Goal: Task Accomplishment & Management: Complete application form

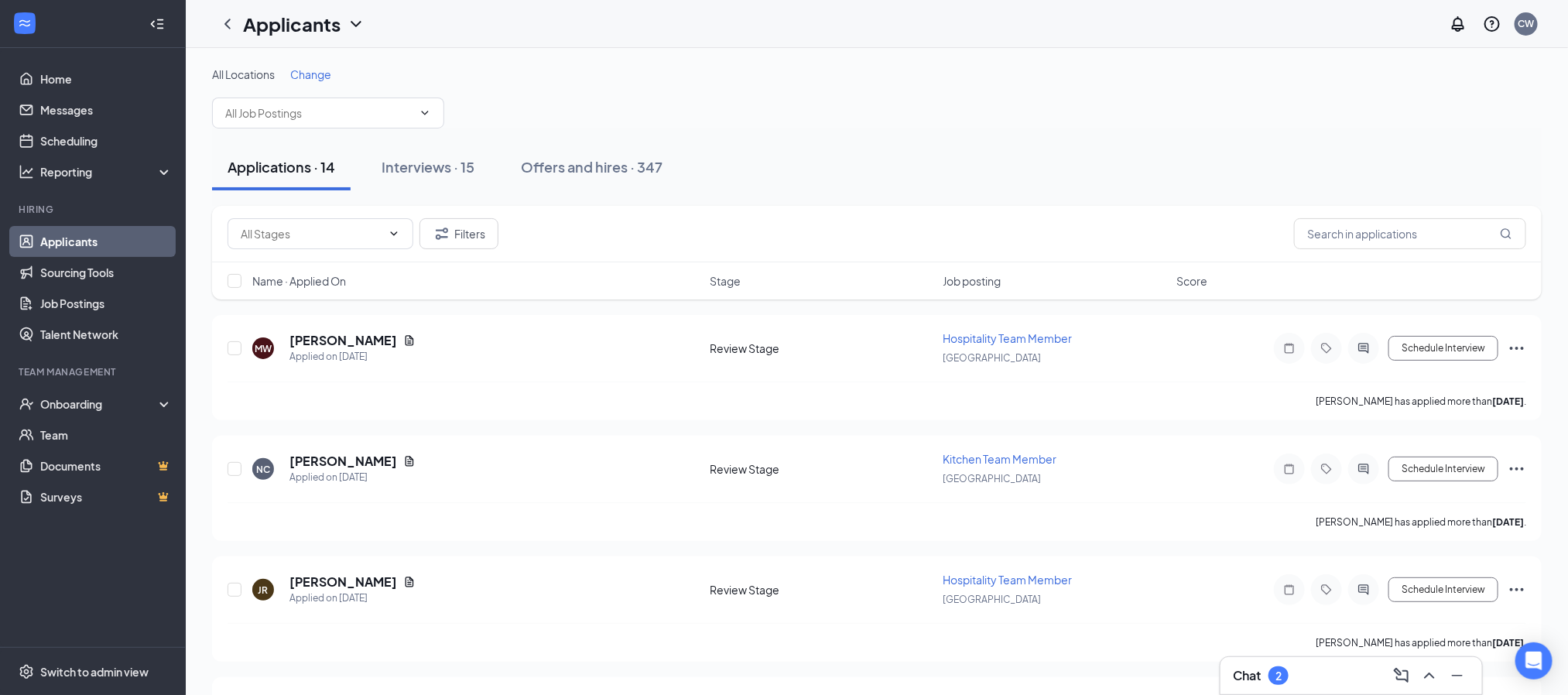
drag, startPoint x: 226, startPoint y: 21, endPoint x: 1106, endPoint y: 115, distance: 885.0
click at [1106, 115] on div "All Locations Change" at bounding box center [876, 97] width 1329 height 62
click at [323, 464] on h5 "[PERSON_NAME]" at bounding box center [343, 461] width 107 height 17
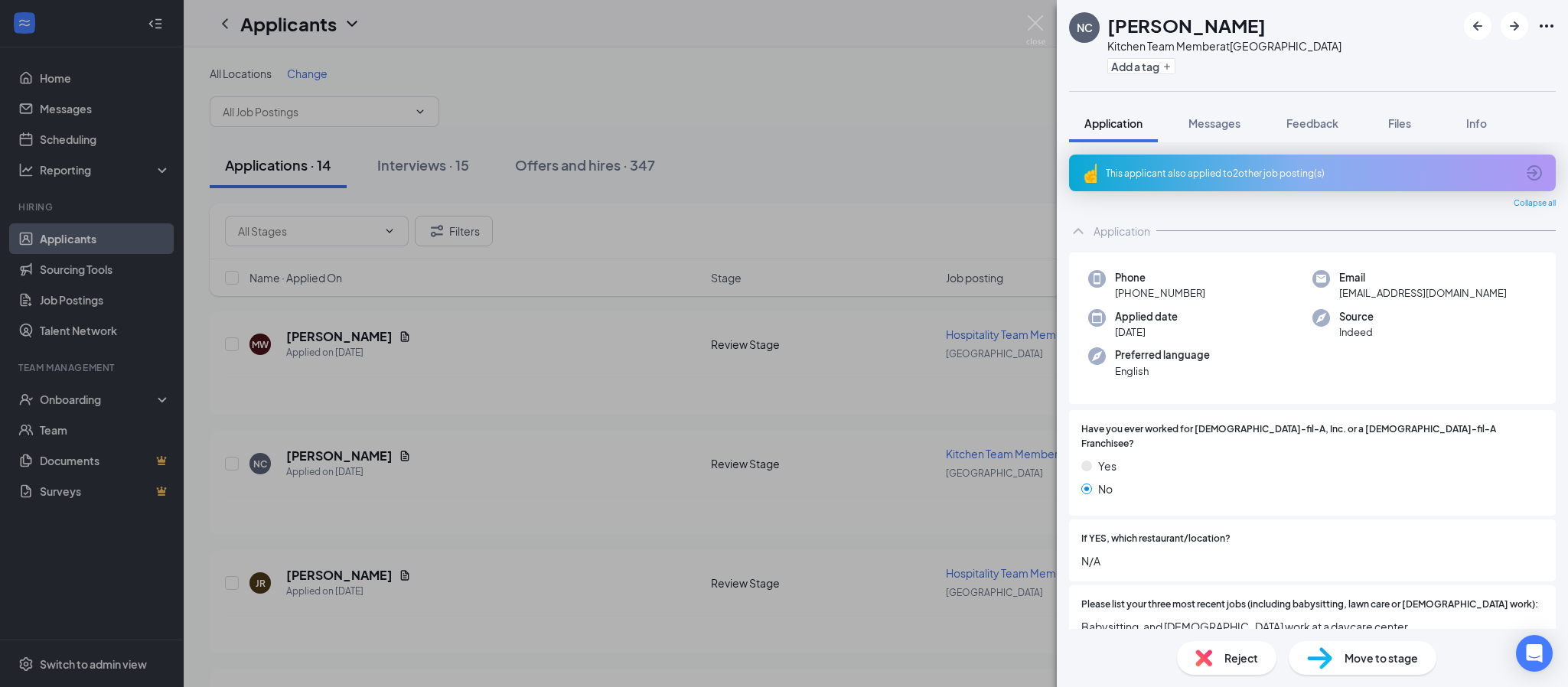
click at [1166, 167] on div "This applicant also applied to 2 other job posting(s)" at bounding box center [1310, 174] width 410 height 13
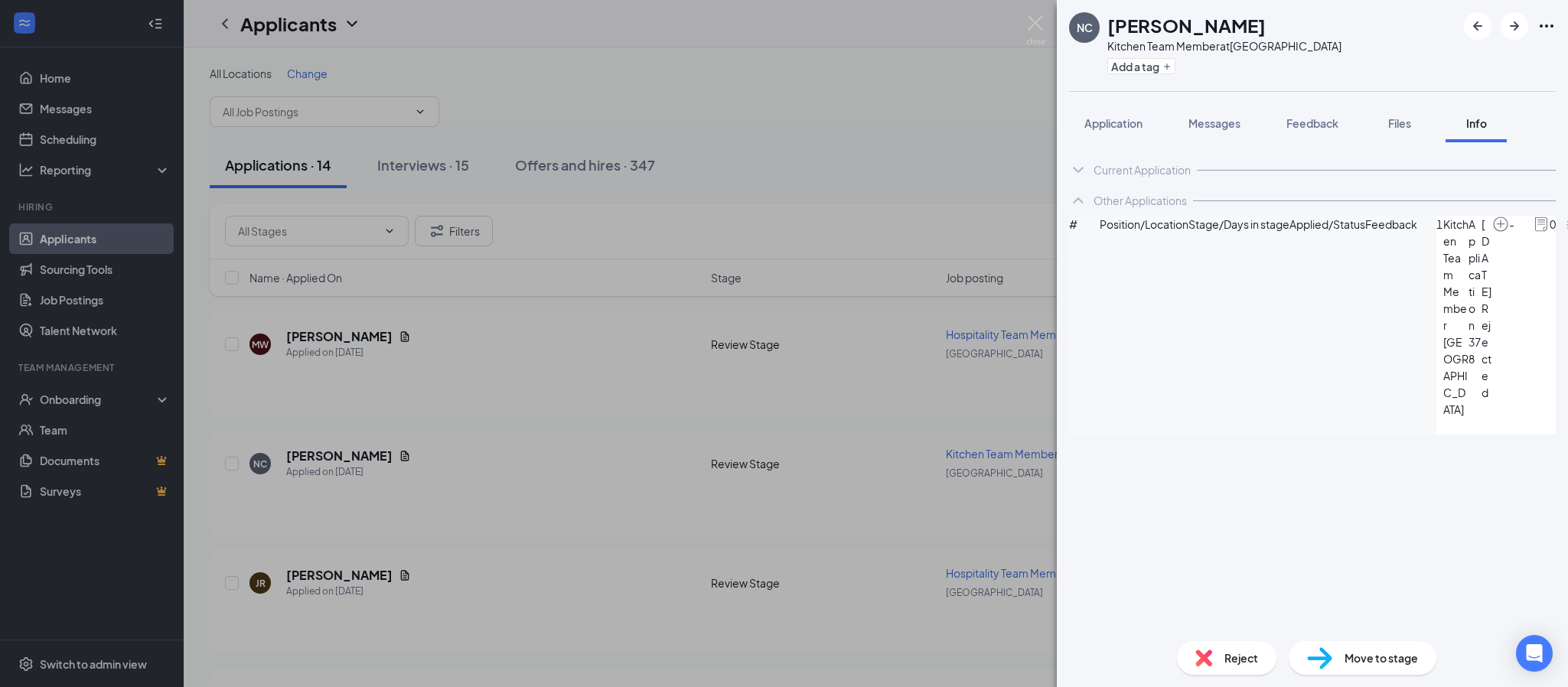
click at [1550, 234] on icon "ArrowCircle" at bounding box center [1574, 225] width 18 height 18
click at [1024, 17] on div "NC [PERSON_NAME] Kitchen Team Member at [GEOGRAPHIC_DATA] Add a tag Application…" at bounding box center [784, 343] width 1568 height 687
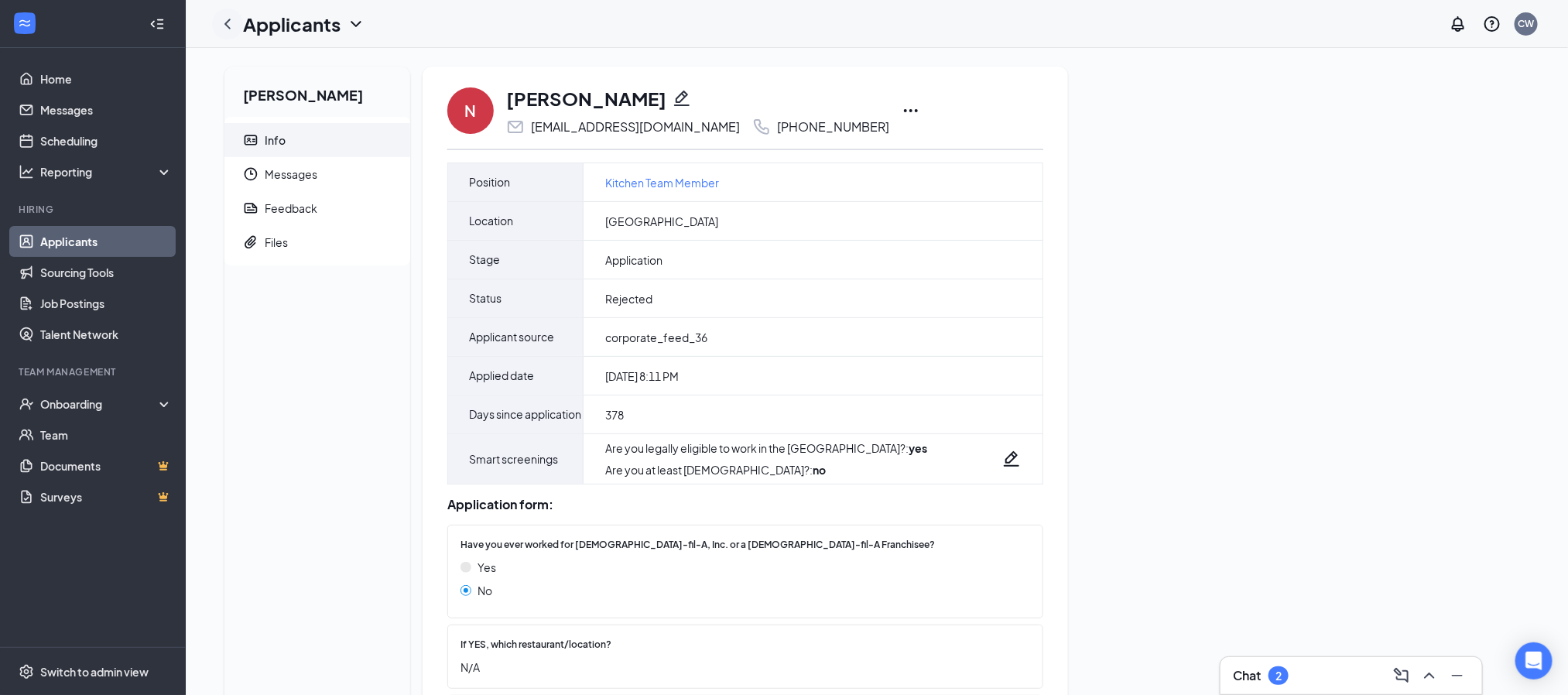
click at [225, 23] on icon "ChevronLeft" at bounding box center [227, 24] width 6 height 10
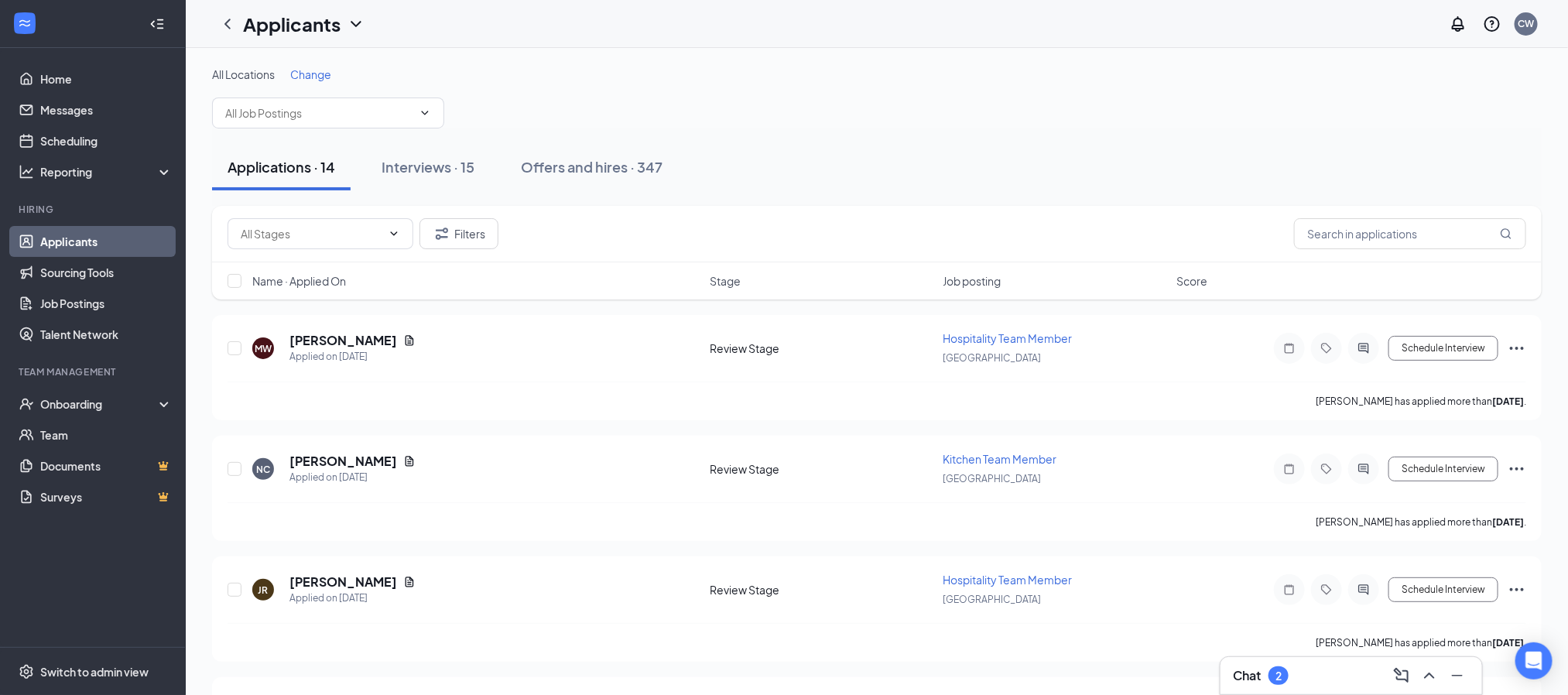
click at [0, 484] on ul "Onboarding Team Documents Surveys" at bounding box center [92, 450] width 185 height 124
click at [980, 456] on span "Kitchen Team Member" at bounding box center [1000, 459] width 114 height 14
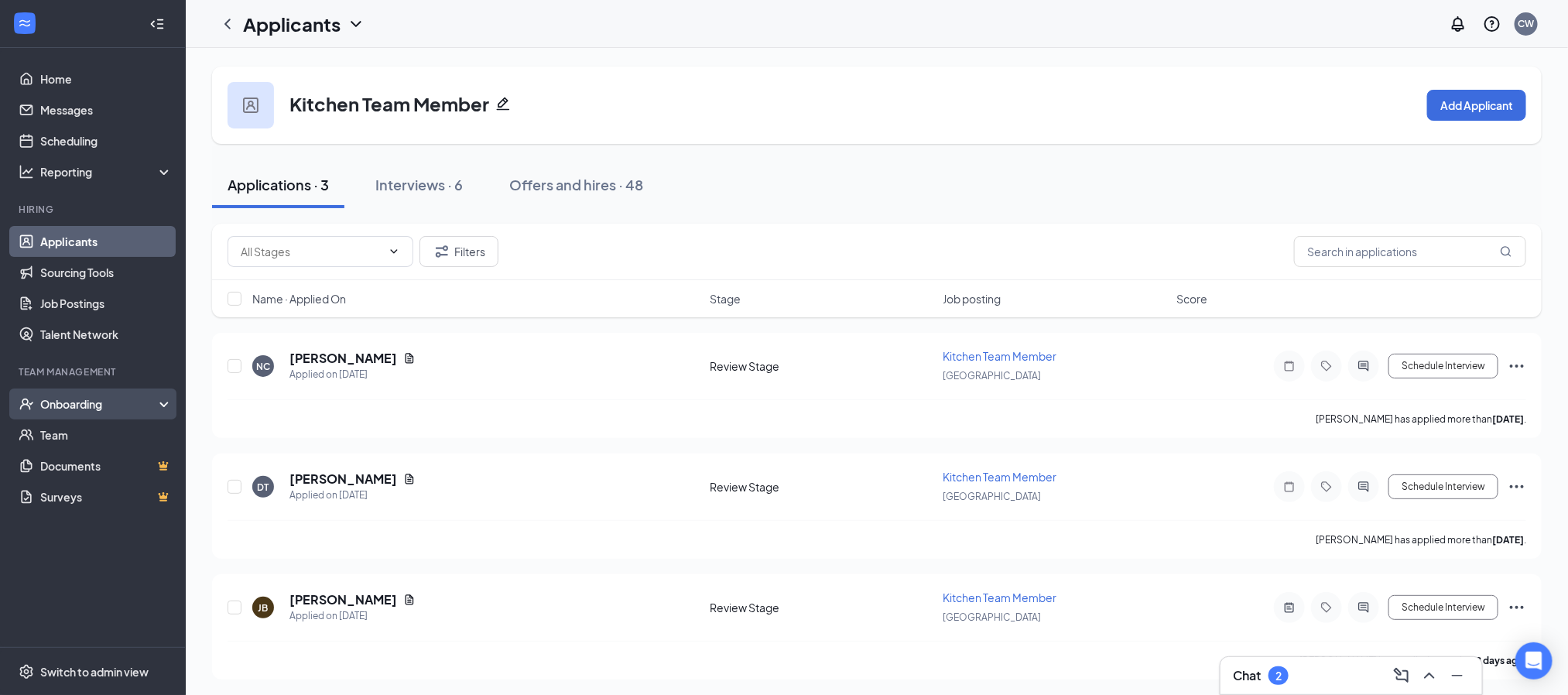
click at [68, 402] on div "Onboarding" at bounding box center [100, 404] width 119 height 15
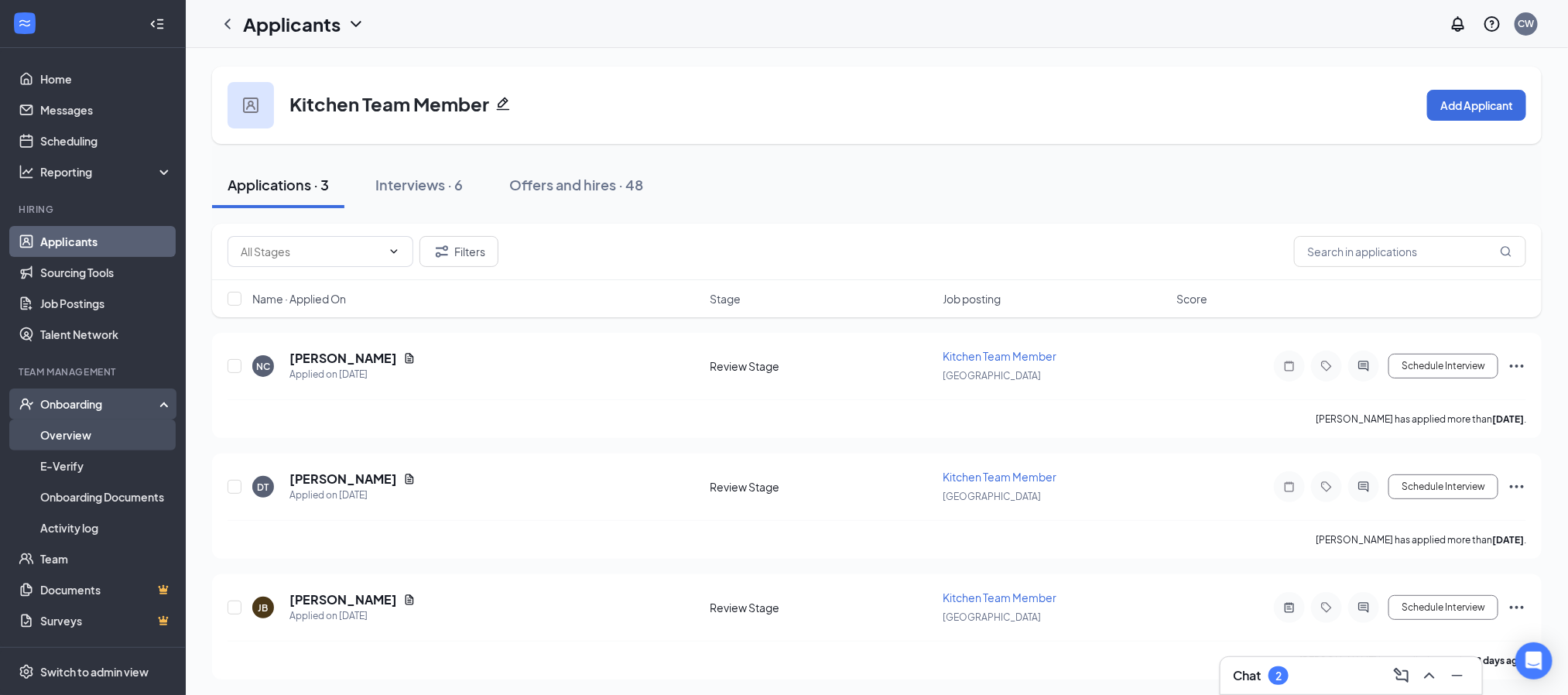
click at [70, 435] on link "Overview" at bounding box center [106, 435] width 133 height 31
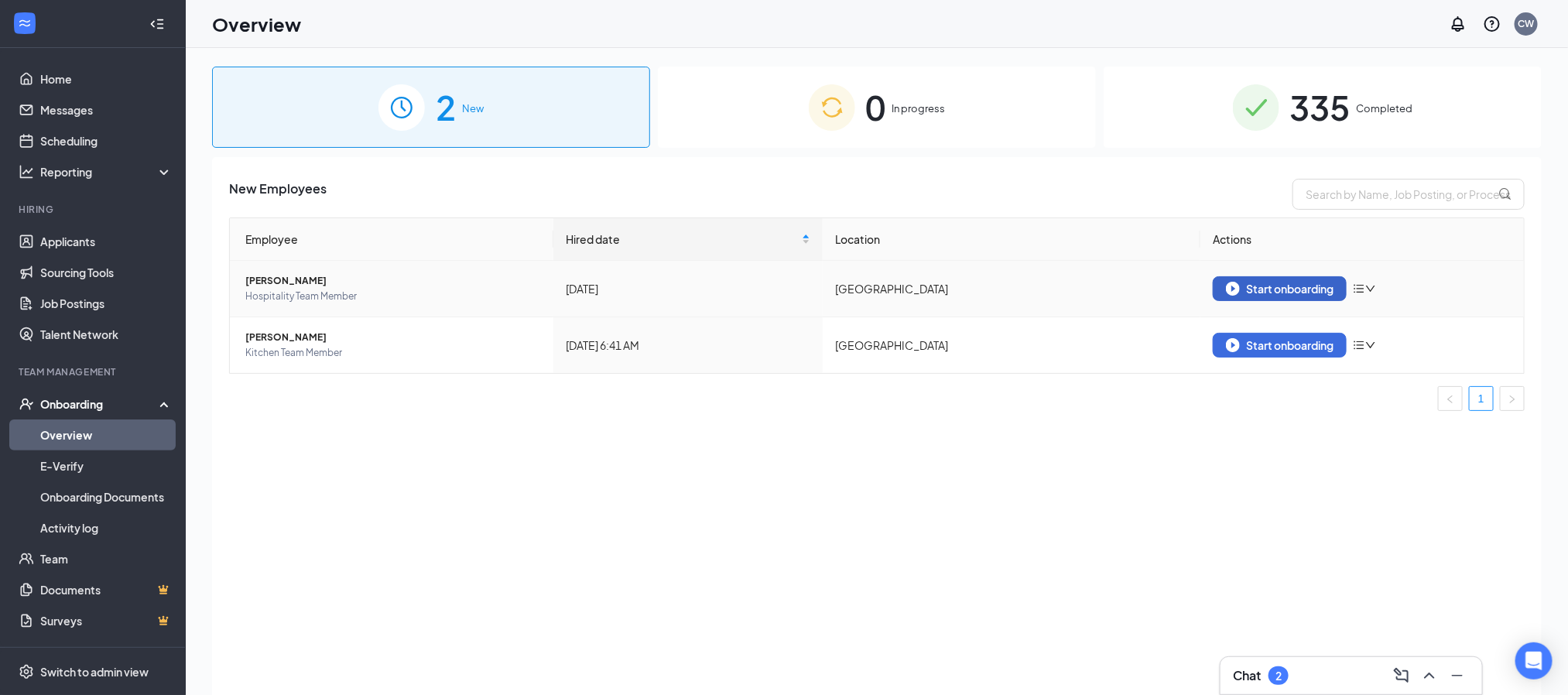
click at [1302, 292] on div "Start onboarding" at bounding box center [1279, 289] width 107 height 14
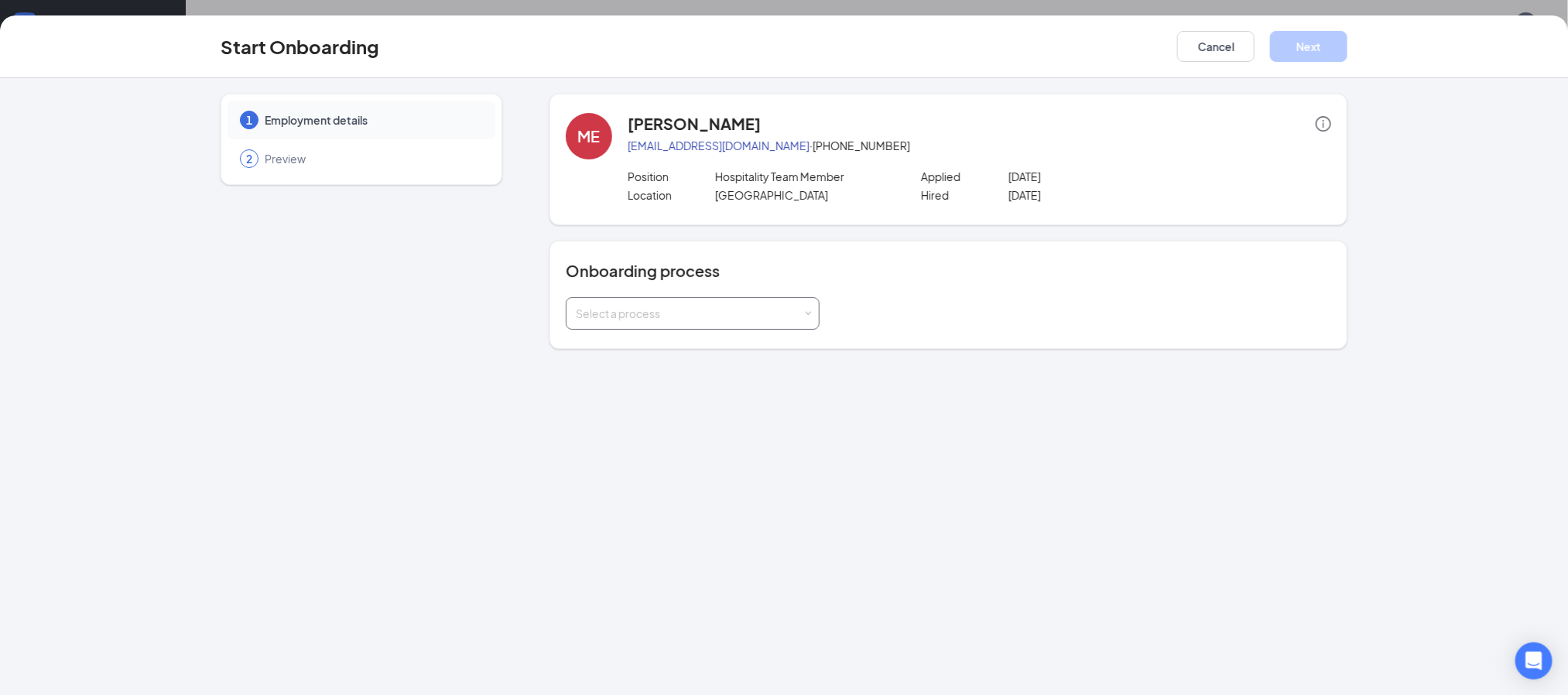
click at [803, 319] on div "Select a process" at bounding box center [692, 313] width 234 height 31
click at [725, 376] on span "Northlake Parkway Team Member" at bounding box center [665, 374] width 188 height 14
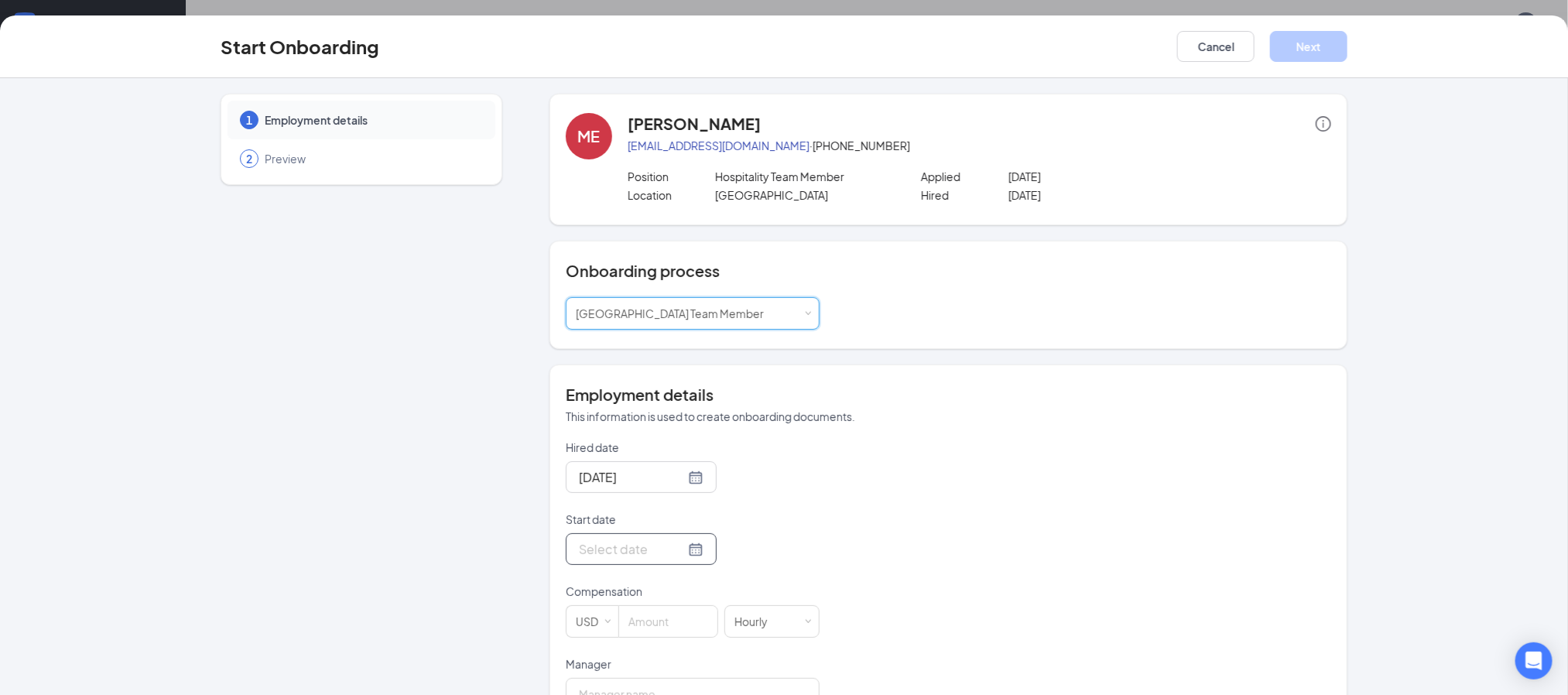
click at [618, 555] on input "Start date" at bounding box center [632, 549] width 106 height 19
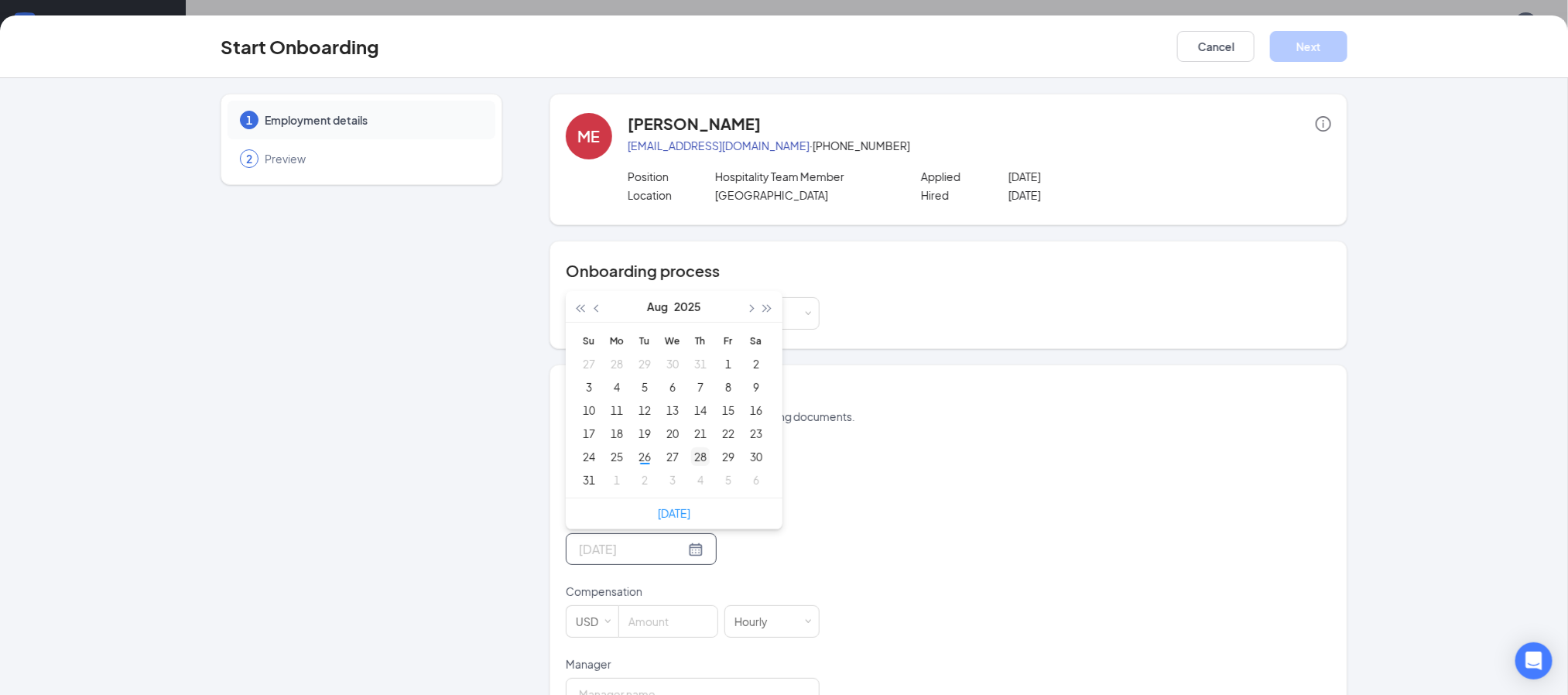
type input "Aug 28, 2025"
click at [692, 464] on div "28" at bounding box center [700, 457] width 19 height 19
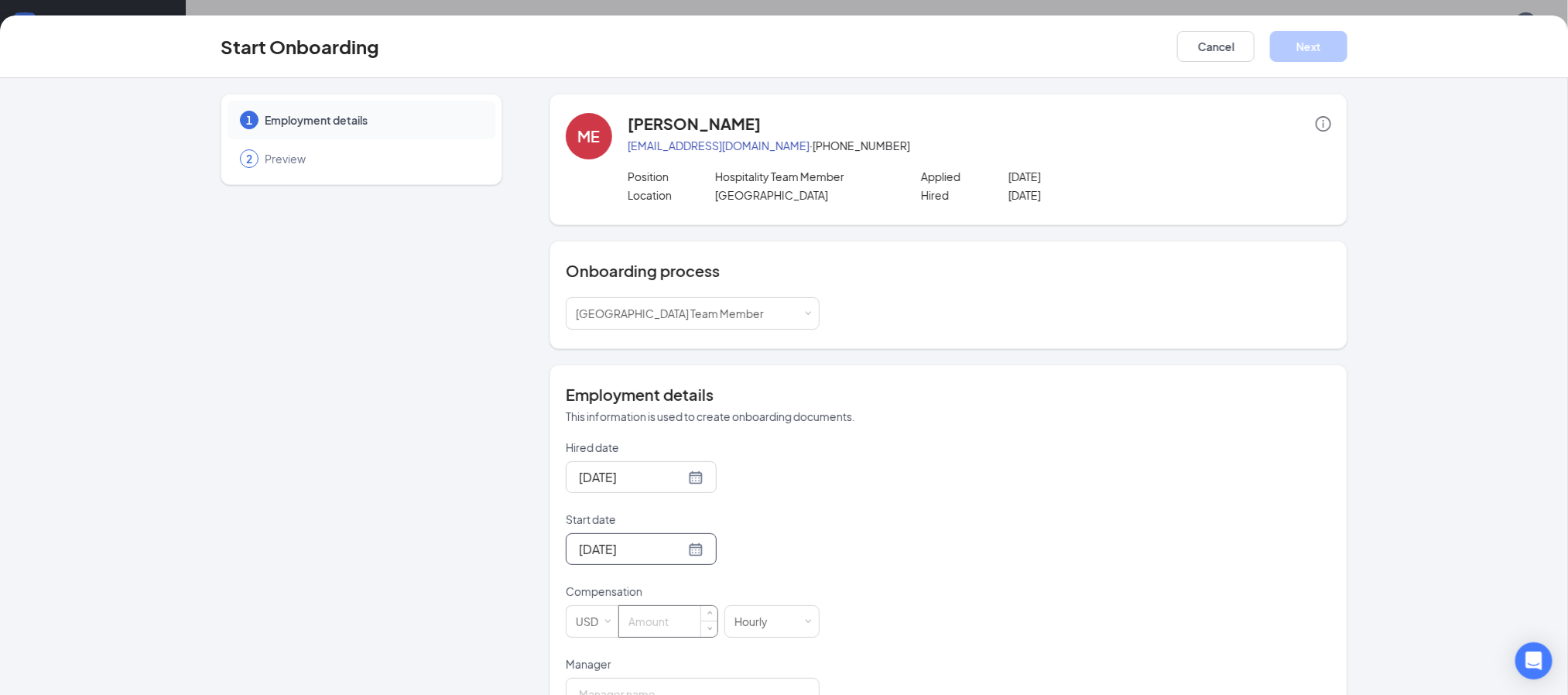
click at [643, 625] on input at bounding box center [668, 622] width 98 height 31
click at [646, 613] on input at bounding box center [668, 622] width 98 height 31
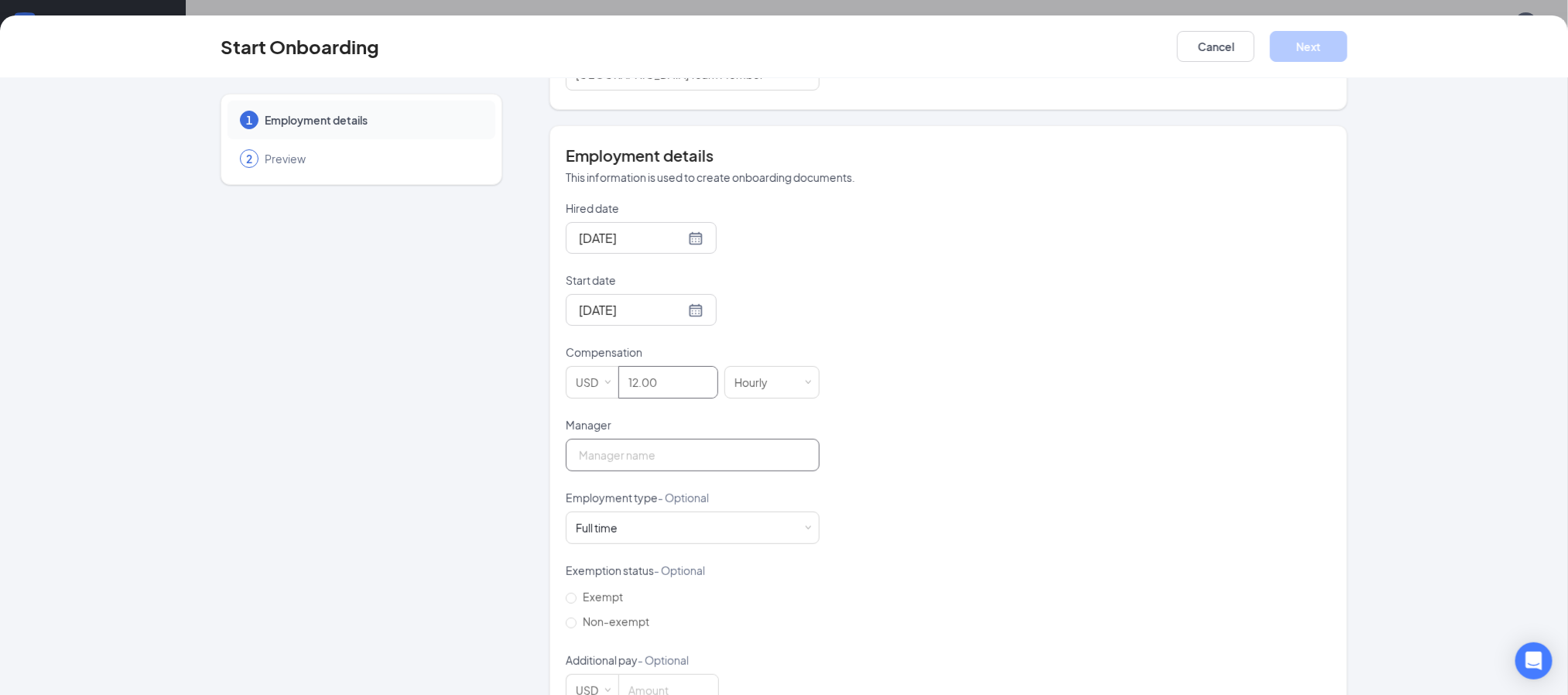
scroll to position [289, 0]
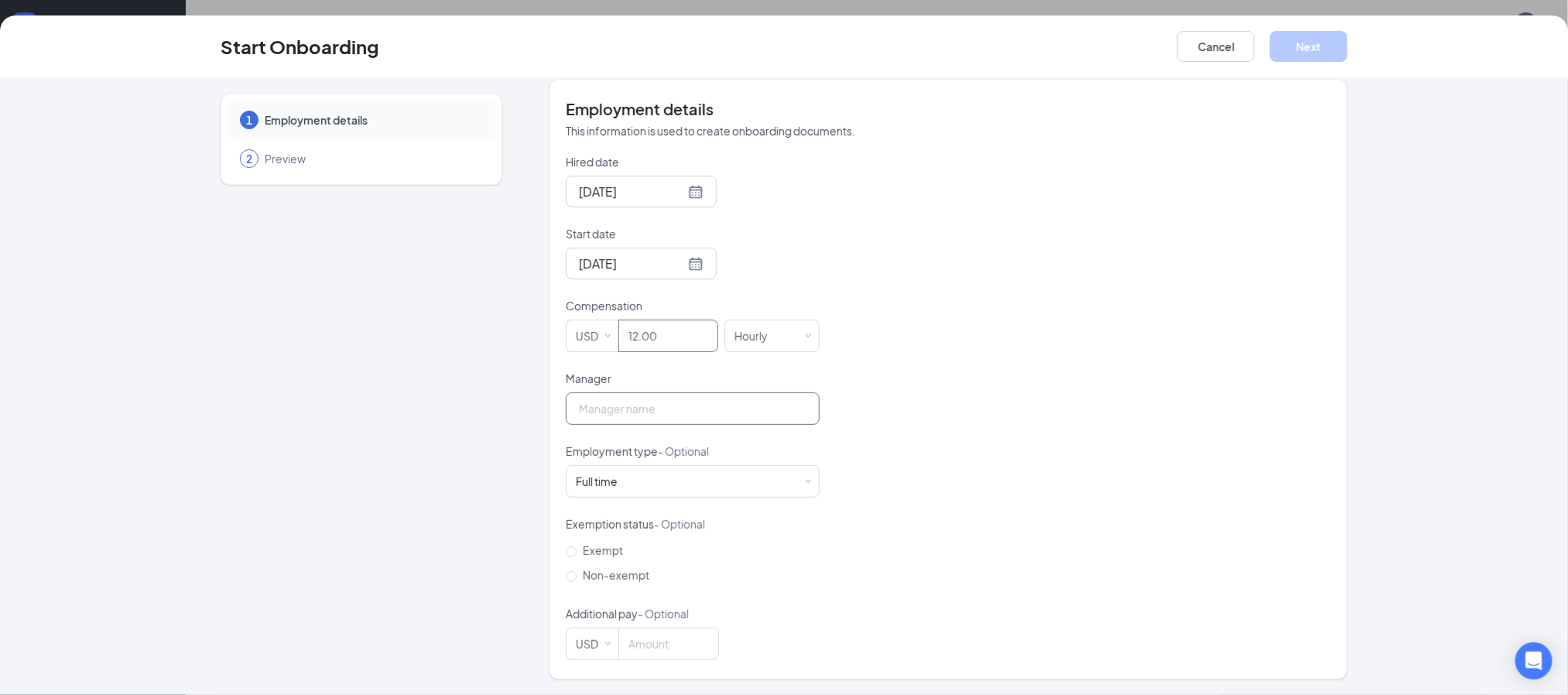
type input "12"
click at [653, 421] on input "Manager" at bounding box center [692, 409] width 254 height 32
type input "[PERSON_NAME]"
click at [653, 495] on div "Full time Works 30+ hours per week and is reasonably expected to work" at bounding box center [692, 481] width 234 height 31
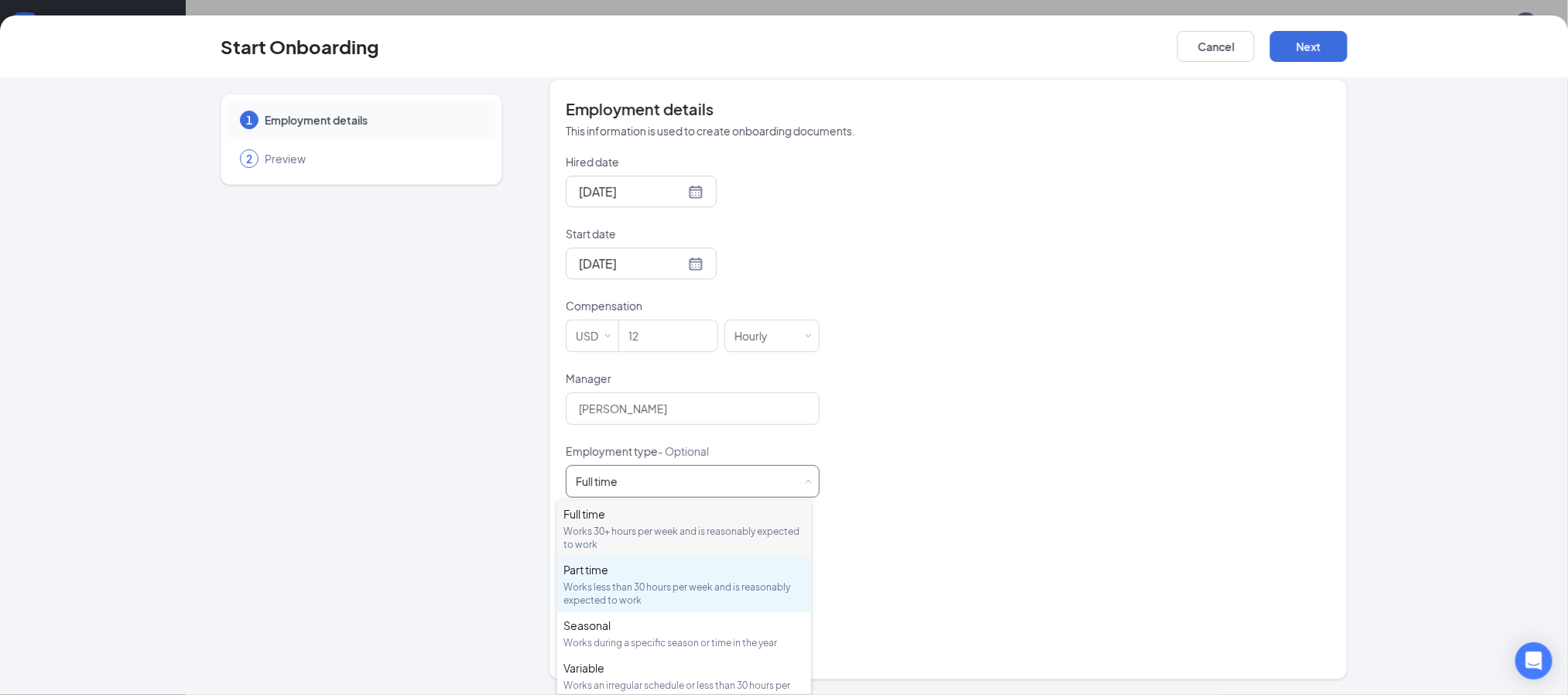
click at [637, 586] on div "Works less than 30 hours per week and is reasonably expected to work" at bounding box center [684, 593] width 241 height 26
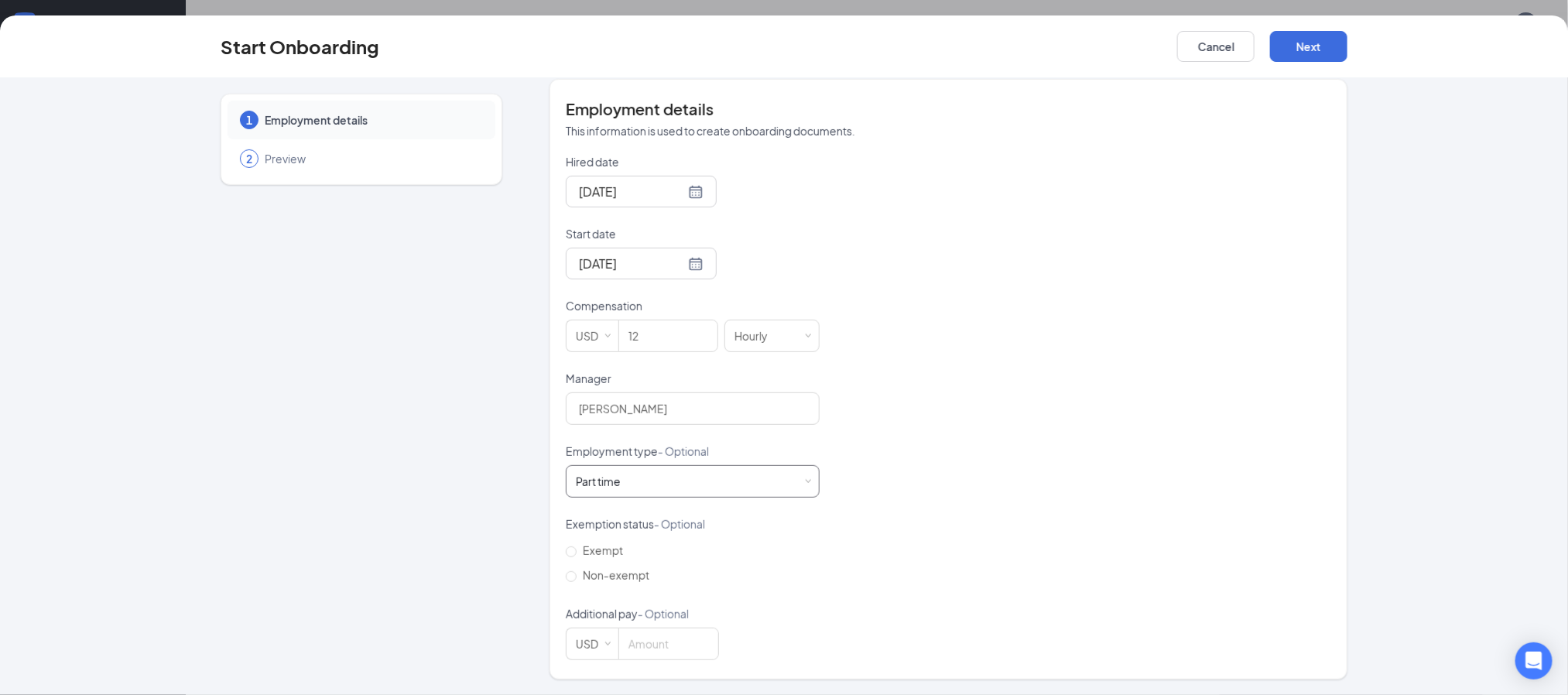
scroll to position [69, 0]
click at [567, 573] on input "Non-exempt" at bounding box center [571, 576] width 11 height 11
radio input "true"
click at [1319, 40] on button "Next" at bounding box center [1309, 46] width 78 height 31
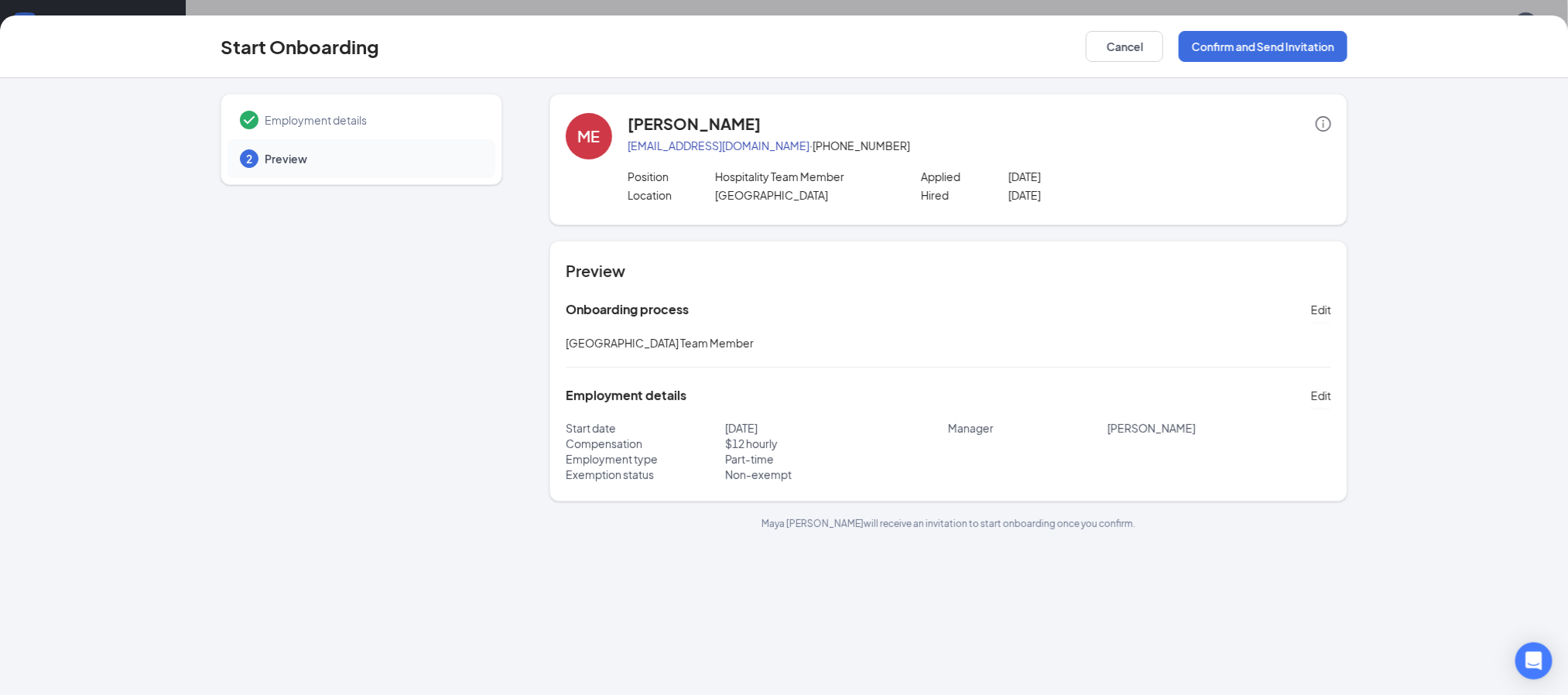
scroll to position [0, 0]
click at [1242, 47] on button "Confirm and Send Invitation" at bounding box center [1263, 46] width 169 height 31
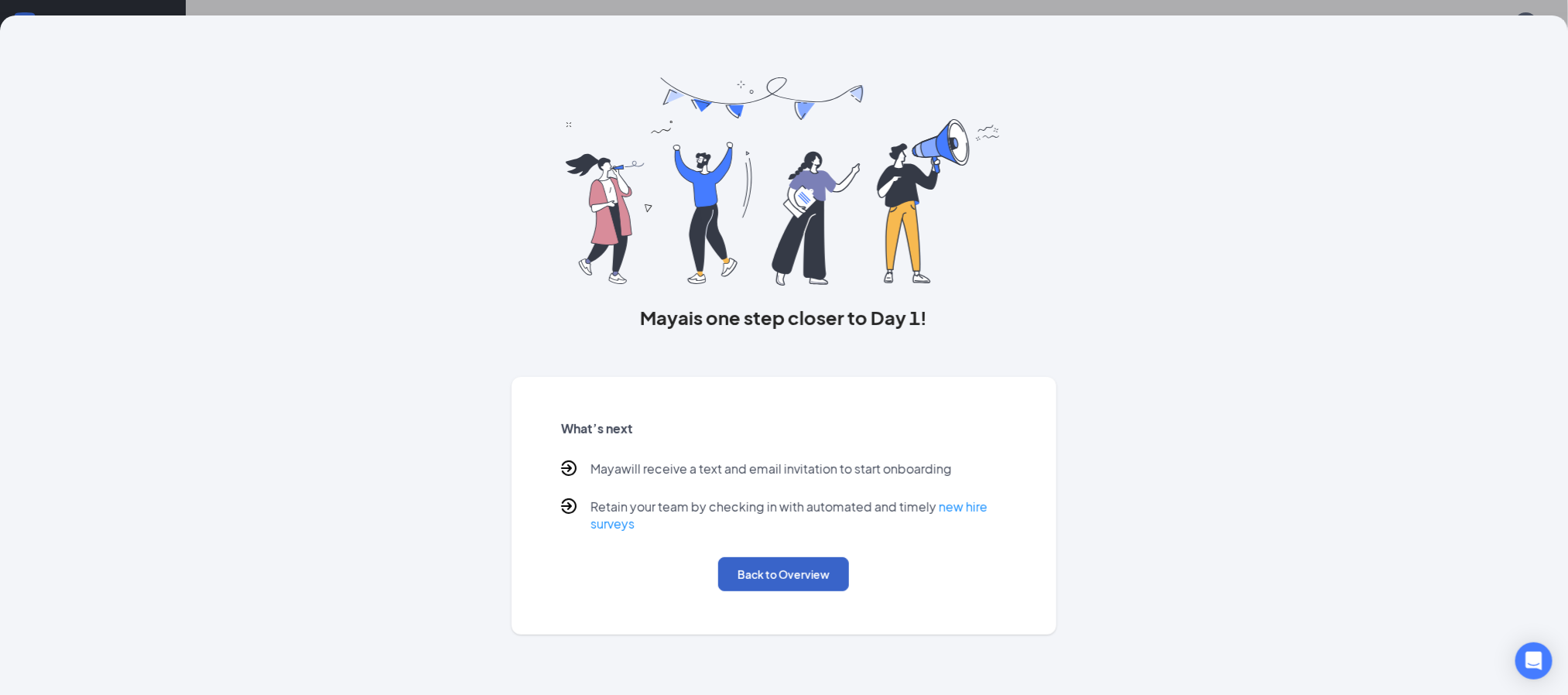
click at [799, 583] on button "Back to Overview" at bounding box center [783, 574] width 131 height 34
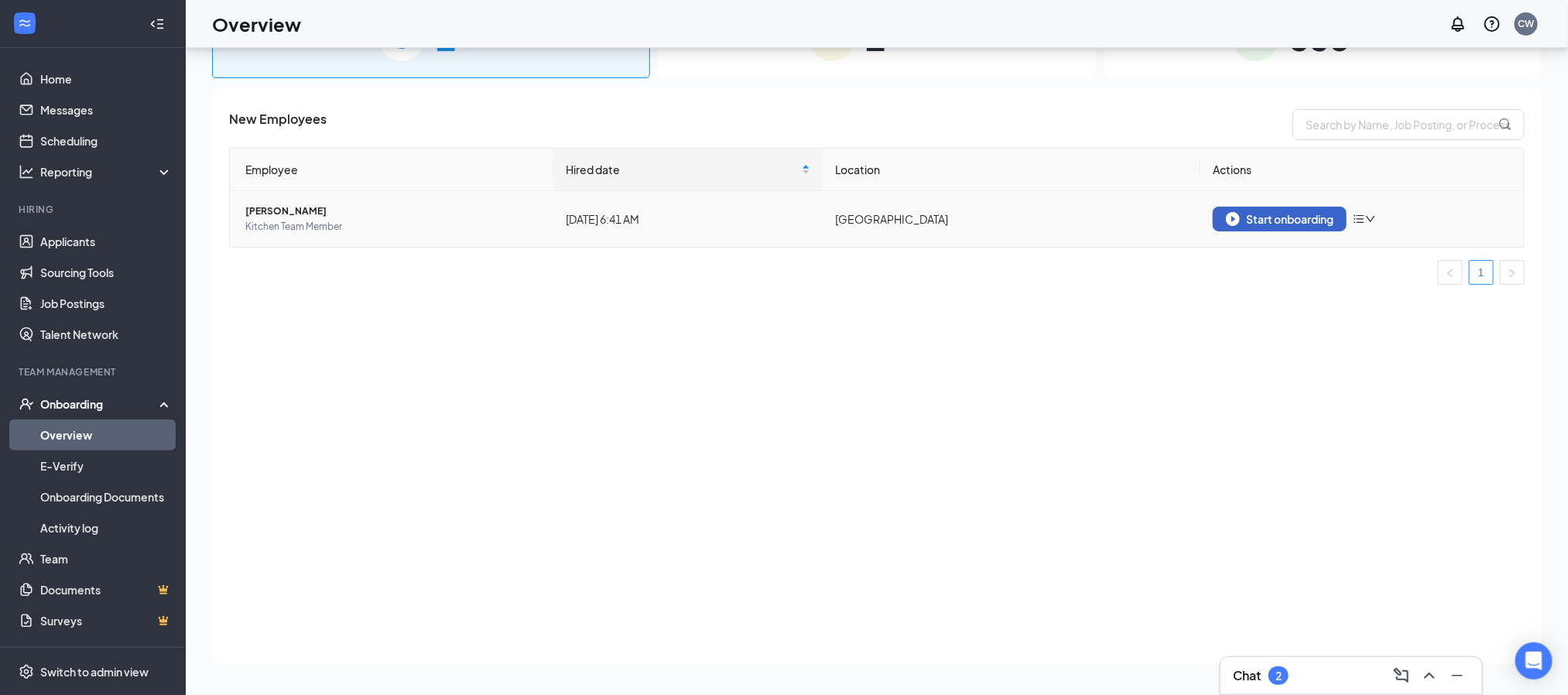
click at [1270, 224] on div "Start onboarding" at bounding box center [1279, 219] width 107 height 14
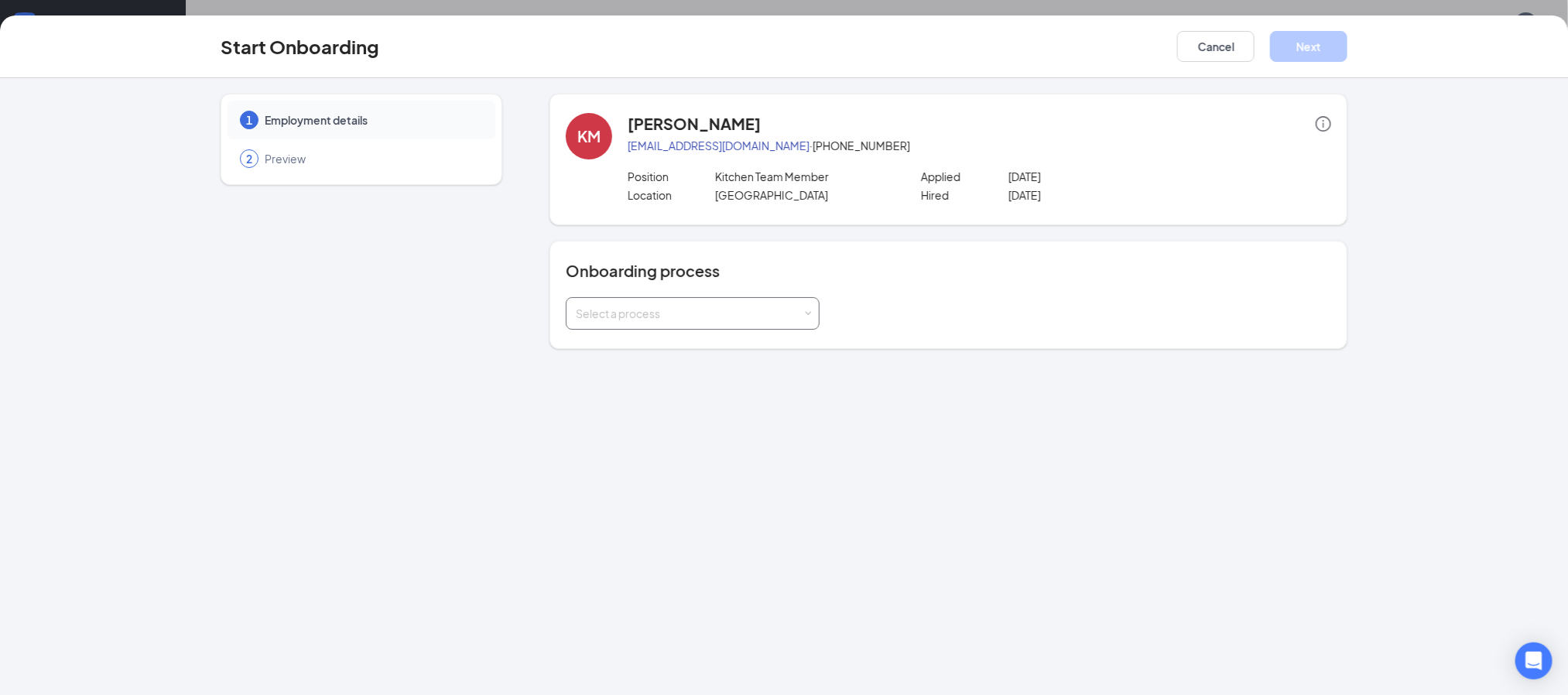
click at [808, 321] on div "Select a process" at bounding box center [692, 313] width 234 height 31
click at [658, 349] on span "Mountain Island Team Member" at bounding box center [648, 346] width 154 height 14
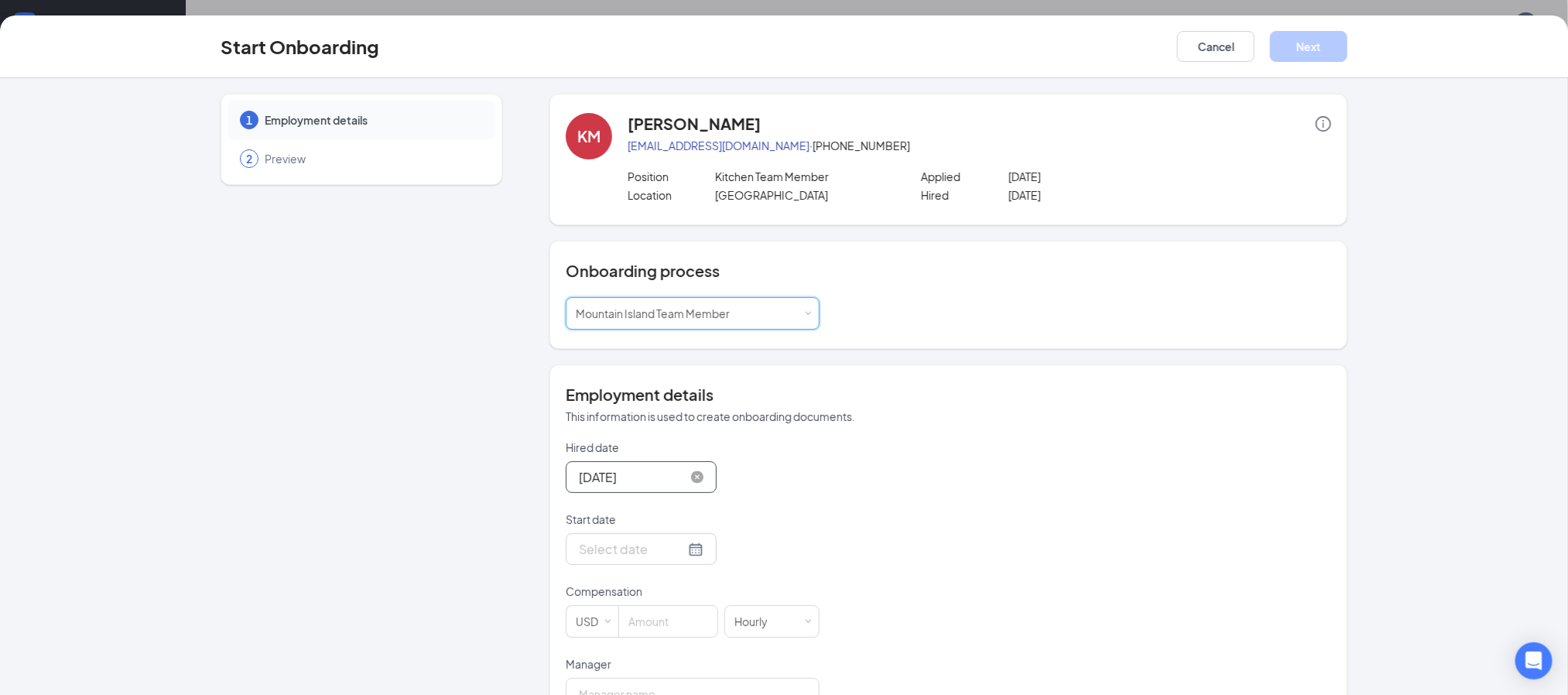
click at [611, 481] on input "Aug 26, 2025" at bounding box center [632, 476] width 106 height 19
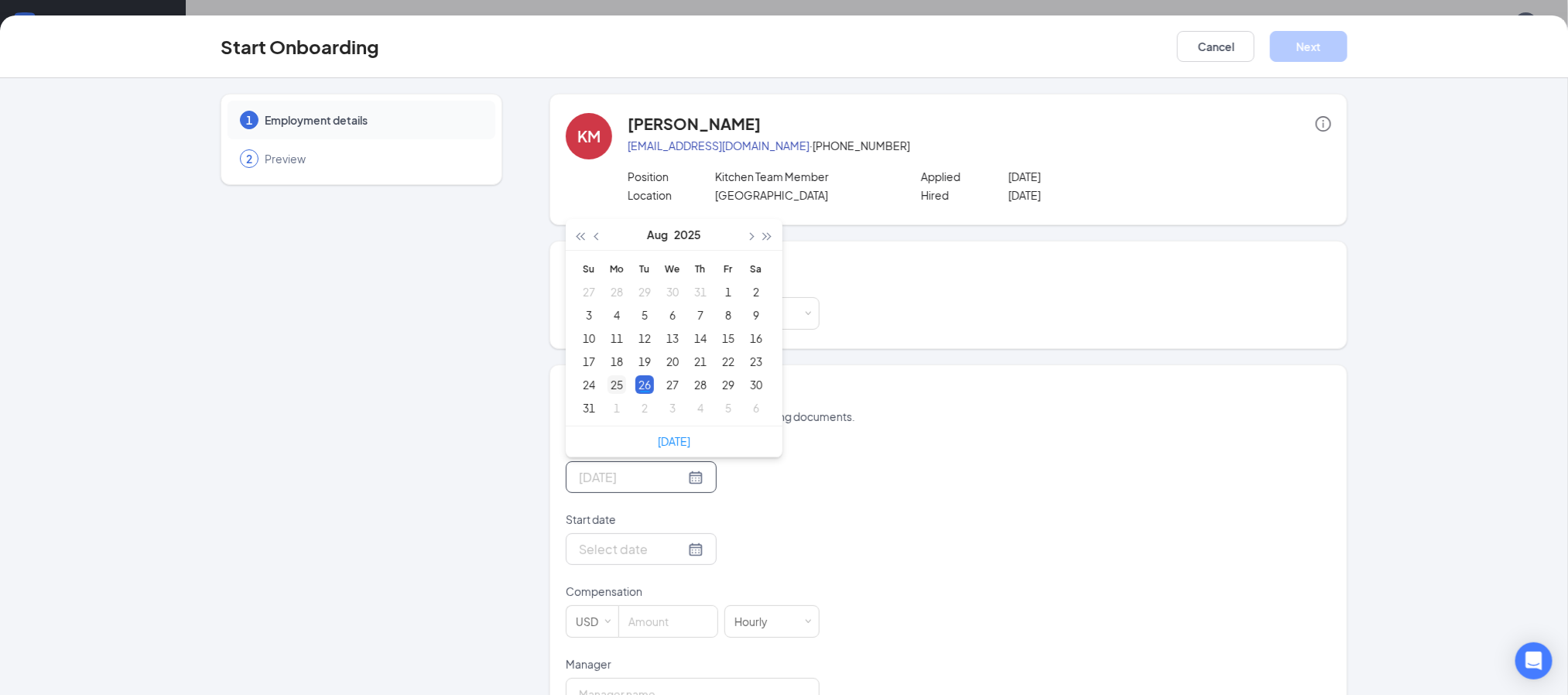
type input "Aug 25, 2025"
click at [611, 388] on div "25" at bounding box center [616, 384] width 19 height 19
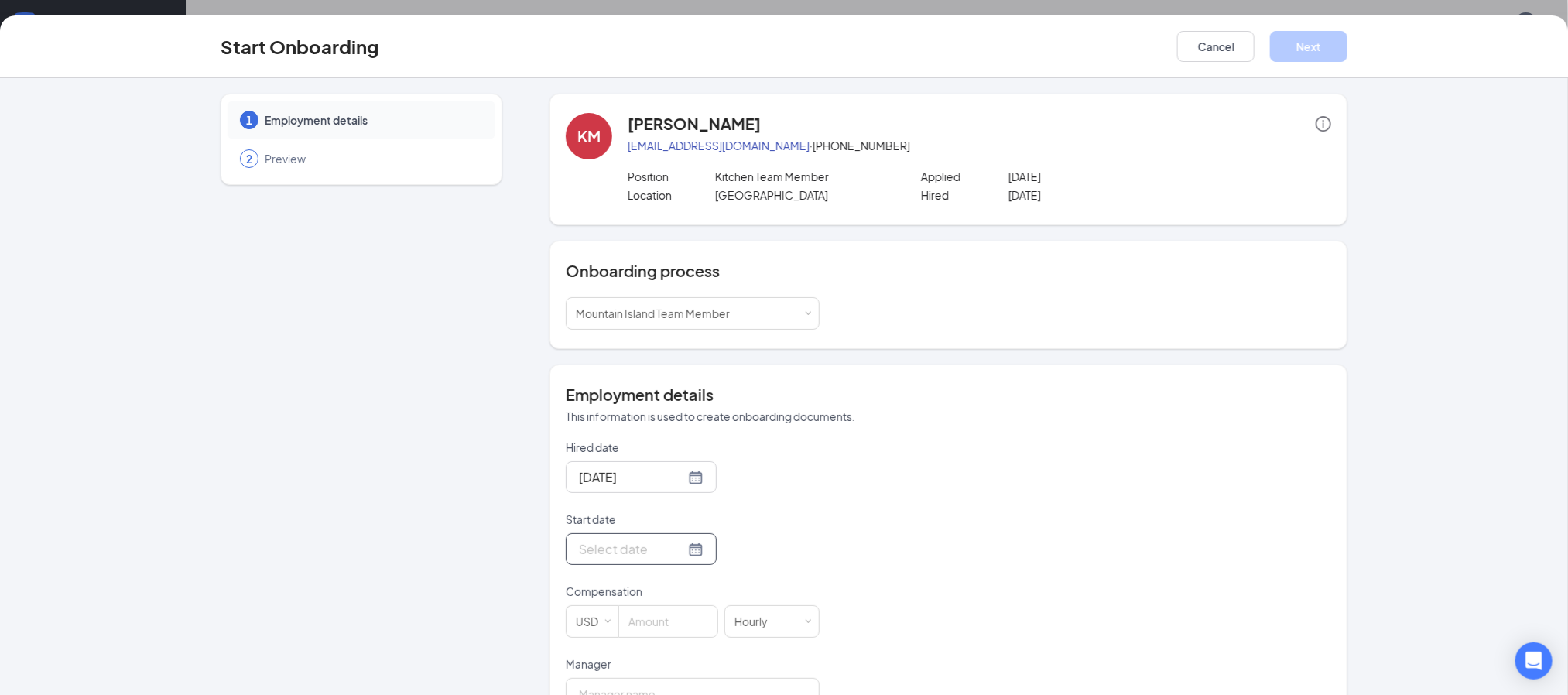
click at [594, 552] on input "Start date" at bounding box center [632, 549] width 106 height 19
type input "Aug 28, 2025"
click at [691, 463] on div "28" at bounding box center [700, 457] width 19 height 19
click at [669, 616] on input at bounding box center [668, 622] width 98 height 31
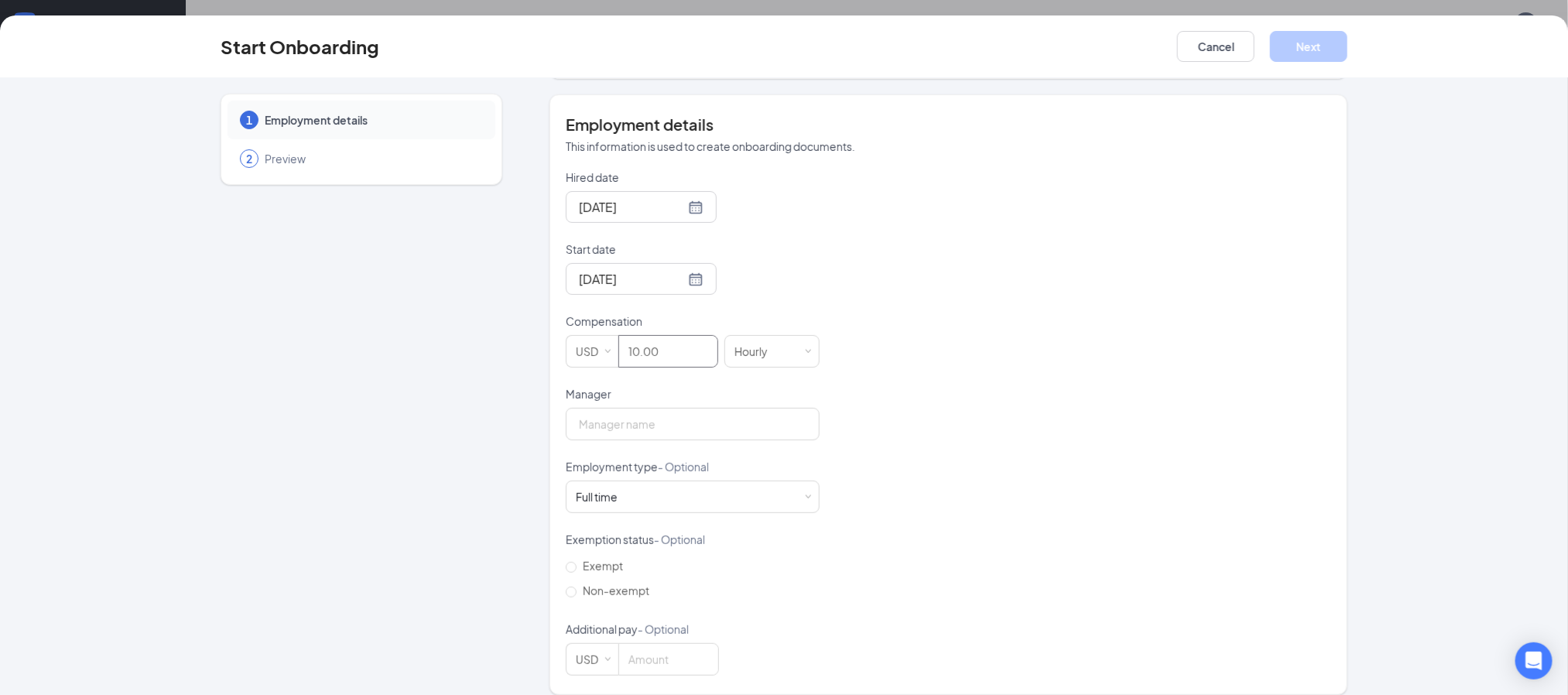
scroll to position [289, 0]
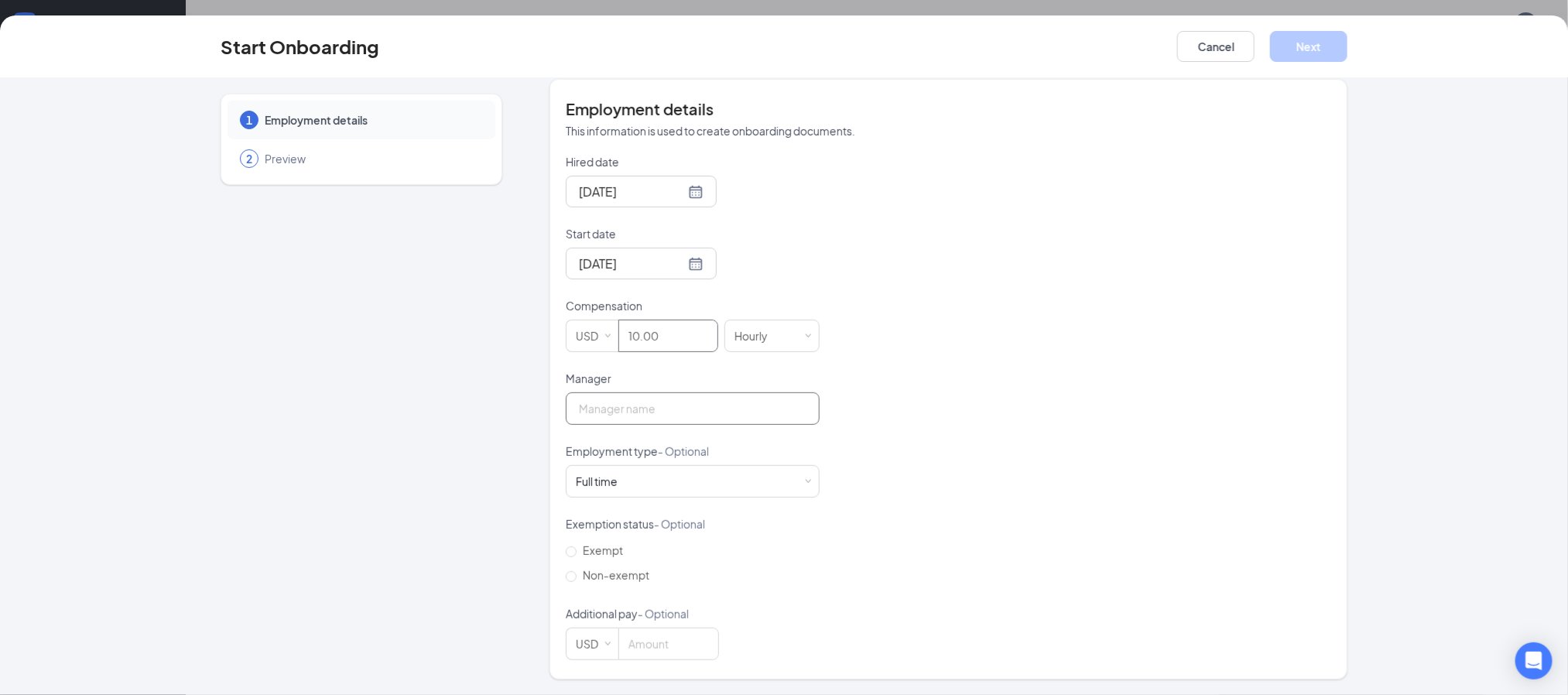
type input "10"
click at [694, 418] on input "Manager" at bounding box center [692, 409] width 254 height 32
type input "[PERSON_NAME]"
click at [648, 487] on div "Full time Works 30+ hours per week and is reasonably expected to work" at bounding box center [692, 481] width 234 height 31
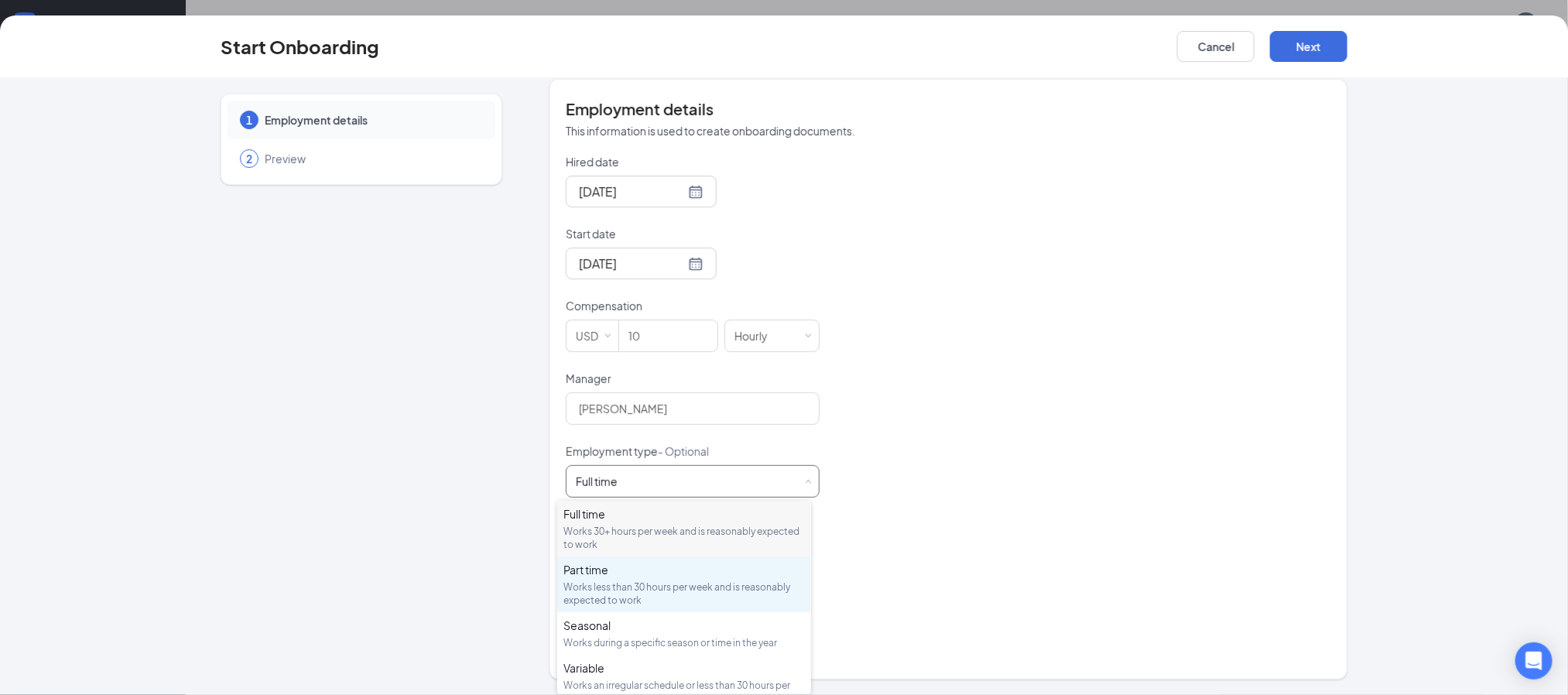
click at [606, 580] on div "Works less than 30 hours per week and is reasonably expected to work" at bounding box center [684, 593] width 241 height 26
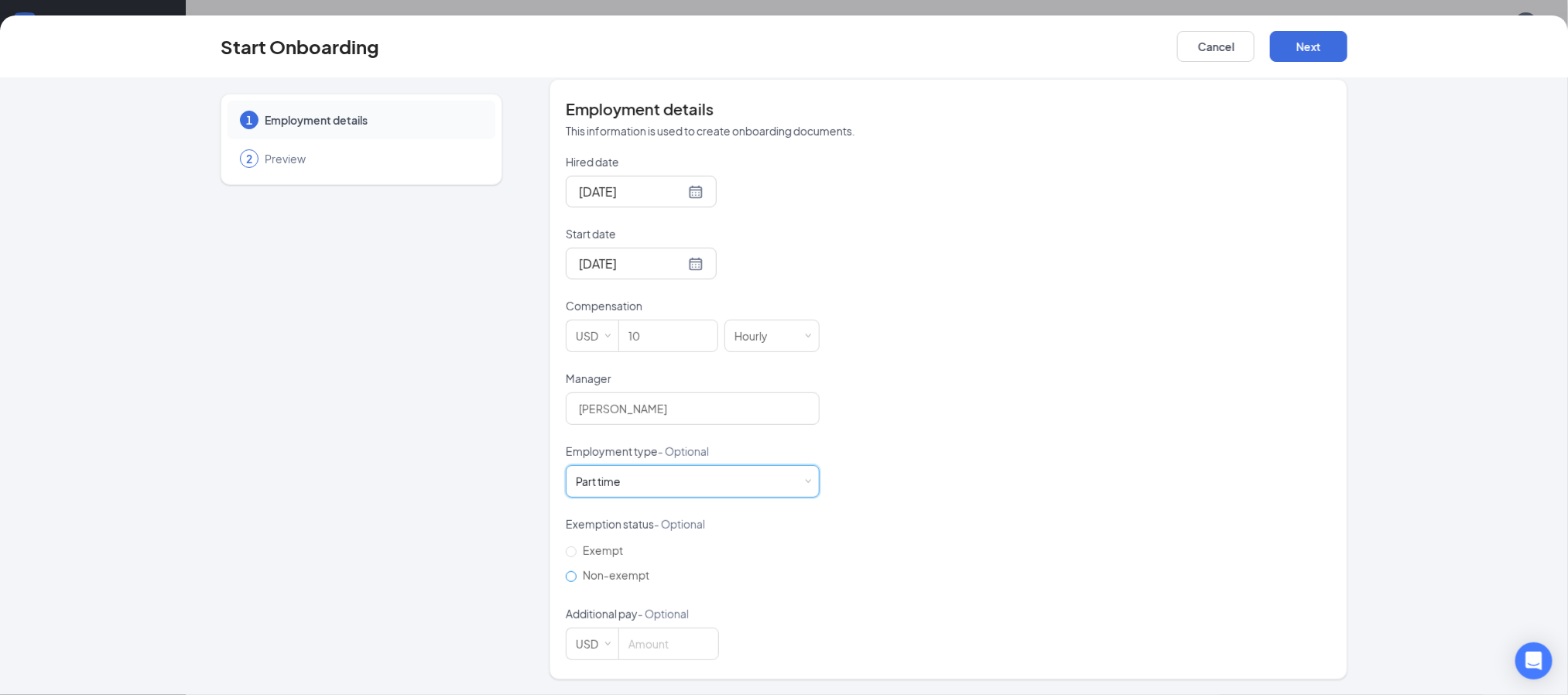
click at [577, 576] on span "Non-exempt" at bounding box center [616, 575] width 79 height 14
click at [573, 576] on input "Non-exempt" at bounding box center [571, 576] width 11 height 11
radio input "true"
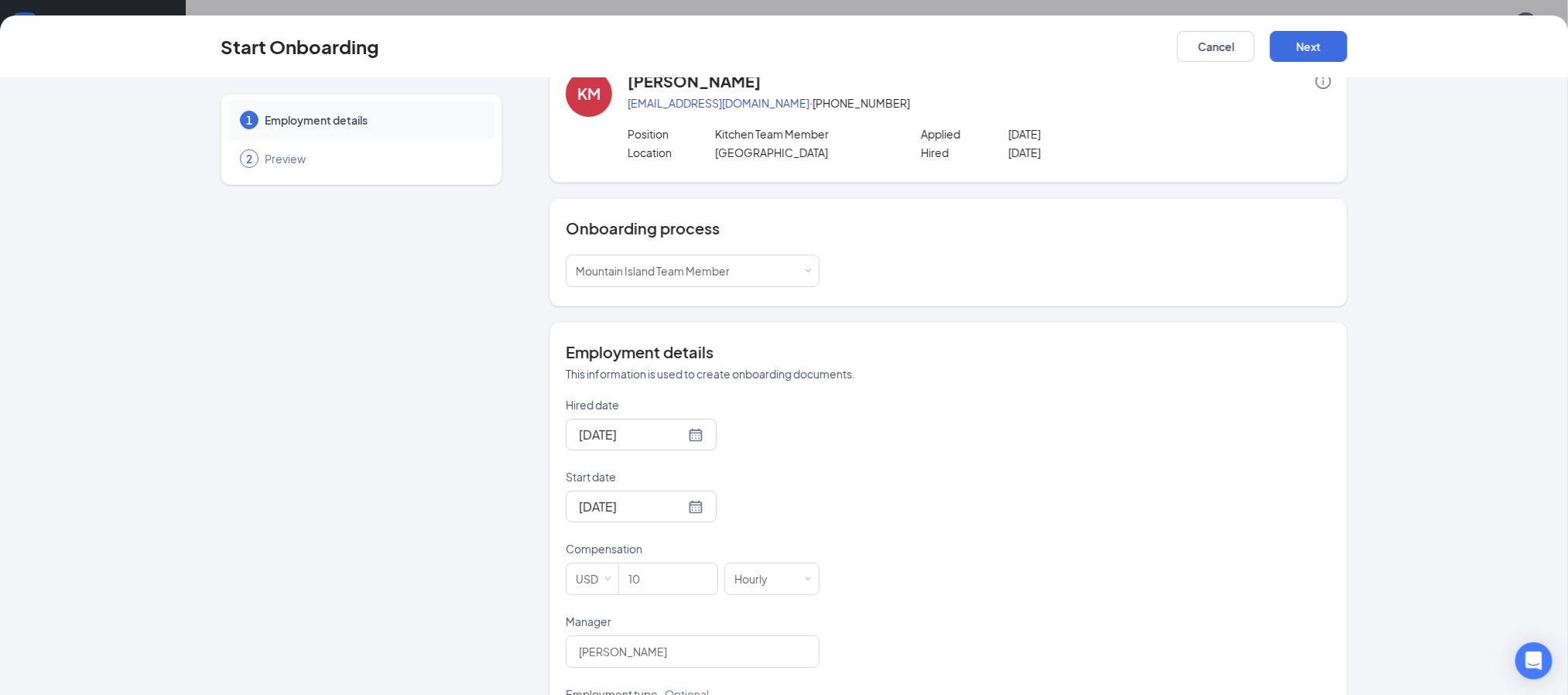
scroll to position [0, 0]
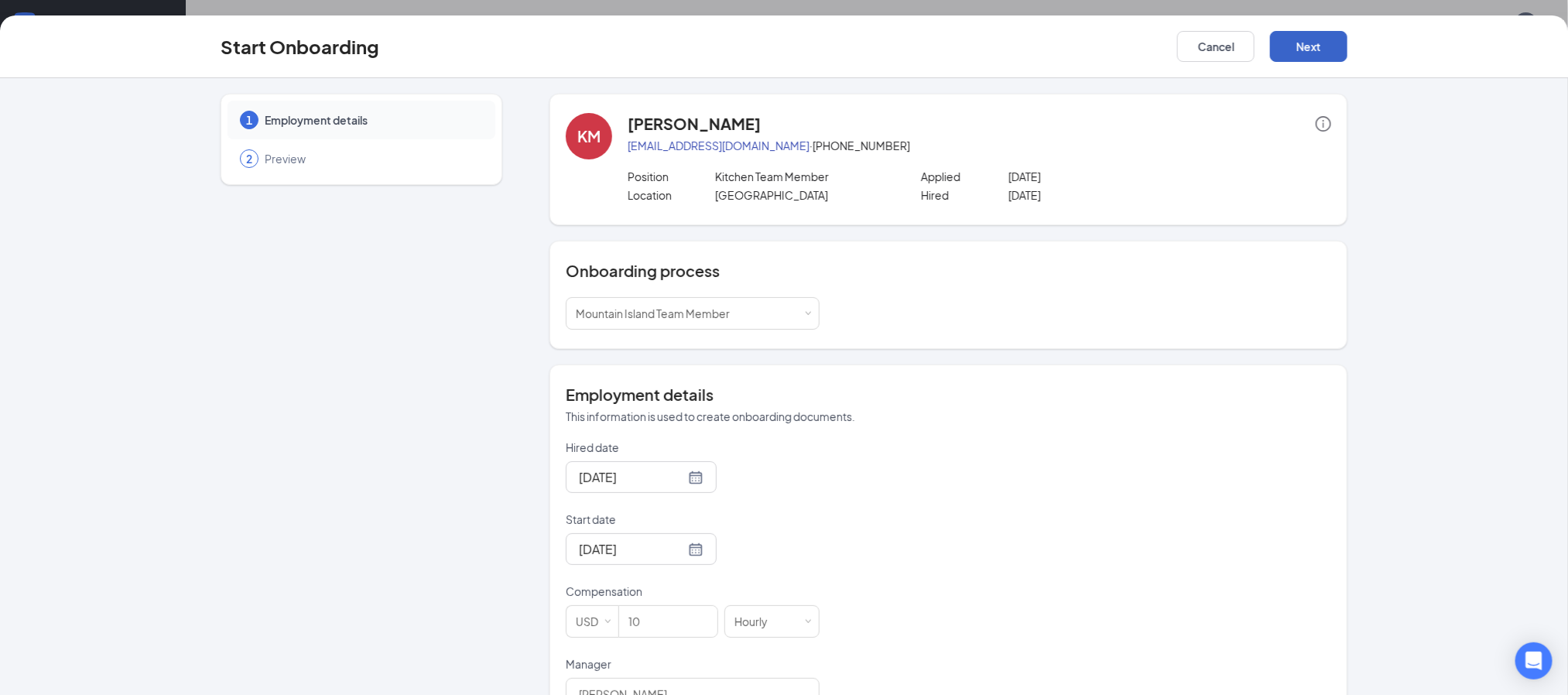
click at [1303, 51] on button "Next" at bounding box center [1309, 46] width 78 height 31
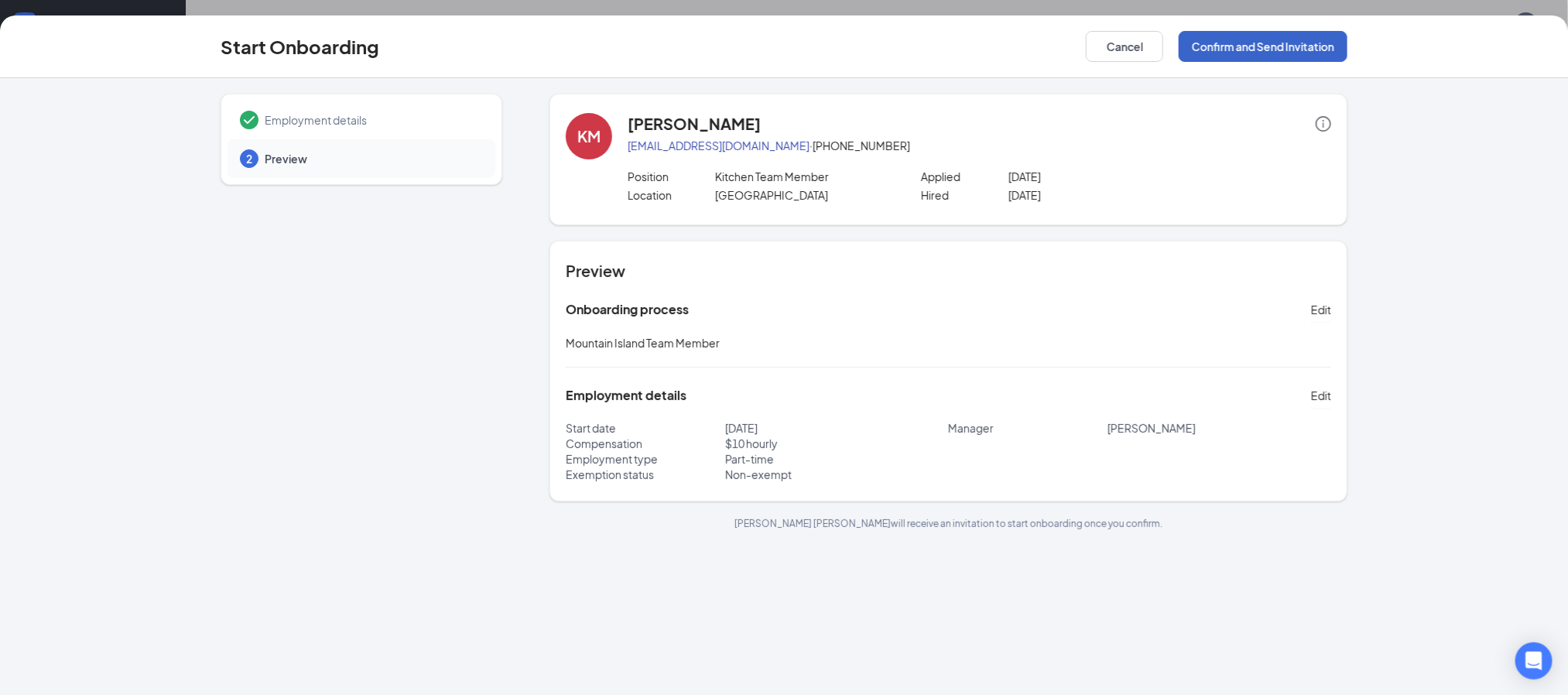
click at [1286, 44] on button "Confirm and Send Invitation" at bounding box center [1263, 46] width 169 height 31
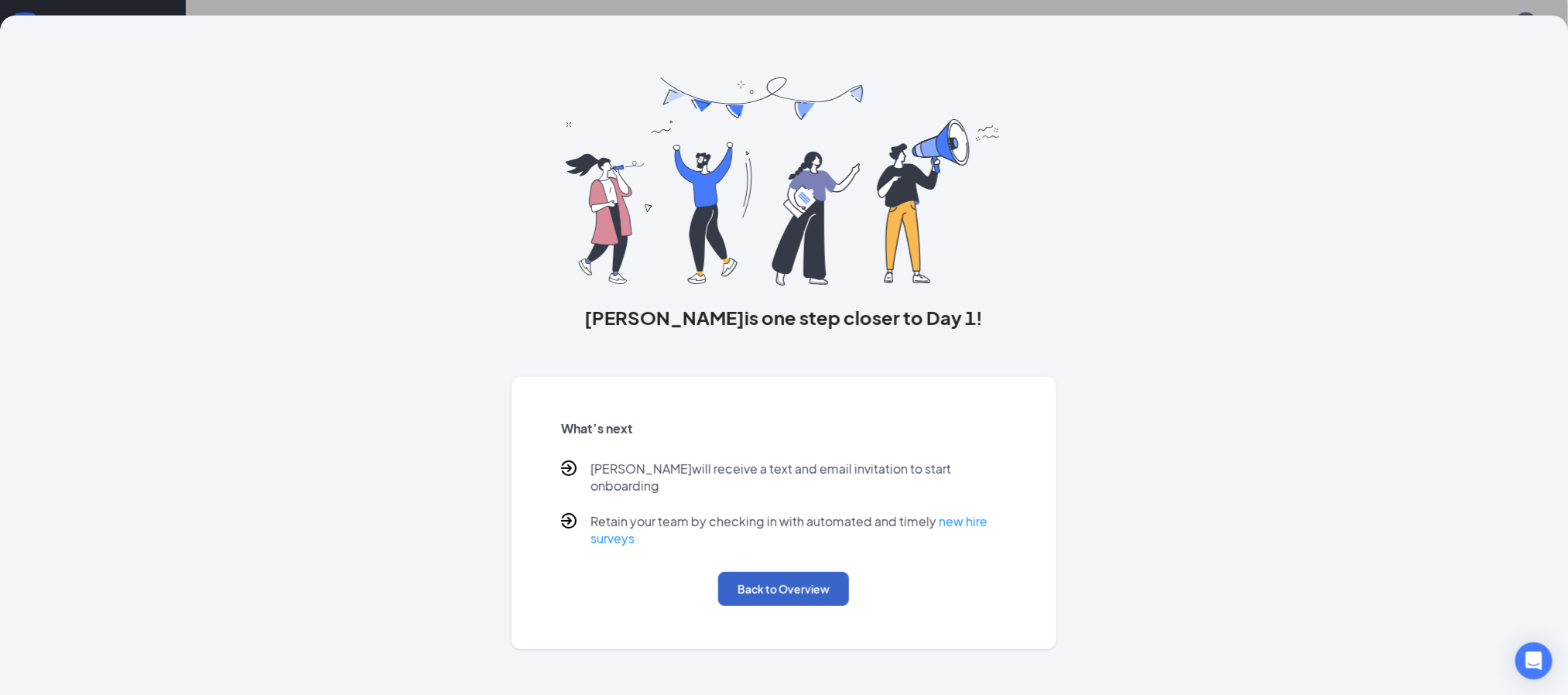
click at [791, 584] on button "Back to Overview" at bounding box center [783, 589] width 131 height 34
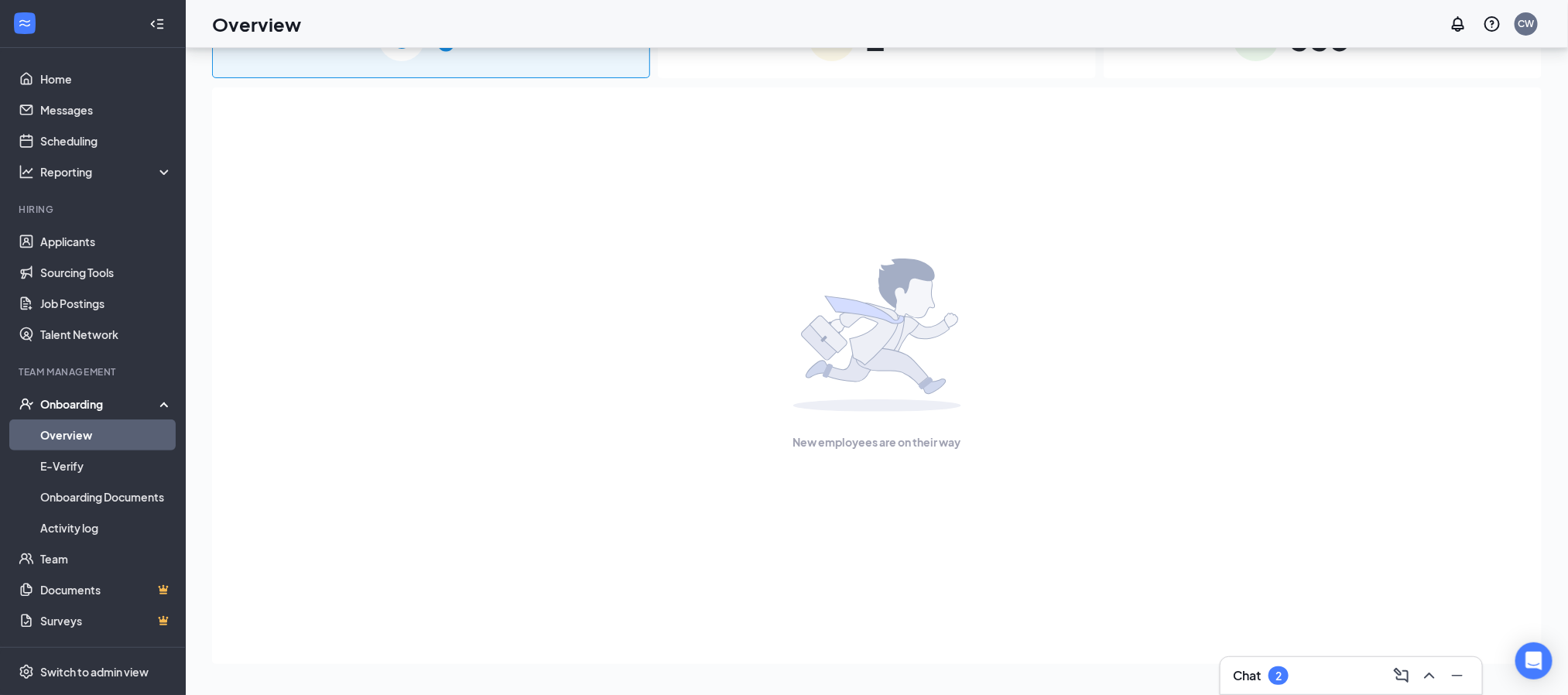
click at [93, 404] on div "Onboarding" at bounding box center [100, 404] width 119 height 15
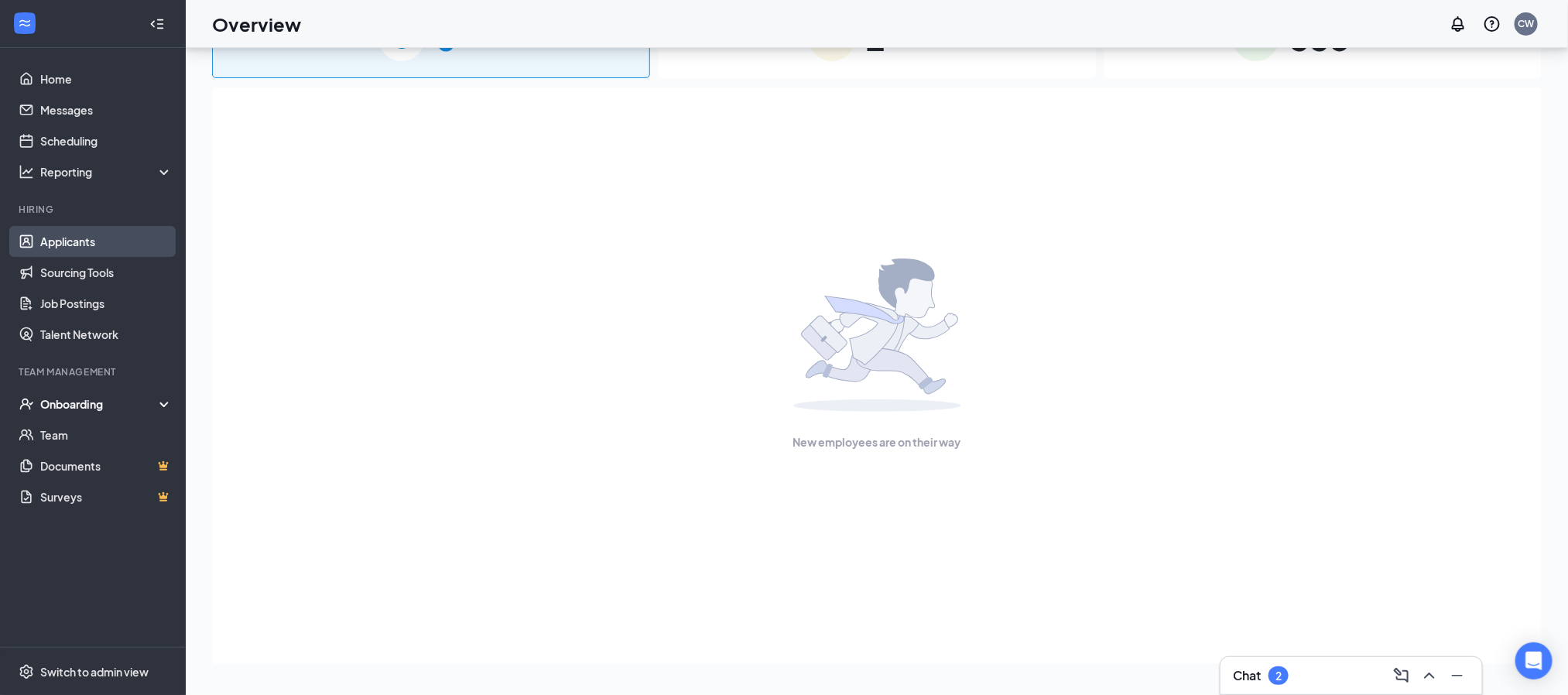
click at [81, 244] on link "Applicants" at bounding box center [106, 242] width 133 height 31
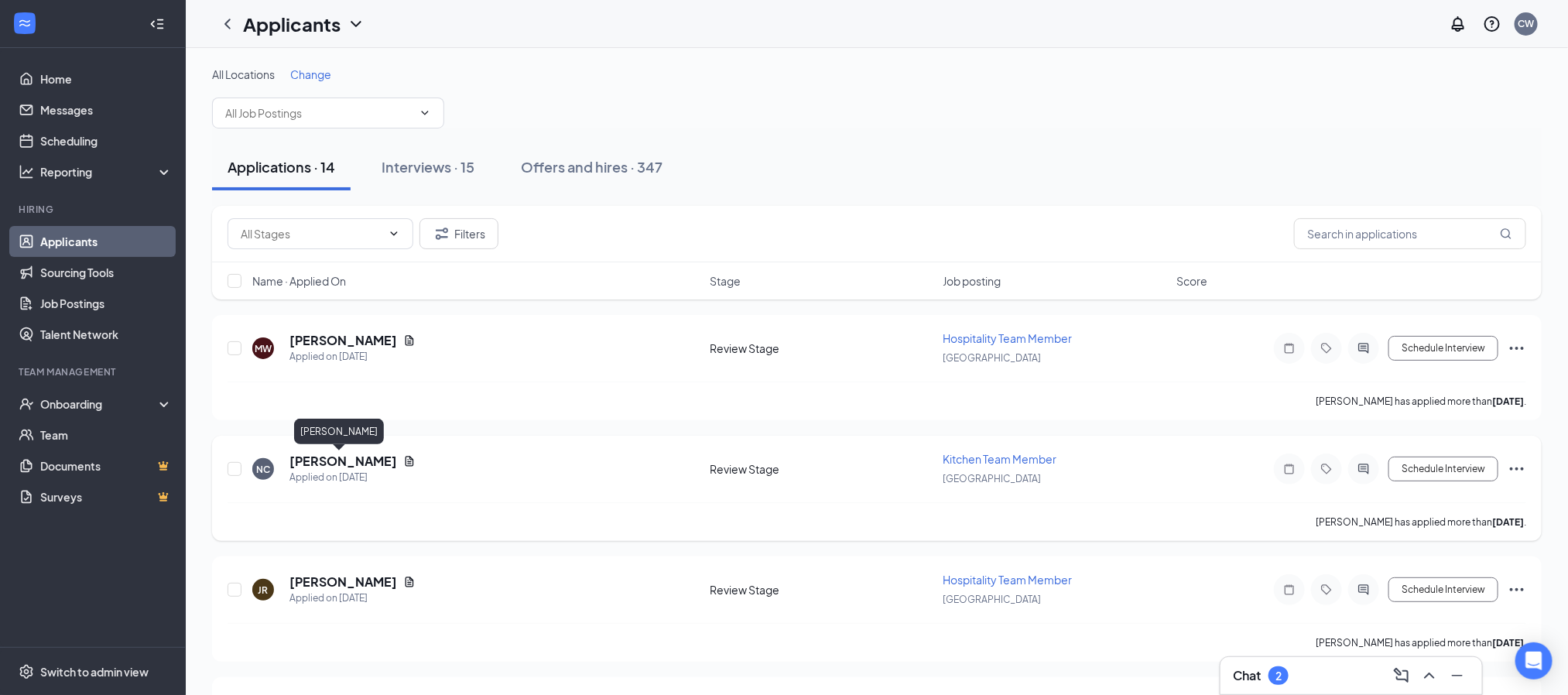
click at [301, 462] on h5 "[PERSON_NAME]" at bounding box center [343, 461] width 107 height 17
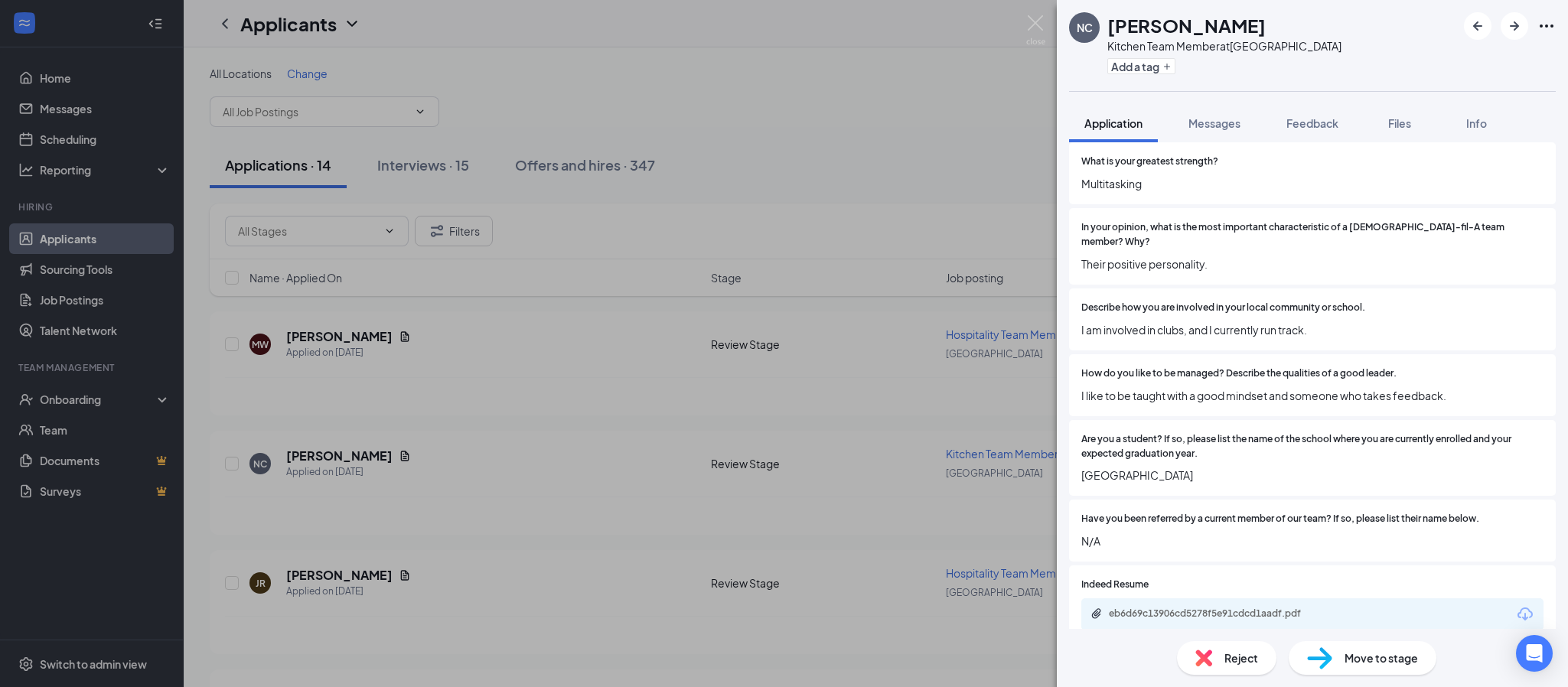
scroll to position [689, 0]
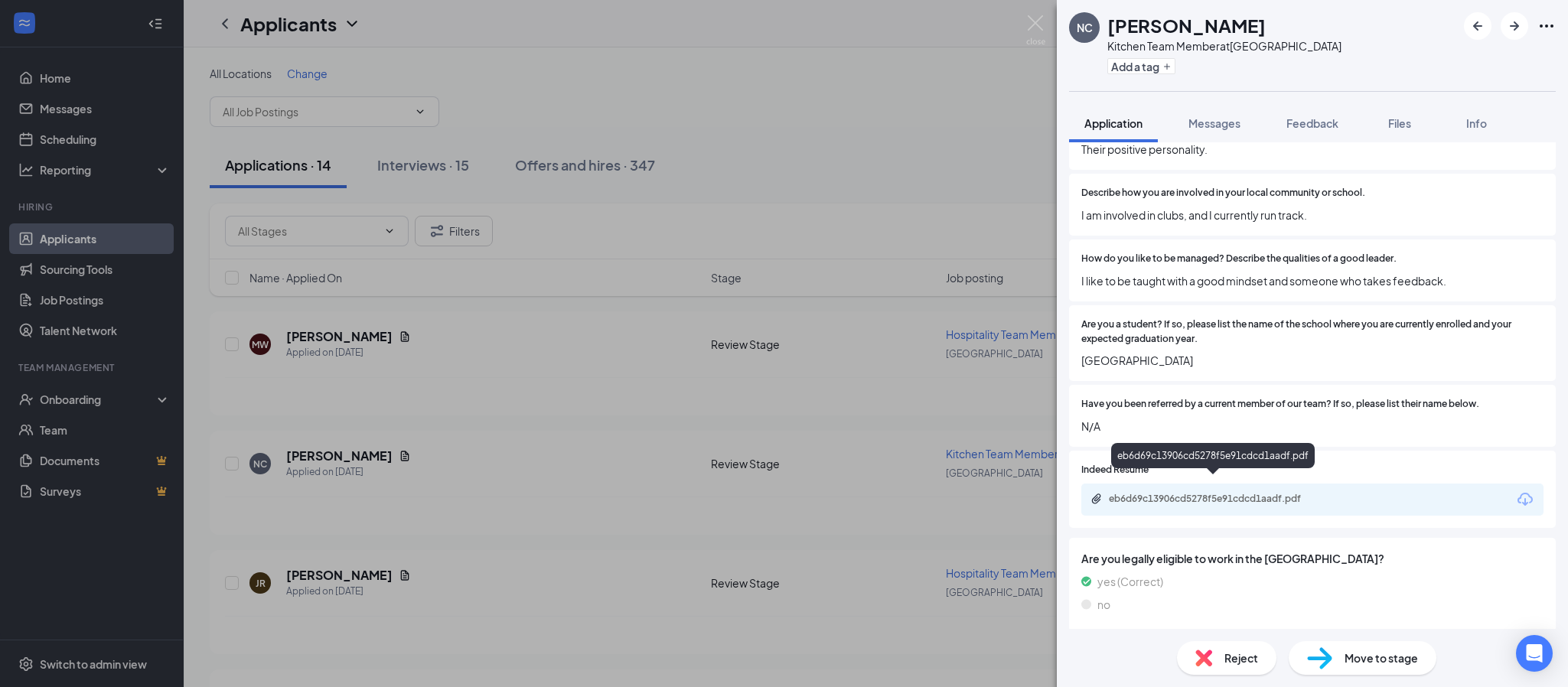
click at [1242, 493] on div "eb6d69c13906cd5278f5e91cdcd1aadf.pdf" at bounding box center [1216, 498] width 215 height 13
click at [1222, 653] on div "Reject" at bounding box center [1226, 658] width 99 height 33
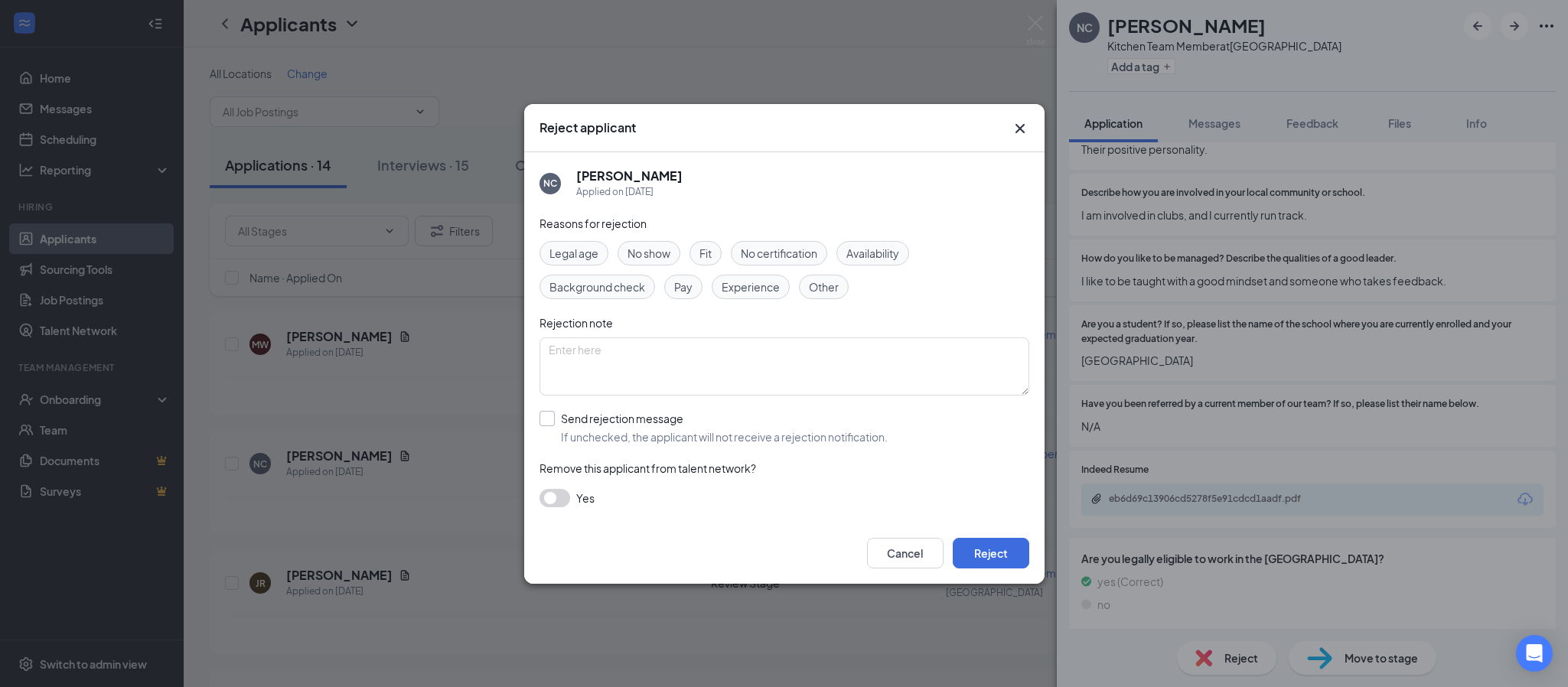
click at [552, 416] on input "Send rejection message If unchecked, the applicant will not receive a rejection…" at bounding box center [713, 427] width 348 height 33
checkbox input "true"
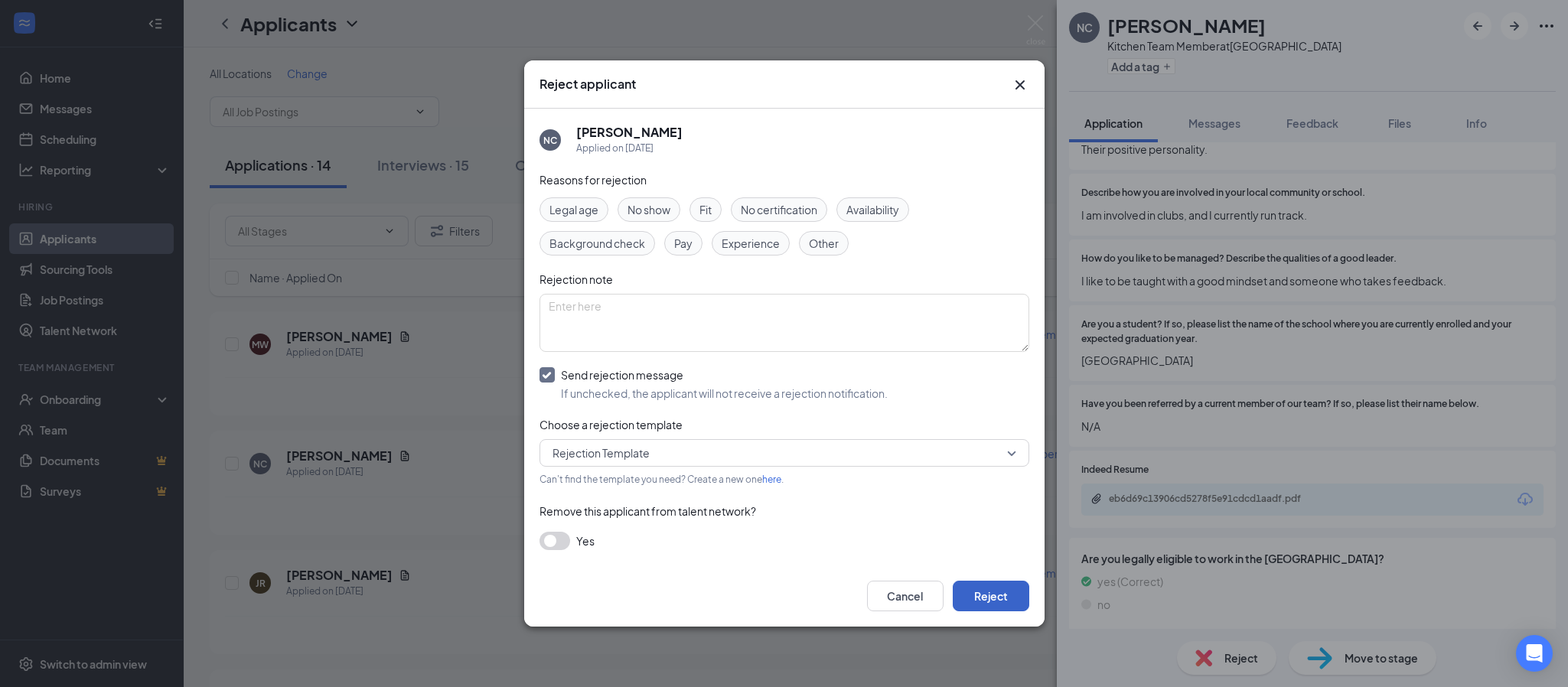
click at [999, 592] on button "Reject" at bounding box center [991, 596] width 77 height 31
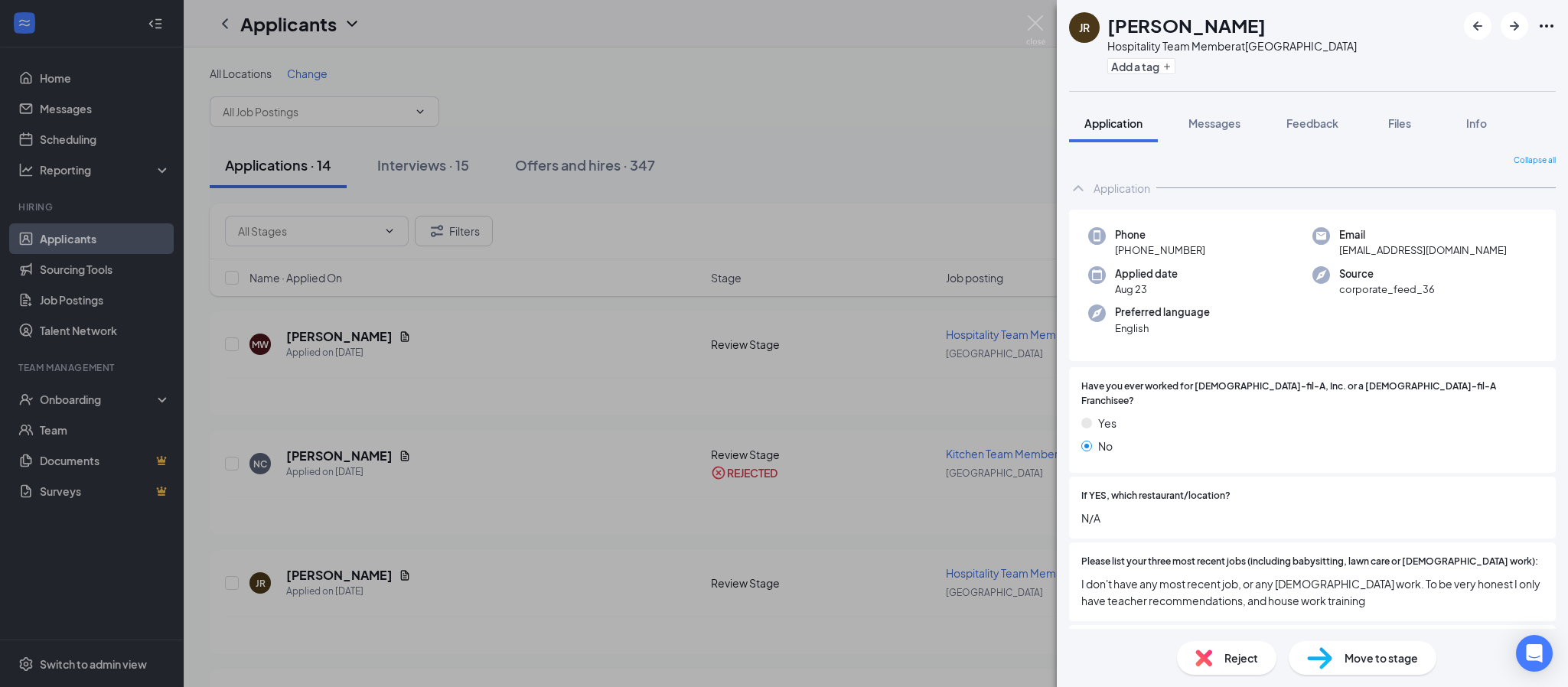
click at [1018, 26] on div "JR Jasmin Rodriguez Hospitality Team Member at Northlake Parkway Add a tag Appl…" at bounding box center [784, 343] width 1568 height 687
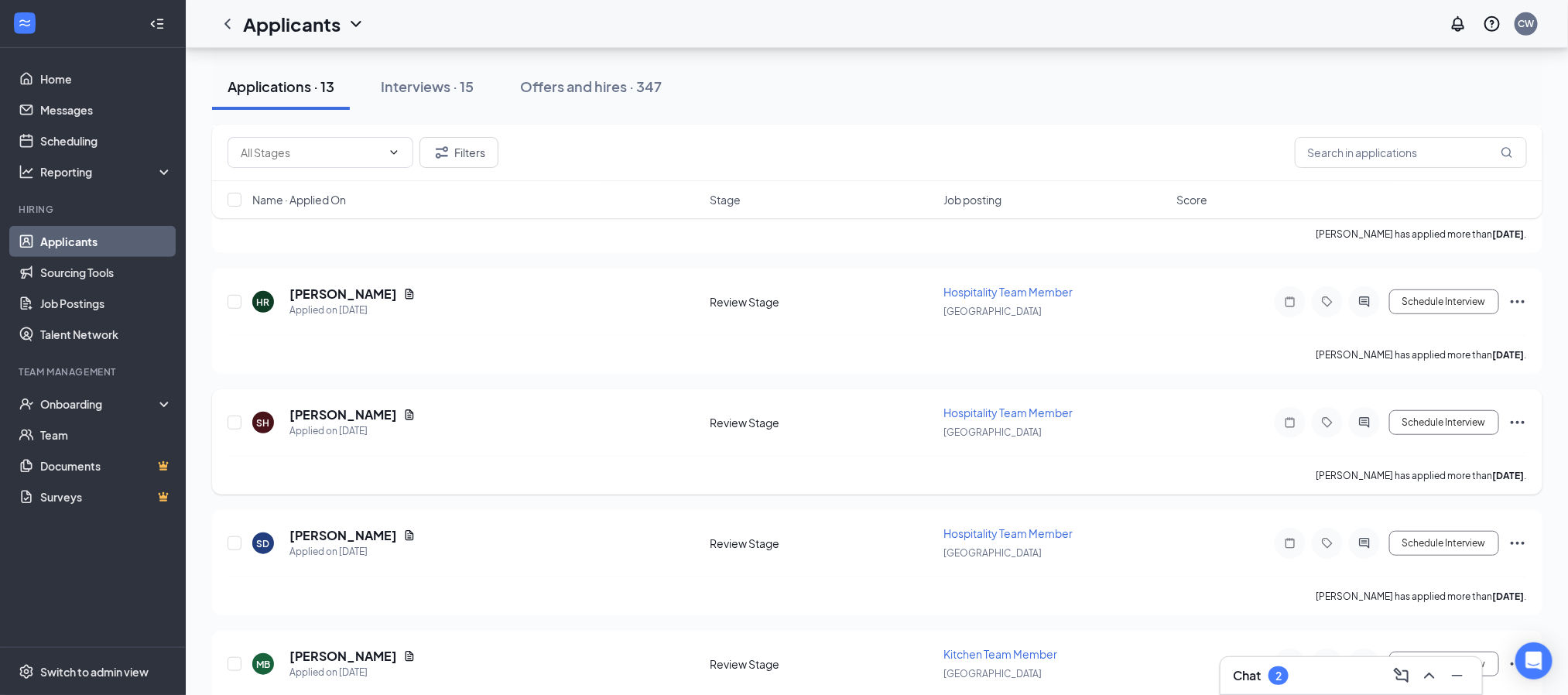
scroll to position [580, 0]
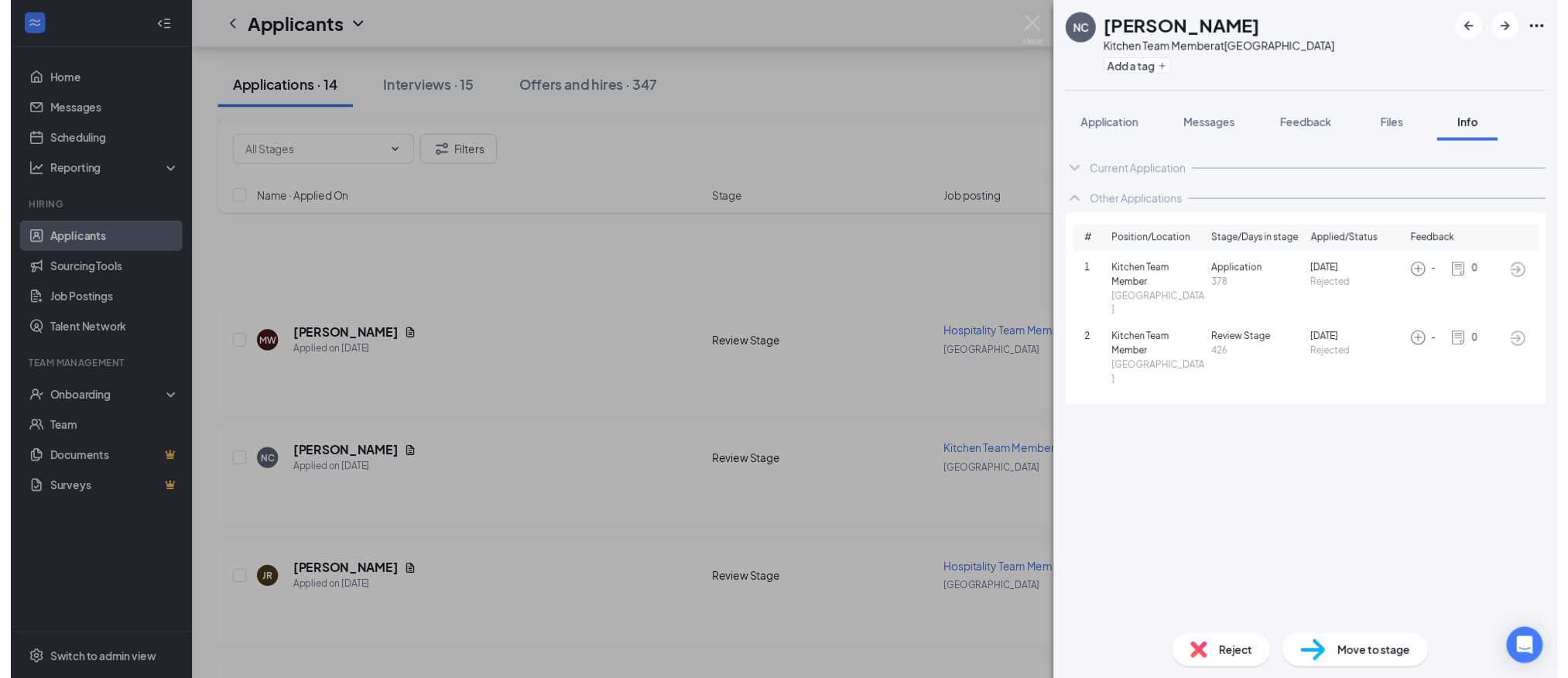
scroll to position [1973, 0]
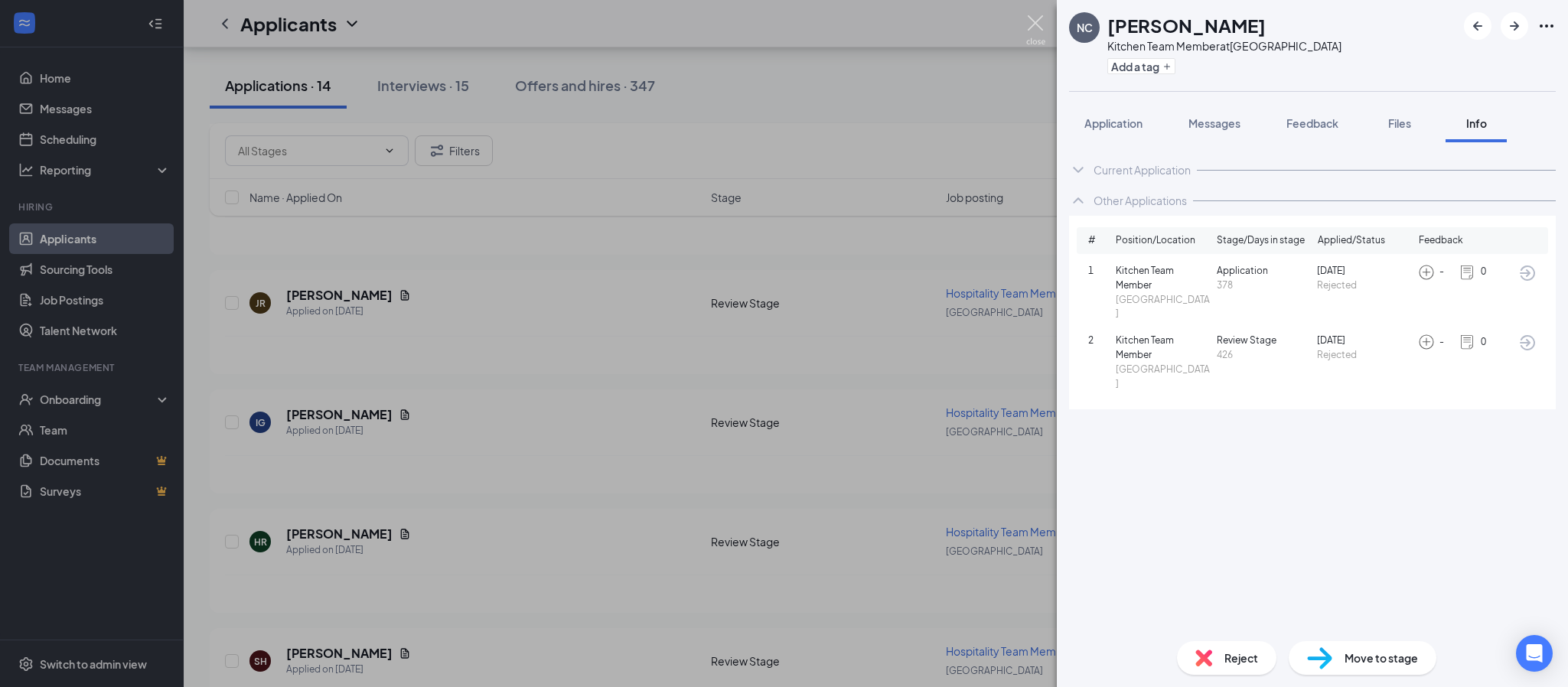
click at [1039, 26] on img at bounding box center [1035, 30] width 19 height 30
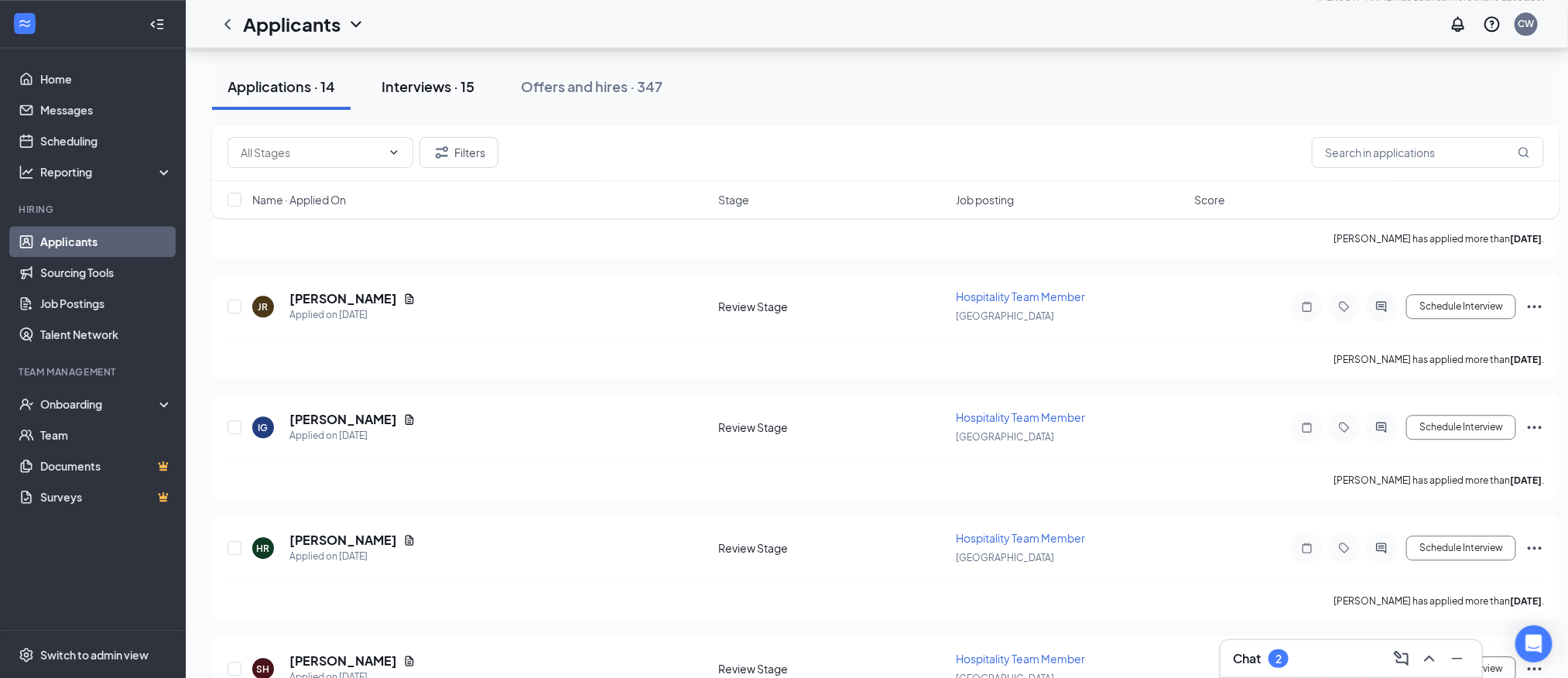
click at [427, 89] on div "Interviews · 15" at bounding box center [428, 86] width 93 height 19
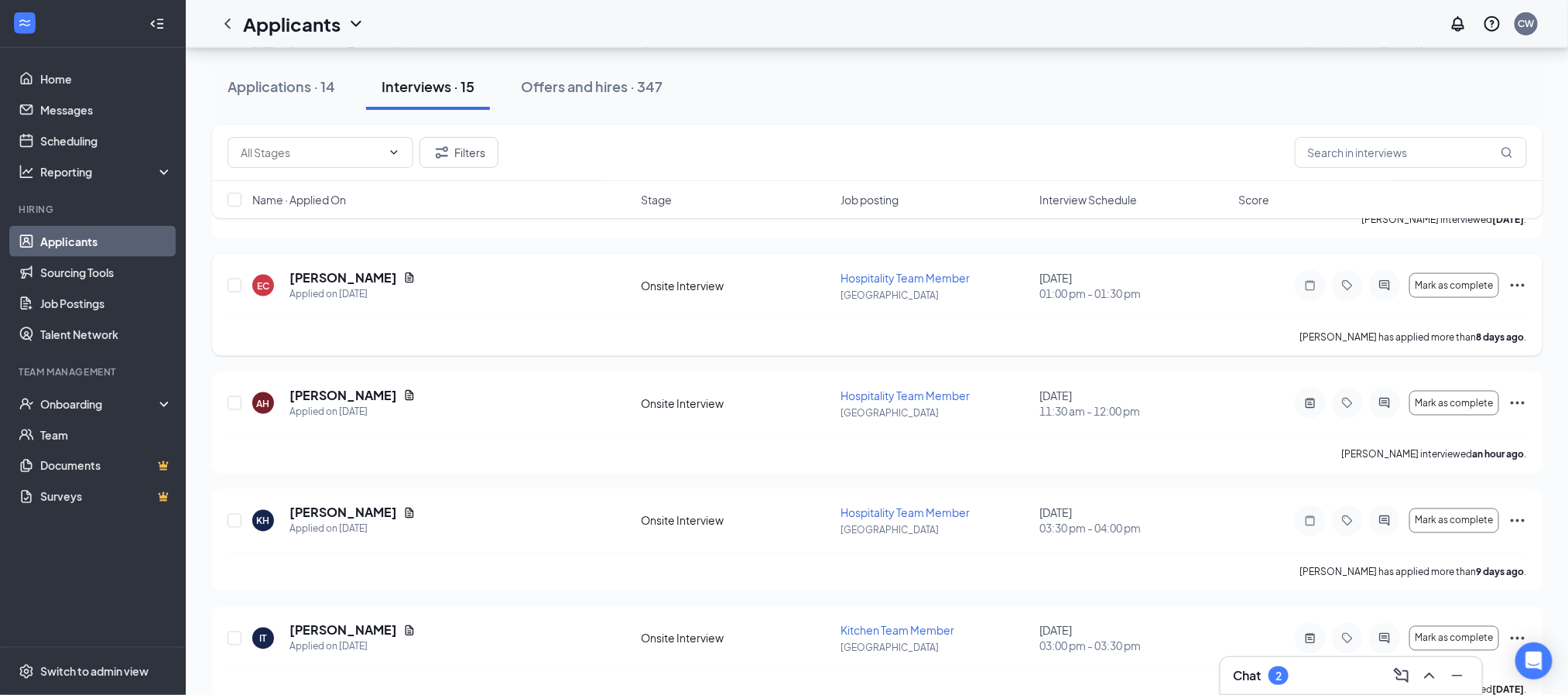
scroll to position [1161, 0]
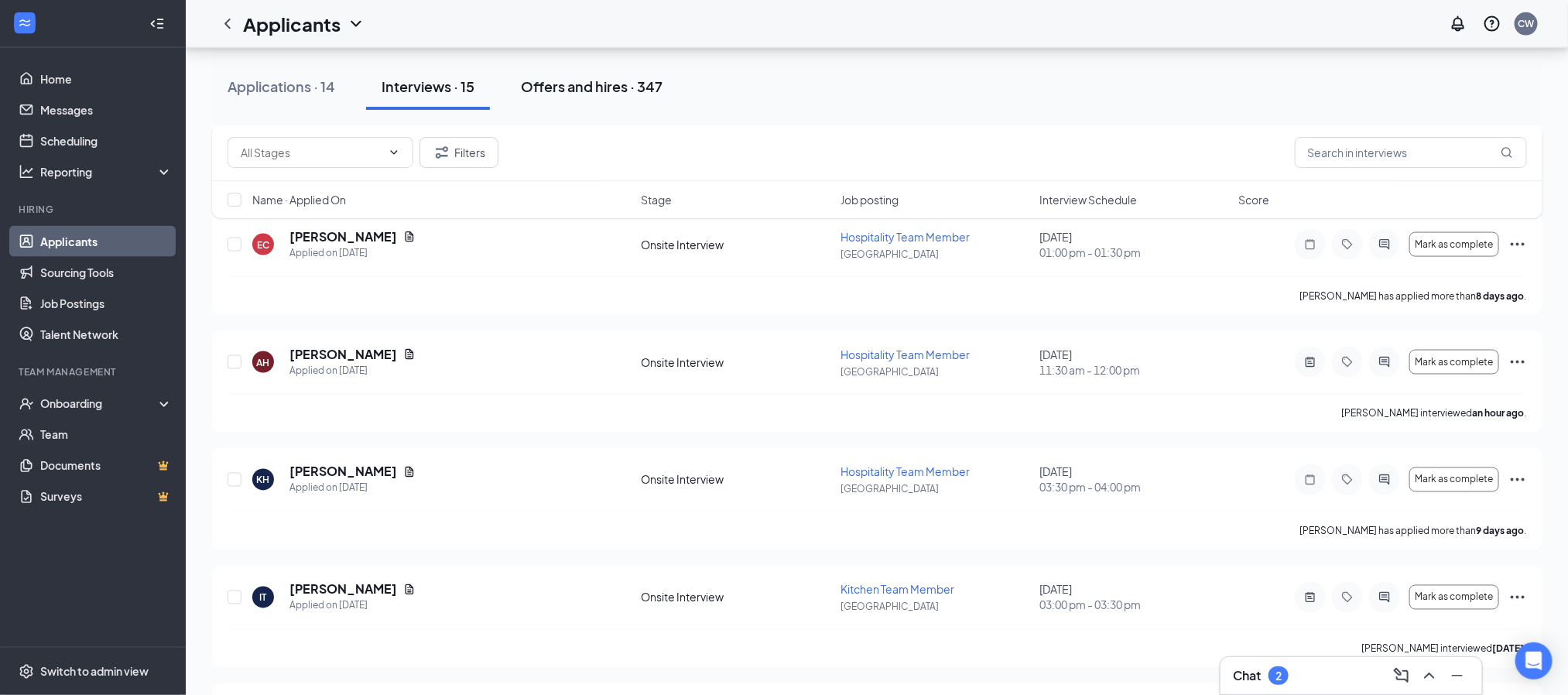
click at [544, 86] on div "Offers and hires · 347" at bounding box center [592, 86] width 142 height 19
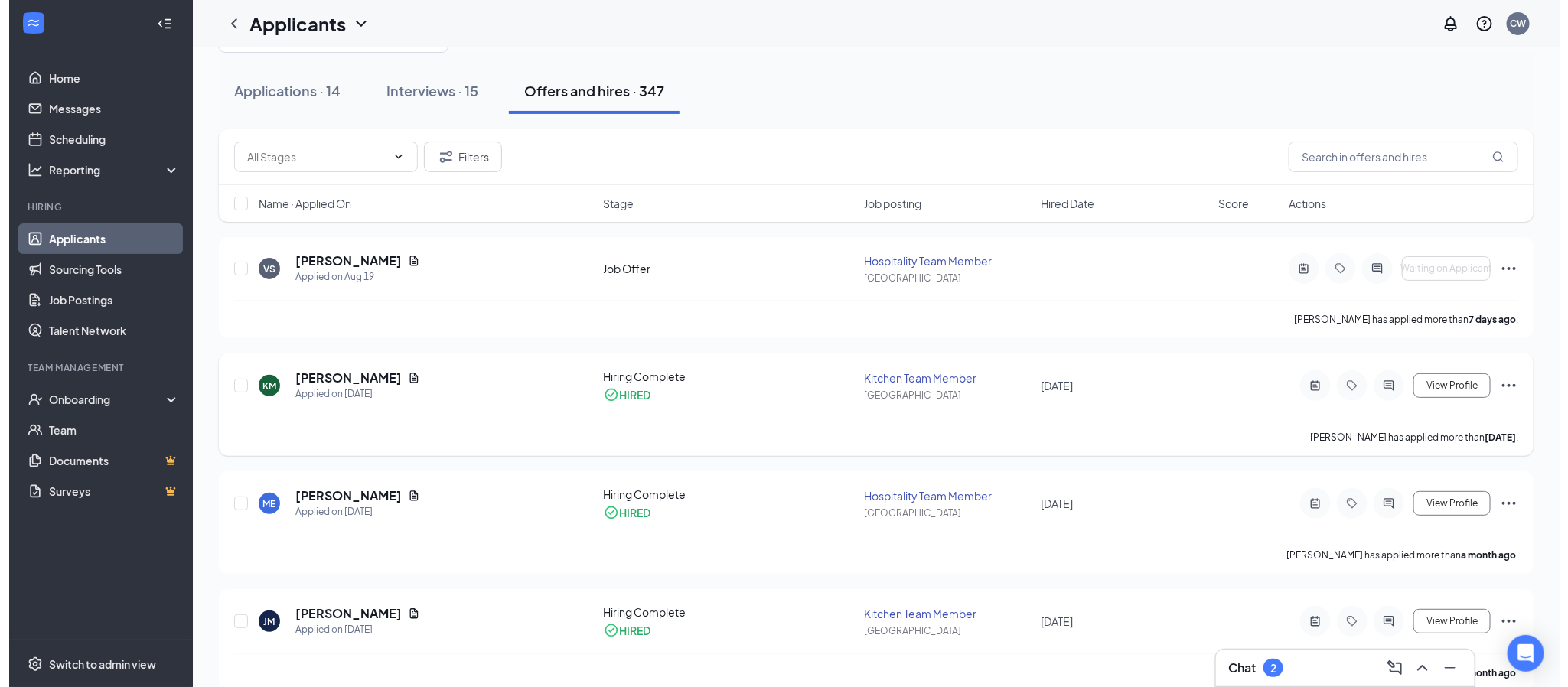
scroll to position [114, 0]
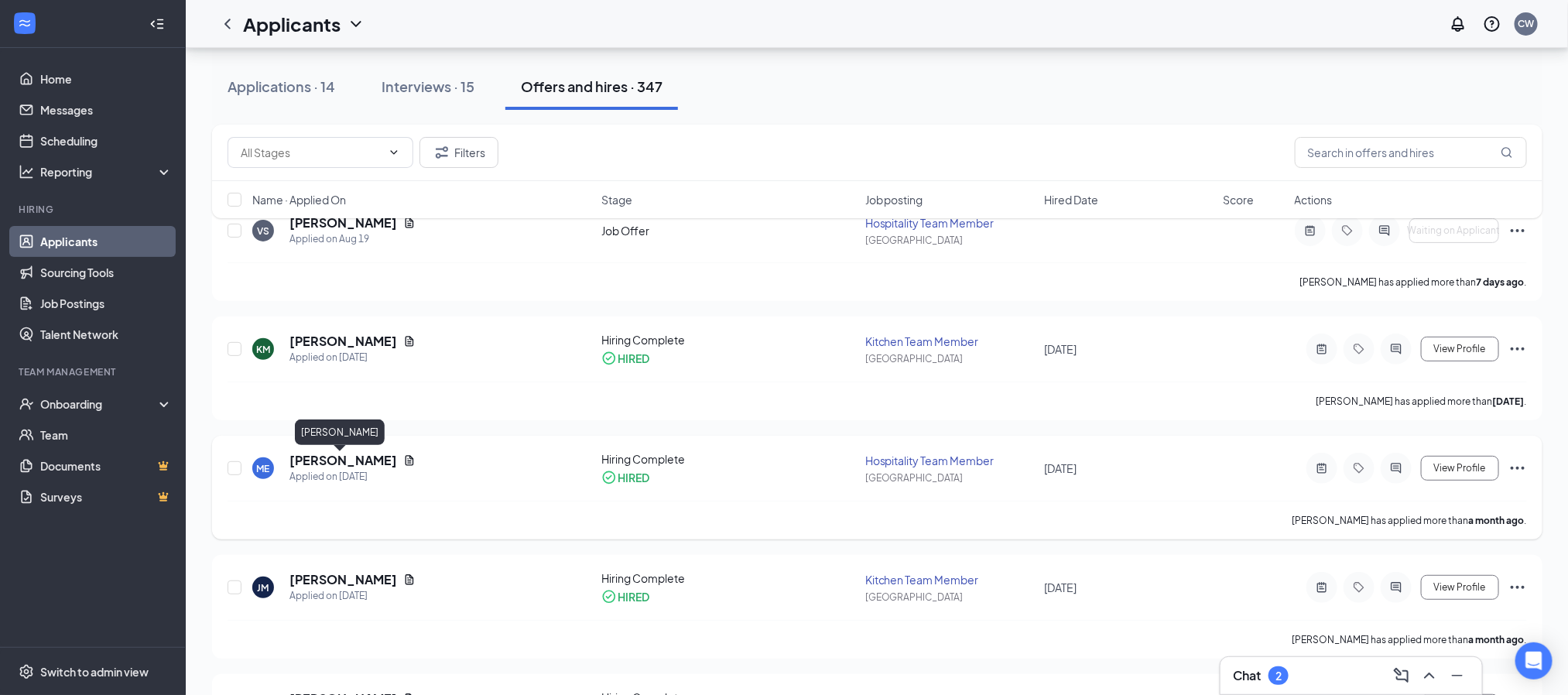
click at [344, 458] on h5 "[PERSON_NAME]" at bounding box center [343, 460] width 107 height 17
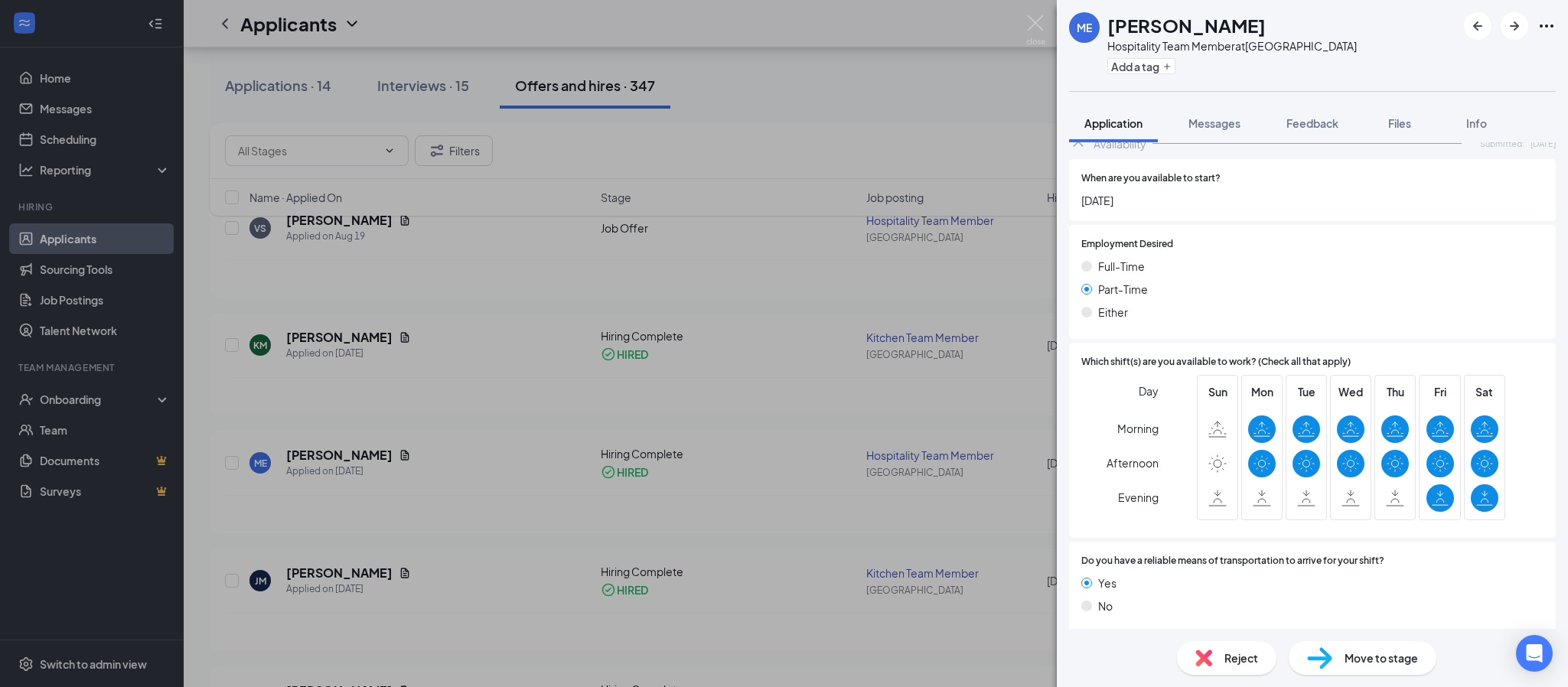
scroll to position [1376, 0]
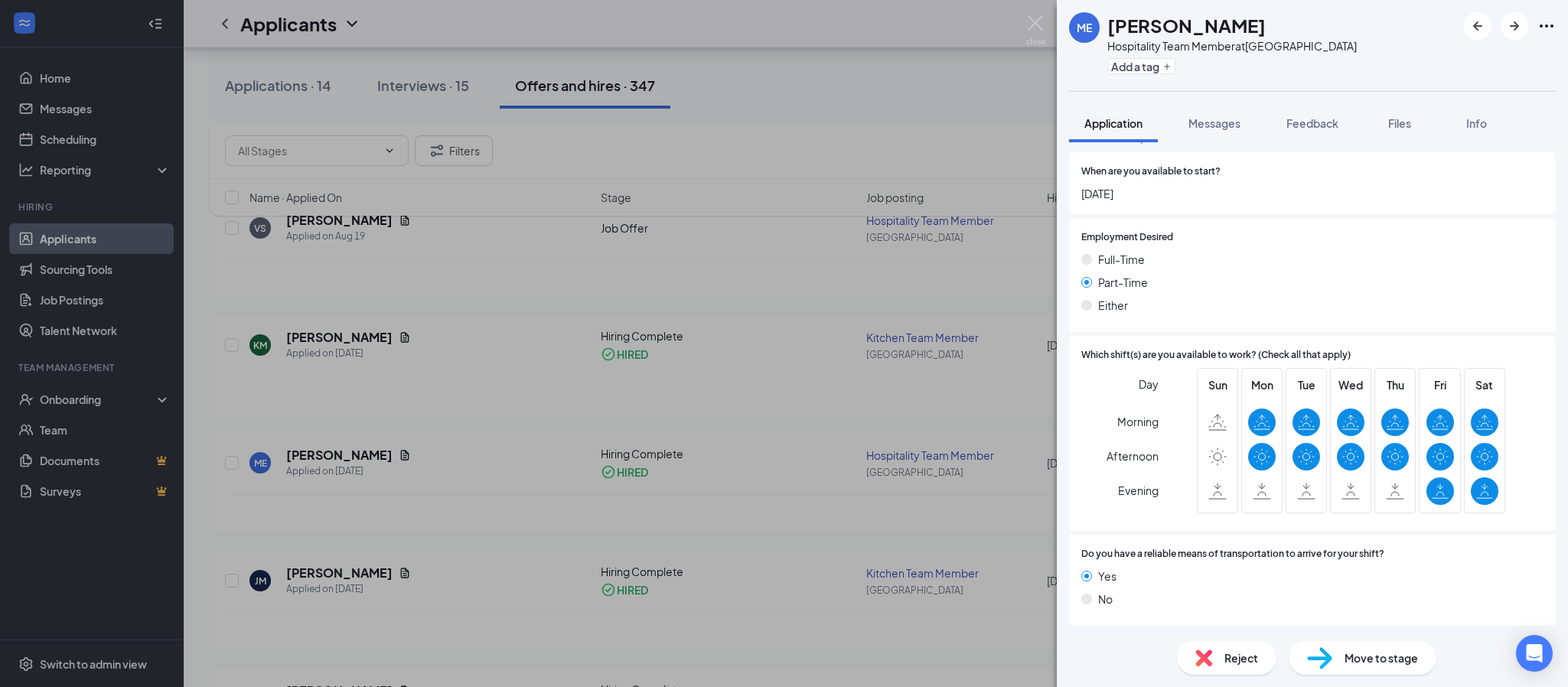
click at [1077, 636] on icon "ChevronDown" at bounding box center [1078, 645] width 18 height 18
click at [1076, 636] on icon "ChevronUp" at bounding box center [1078, 645] width 18 height 18
click at [1076, 636] on icon "ChevronDown" at bounding box center [1078, 645] width 18 height 18
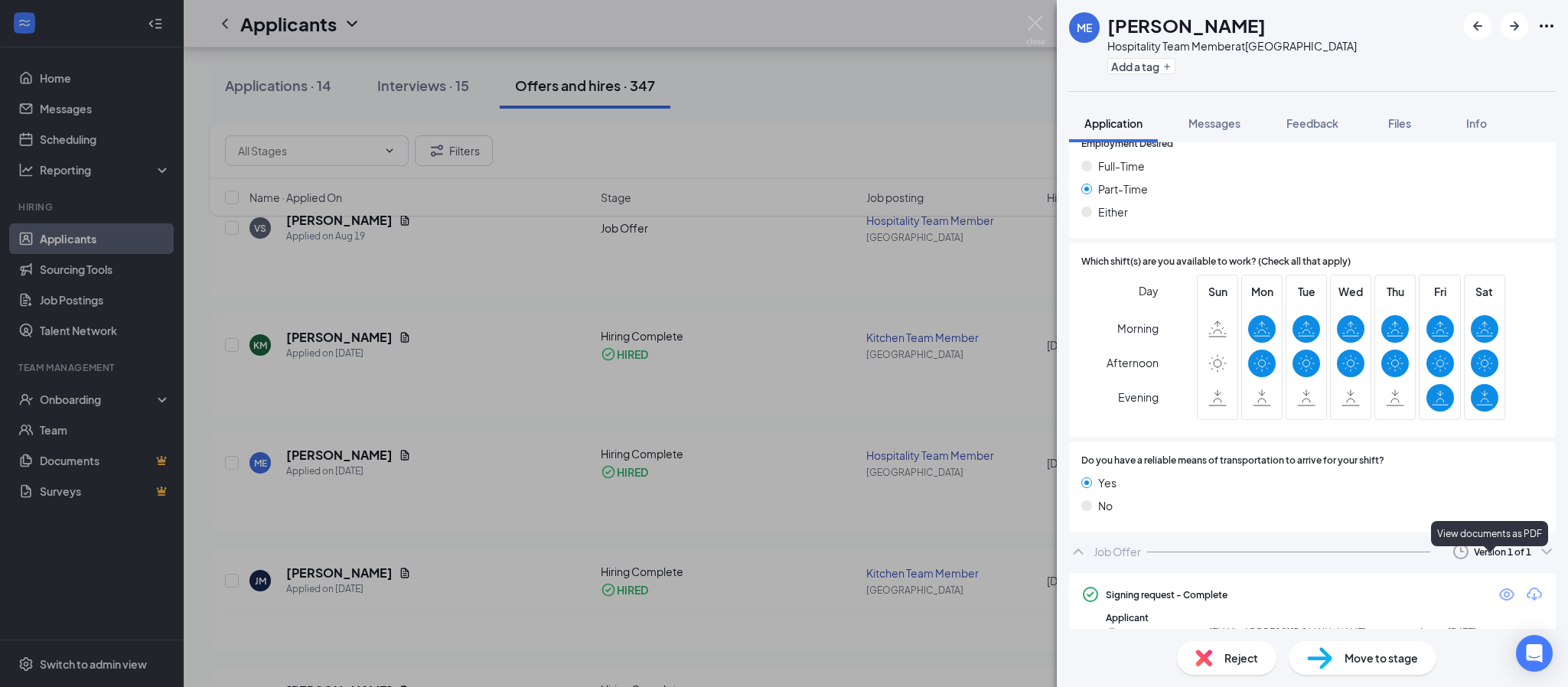
click at [1497, 585] on icon "Eye" at bounding box center [1506, 594] width 18 height 18
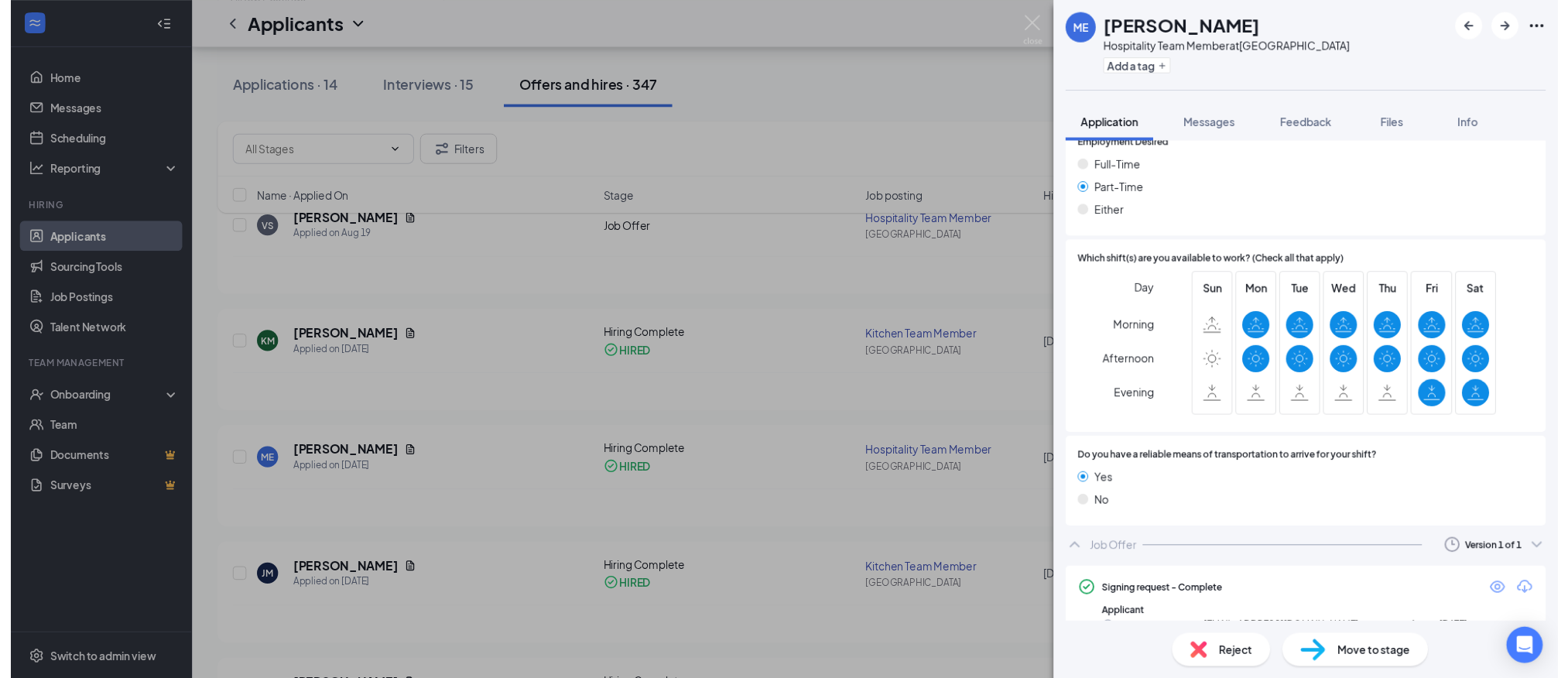
scroll to position [1478, 0]
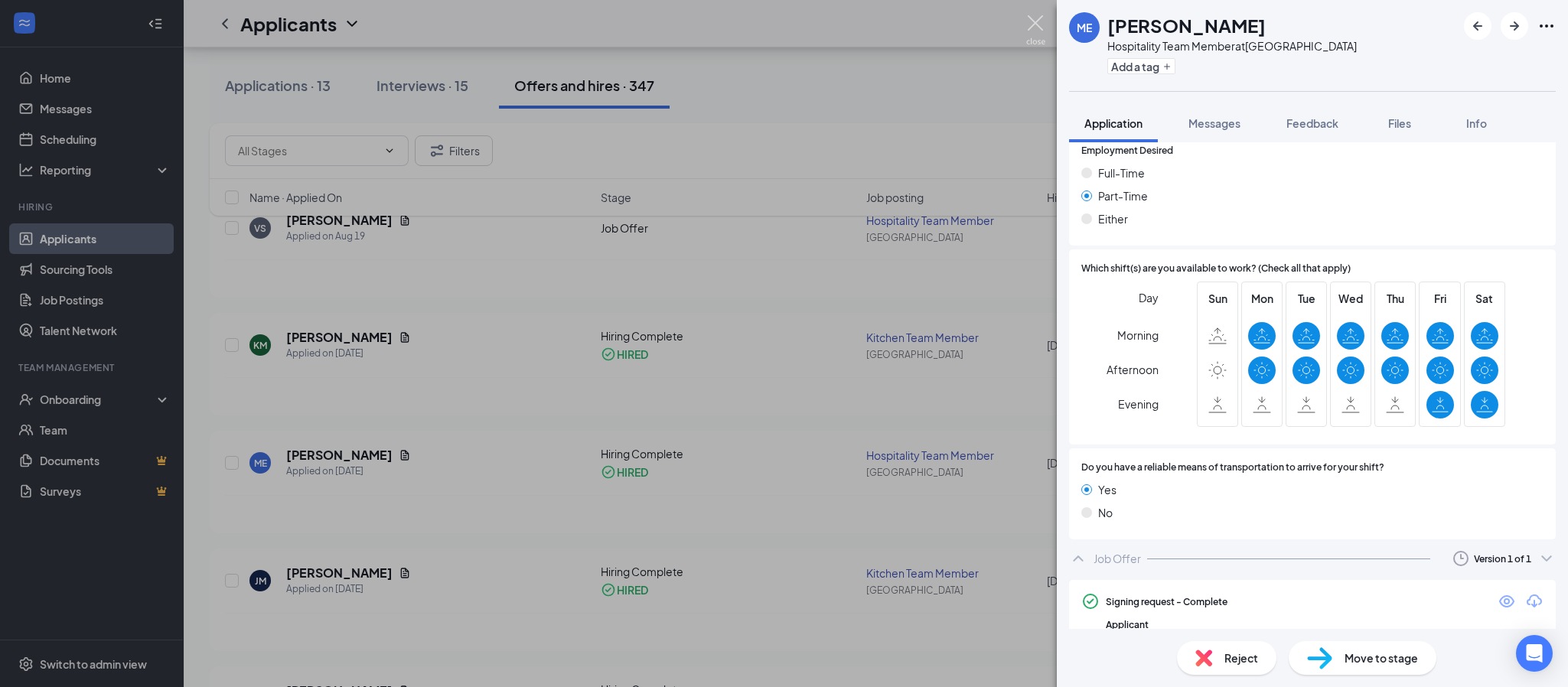
click at [1030, 13] on div "ME [PERSON_NAME] Hospitality Team Member at [GEOGRAPHIC_DATA] Add a tag Applica…" at bounding box center [784, 343] width 1568 height 687
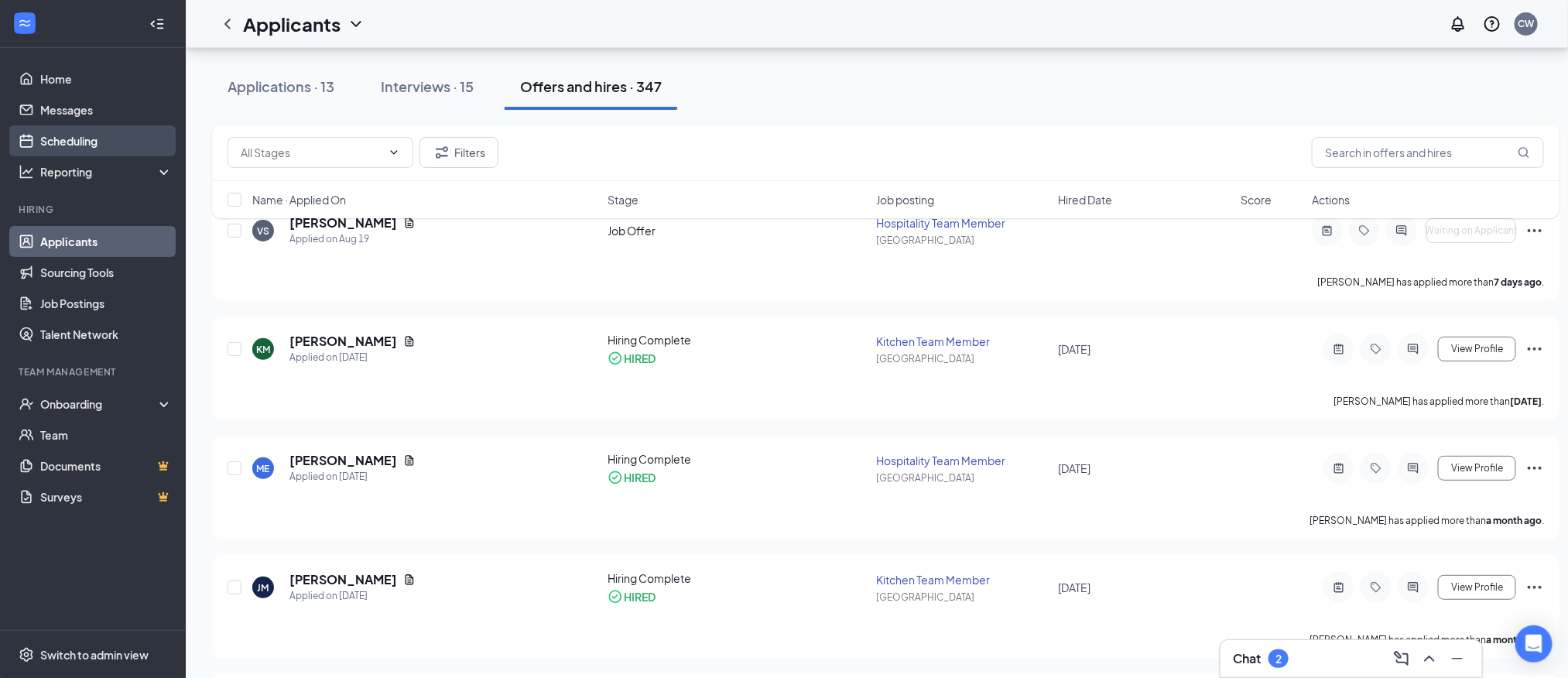
click at [102, 146] on link "Scheduling" at bounding box center [106, 140] width 133 height 31
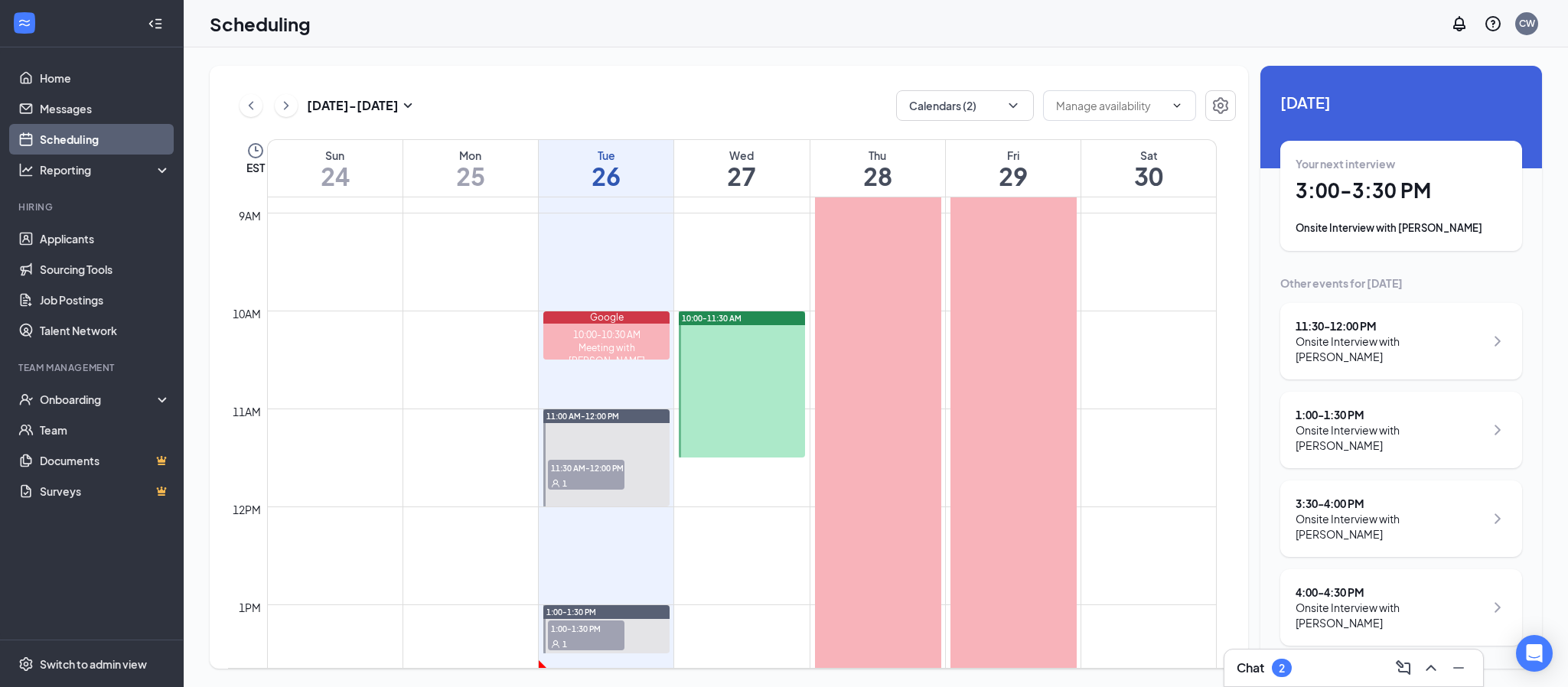
scroll to position [981, 0]
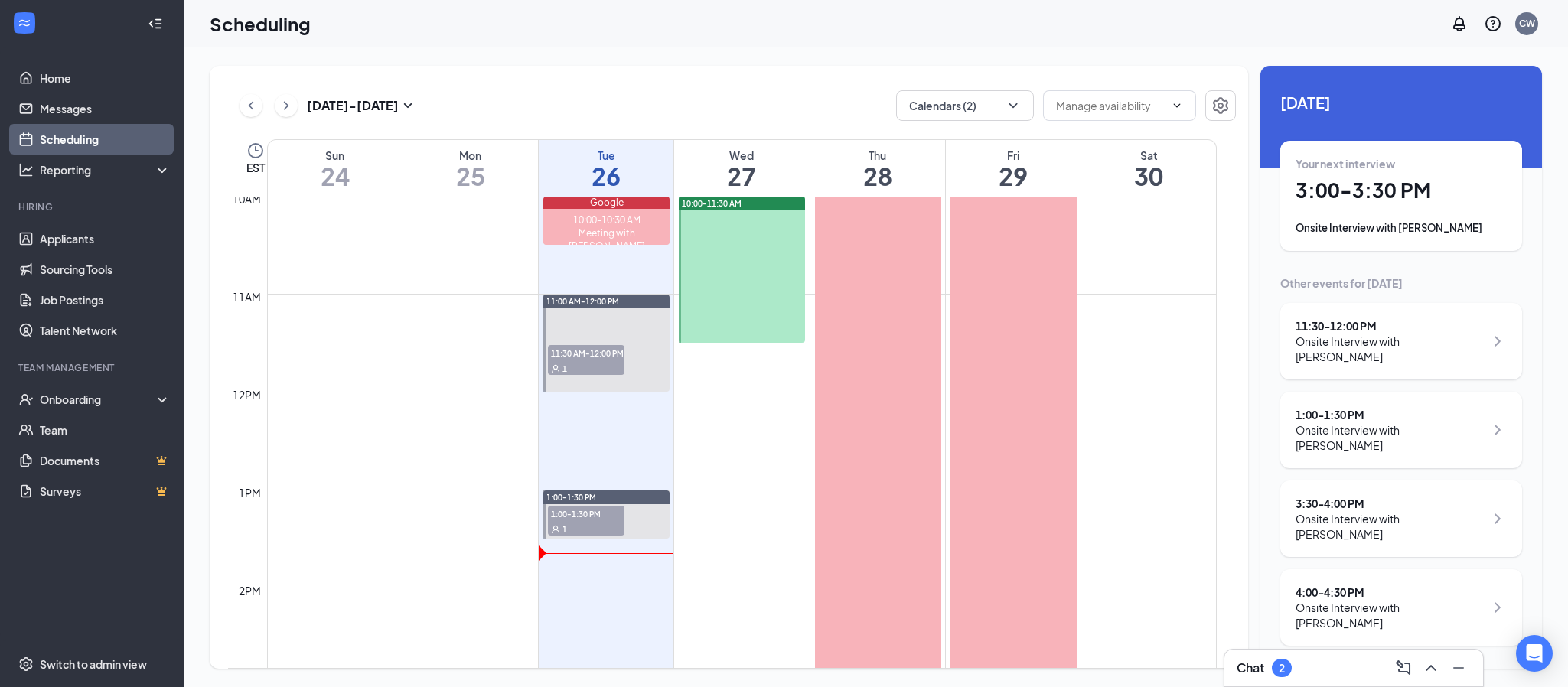
click at [604, 523] on div "1" at bounding box center [586, 528] width 77 height 15
click at [604, 522] on div "1" at bounding box center [586, 528] width 77 height 15
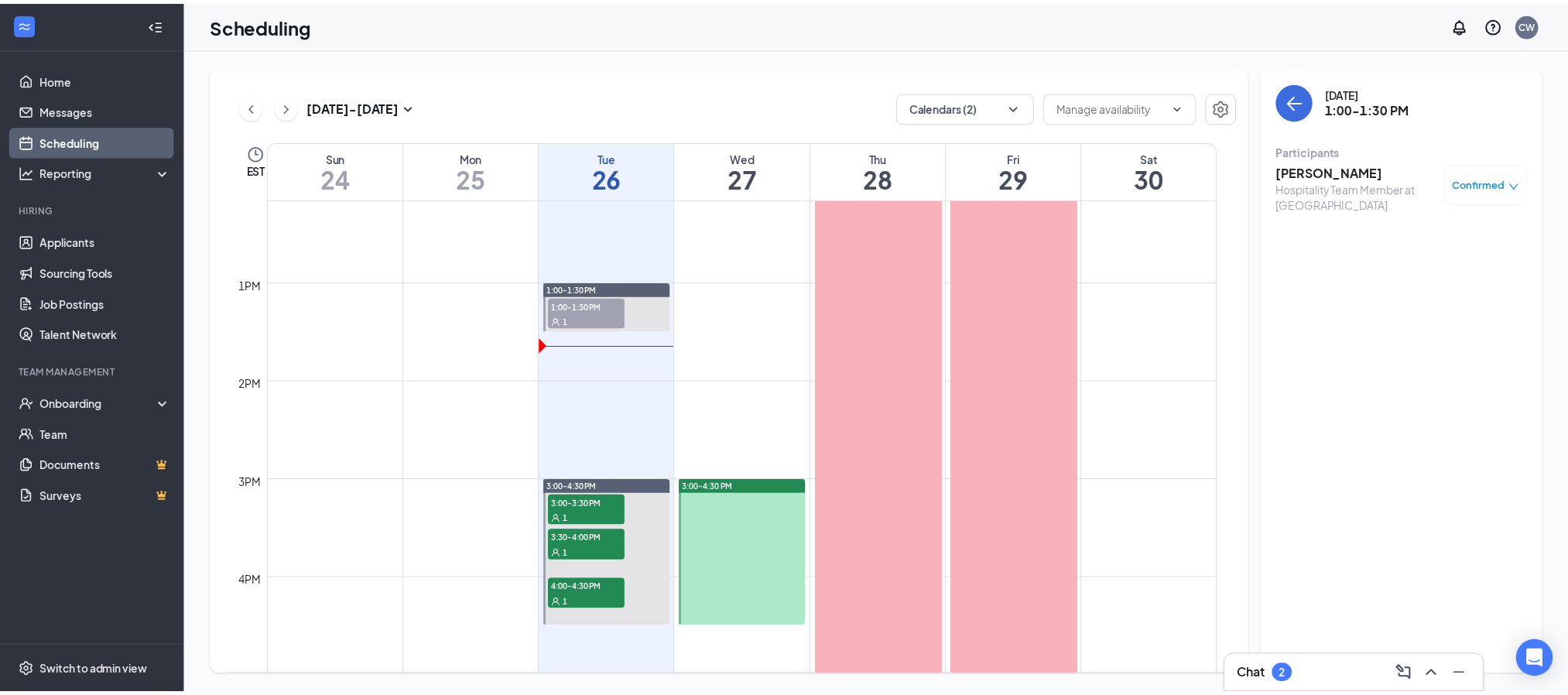
scroll to position [1224, 0]
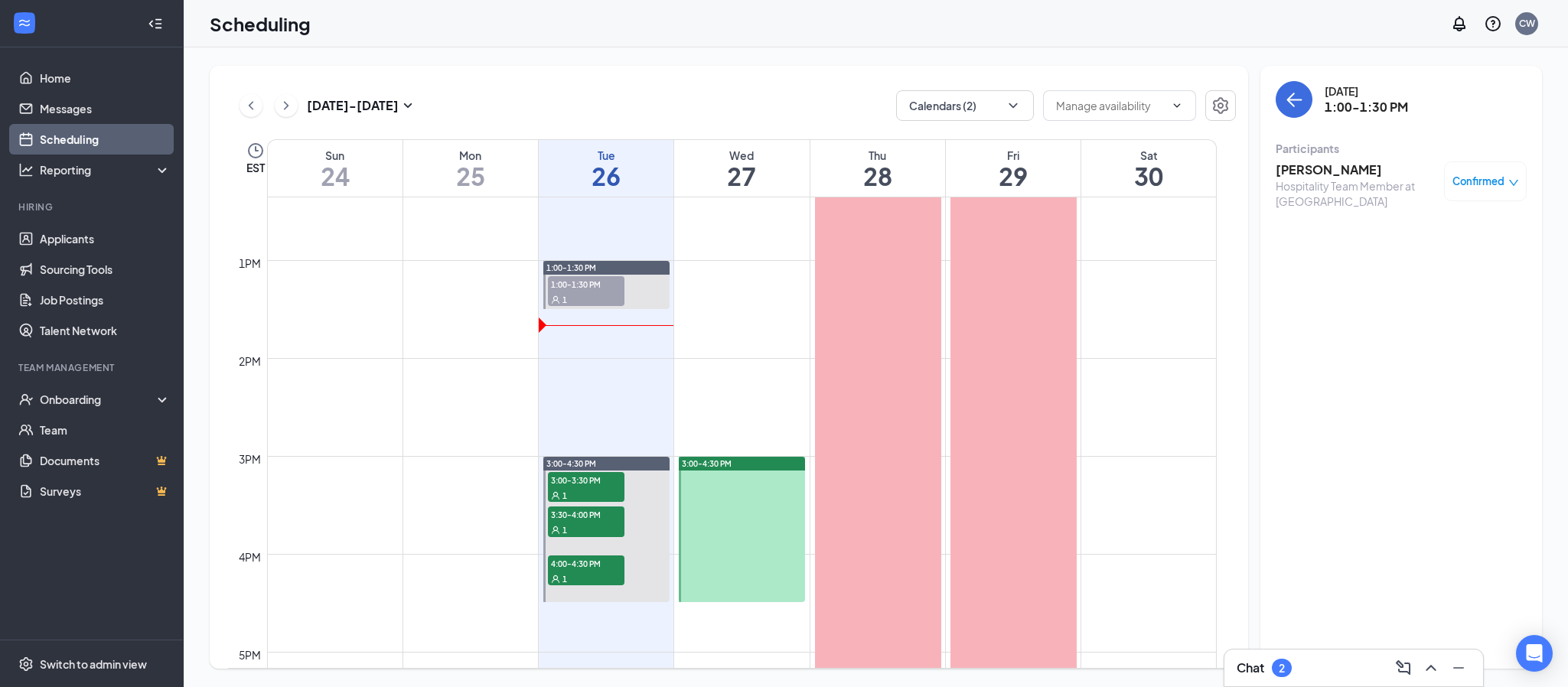
click at [1513, 191] on div "Confirmed" at bounding box center [1485, 181] width 83 height 40
click at [1514, 179] on icon "down" at bounding box center [1513, 183] width 11 height 11
click at [1460, 280] on span "Mark as no-show" at bounding box center [1440, 283] width 85 height 17
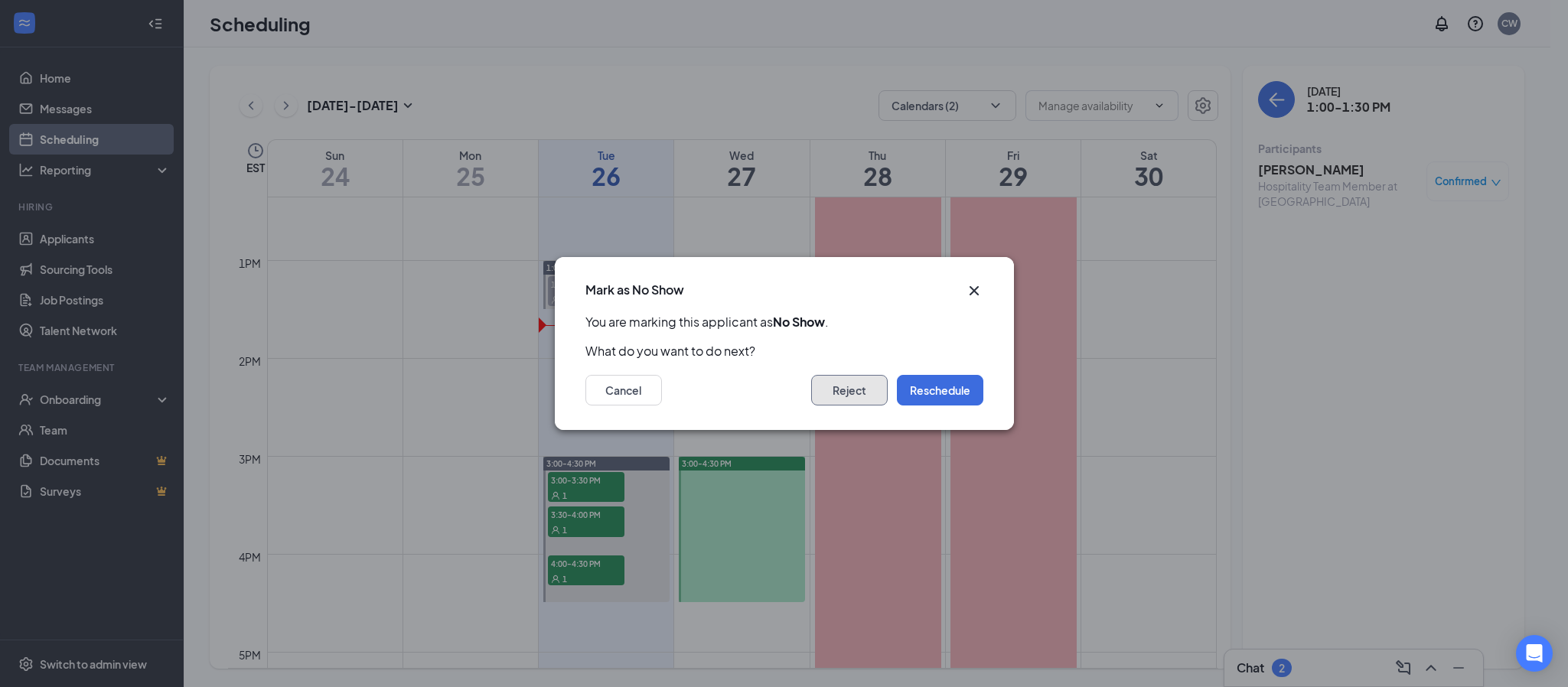
click at [837, 391] on button "Reject" at bounding box center [849, 390] width 77 height 31
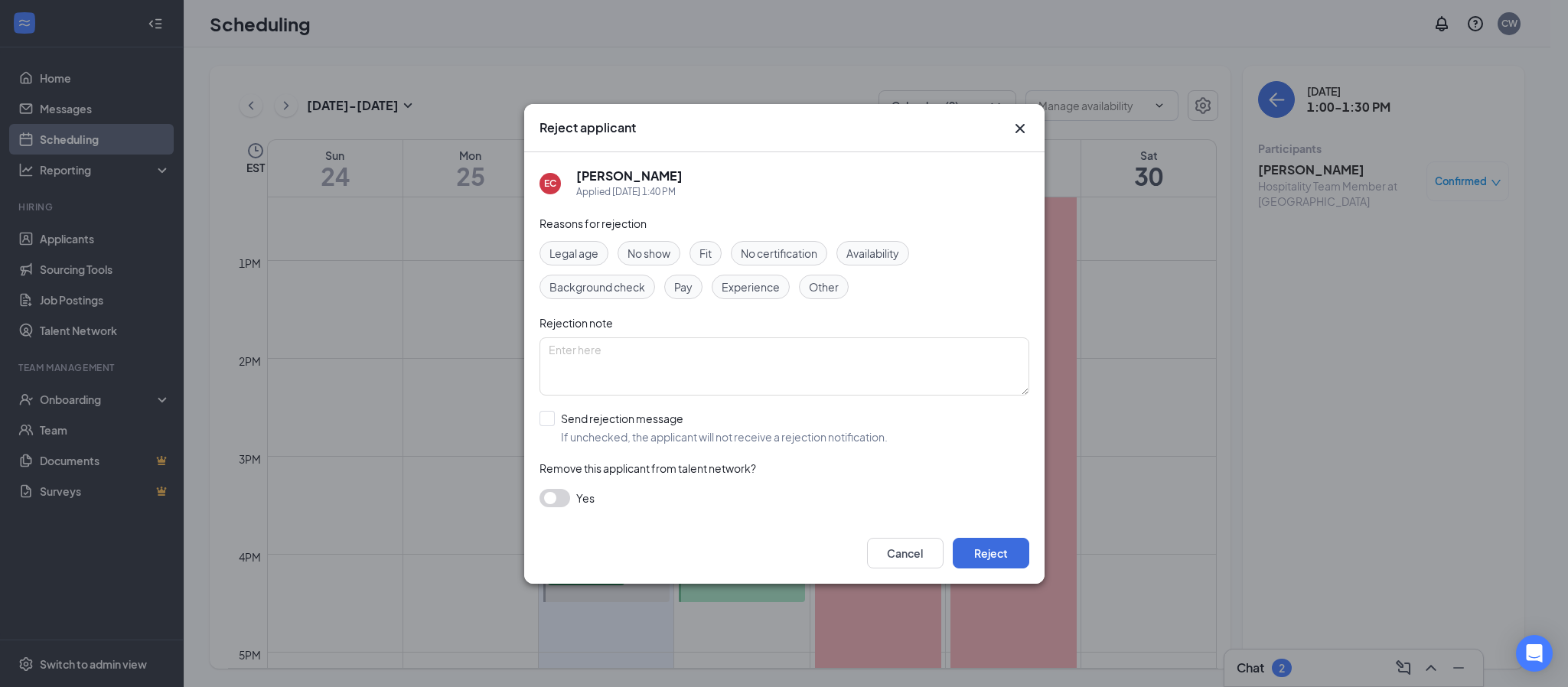
click at [655, 251] on span "No show" at bounding box center [648, 253] width 43 height 17
click at [546, 417] on input "Send rejection message If unchecked, the applicant will not receive a rejection…" at bounding box center [713, 427] width 348 height 33
checkbox input "true"
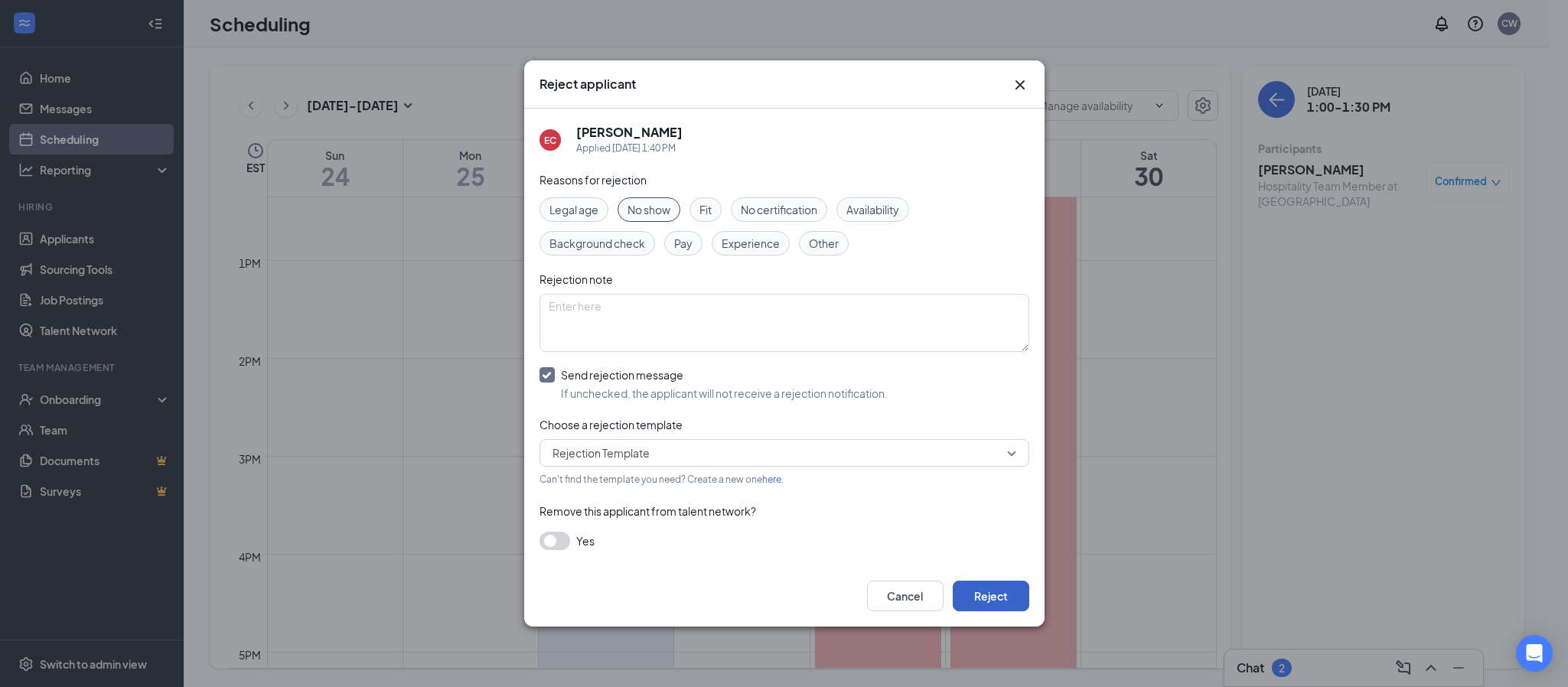
click at [984, 595] on button "Reject" at bounding box center [991, 596] width 77 height 31
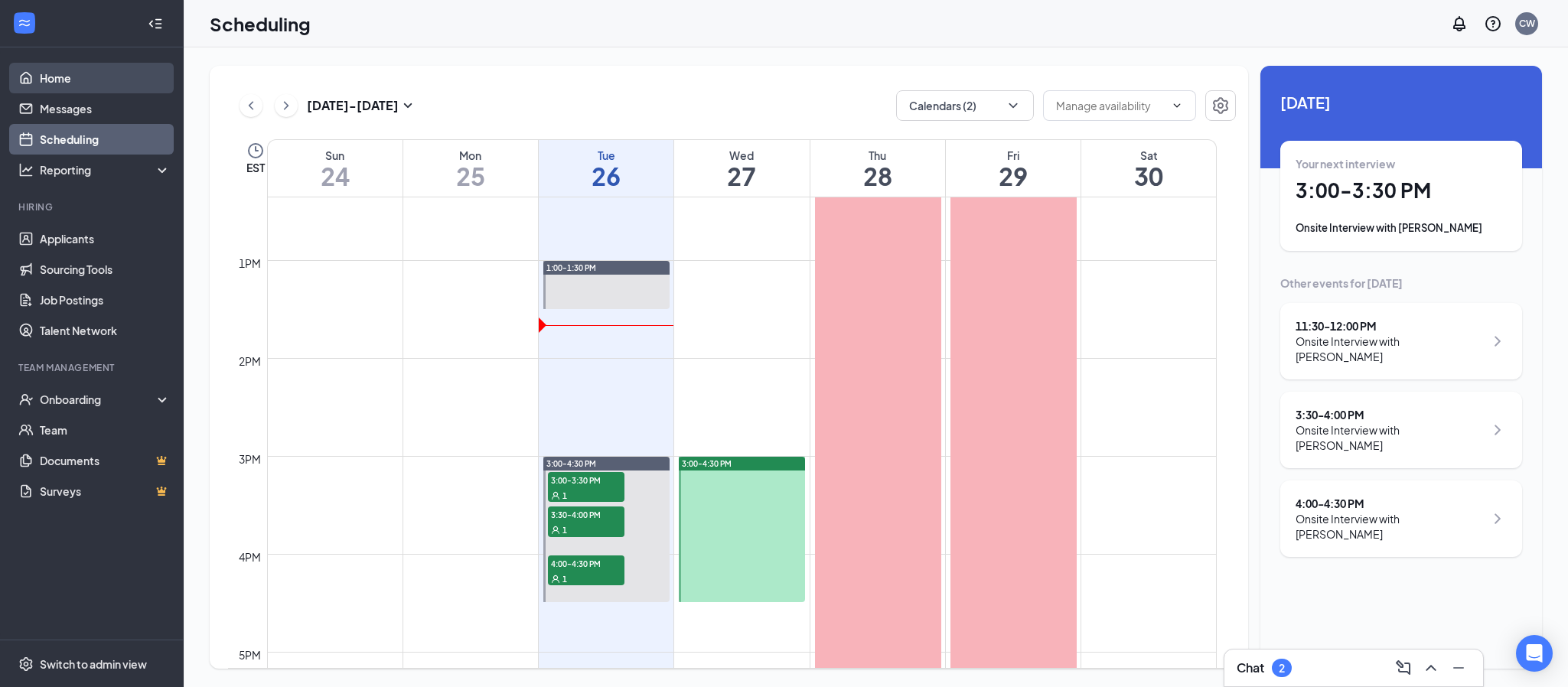
click at [67, 83] on link "Home" at bounding box center [105, 78] width 131 height 31
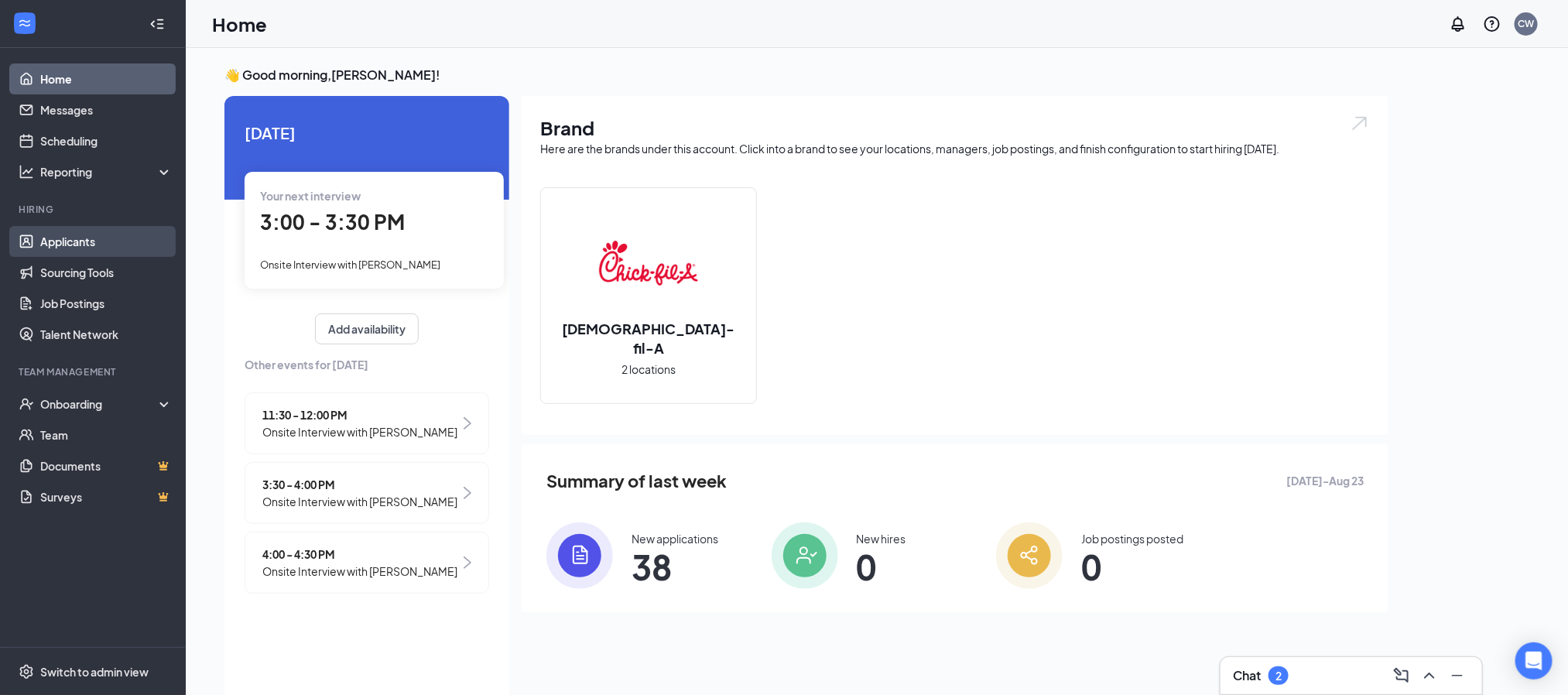
click at [106, 237] on link "Applicants" at bounding box center [106, 242] width 133 height 31
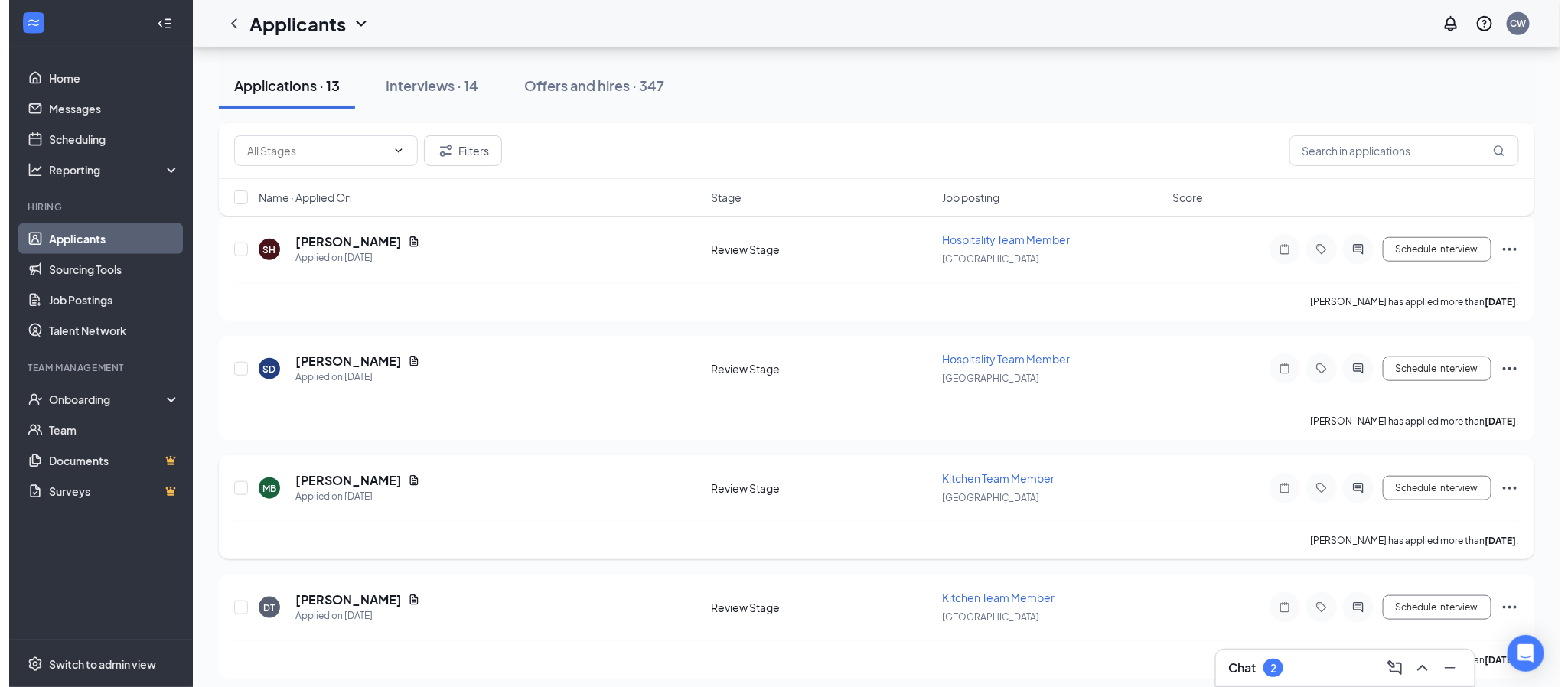
scroll to position [573, 0]
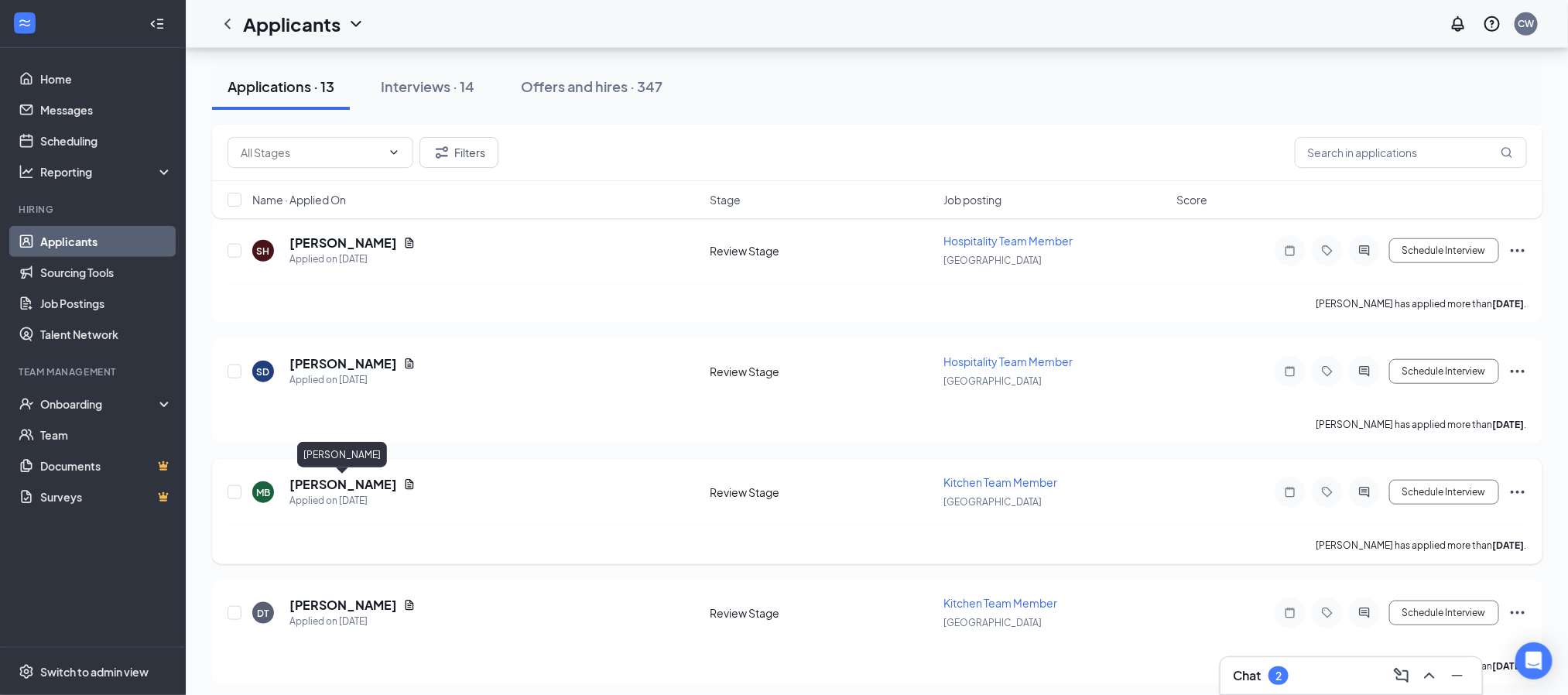
click at [388, 490] on h5 "[PERSON_NAME]" at bounding box center [343, 485] width 107 height 17
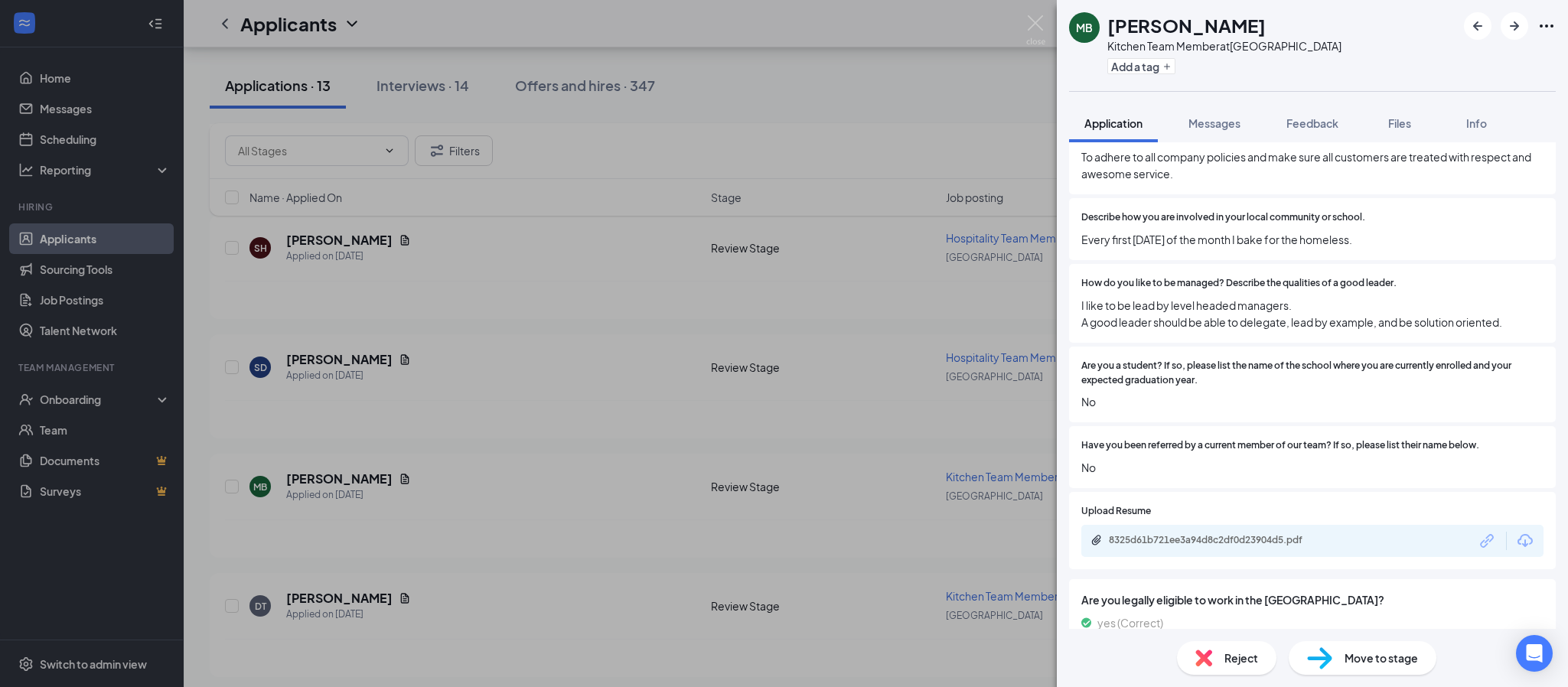
scroll to position [803, 0]
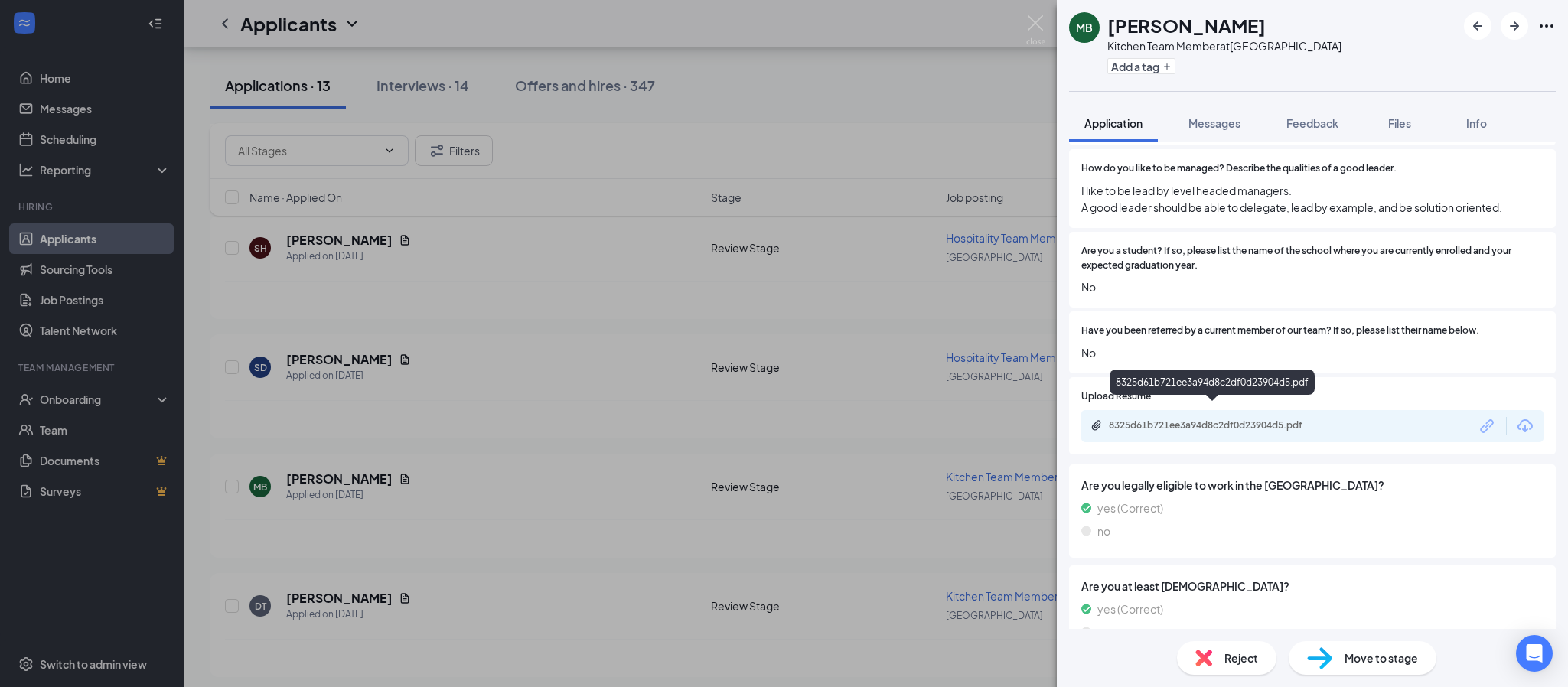
click at [1212, 419] on div "8325d61b721ee3a94d8c2df0d23904d5.pdf" at bounding box center [1216, 425] width 215 height 13
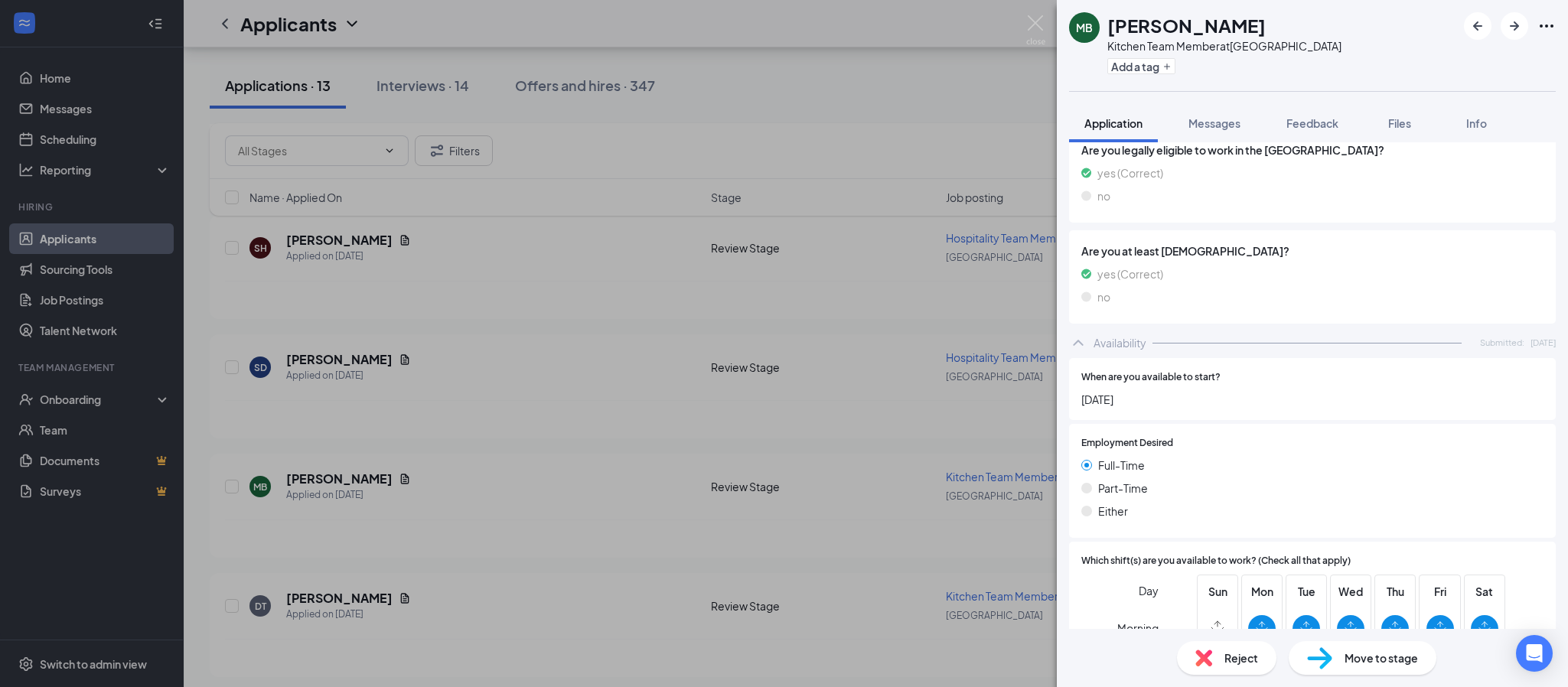
scroll to position [1099, 0]
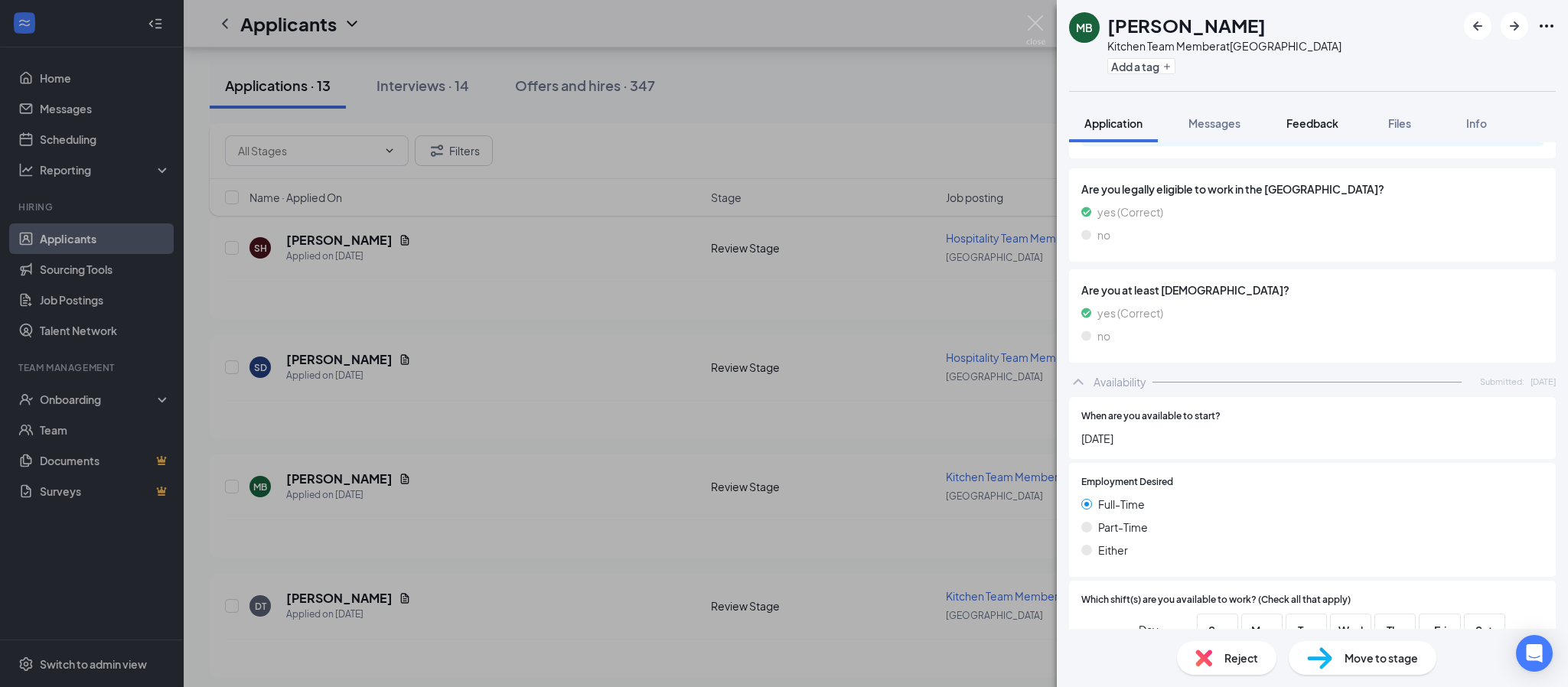
click at [1337, 129] on div "Feedback" at bounding box center [1312, 123] width 52 height 15
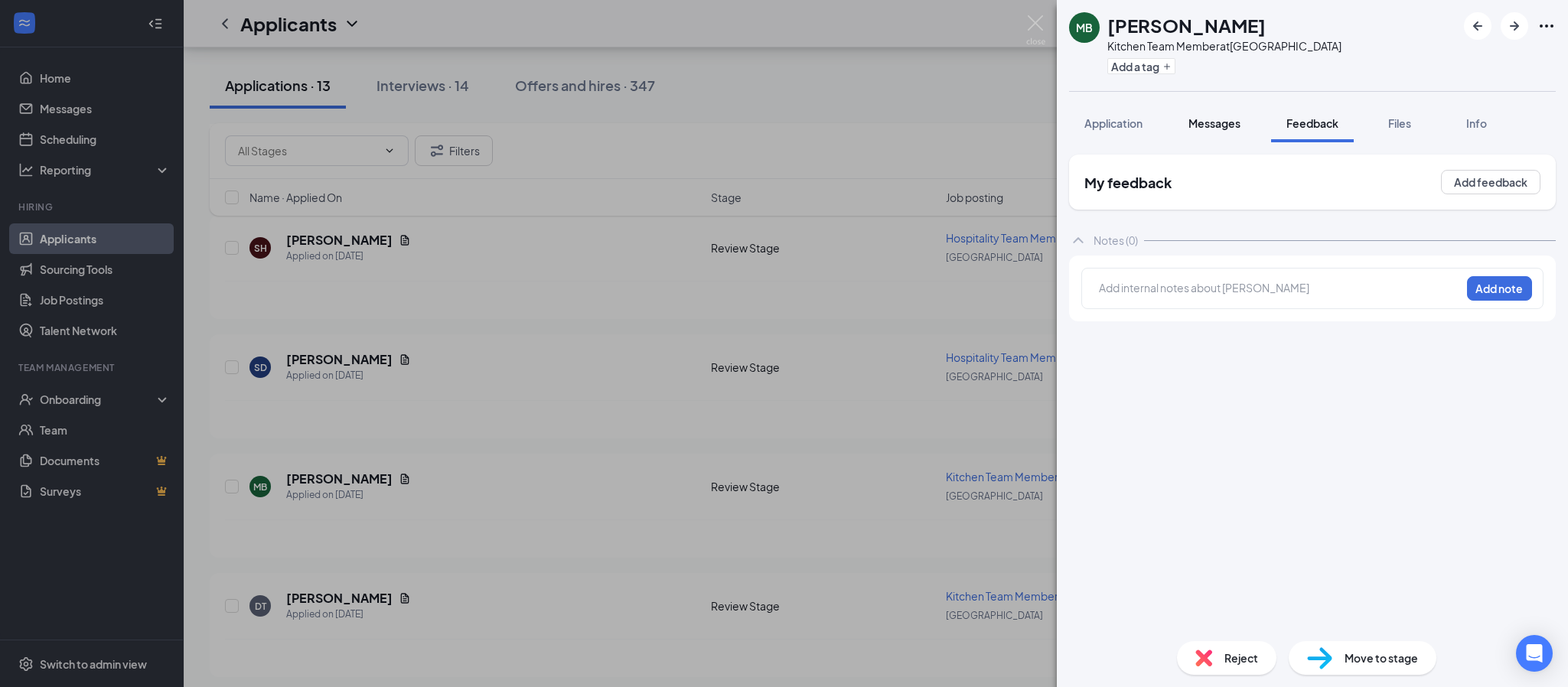
click at [1228, 120] on span "Messages" at bounding box center [1214, 123] width 52 height 13
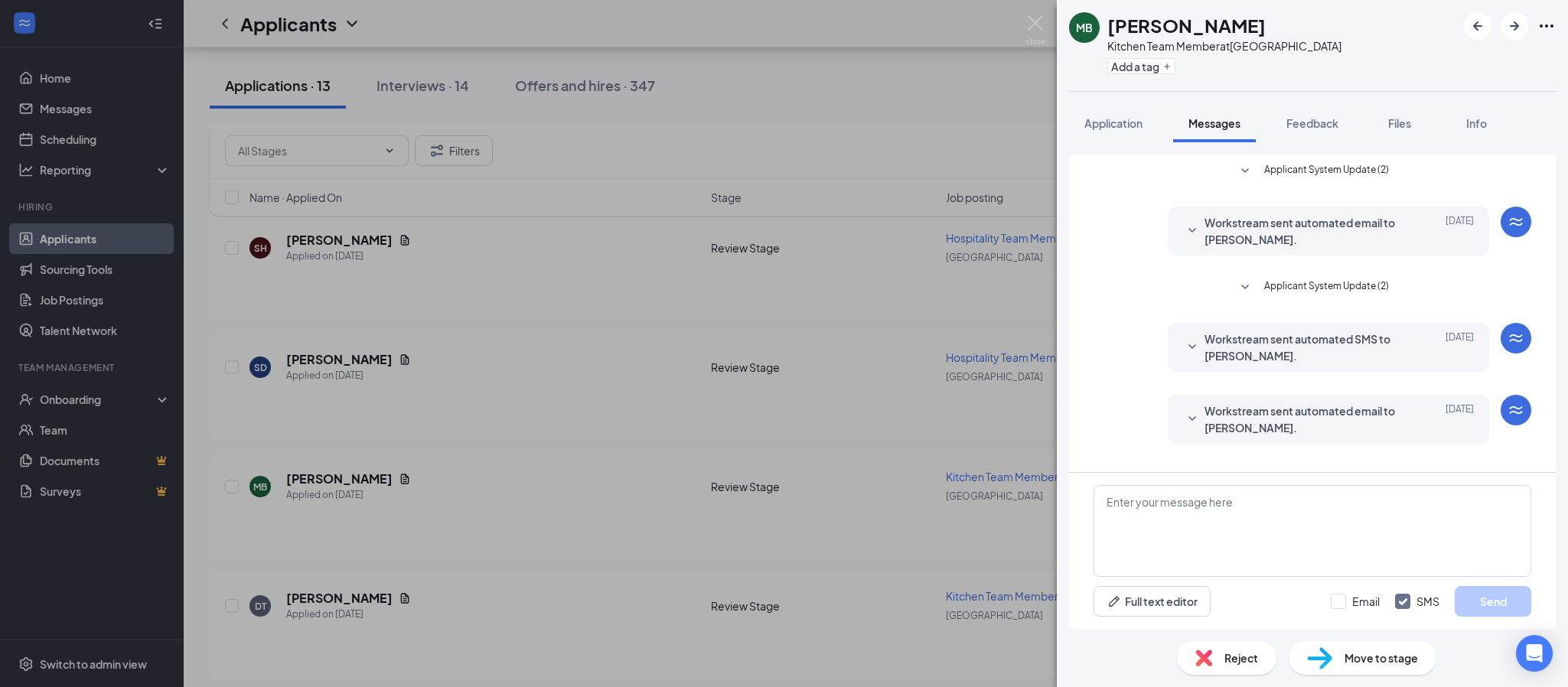
click at [1393, 663] on span "Move to stage" at bounding box center [1381, 658] width 73 height 17
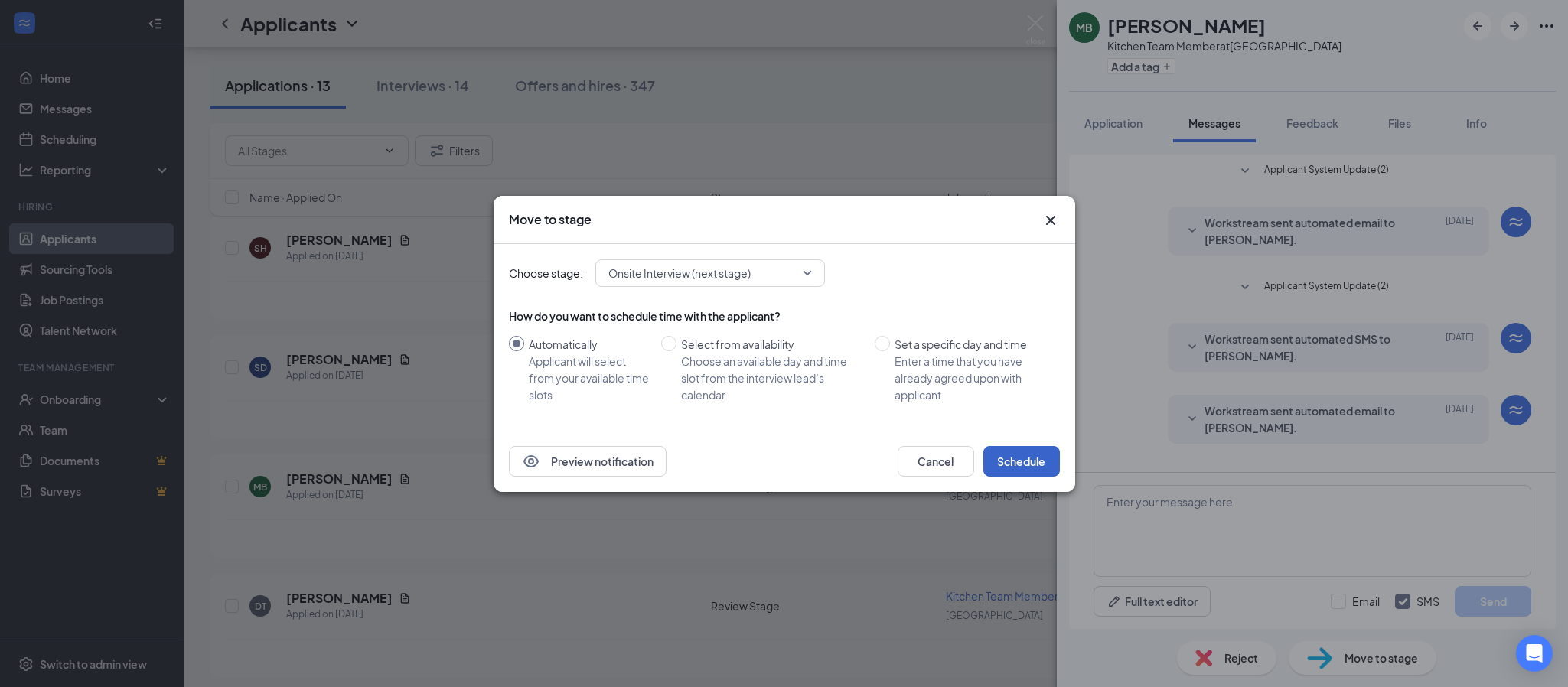
click at [1022, 454] on button "Schedule" at bounding box center [1022, 461] width 77 height 31
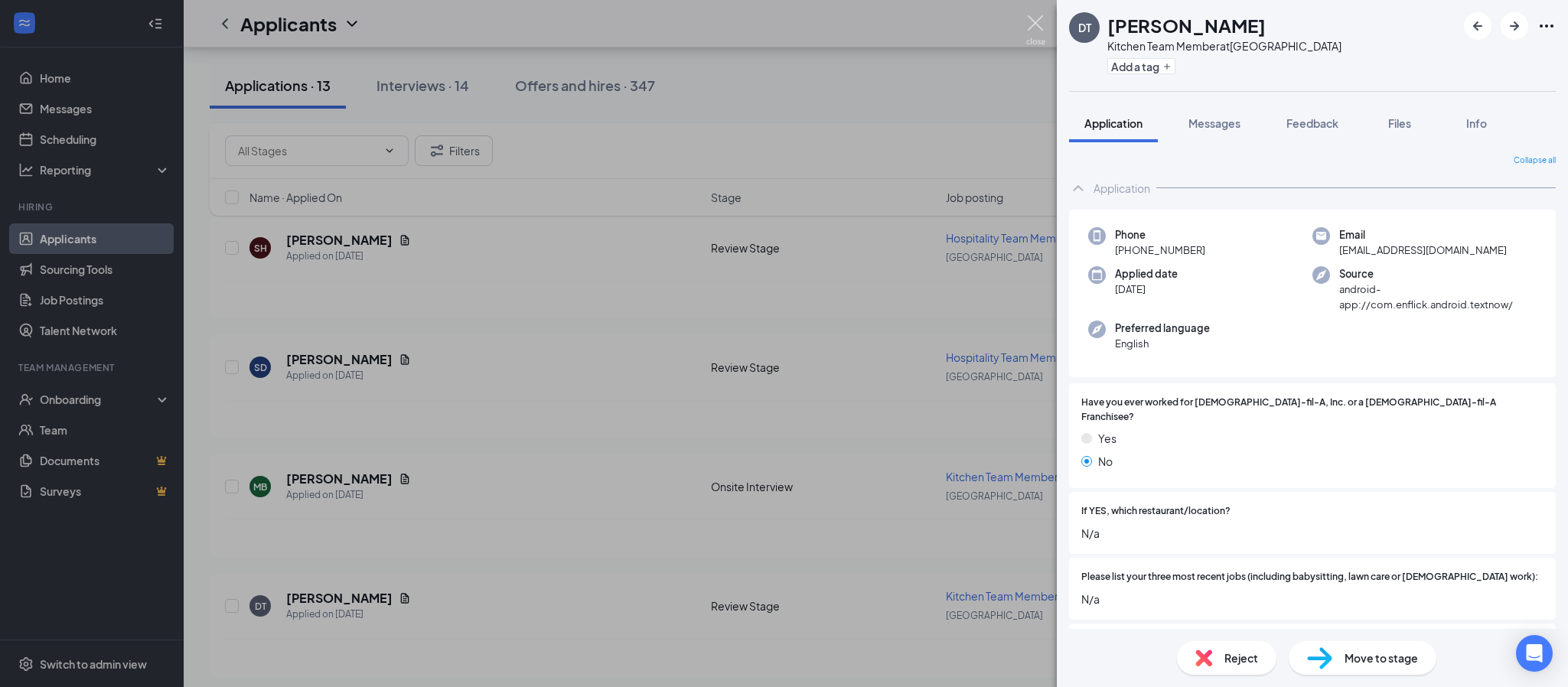
click at [1027, 19] on img at bounding box center [1035, 30] width 19 height 30
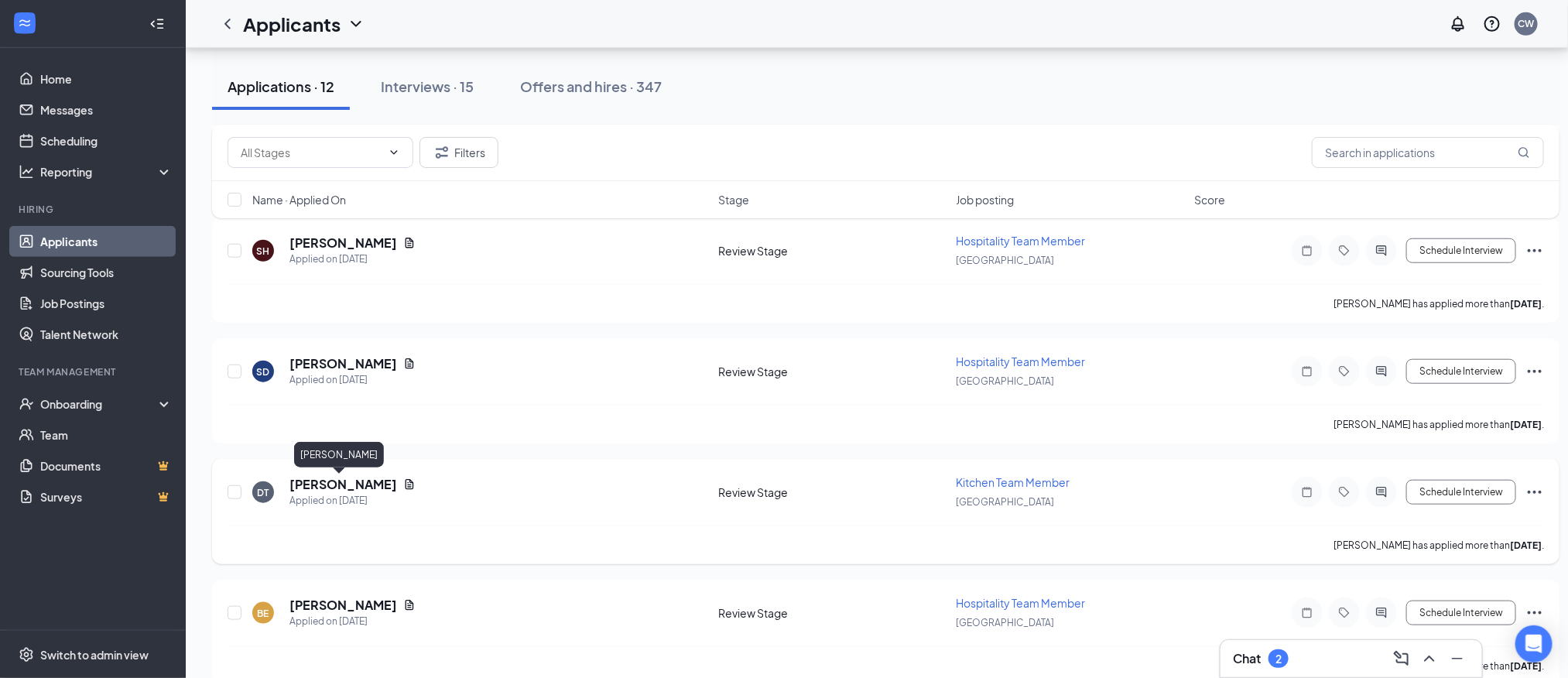
click at [323, 491] on h5 "[PERSON_NAME]" at bounding box center [343, 485] width 107 height 17
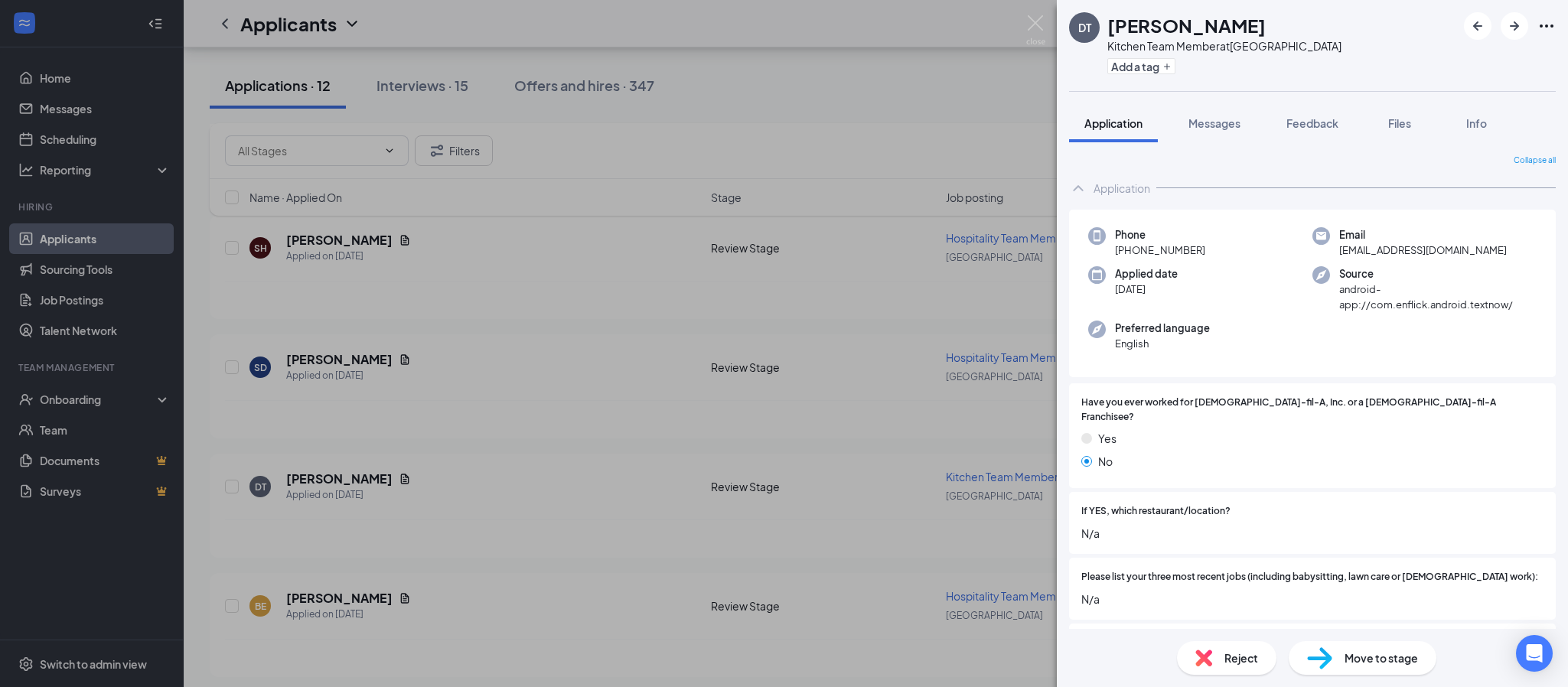
drag, startPoint x: 1210, startPoint y: 68, endPoint x: 1211, endPoint y: 76, distance: 8.1
click at [1211, 69] on div "Add a tag" at bounding box center [1224, 66] width 234 height 25
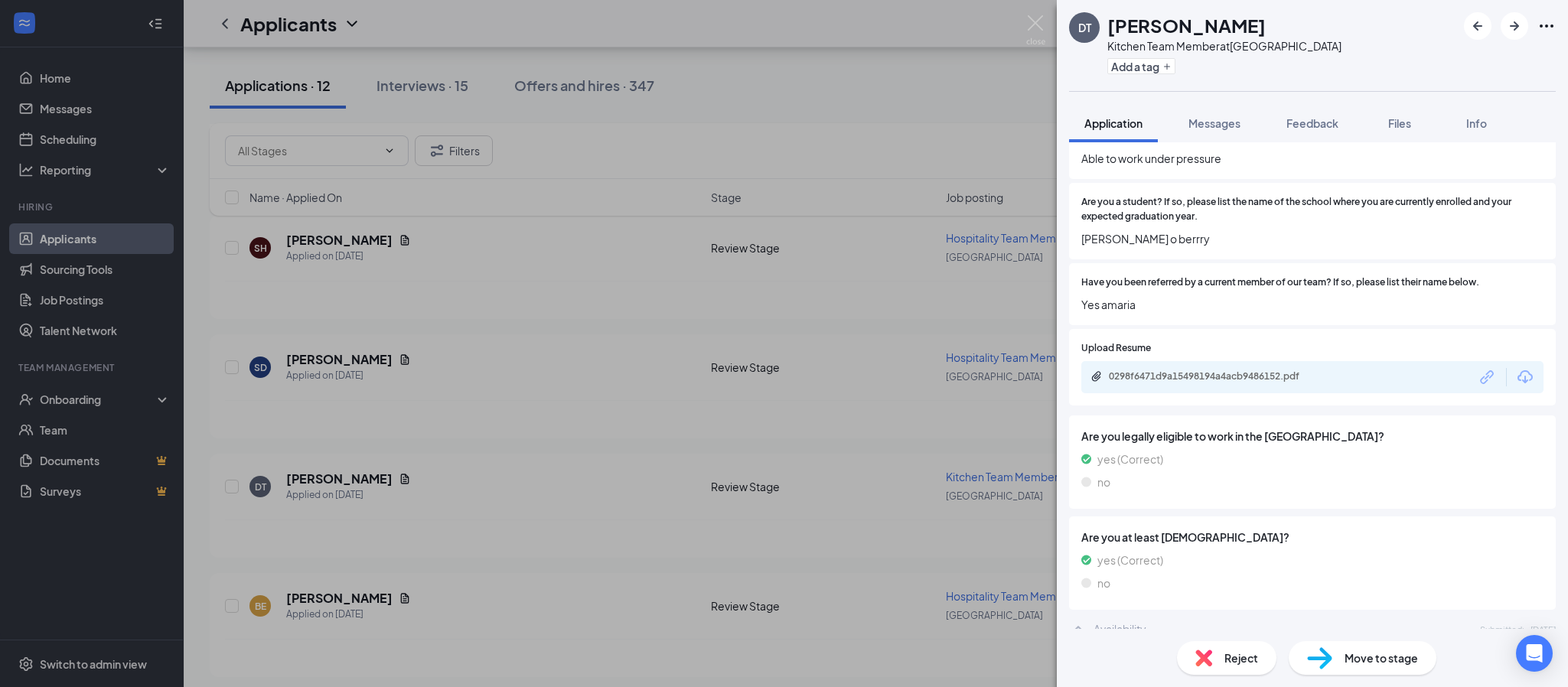
scroll to position [803, 0]
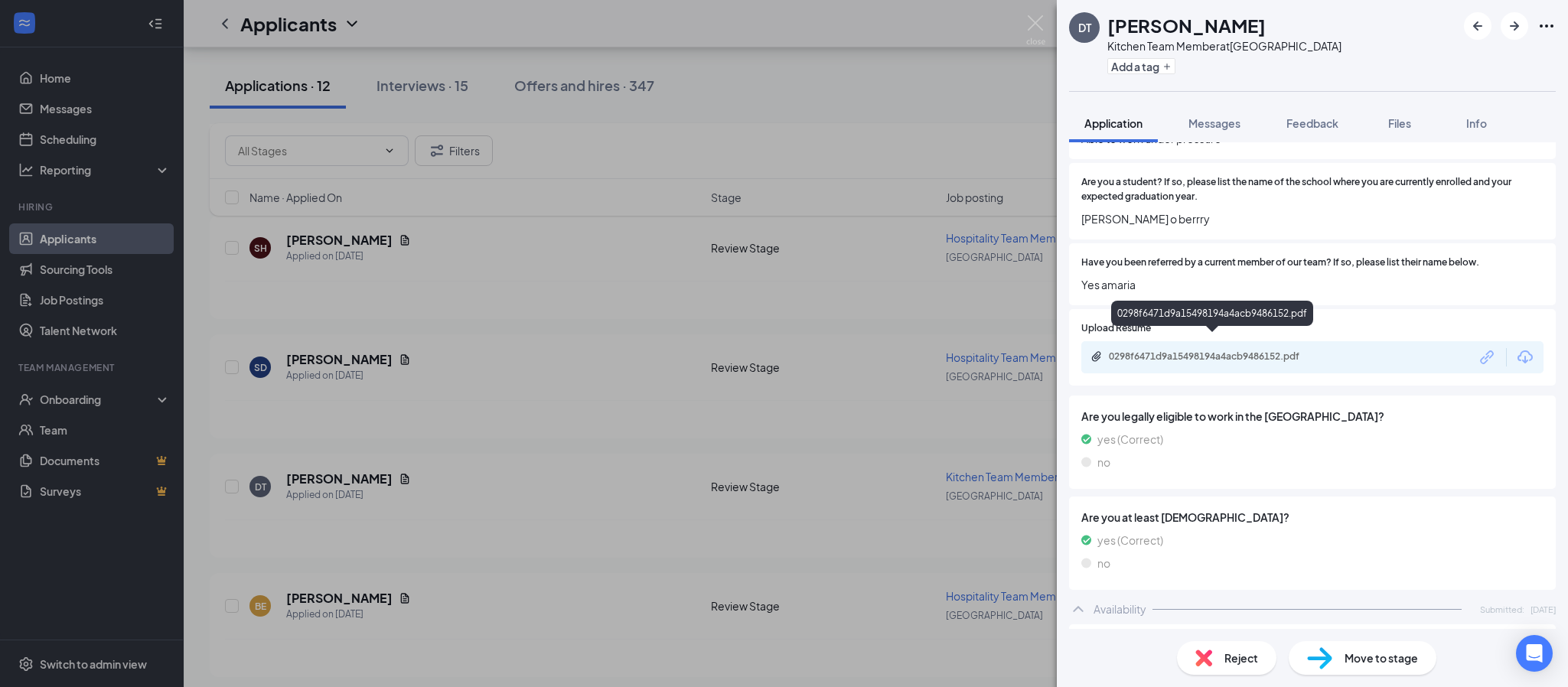
click at [1189, 351] on div "0298f6471d9a15498194a4acb9486152.pdf" at bounding box center [1216, 356] width 215 height 13
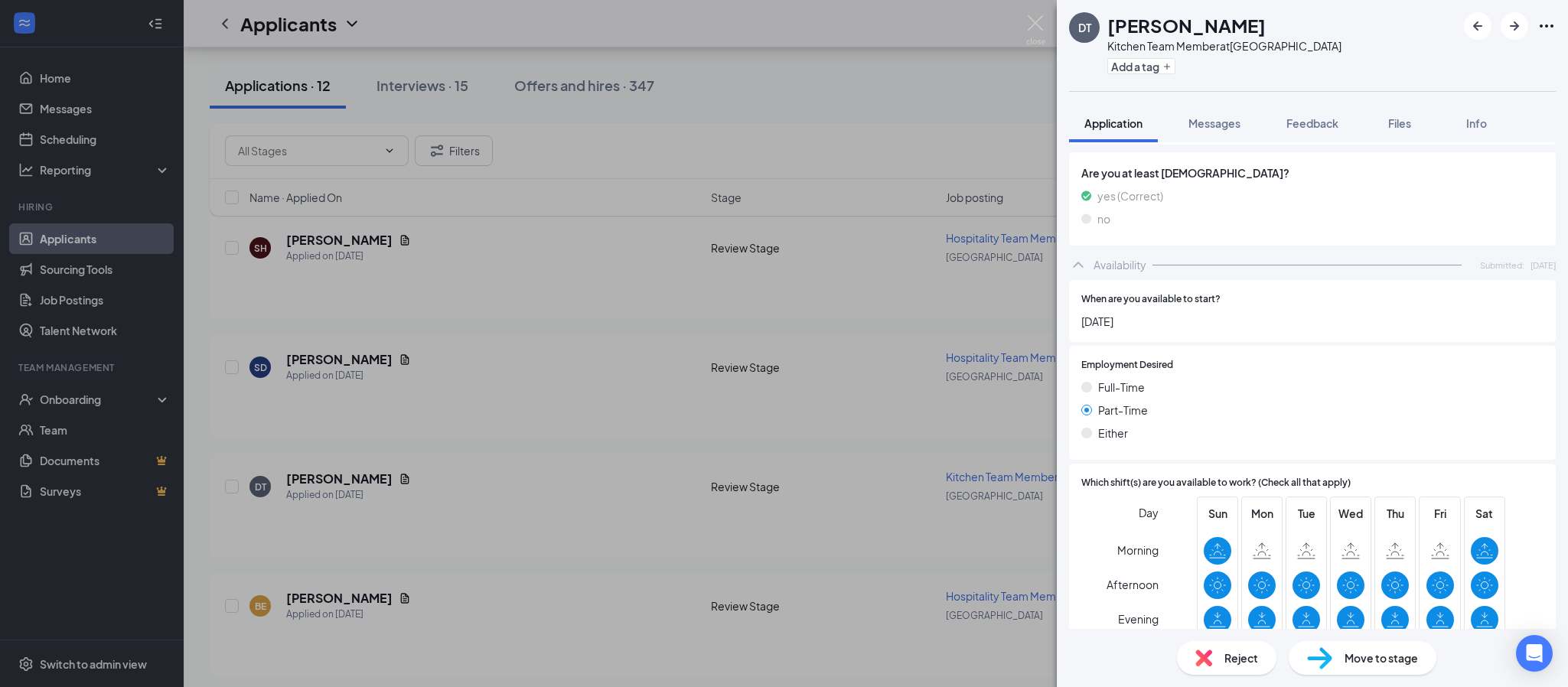
scroll to position [1260, 0]
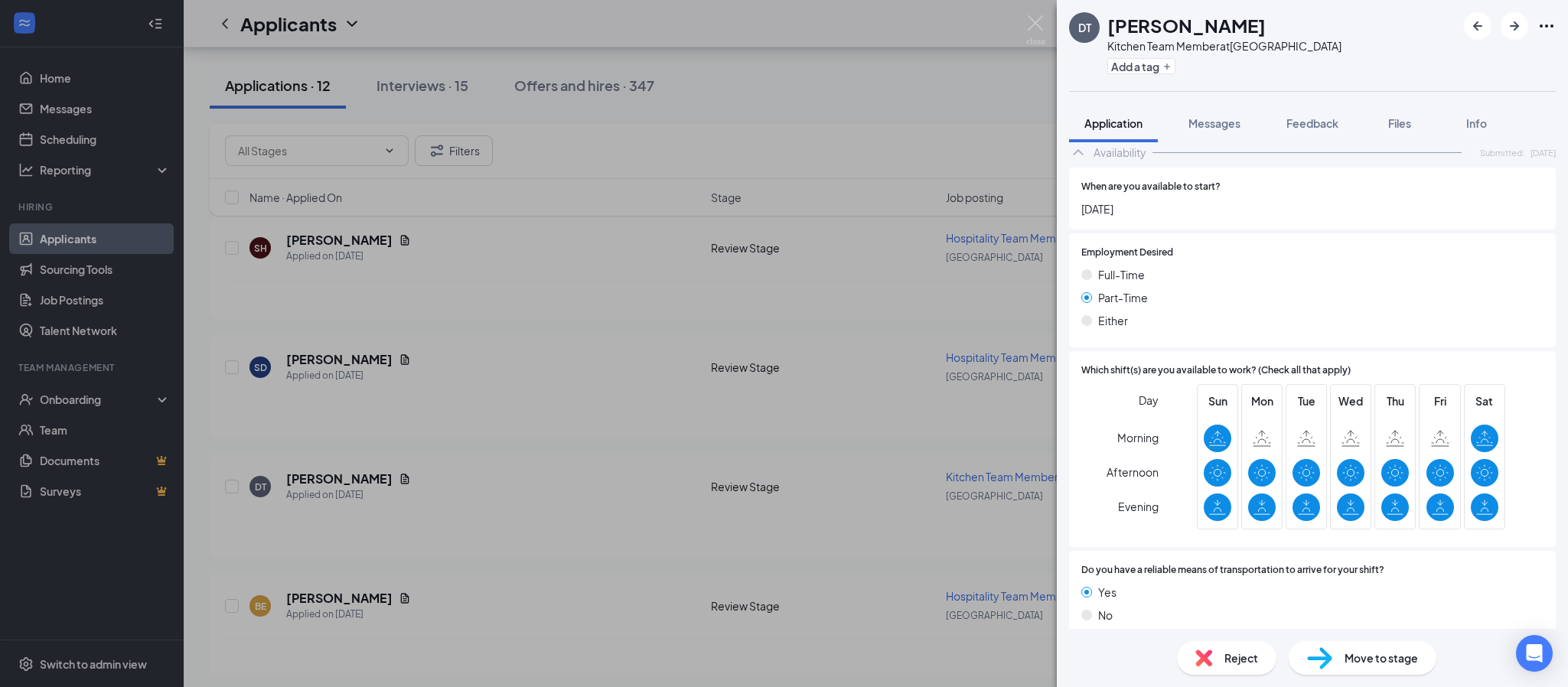
click at [1350, 666] on div "Move to stage" at bounding box center [1362, 658] width 148 height 33
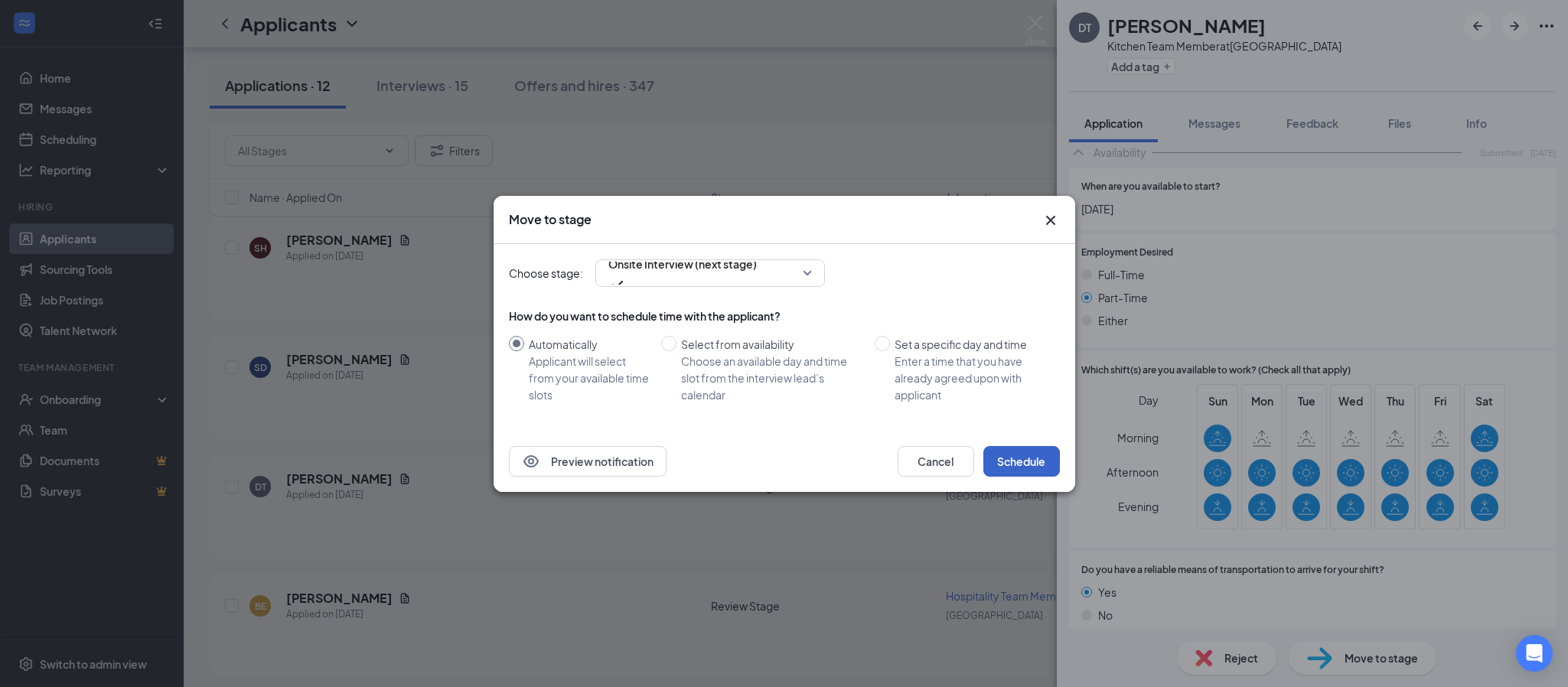
click at [1011, 466] on button "Schedule" at bounding box center [1022, 461] width 77 height 31
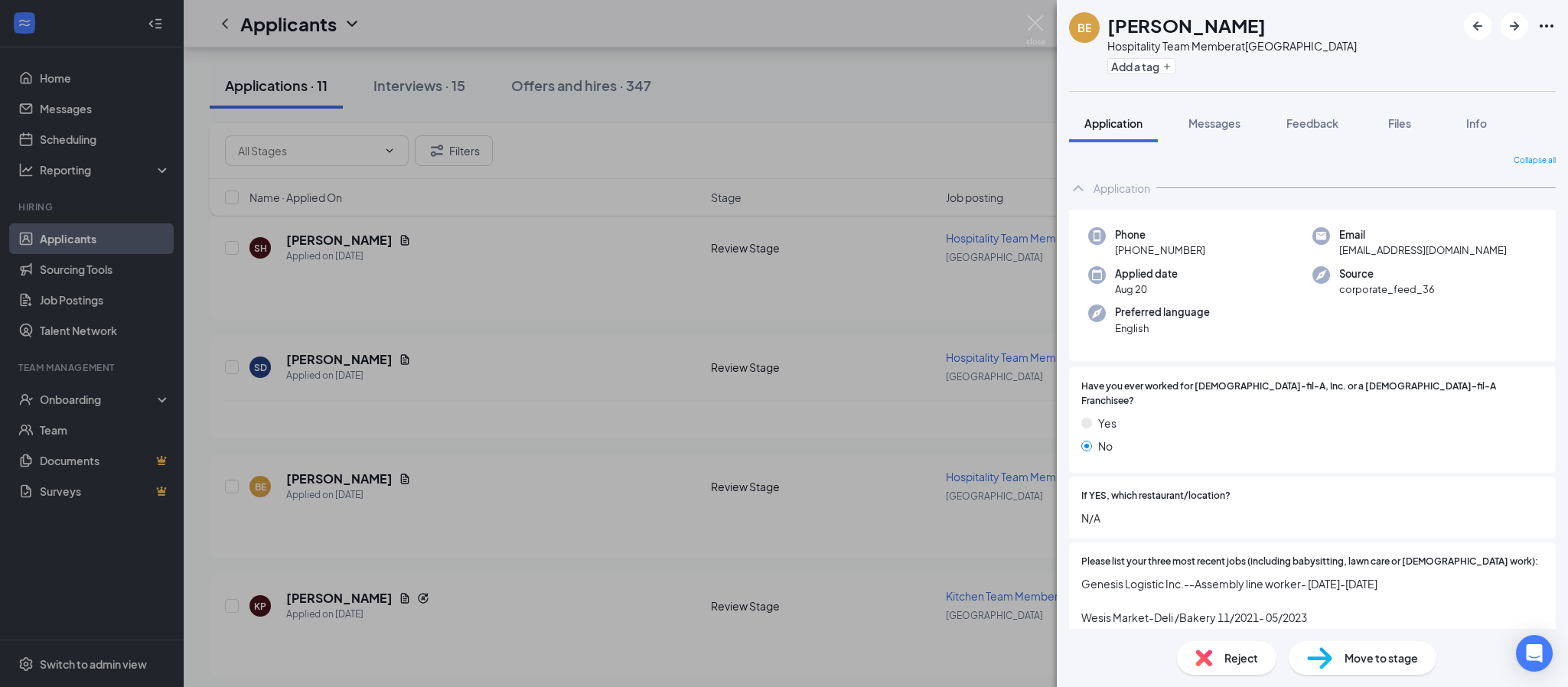
click at [397, 87] on div "BE [PERSON_NAME] Hospitality Team Member at [GEOGRAPHIC_DATA] Add a tag Applica…" at bounding box center [784, 343] width 1568 height 687
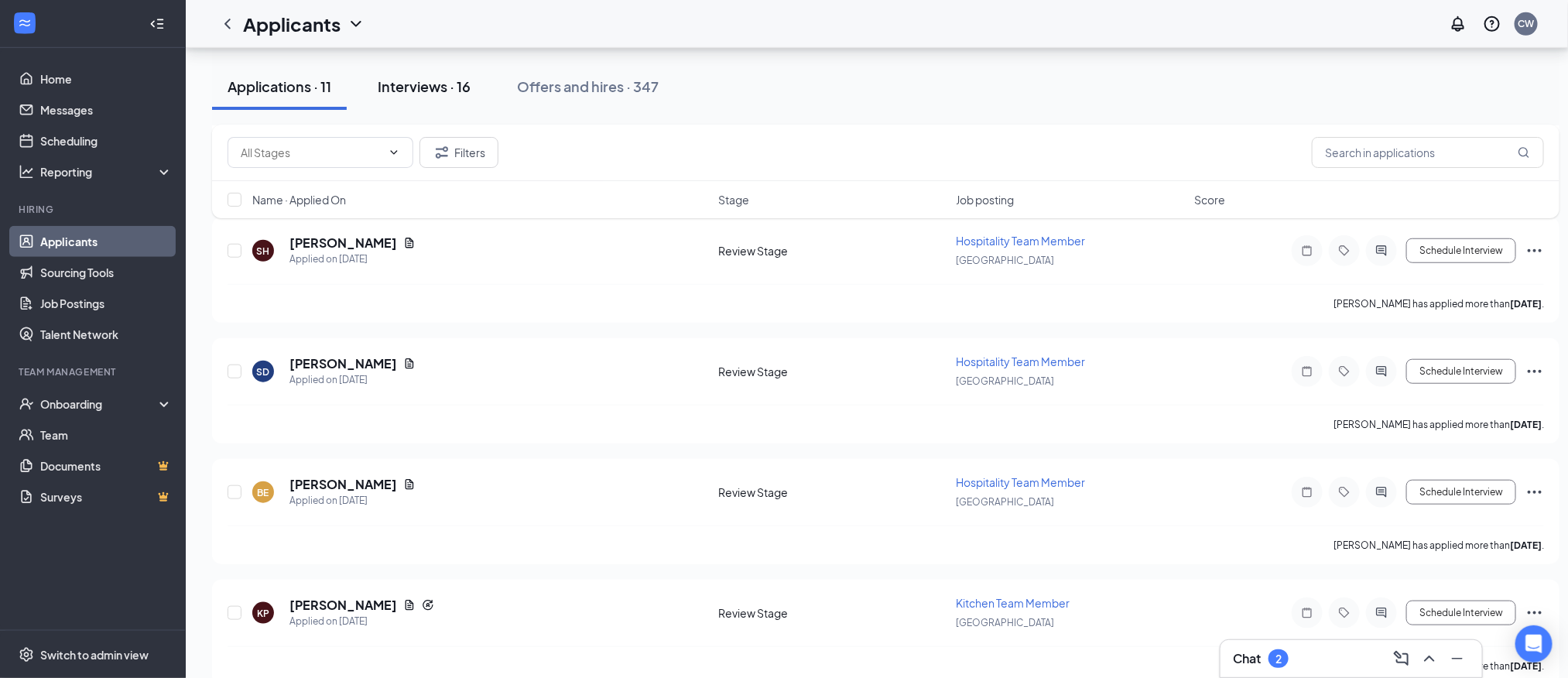
click at [427, 78] on div "Interviews · 16" at bounding box center [424, 86] width 93 height 19
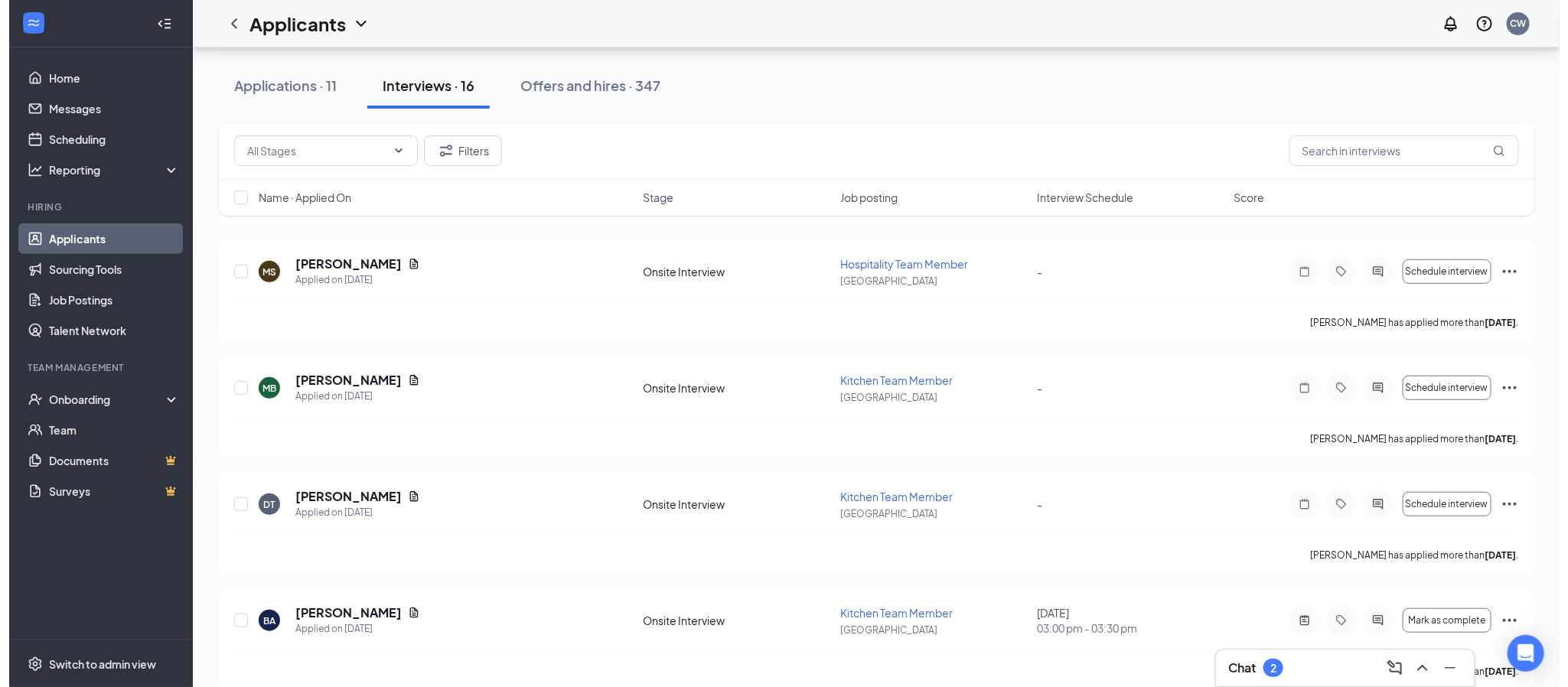
scroll to position [459, 0]
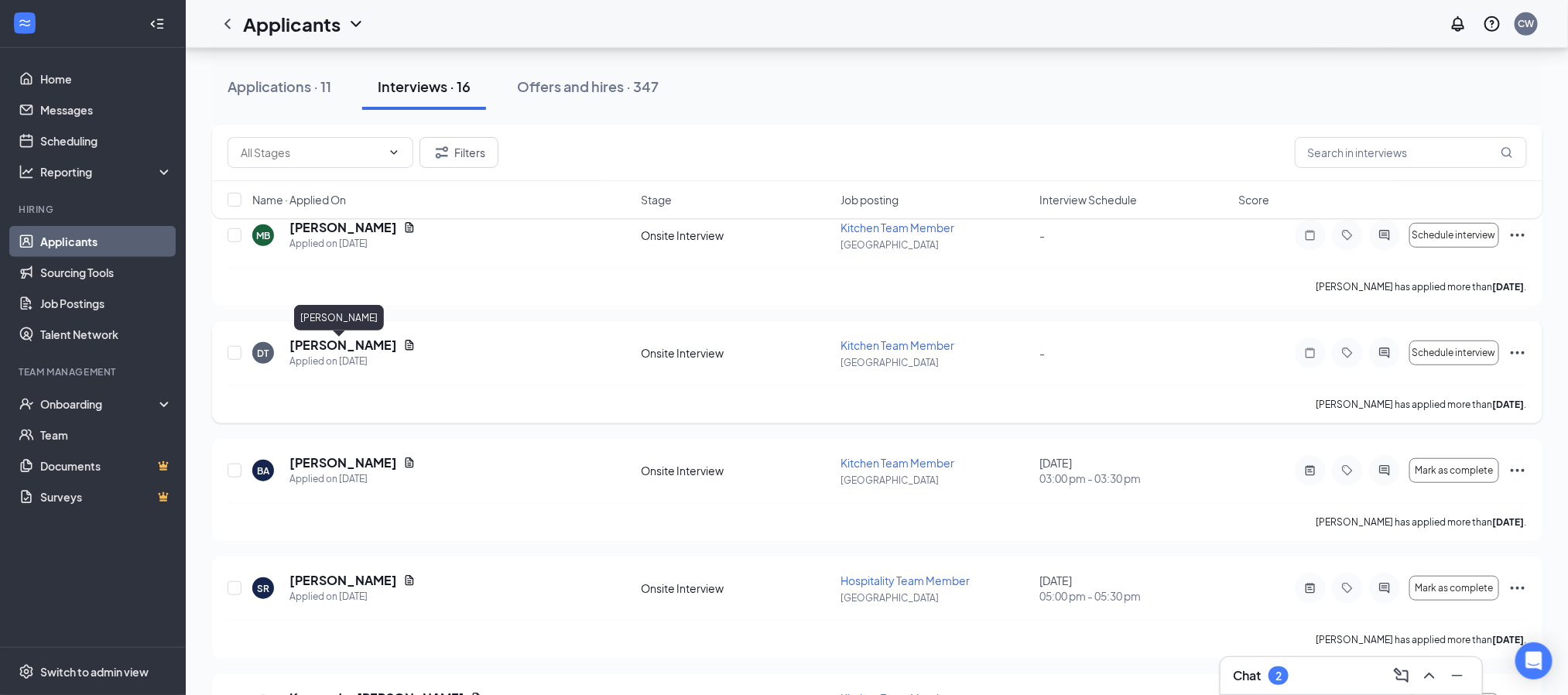
click at [320, 347] on h5 "[PERSON_NAME]" at bounding box center [343, 345] width 107 height 17
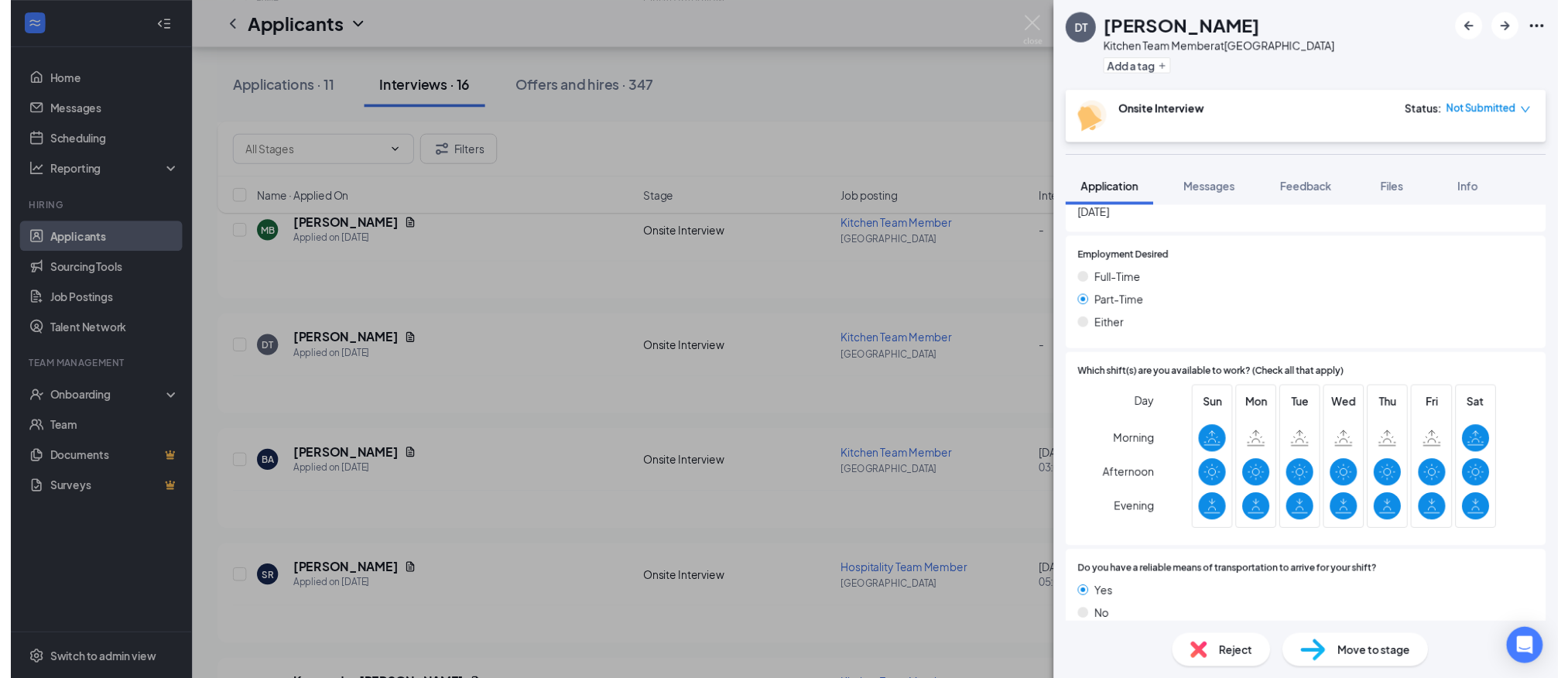
scroll to position [1340, 0]
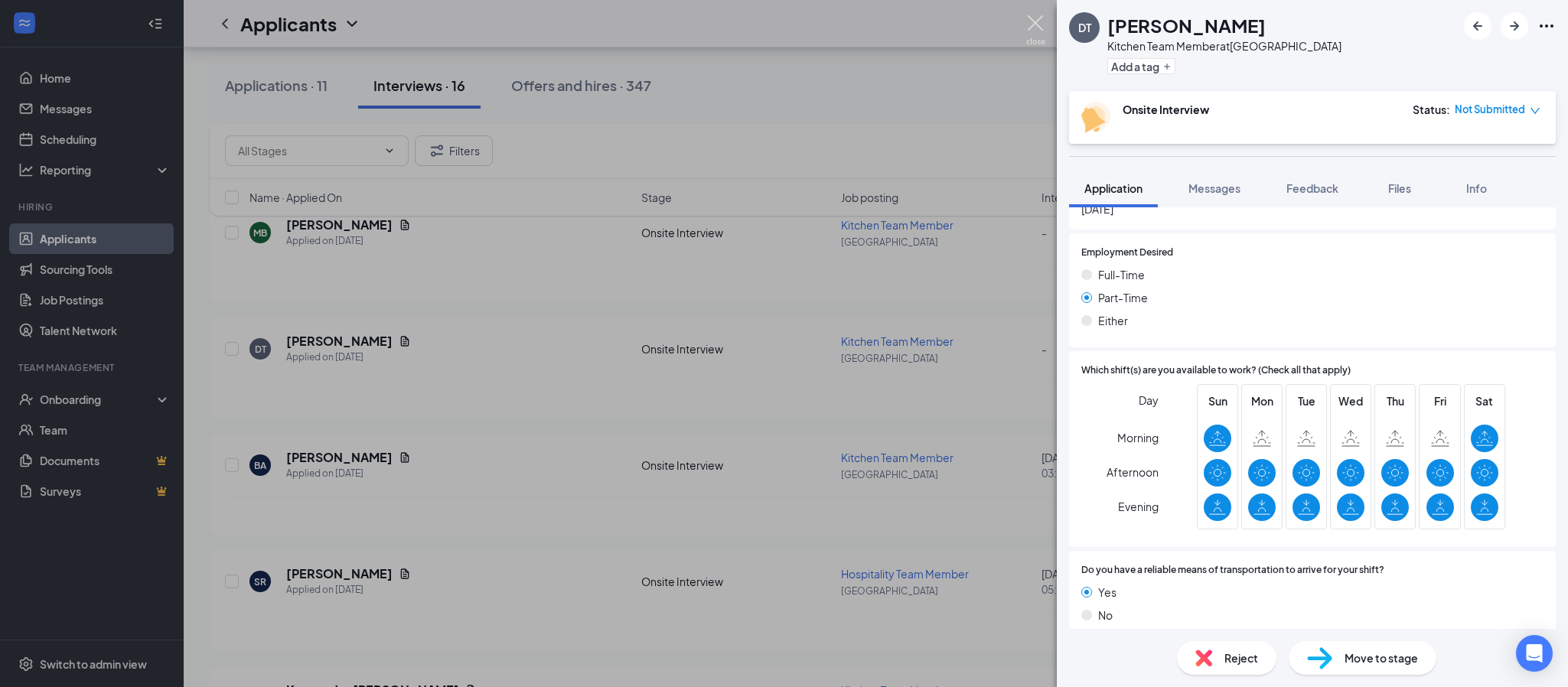
click at [1029, 28] on img at bounding box center [1035, 30] width 19 height 30
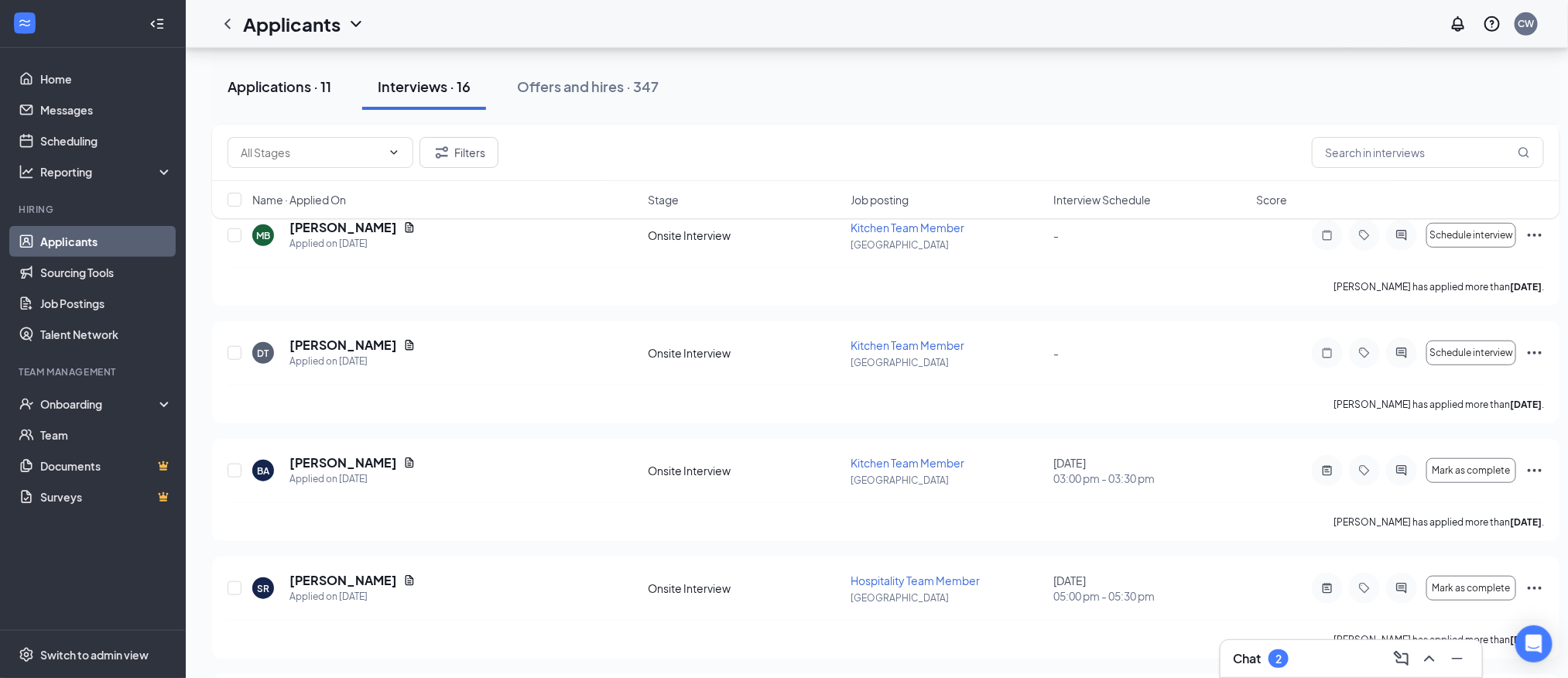
click at [313, 74] on button "Applications · 11" at bounding box center [279, 86] width 134 height 46
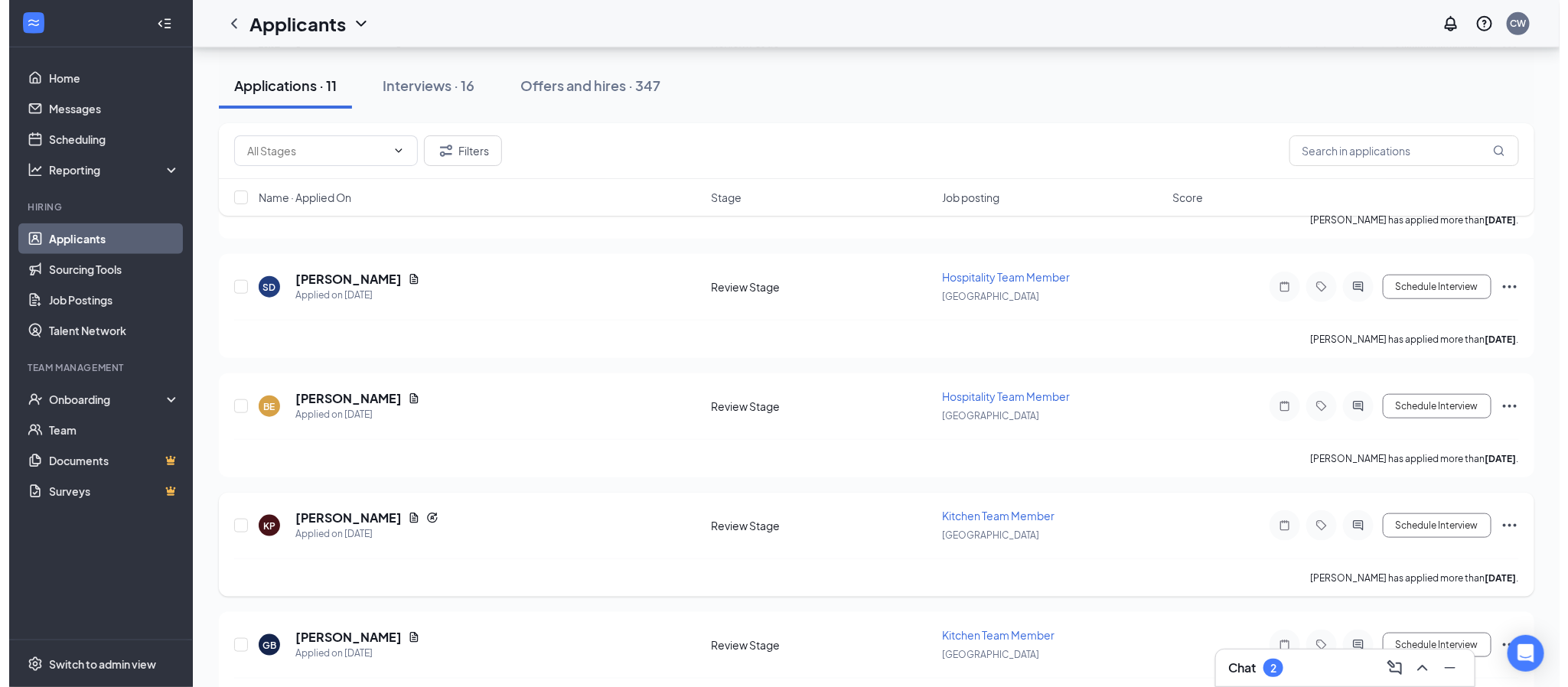
scroll to position [689, 0]
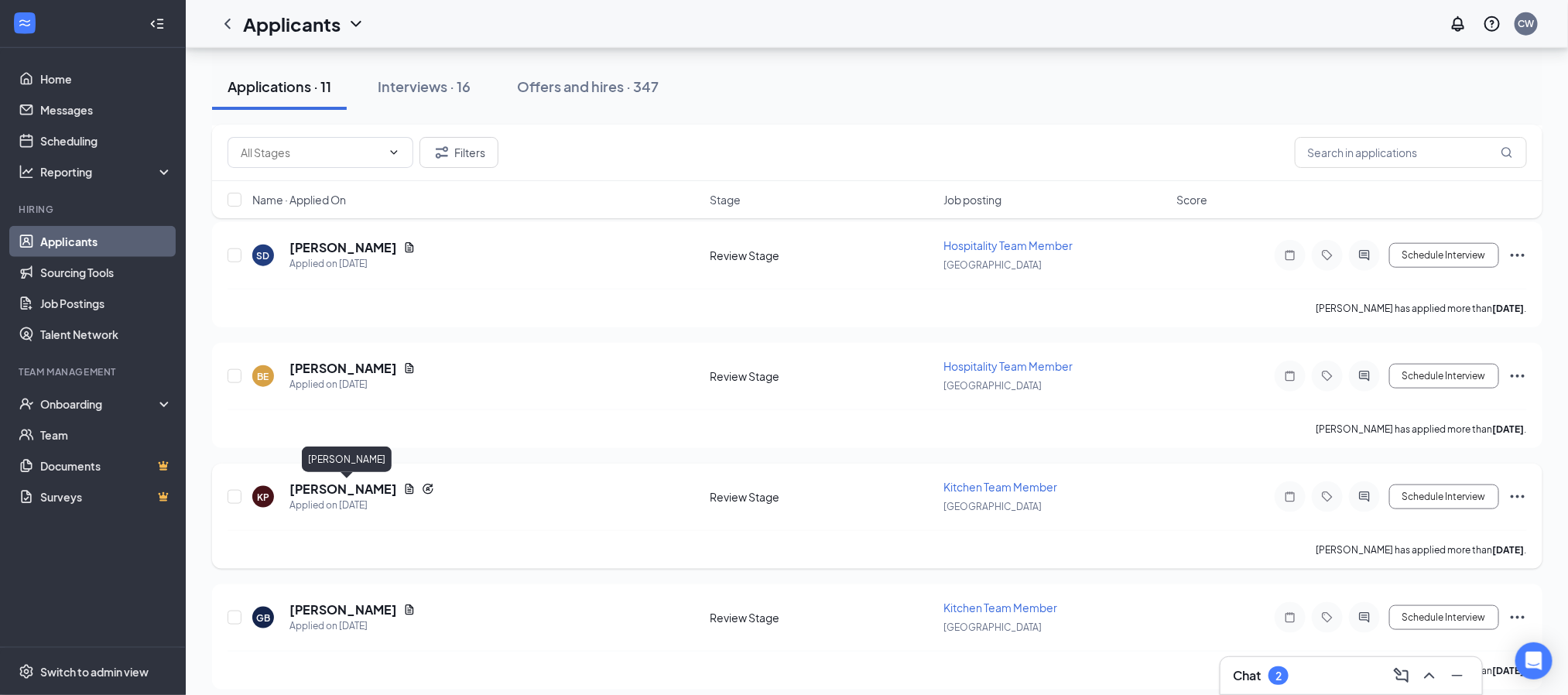
click at [347, 487] on h5 "[PERSON_NAME]" at bounding box center [343, 489] width 107 height 17
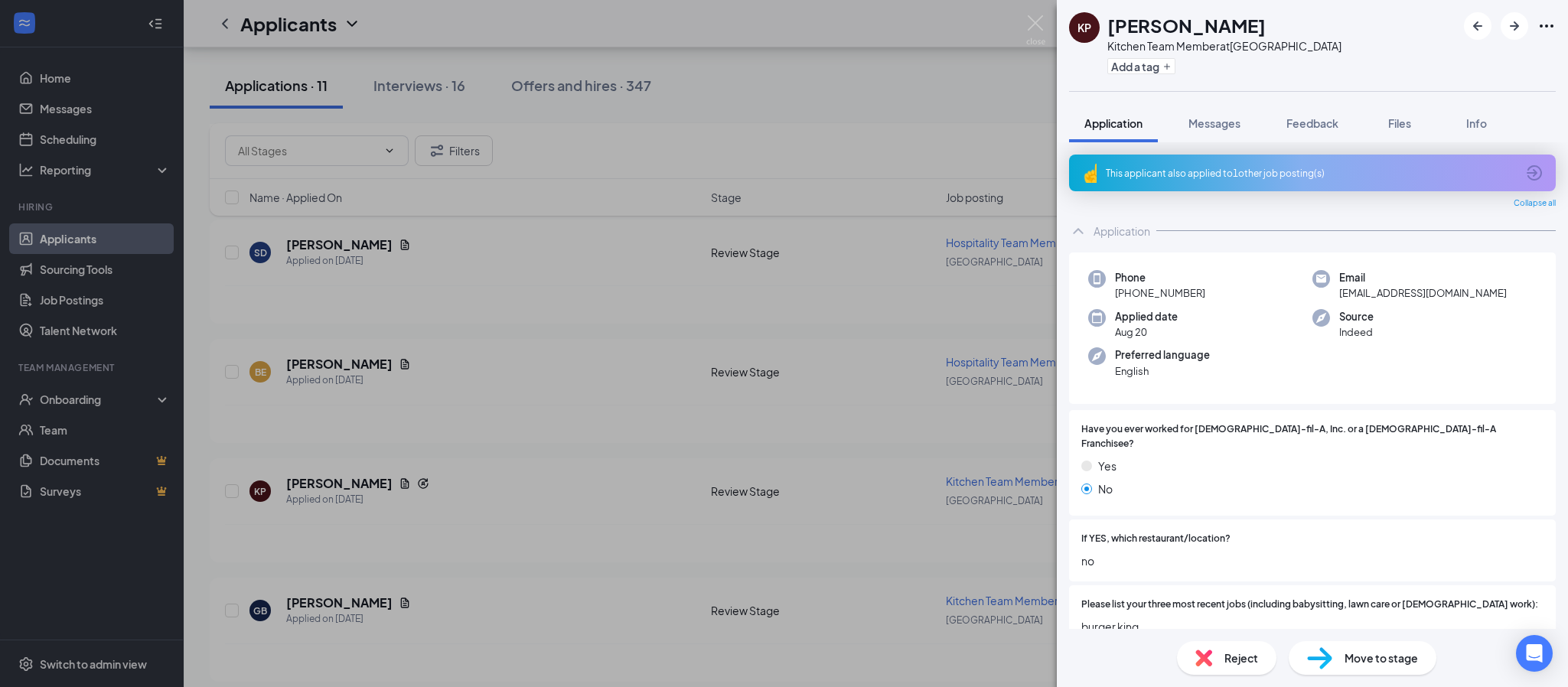
click at [1242, 184] on div "This applicant also applied to 1 other job posting(s)" at bounding box center [1312, 173] width 487 height 37
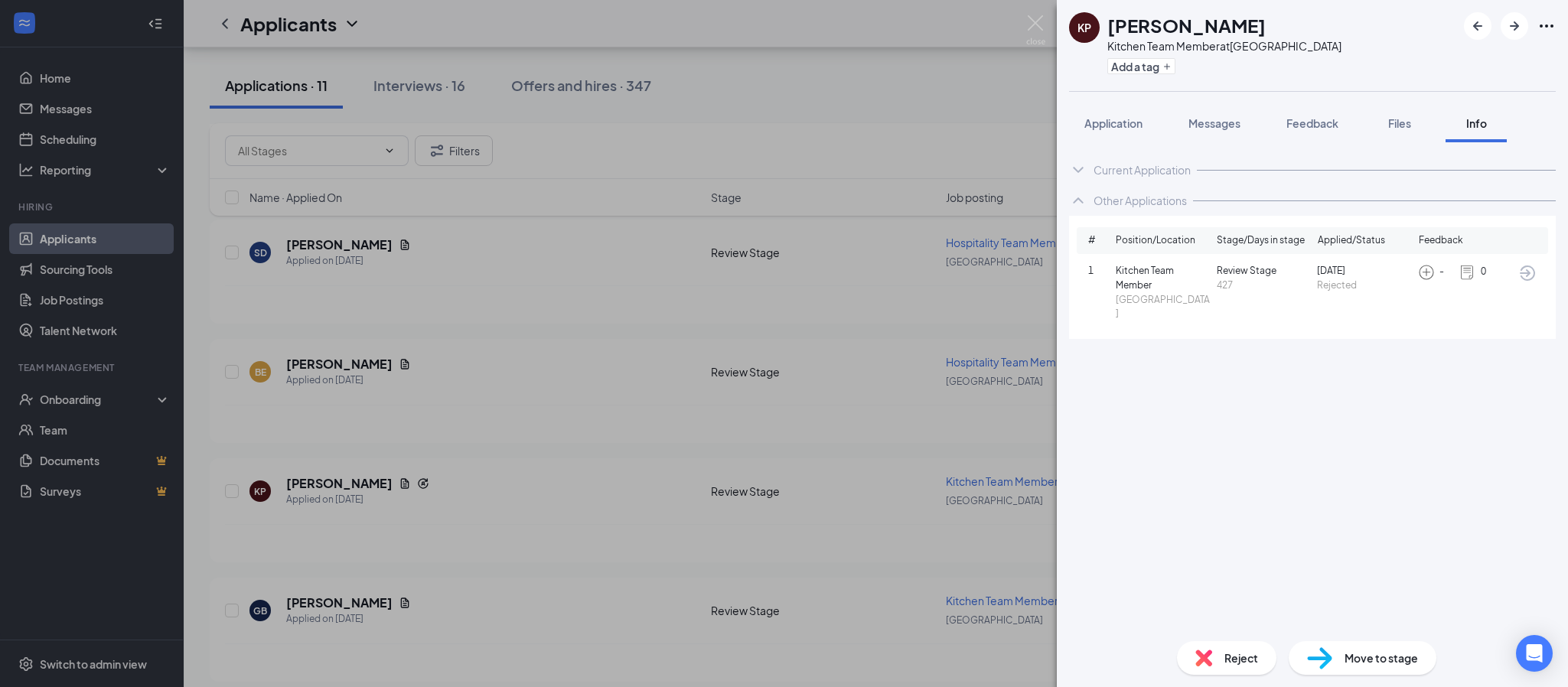
click at [1520, 274] on icon "ArrowCircle" at bounding box center [1527, 273] width 18 height 18
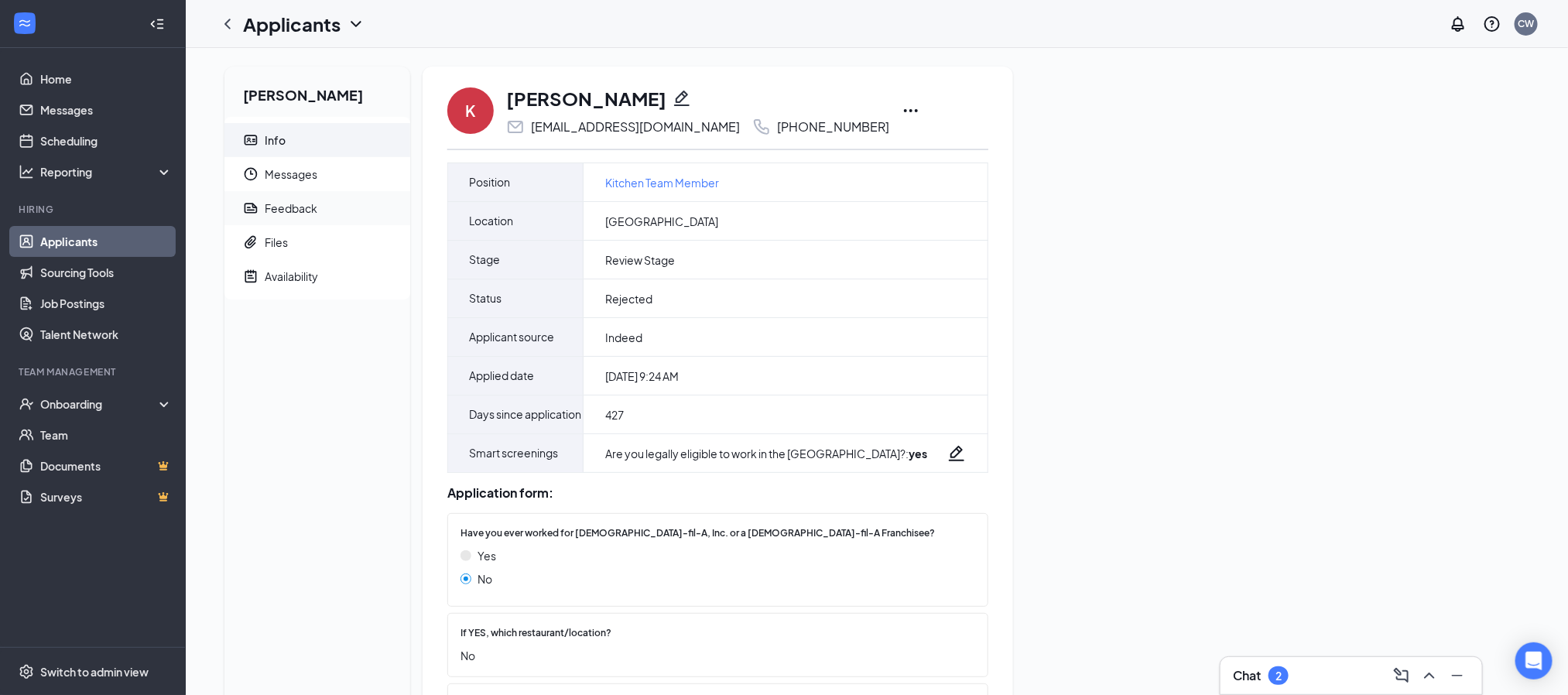
click at [274, 212] on div "Feedback" at bounding box center [290, 208] width 52 height 15
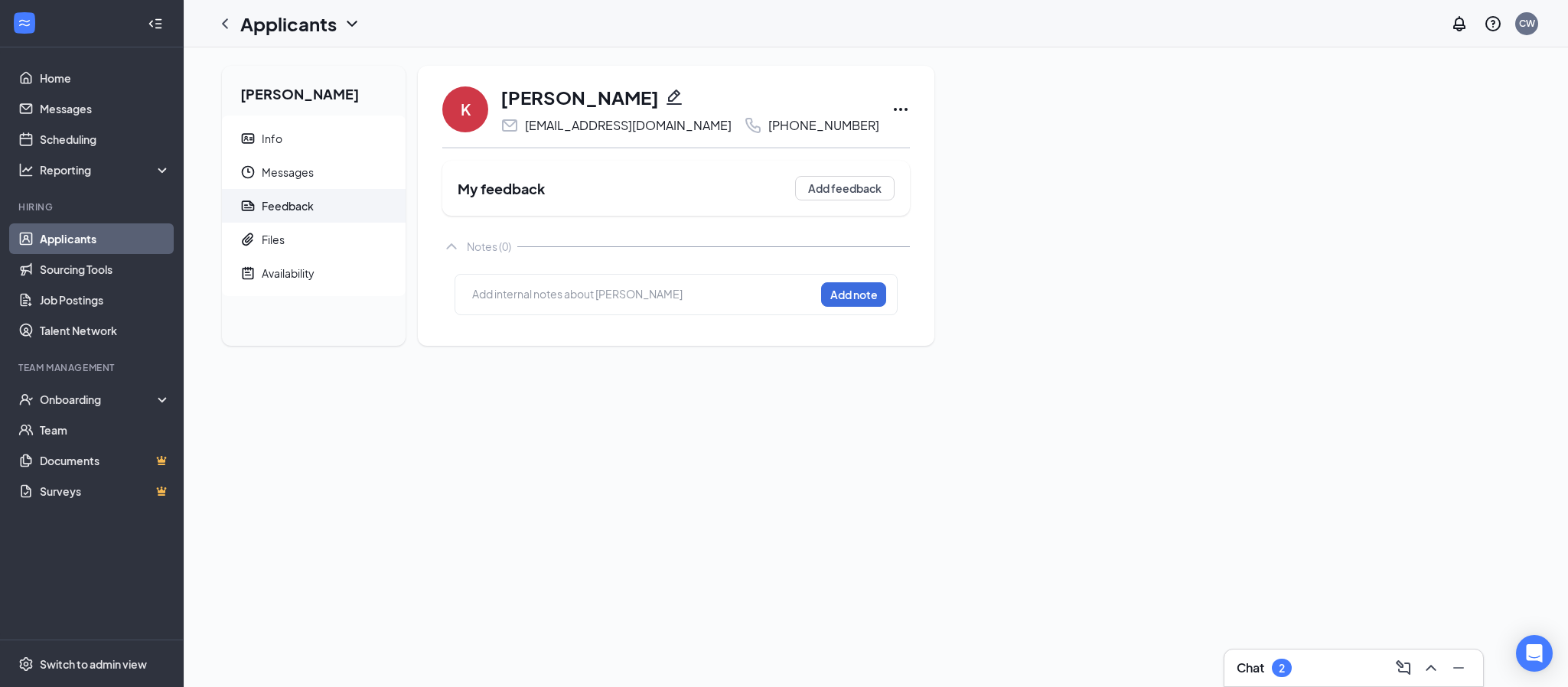
click at [48, 230] on link "Applicants" at bounding box center [105, 239] width 131 height 31
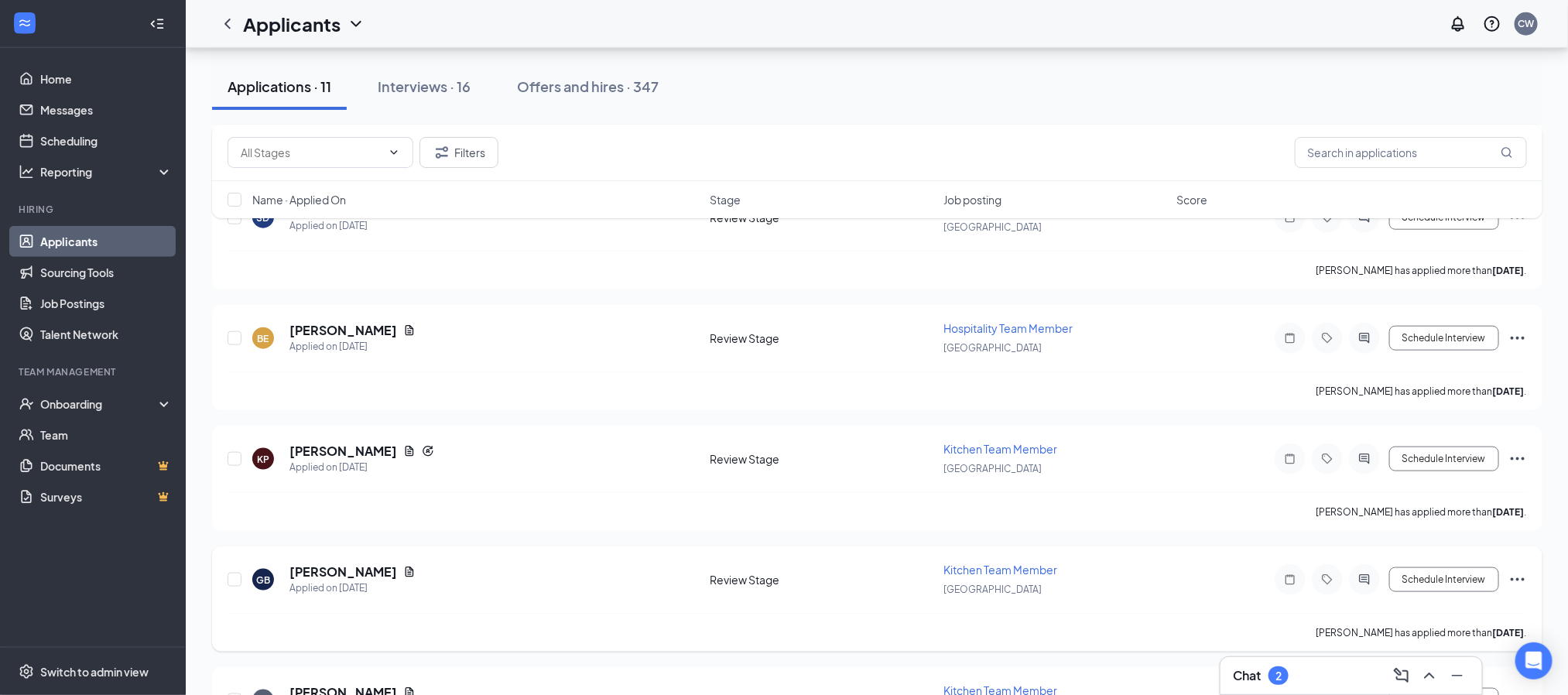
scroll to position [812, 0]
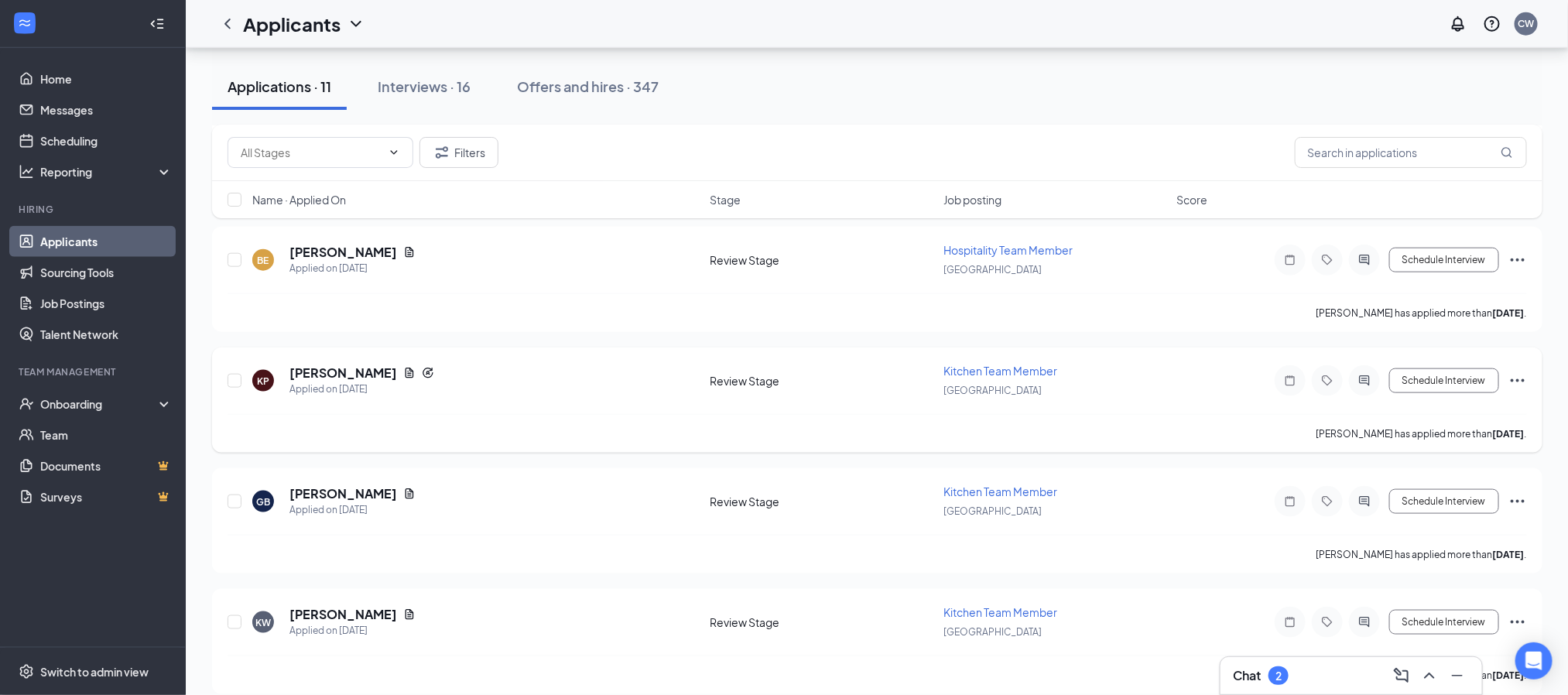
click at [966, 372] on span "Kitchen Team Member" at bounding box center [1000, 371] width 114 height 14
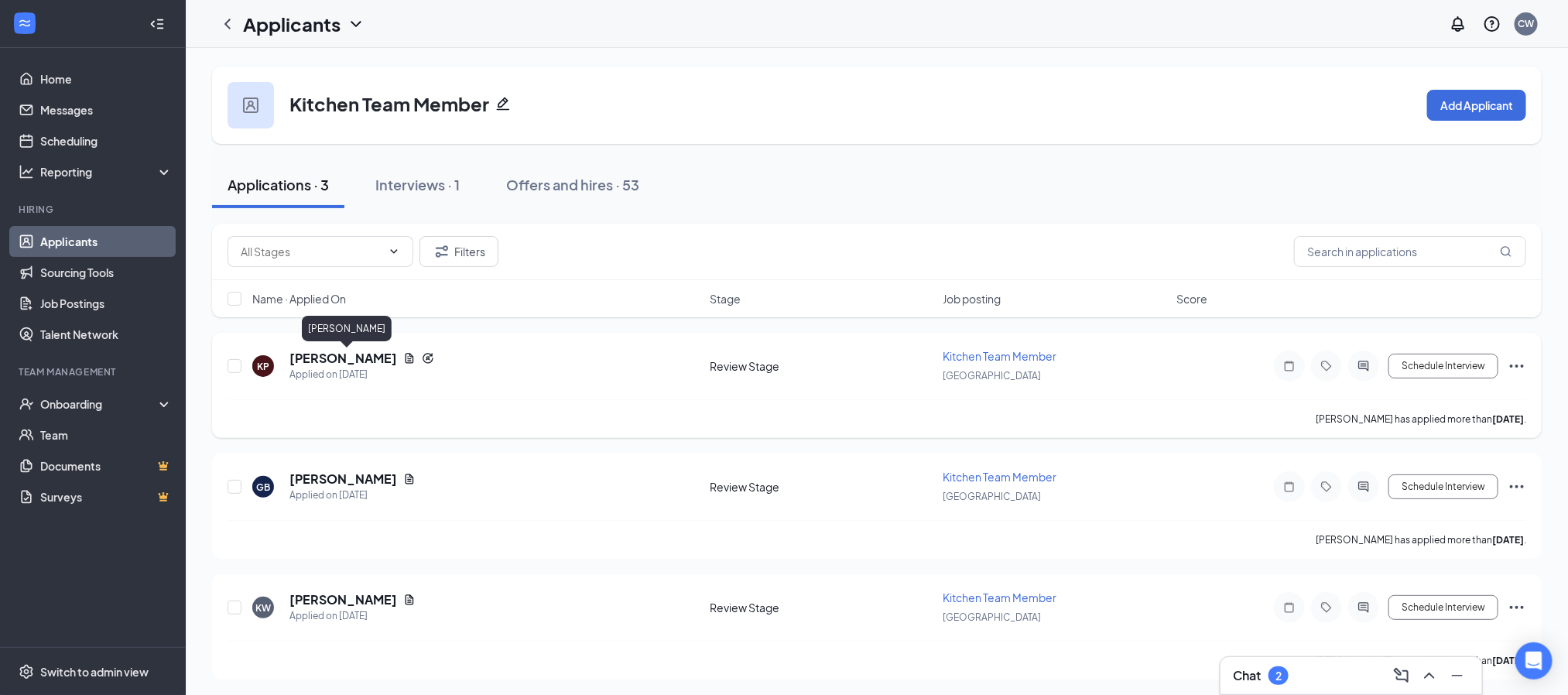
click at [397, 361] on h5 "[PERSON_NAME]" at bounding box center [343, 358] width 107 height 17
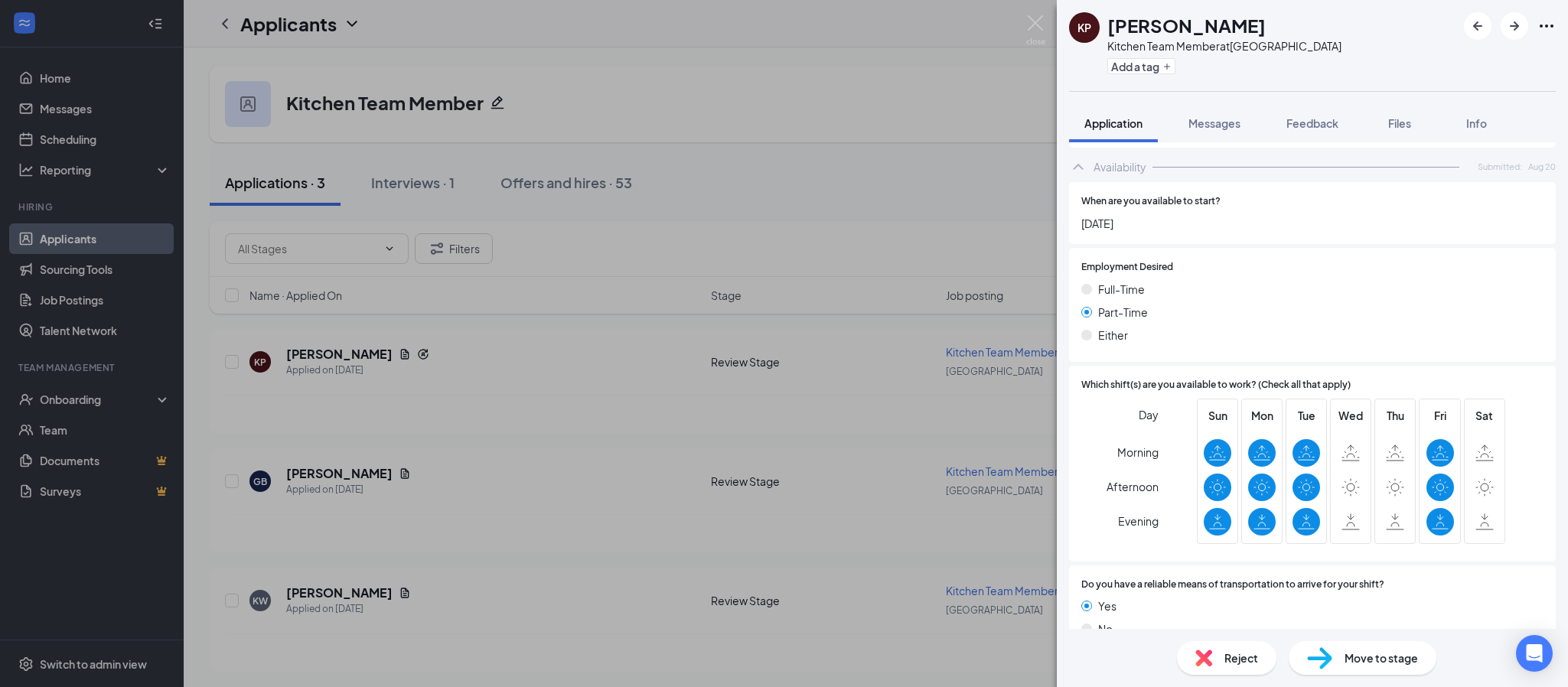
scroll to position [1316, 0]
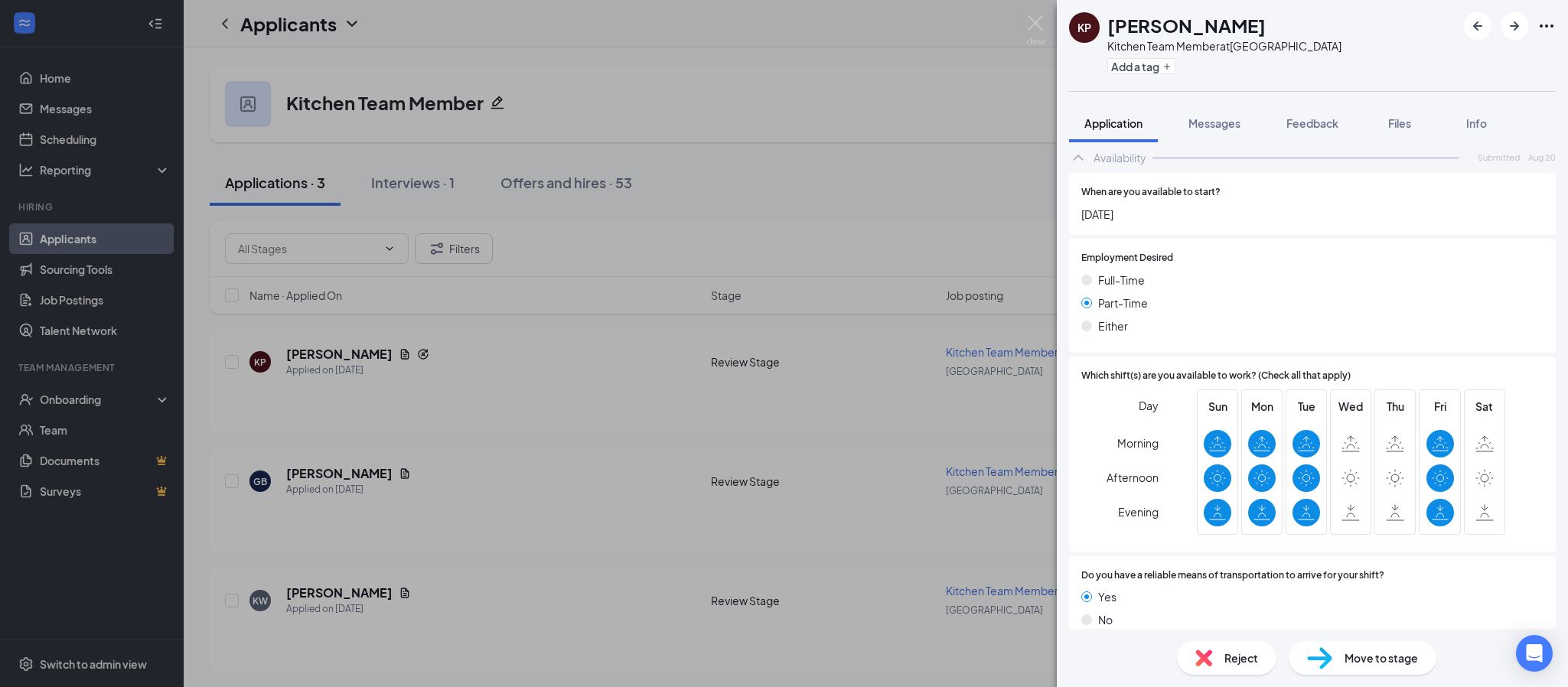
click at [1245, 654] on span "Reject" at bounding box center [1241, 658] width 33 height 17
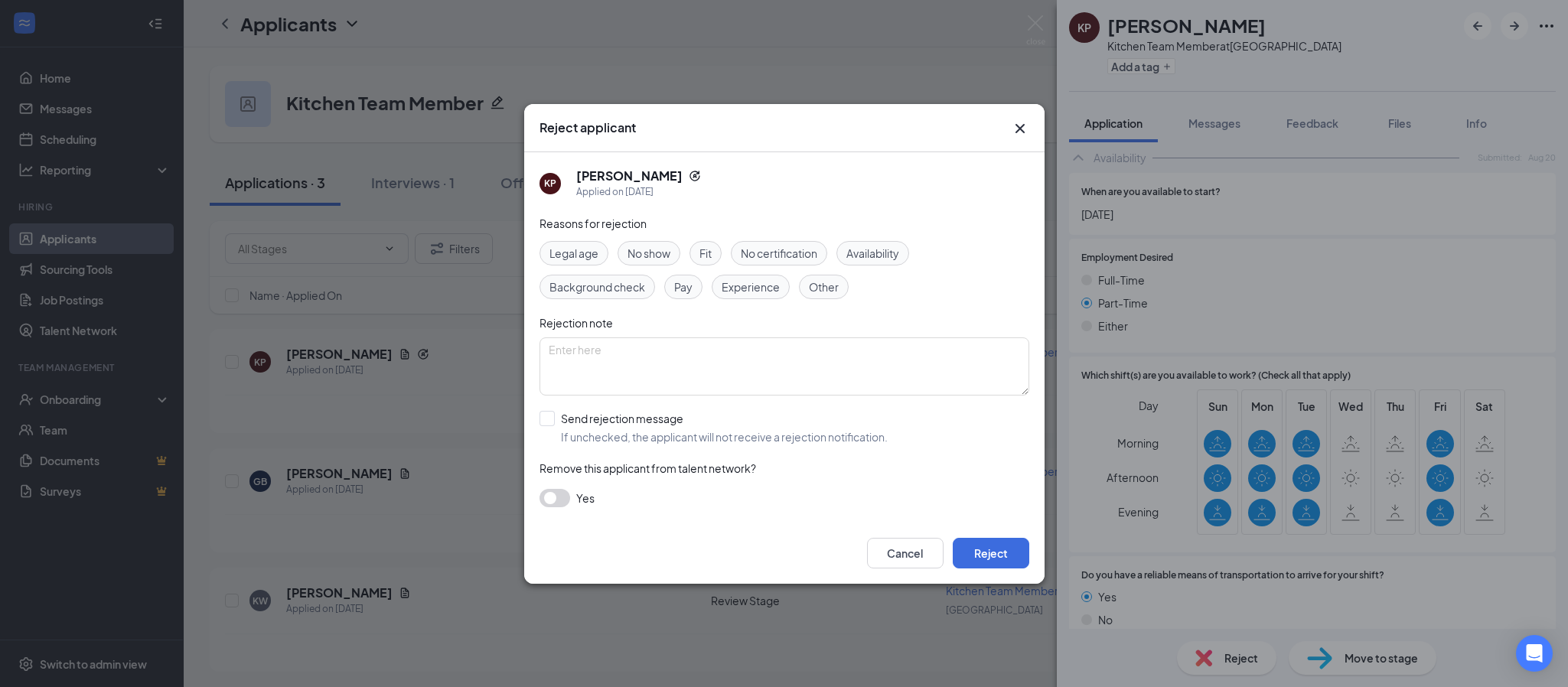
click at [899, 255] on span "Availability" at bounding box center [873, 253] width 53 height 17
click at [552, 420] on input "Send rejection message If unchecked, the applicant will not receive a rejection…" at bounding box center [713, 427] width 348 height 33
checkbox input "true"
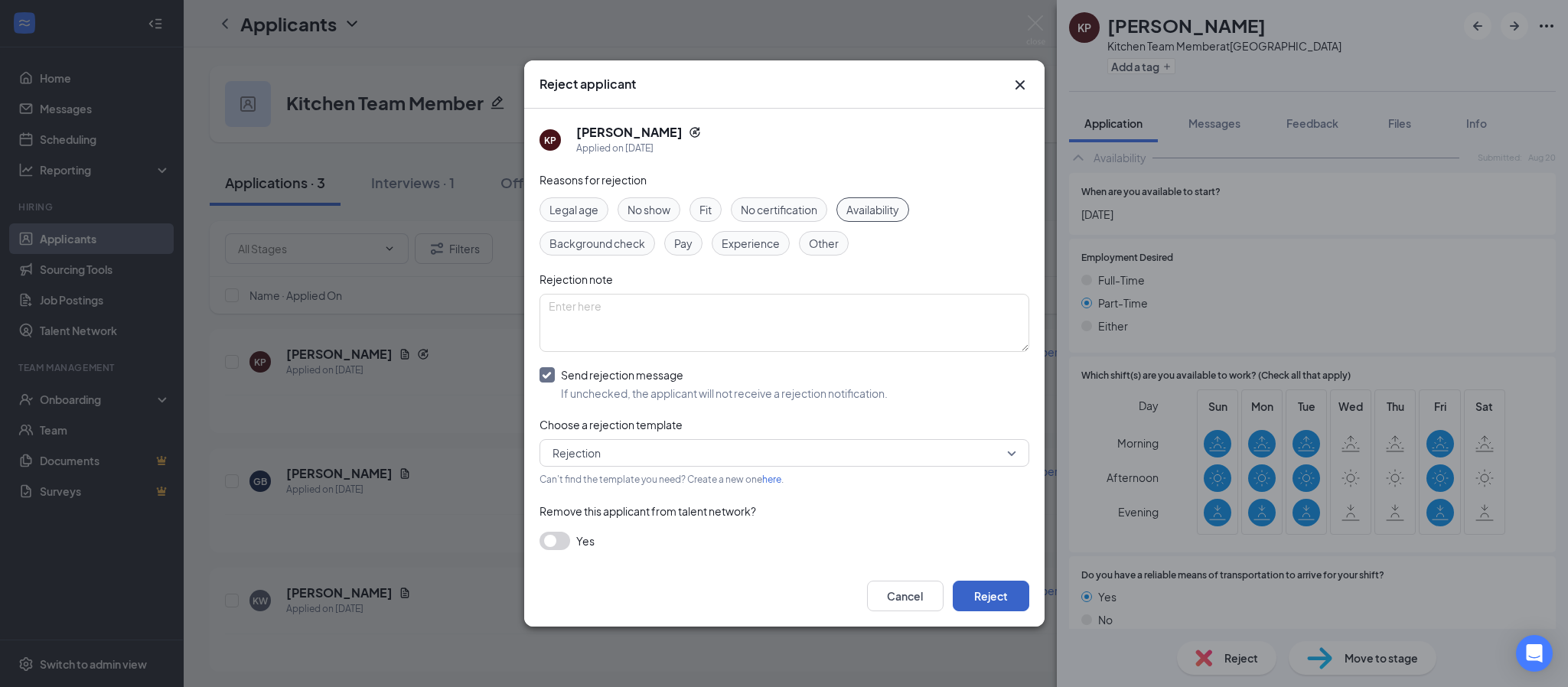
click at [1008, 609] on button "Reject" at bounding box center [991, 596] width 77 height 31
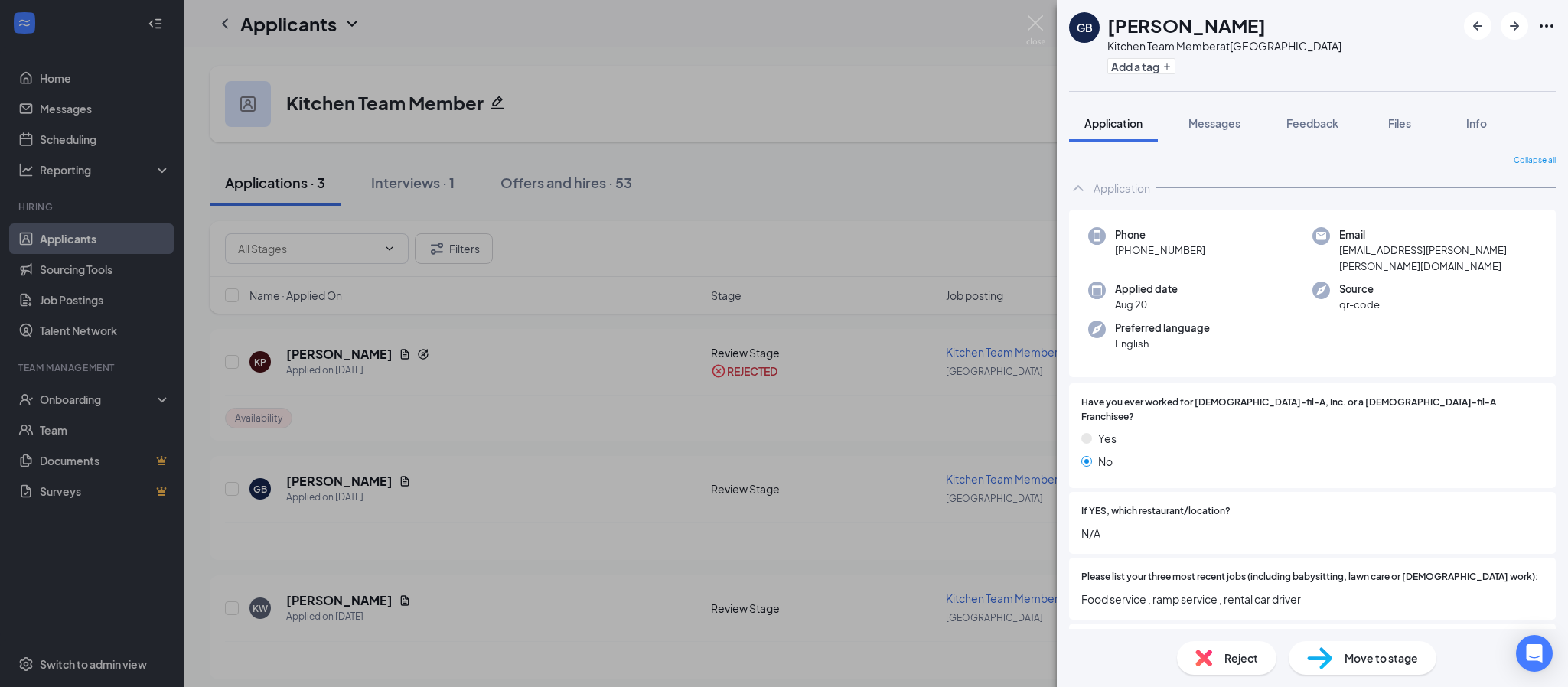
click at [322, 482] on div "GB Gabryiel Bryant Kitchen Team Member at Northlake Parkway Add a tag Applicati…" at bounding box center [784, 343] width 1568 height 687
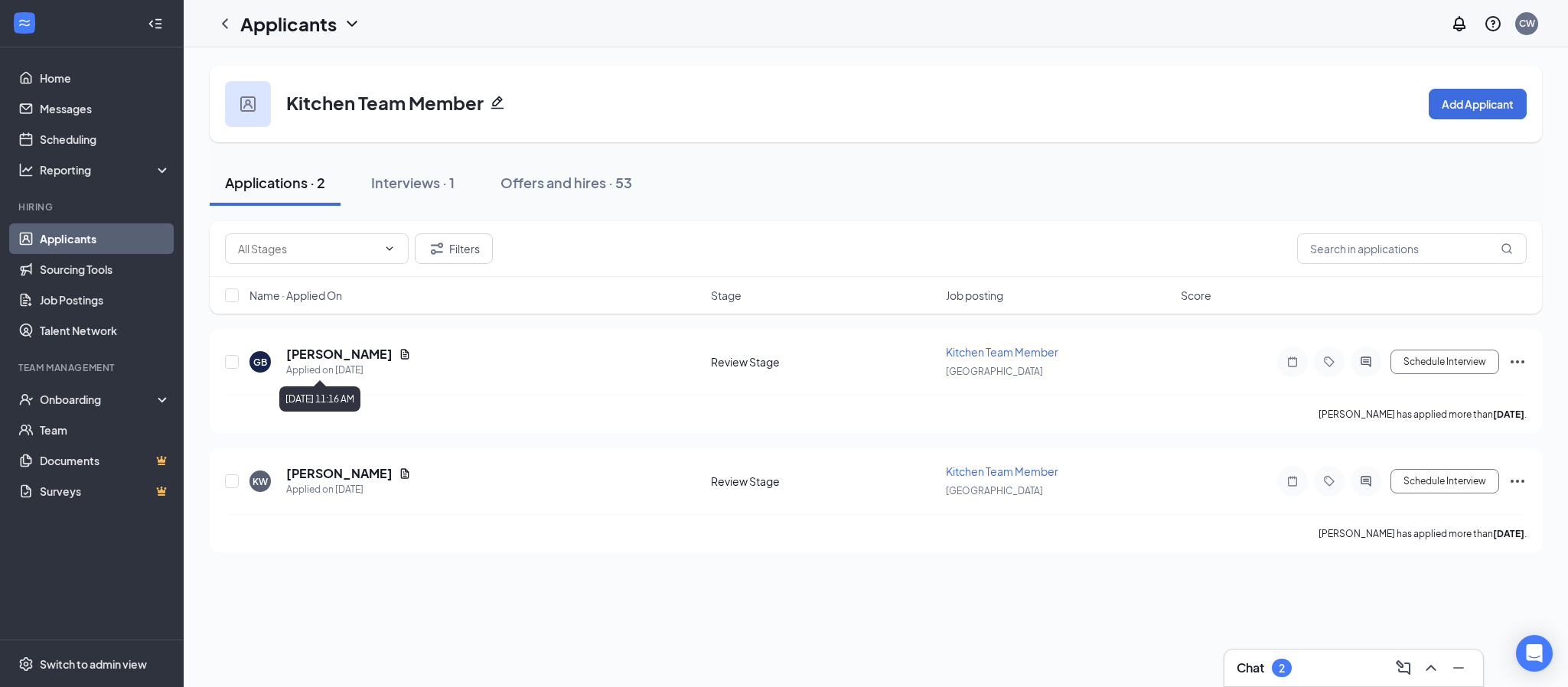
click at [352, 341] on div "[PERSON_NAME]" at bounding box center [336, 328] width 89 height 32
click at [317, 354] on h5 "[PERSON_NAME]" at bounding box center [339, 354] width 106 height 17
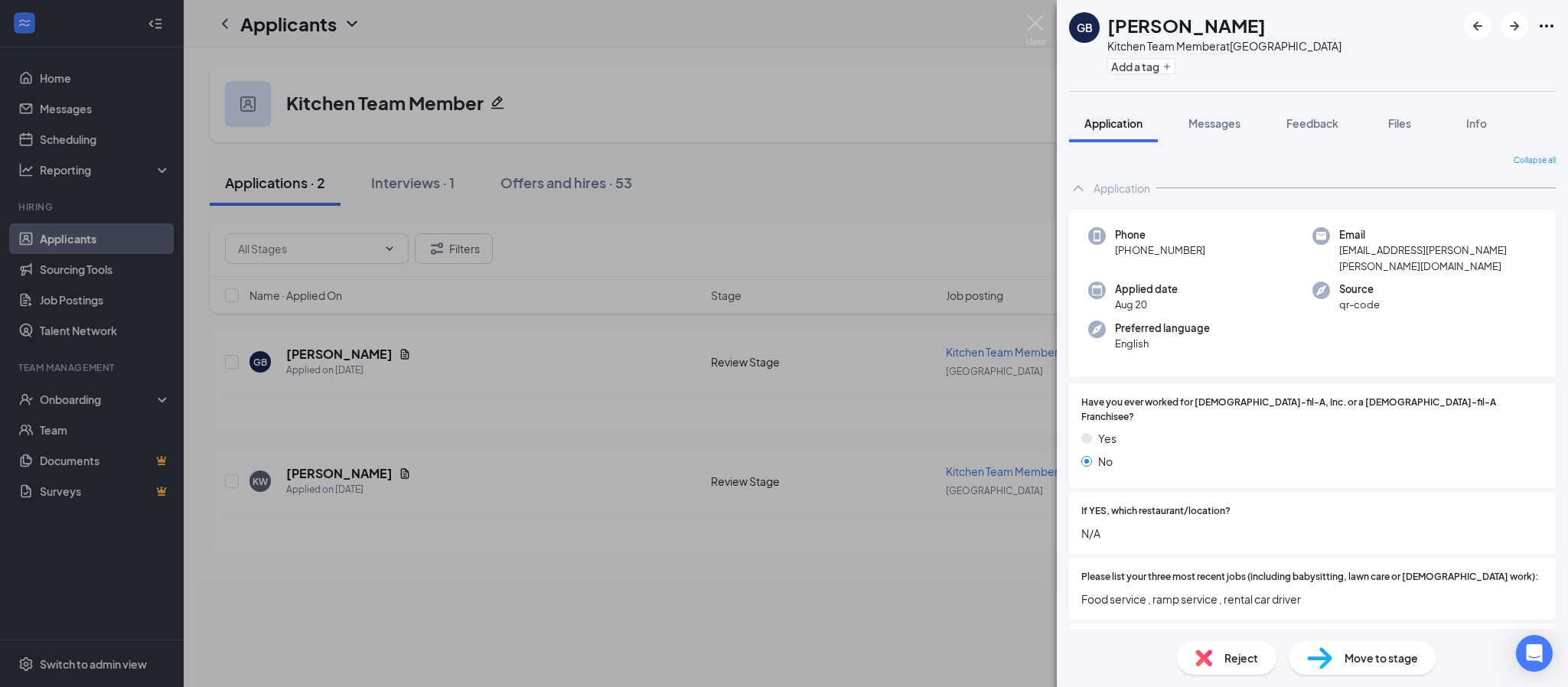
click at [86, 235] on div "GB Gabryiel Bryant Kitchen Team Member at Northlake Parkway Add a tag Applicati…" at bounding box center [784, 343] width 1568 height 687
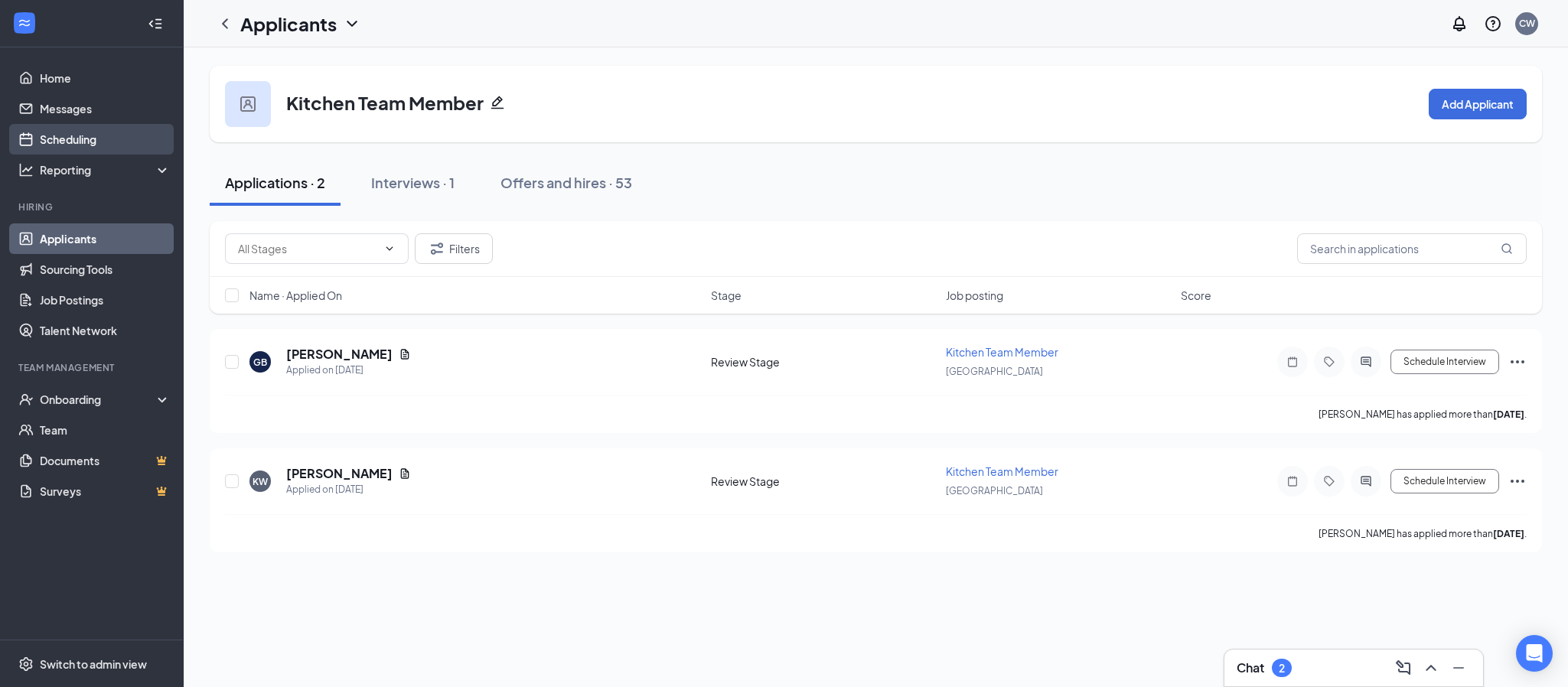
click at [86, 145] on link "Scheduling" at bounding box center [105, 139] width 131 height 31
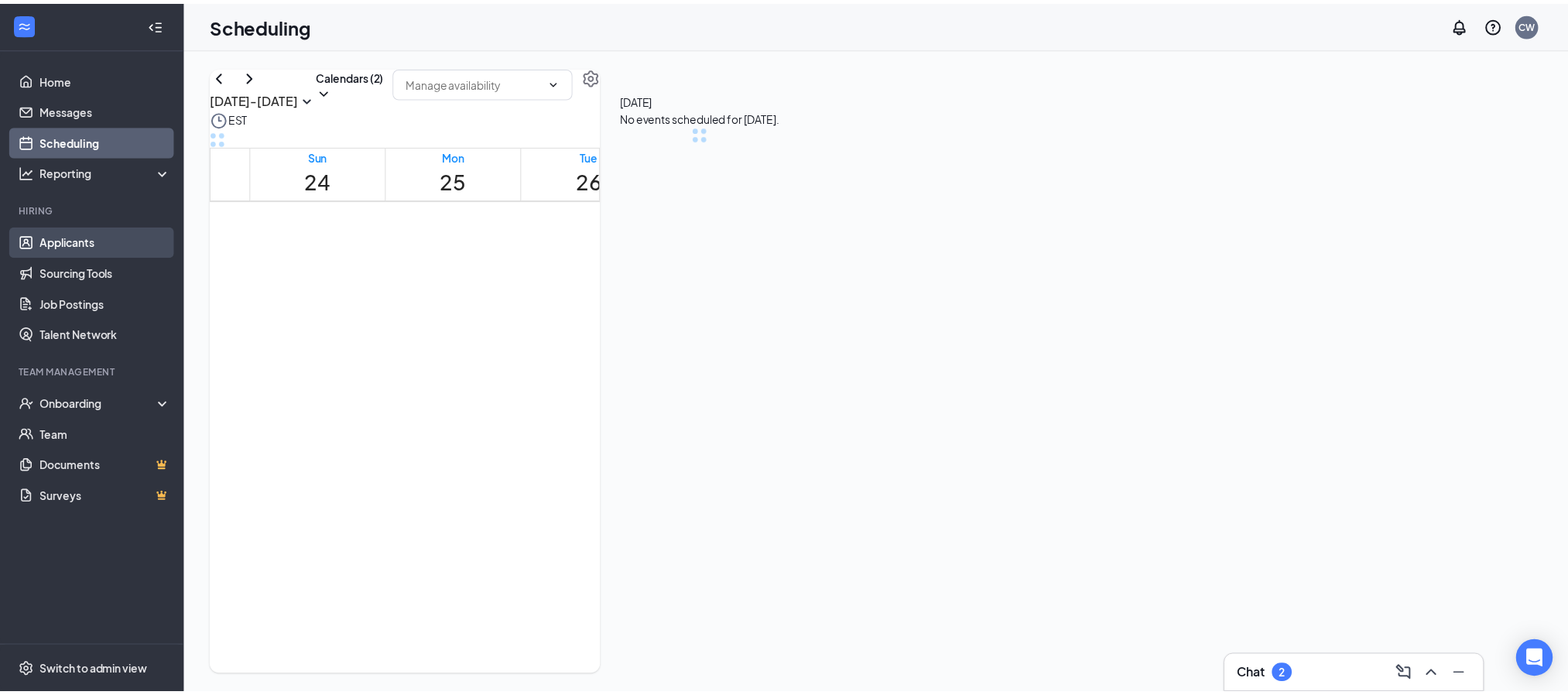
scroll to position [760, 0]
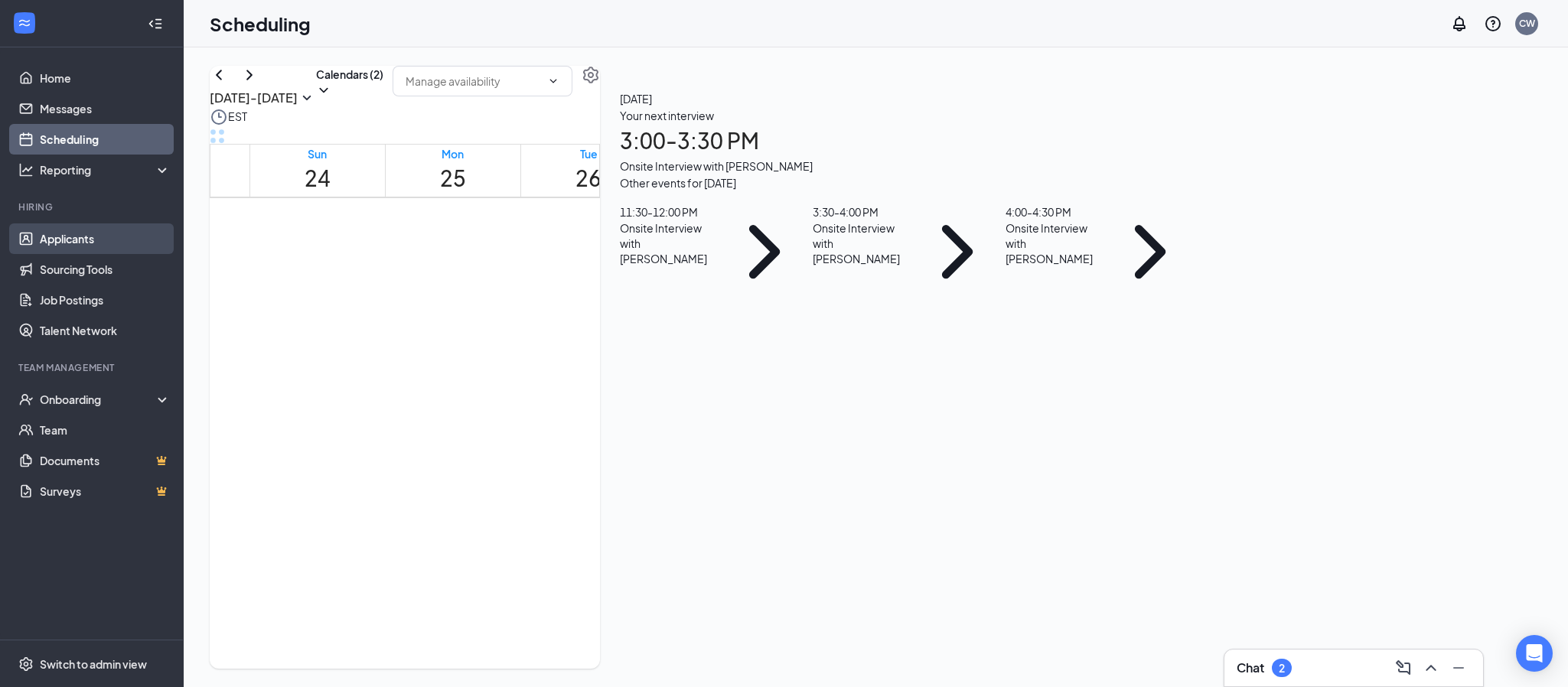
click at [76, 243] on link "Applicants" at bounding box center [105, 239] width 131 height 31
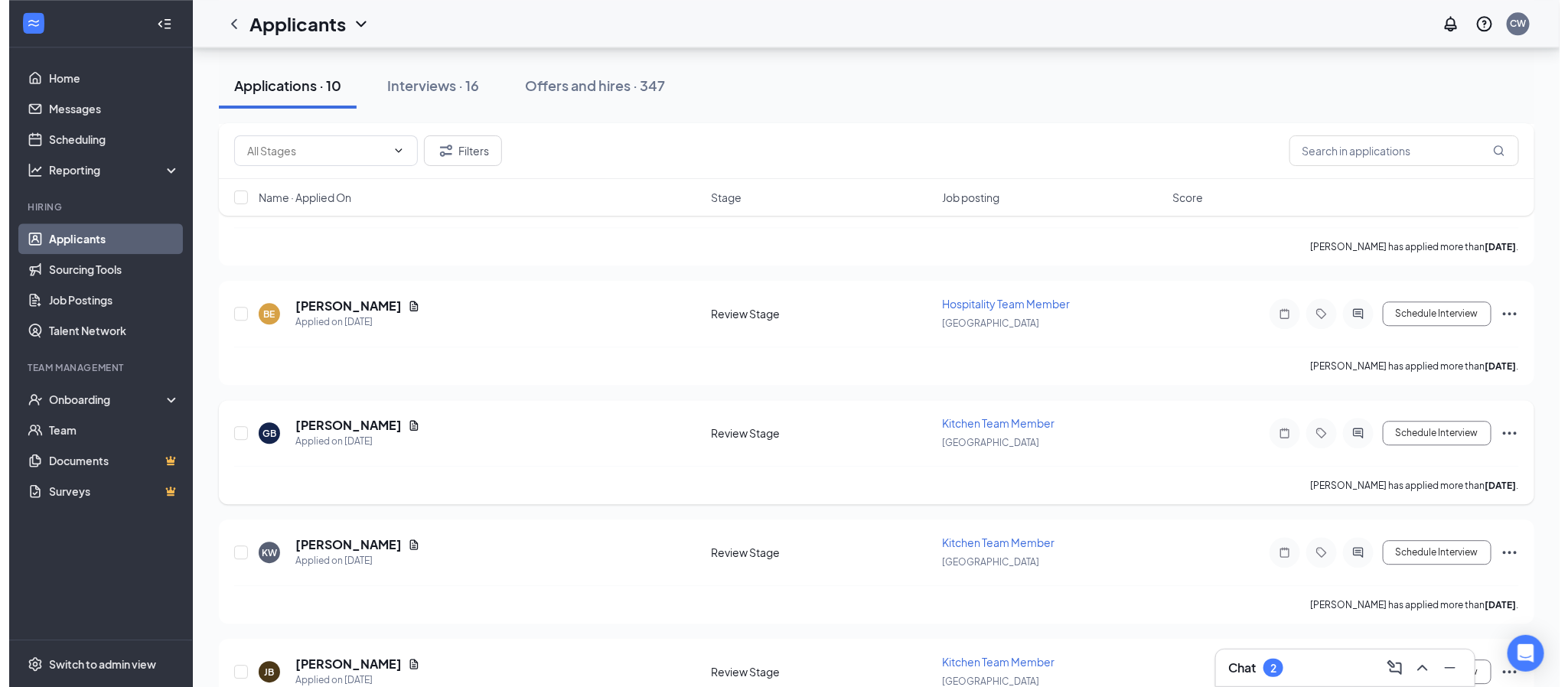
scroll to position [1898, 0]
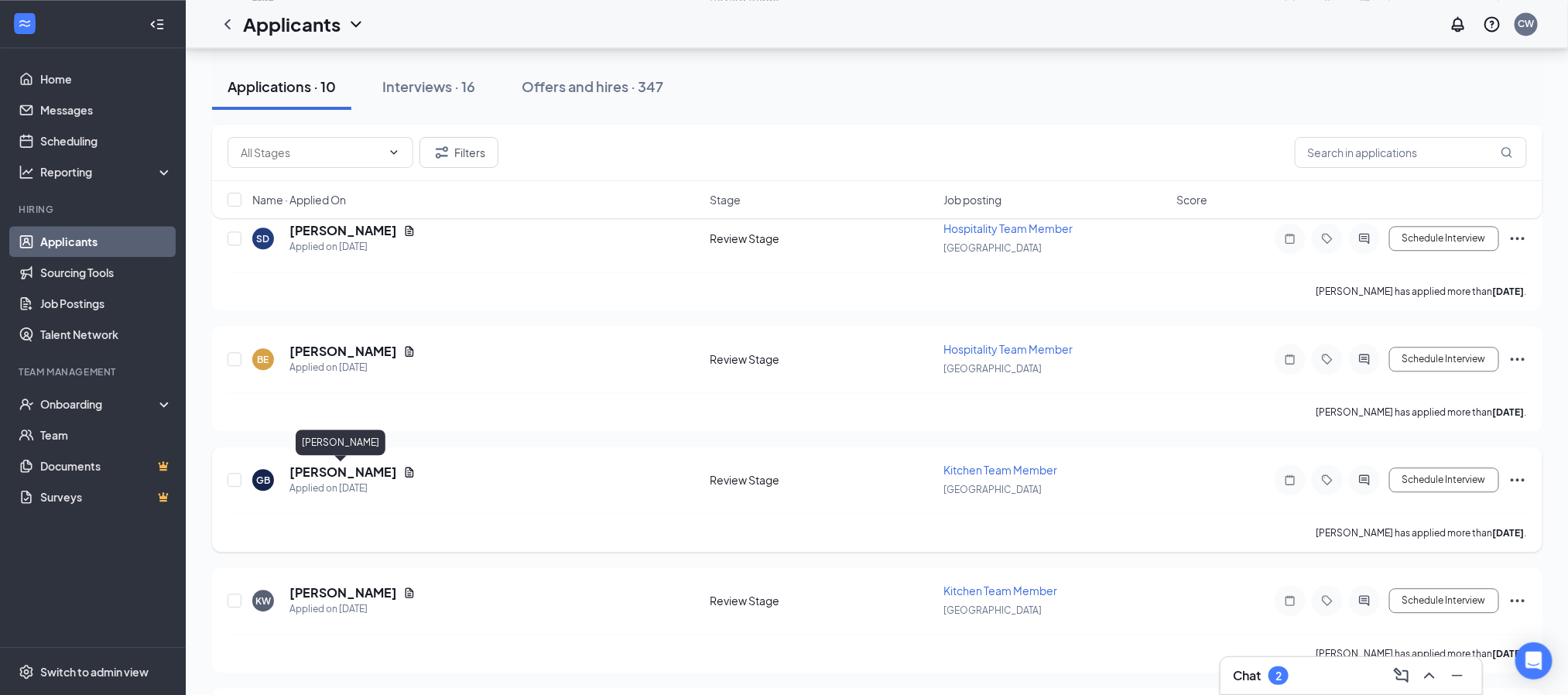
click at [337, 478] on h5 "[PERSON_NAME]" at bounding box center [343, 472] width 107 height 17
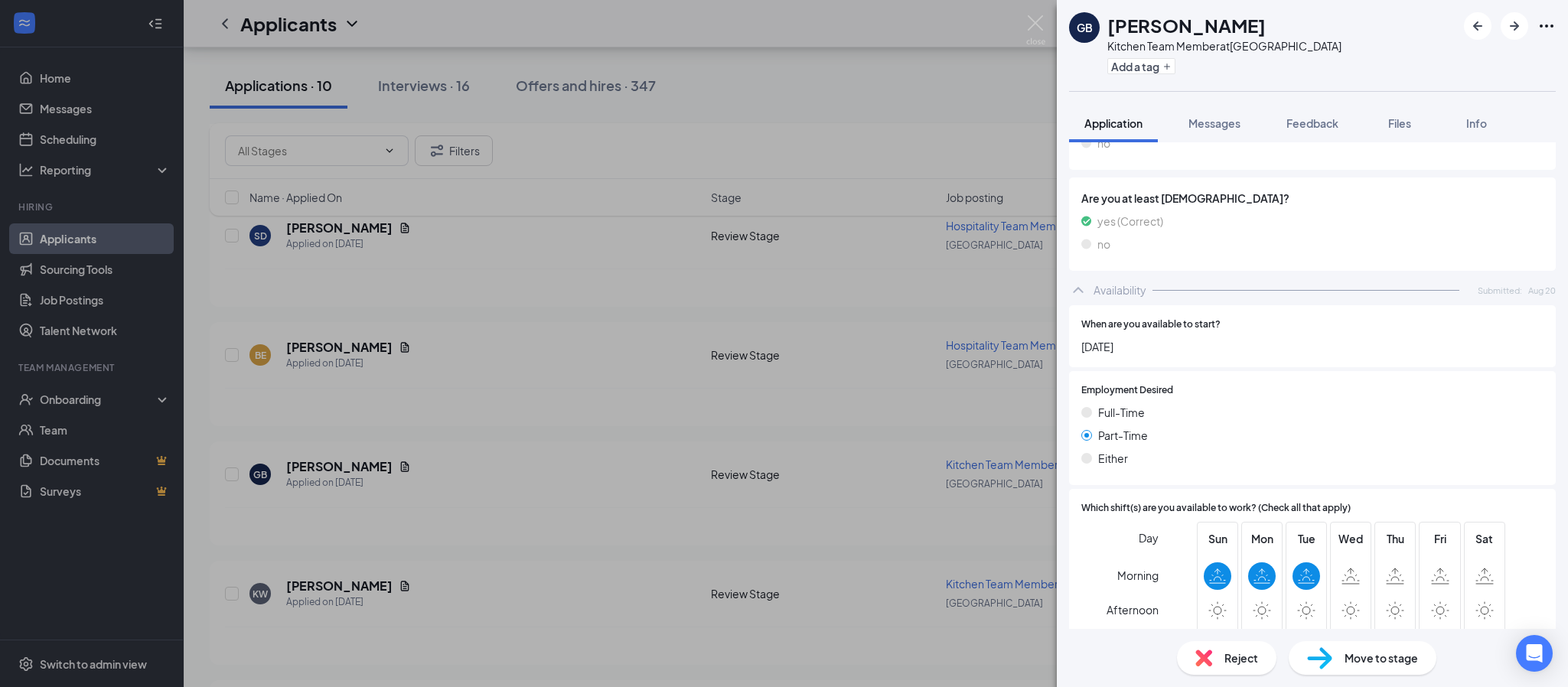
scroll to position [1245, 0]
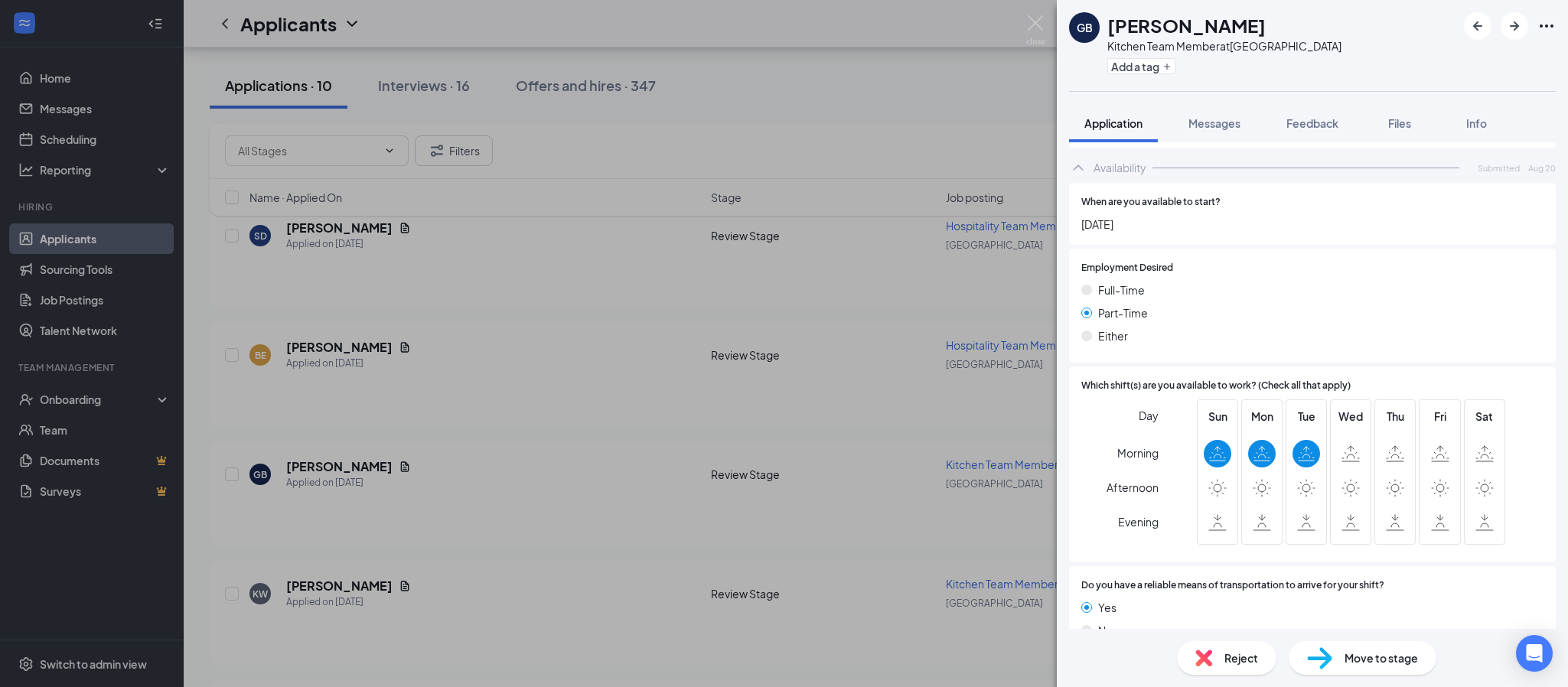
click at [1211, 656] on img at bounding box center [1203, 658] width 17 height 17
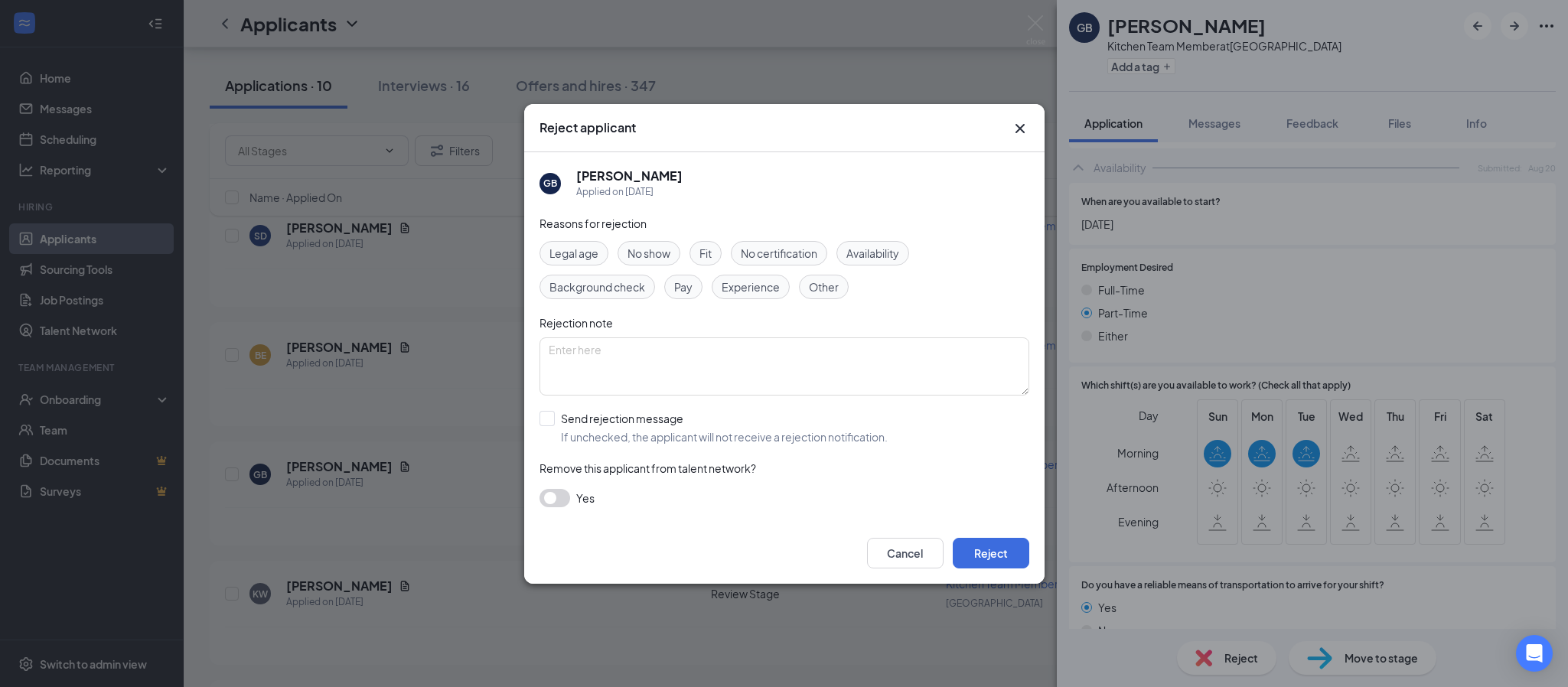
click at [898, 248] on span "Availability" at bounding box center [873, 253] width 53 height 17
click at [969, 552] on button "Reject" at bounding box center [991, 553] width 77 height 31
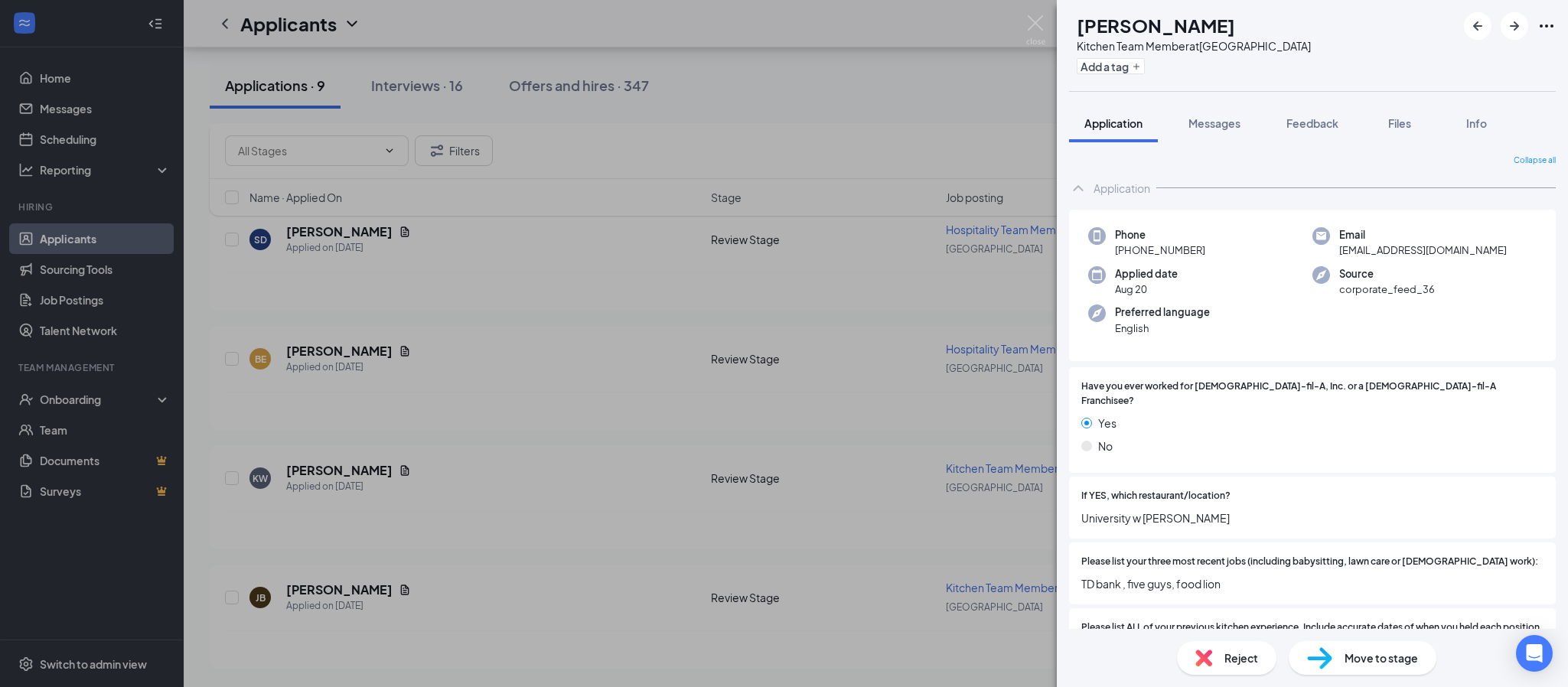
click at [356, 349] on div "KW Kerian Walker Kitchen Team Member at Northlake Parkway Add a tag Application…" at bounding box center [784, 343] width 1568 height 687
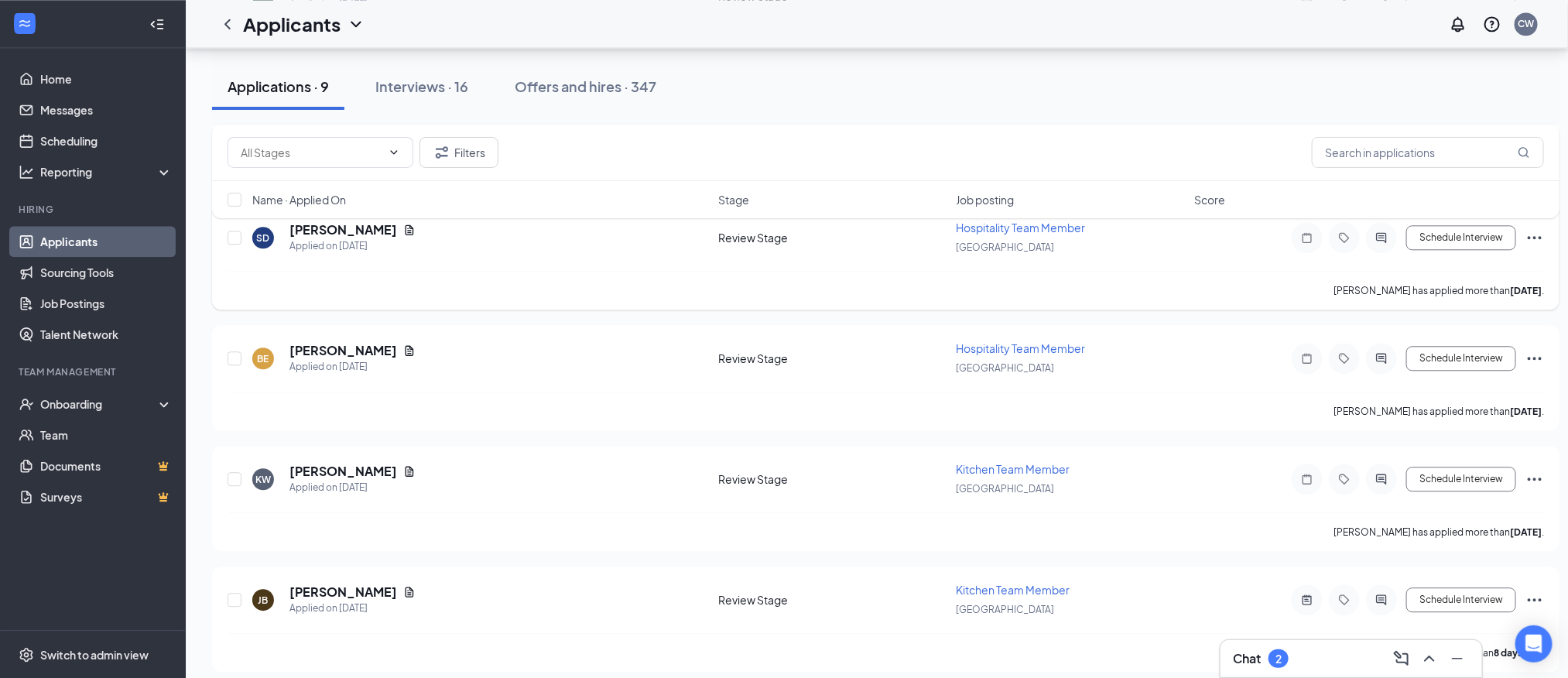
scroll to position [1813, 0]
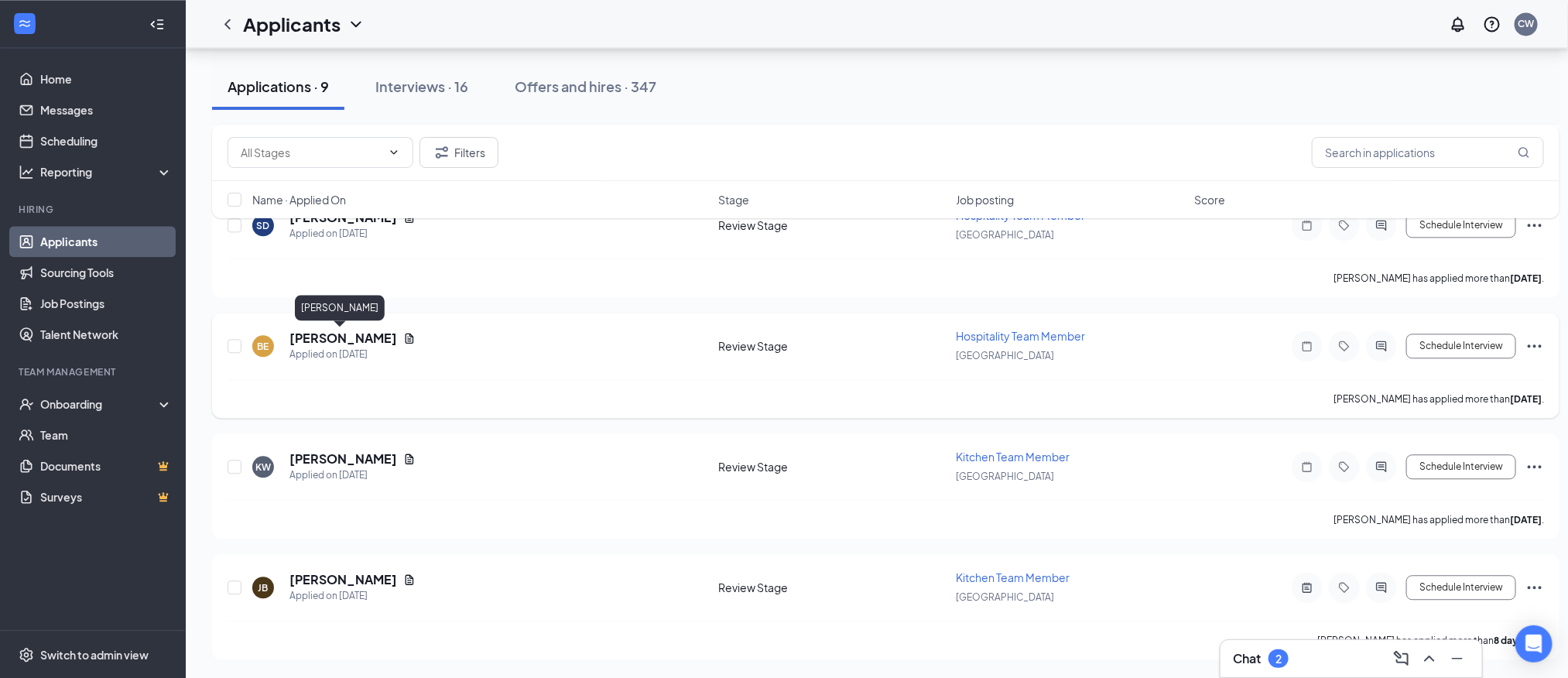
click at [321, 341] on h5 "[PERSON_NAME]" at bounding box center [343, 338] width 107 height 17
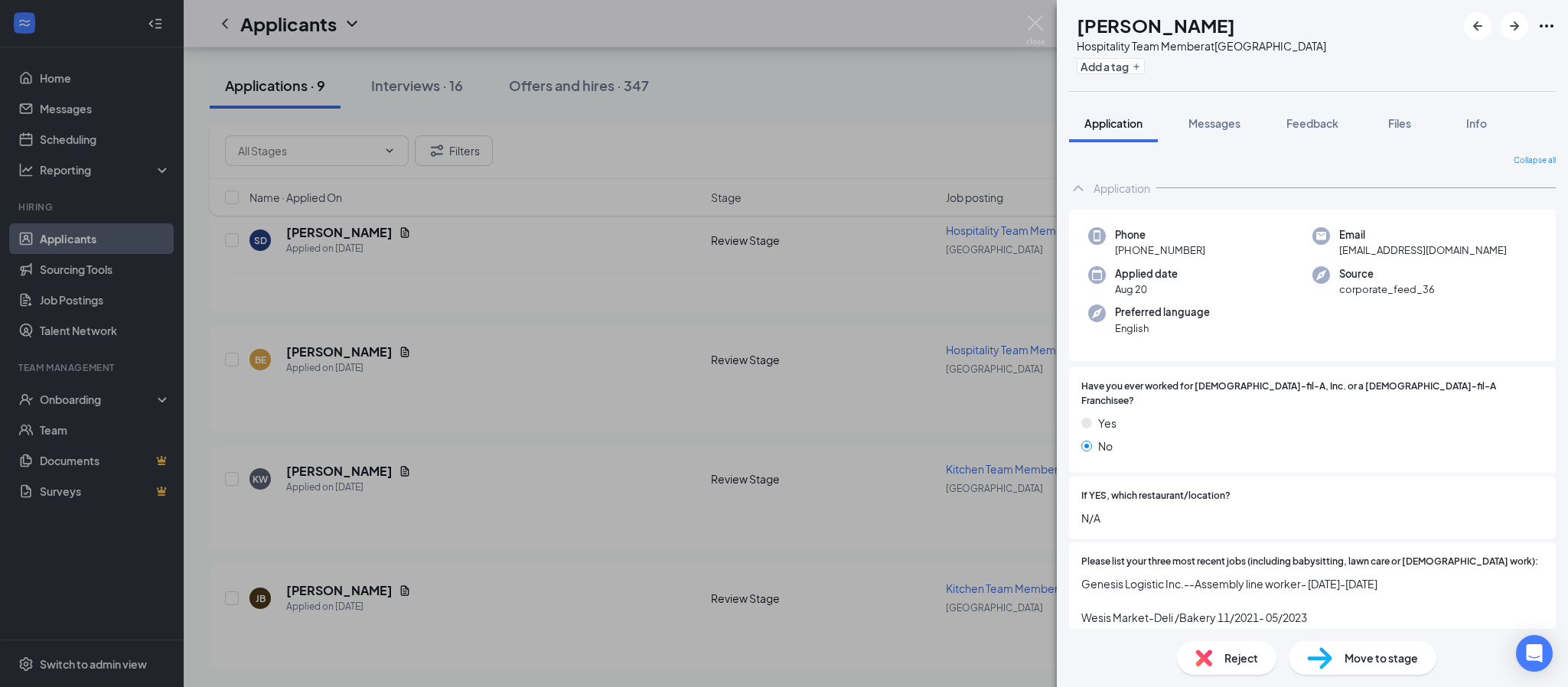
scroll to position [114, 0]
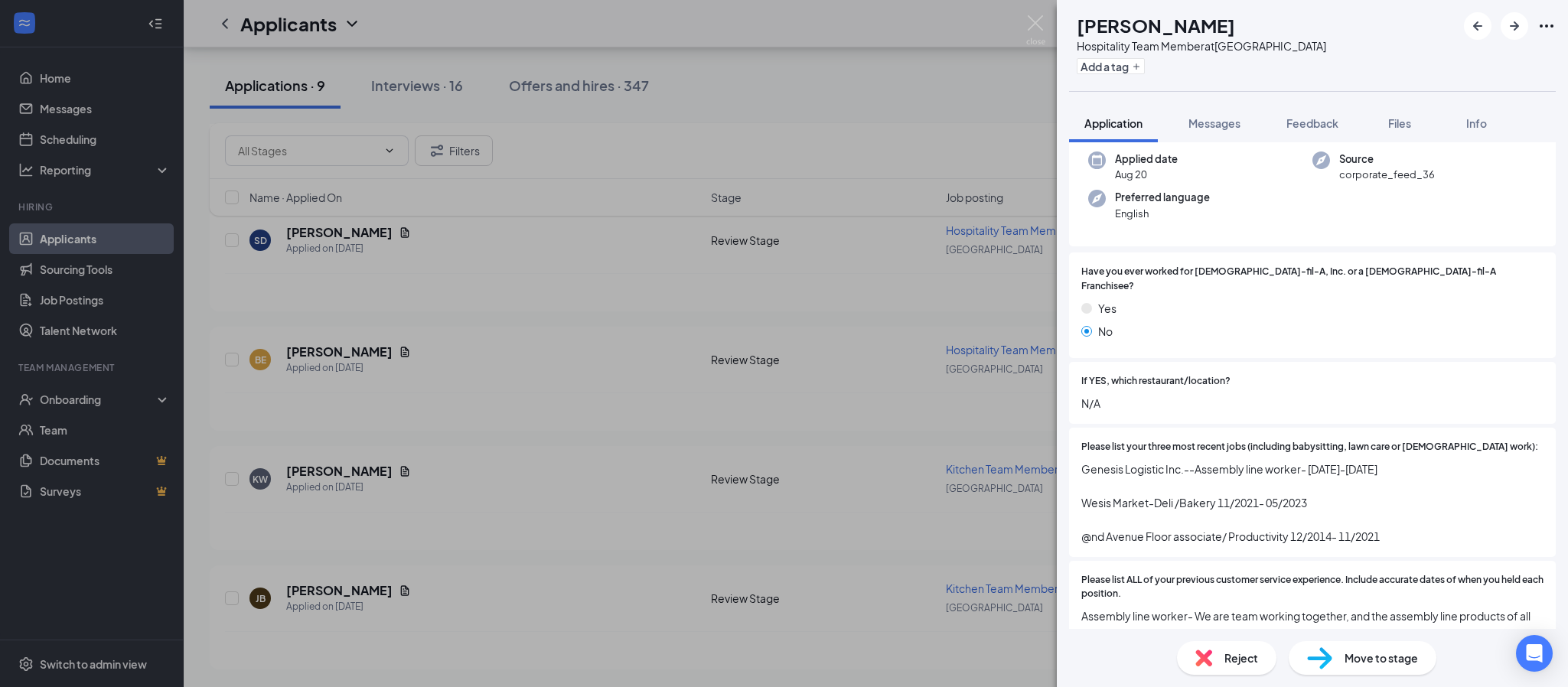
click at [316, 583] on div "BE [PERSON_NAME] Hospitality Team Member at [GEOGRAPHIC_DATA] Add a tag Applica…" at bounding box center [784, 343] width 1568 height 687
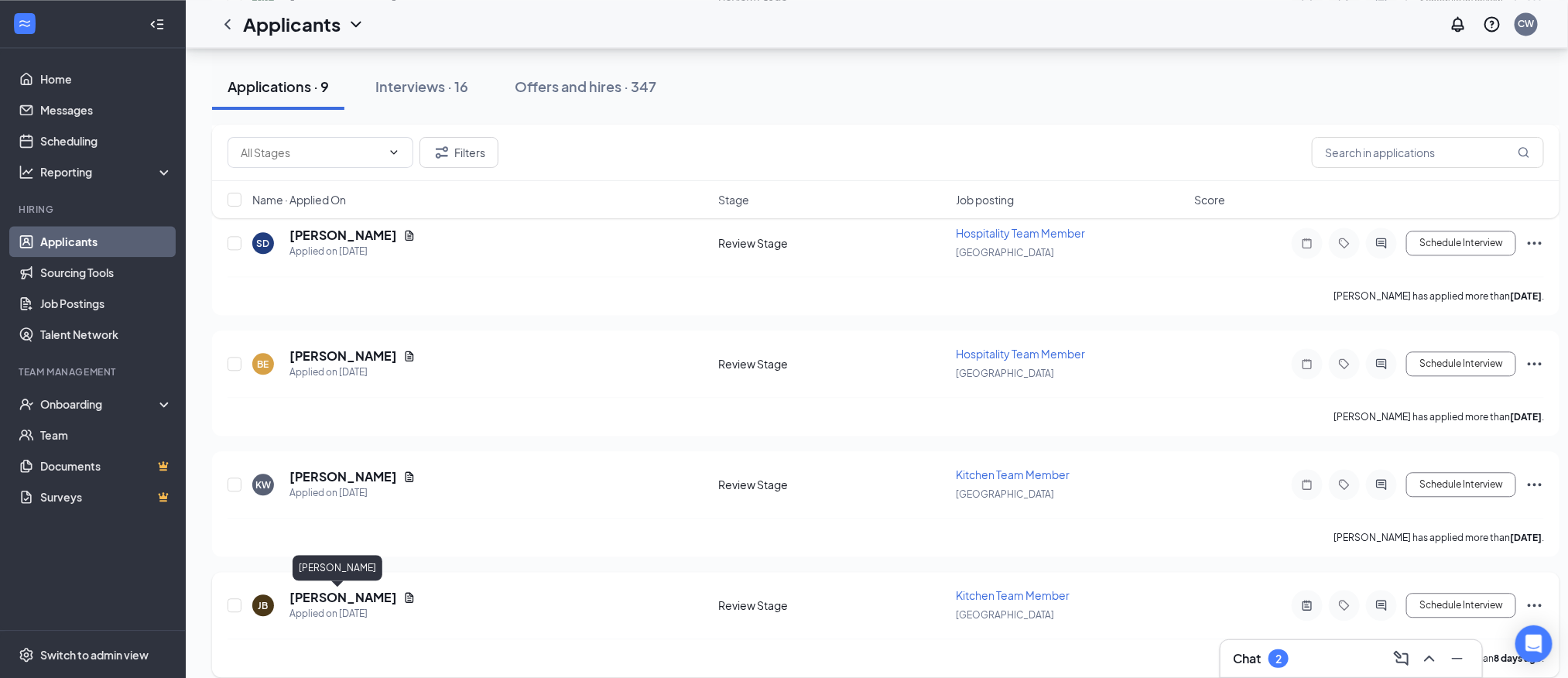
click at [298, 602] on h5 "[PERSON_NAME]" at bounding box center [343, 597] width 107 height 17
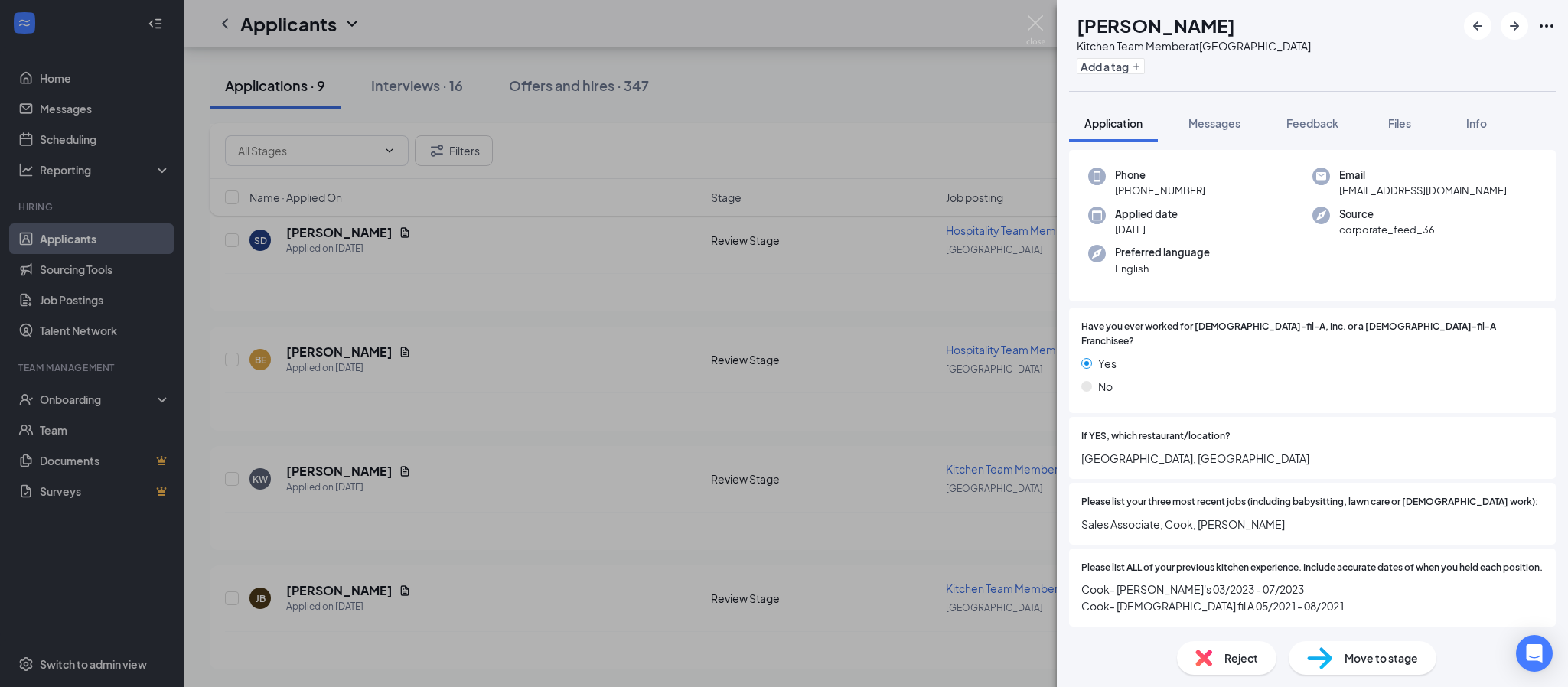
scroll to position [114, 0]
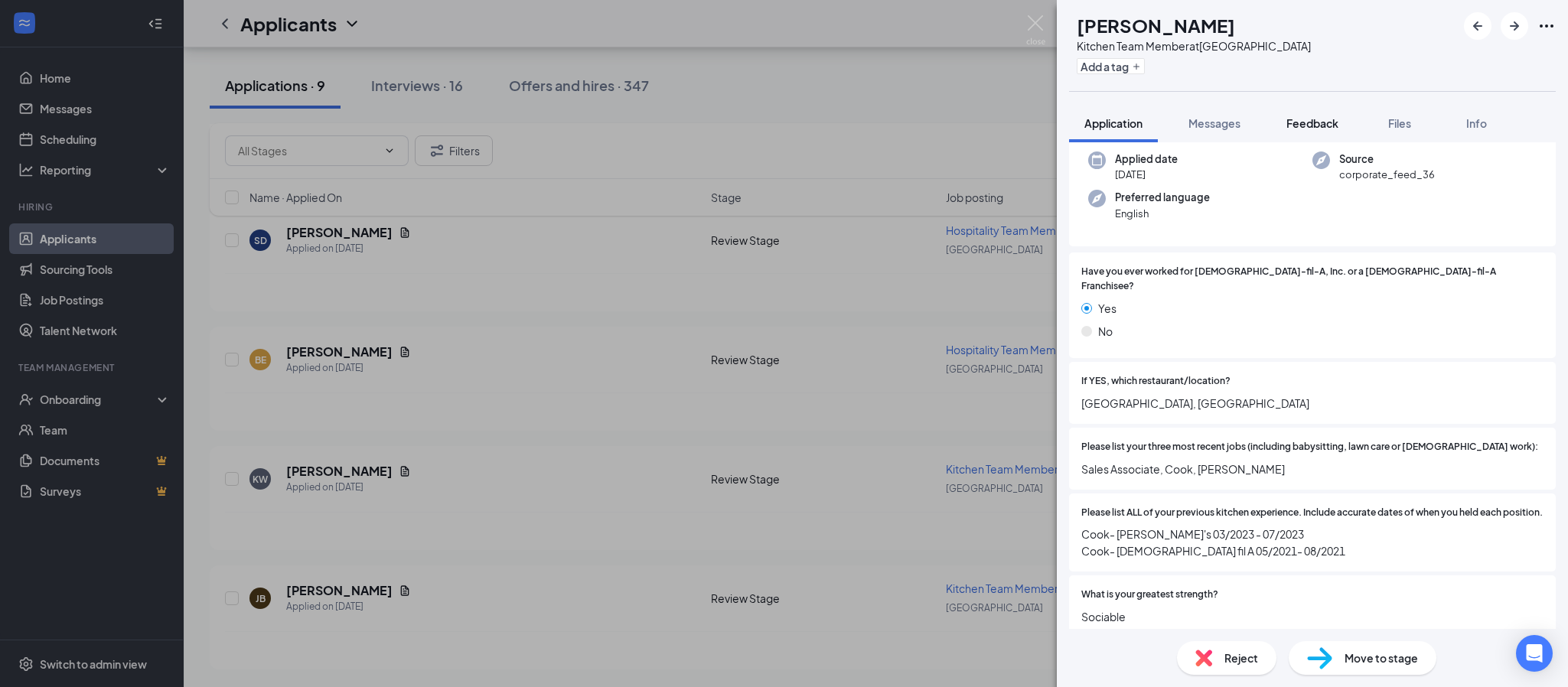
click at [1281, 122] on button "Feedback" at bounding box center [1312, 124] width 83 height 38
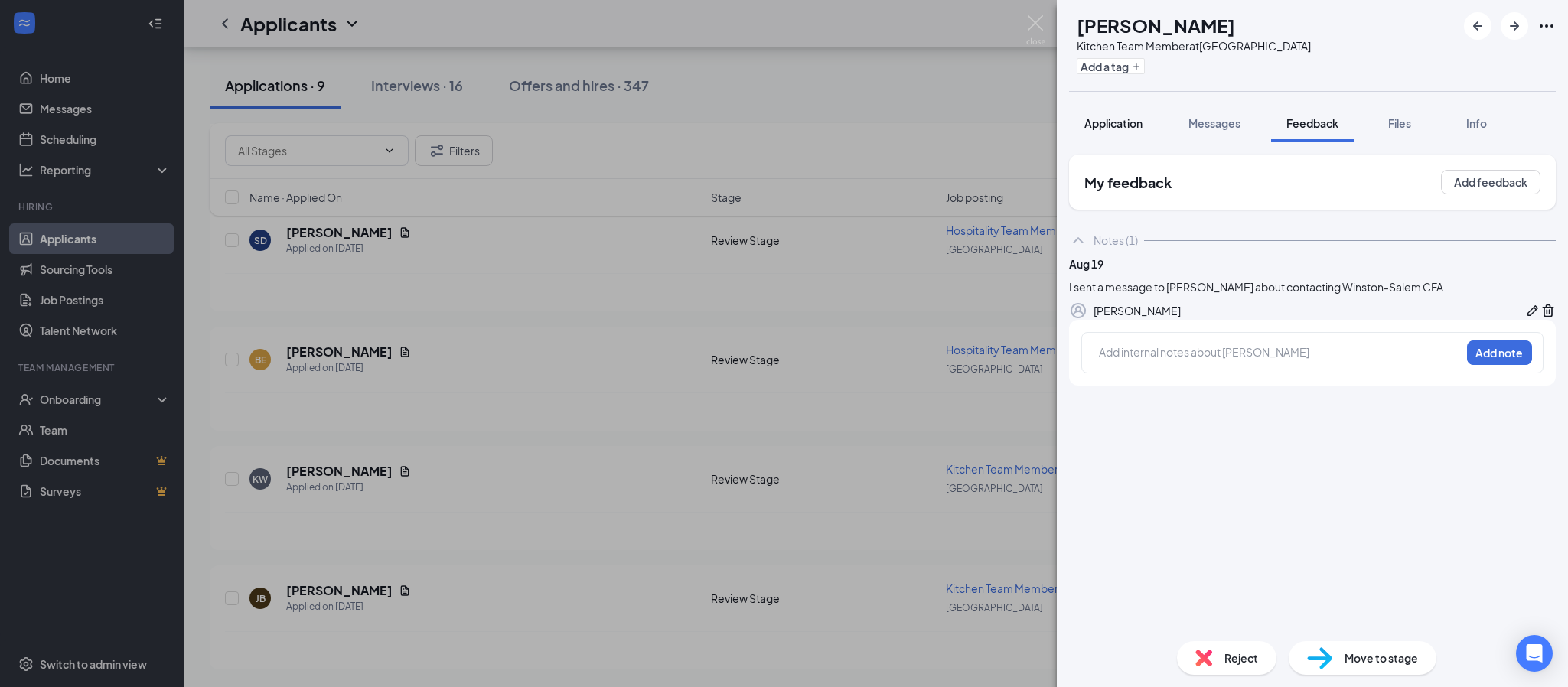
drag, startPoint x: 1127, startPoint y: 122, endPoint x: 1127, endPoint y: 132, distance: 10.0
click at [1125, 120] on span "Application" at bounding box center [1114, 123] width 58 height 13
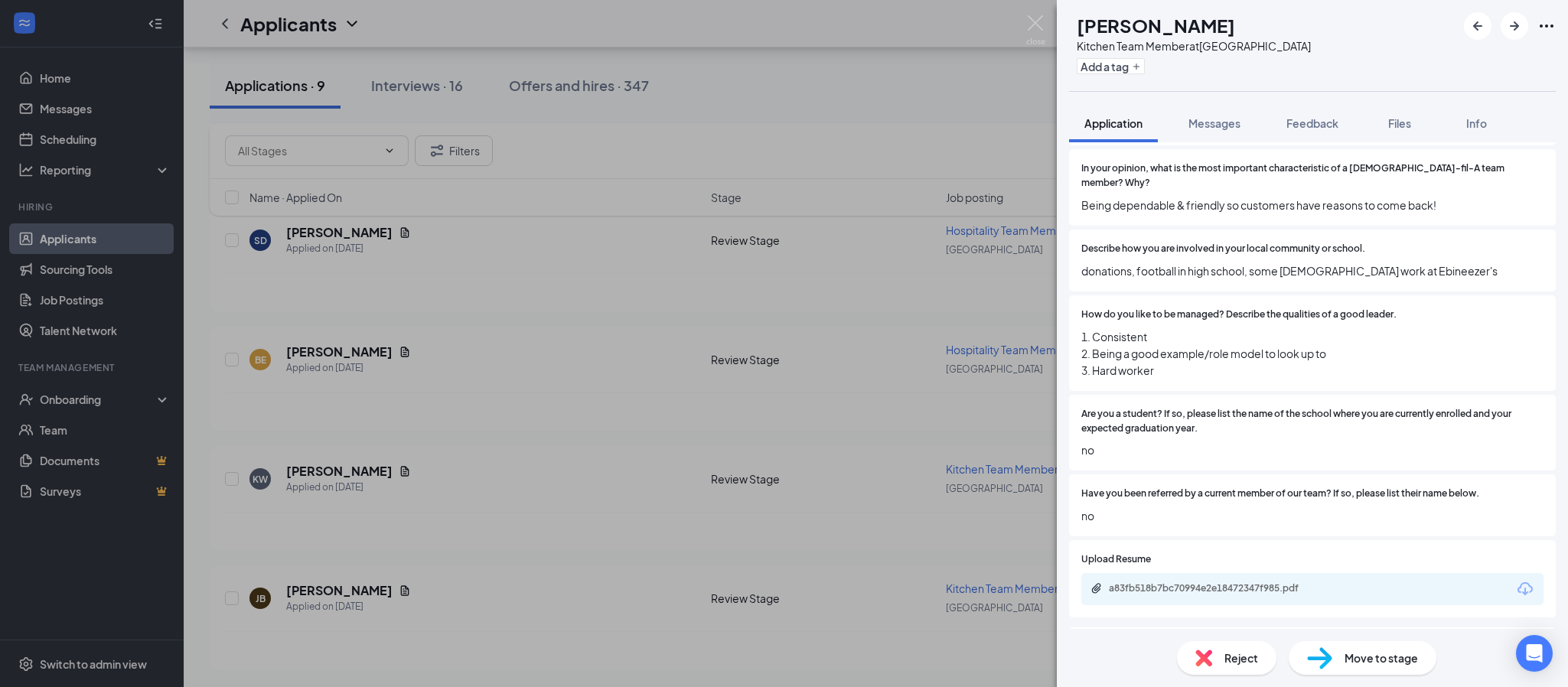
scroll to position [689, 0]
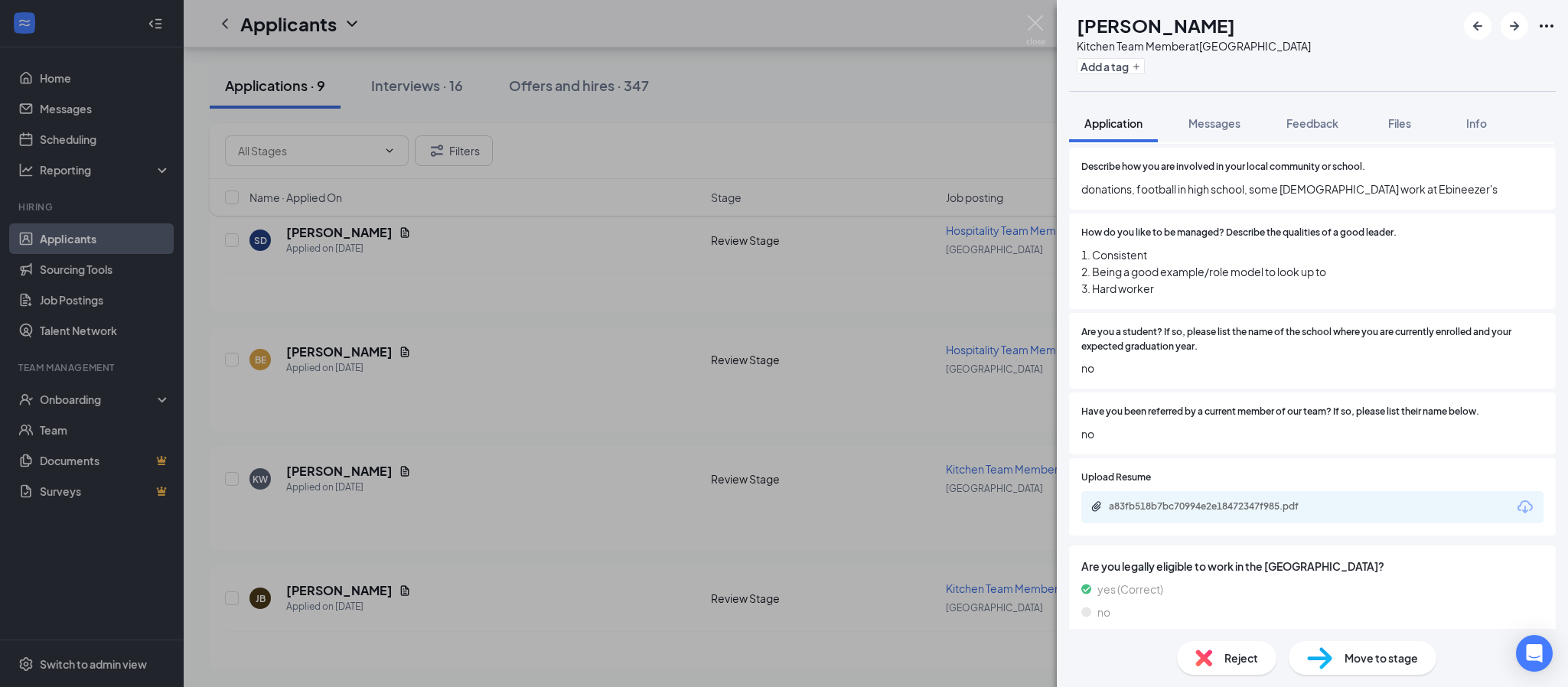
click at [1232, 500] on div "a83fb518b7bc70994e2e18472347f985.pdf" at bounding box center [1216, 506] width 215 height 13
click at [1378, 665] on span "Move to stage" at bounding box center [1381, 658] width 73 height 17
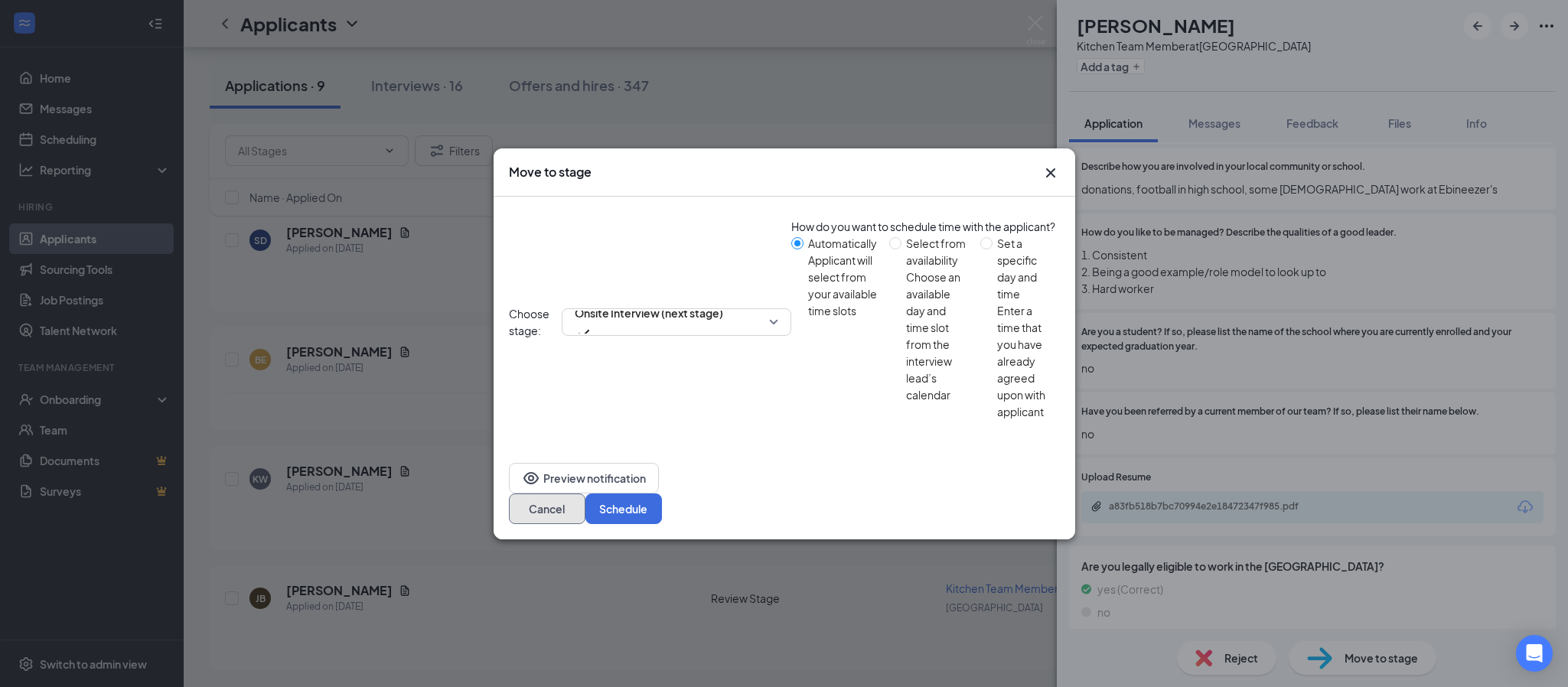
click at [585, 493] on button "Cancel" at bounding box center [547, 508] width 77 height 31
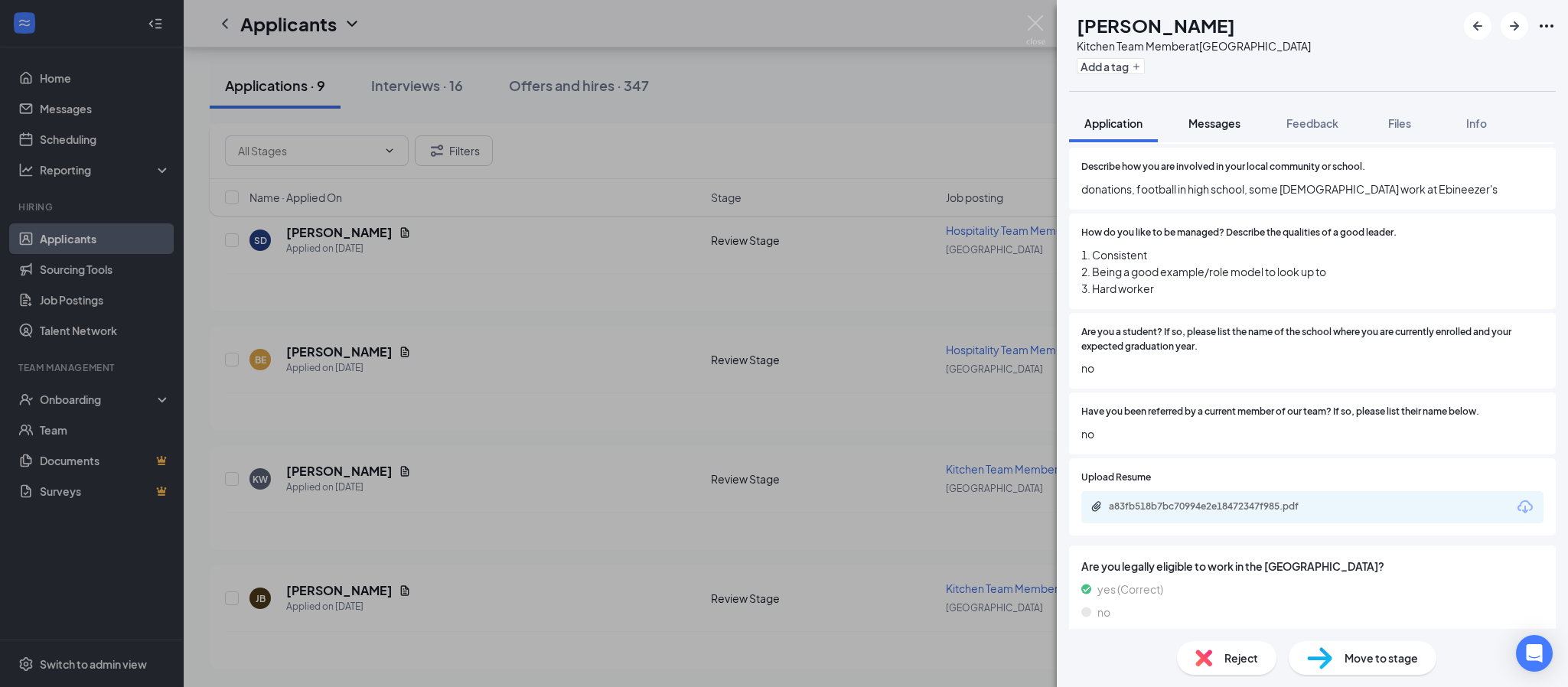
click at [1210, 119] on span "Messages" at bounding box center [1214, 123] width 52 height 13
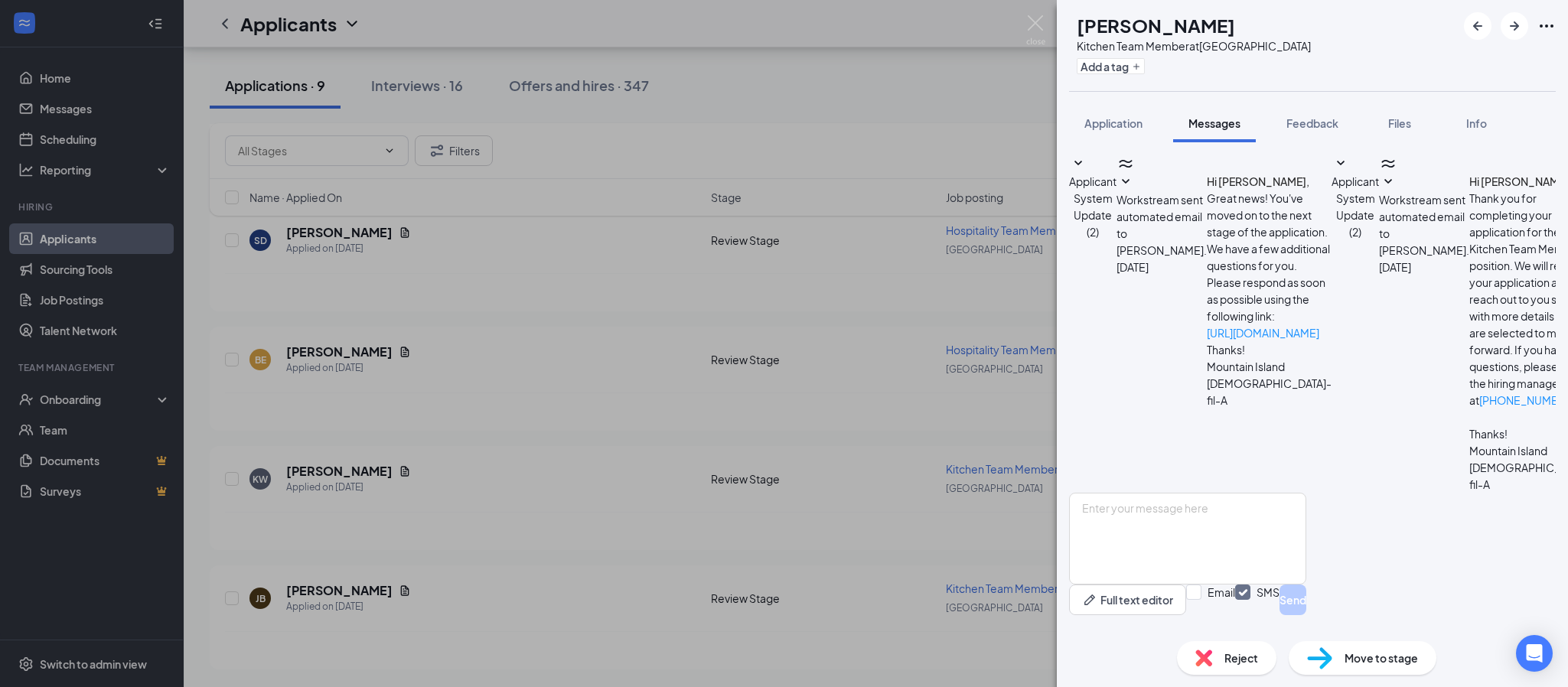
drag, startPoint x: 1302, startPoint y: 159, endPoint x: 1299, endPoint y: 169, distance: 10.4
click at [1302, 161] on div "Applicant System Update (2) Workstream sent automated email to Jacob Baker. Aug…" at bounding box center [1312, 323] width 487 height 338
click at [1116, 174] on span "Applicant System Update (2)" at bounding box center [1092, 206] width 48 height 64
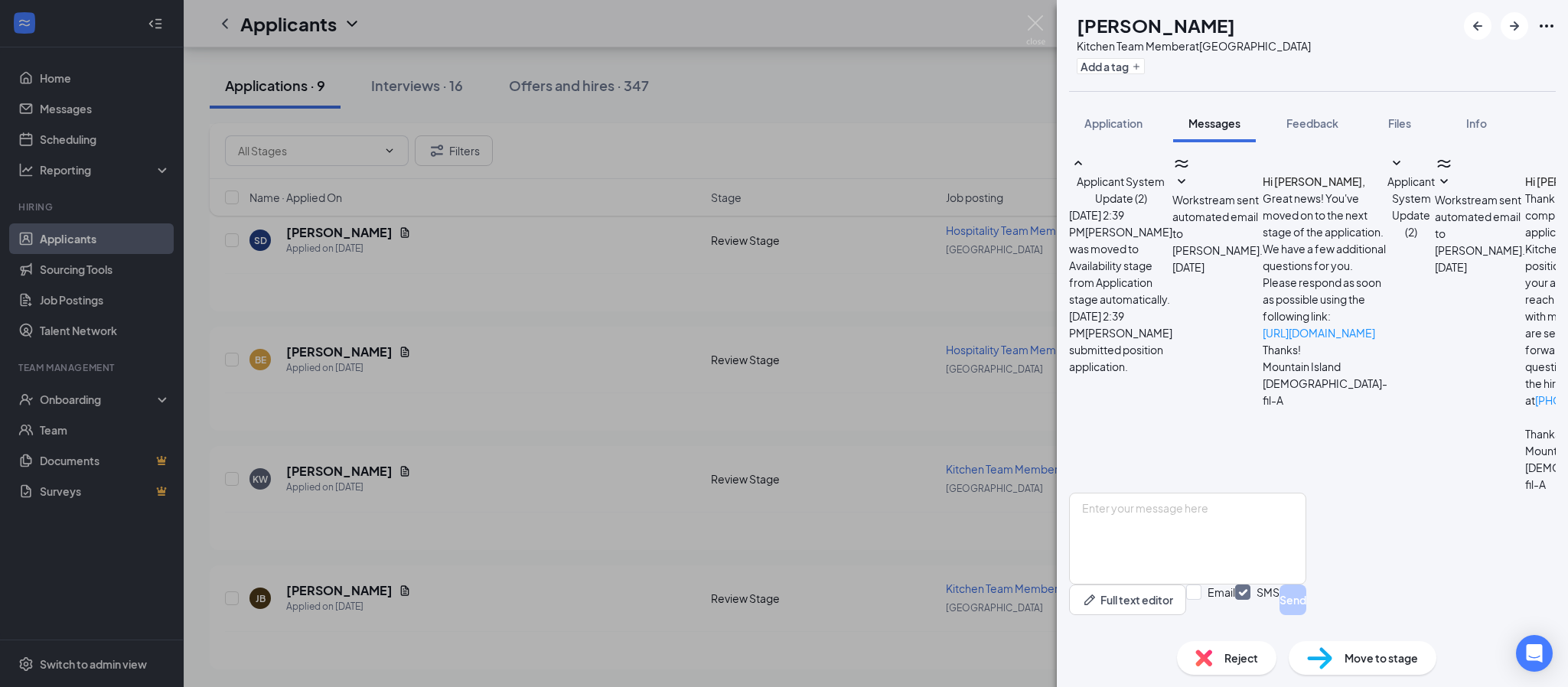
click at [1262, 257] on span "Workstream sent automated email to Jacob Baker." at bounding box center [1217, 225] width 90 height 64
click at [1434, 257] on span "Workstream sent automated email to Jacob Baker." at bounding box center [1479, 225] width 90 height 64
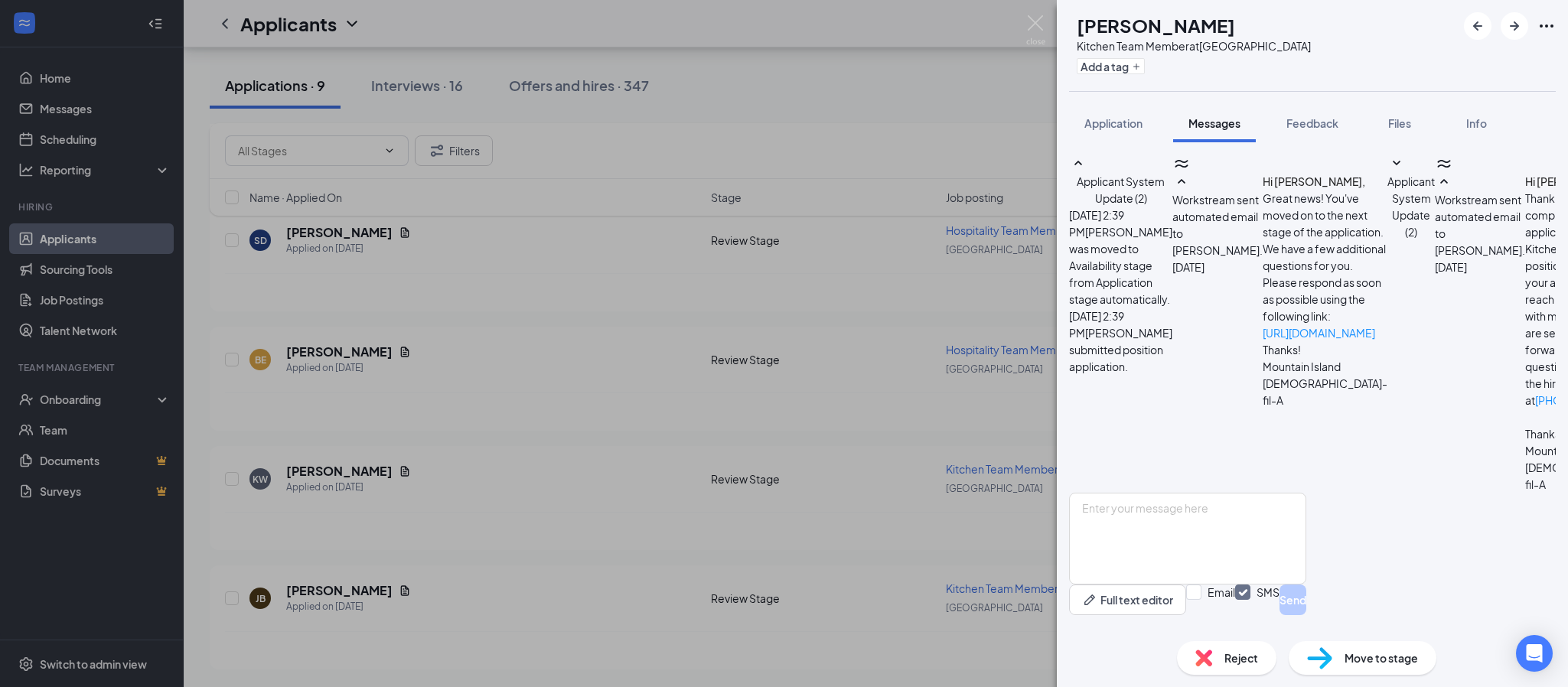
click at [1177, 496] on textarea at bounding box center [1187, 538] width 237 height 92
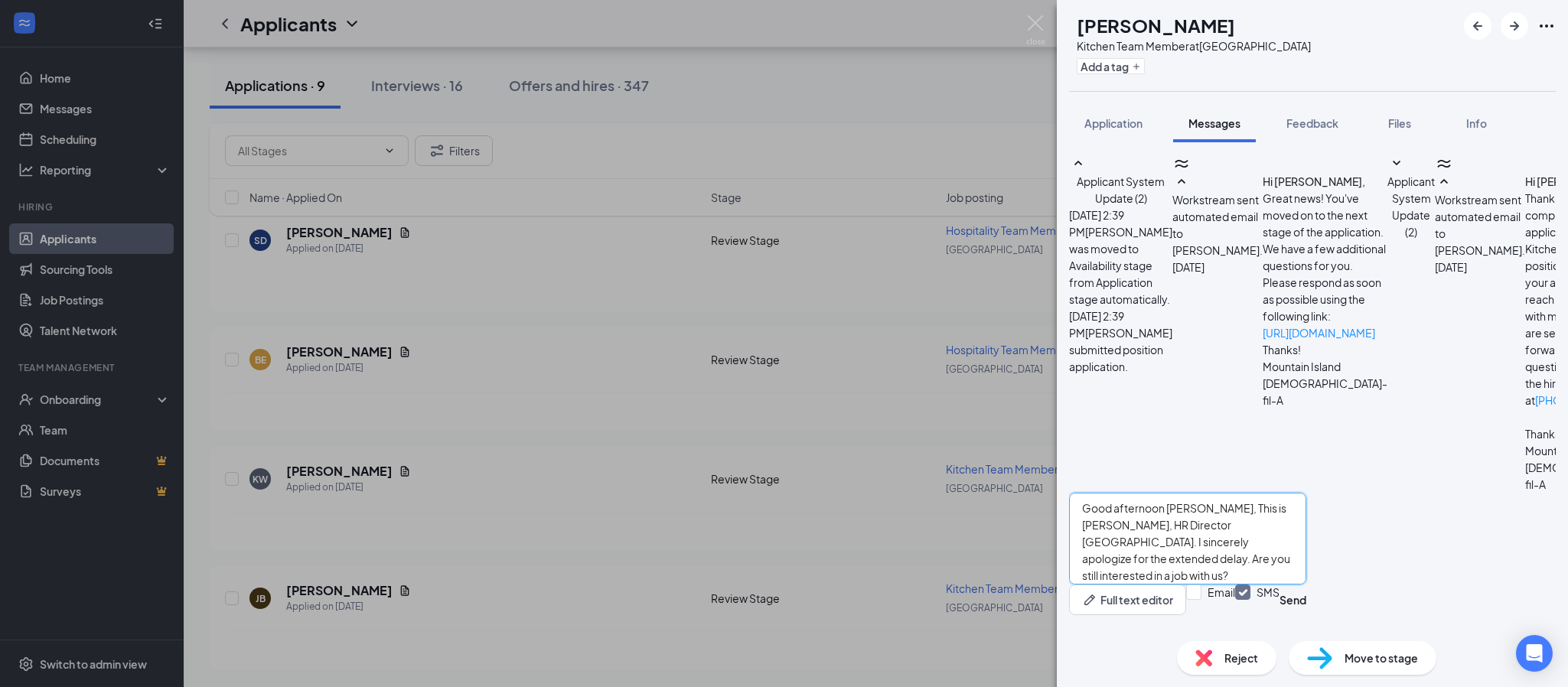
click at [1306, 572] on textarea "Good afternoon Jacob, This is Carla Waldron, HR Director Mountain Island. I sin…" at bounding box center [1187, 538] width 237 height 92
click at [1306, 522] on textarea "Good afternoon Jacob, This is Carla Waldron, HR Director Mountain Island. I sin…" at bounding box center [1187, 538] width 237 height 92
click at [1306, 555] on textarea "Good afternoon Jacob, This is Carla Waldron, HR Director Mountain Island. I sin…" at bounding box center [1187, 538] width 237 height 92
click at [1306, 522] on textarea "Good afternoon Jacob, This is Carla Waldron, HR Director Mountain Island. I sin…" at bounding box center [1187, 538] width 237 height 92
click at [1306, 517] on textarea "Good afternoon Jacob, This is Carla Waldron, HR Director Mountain Island. I sin…" at bounding box center [1187, 538] width 237 height 92
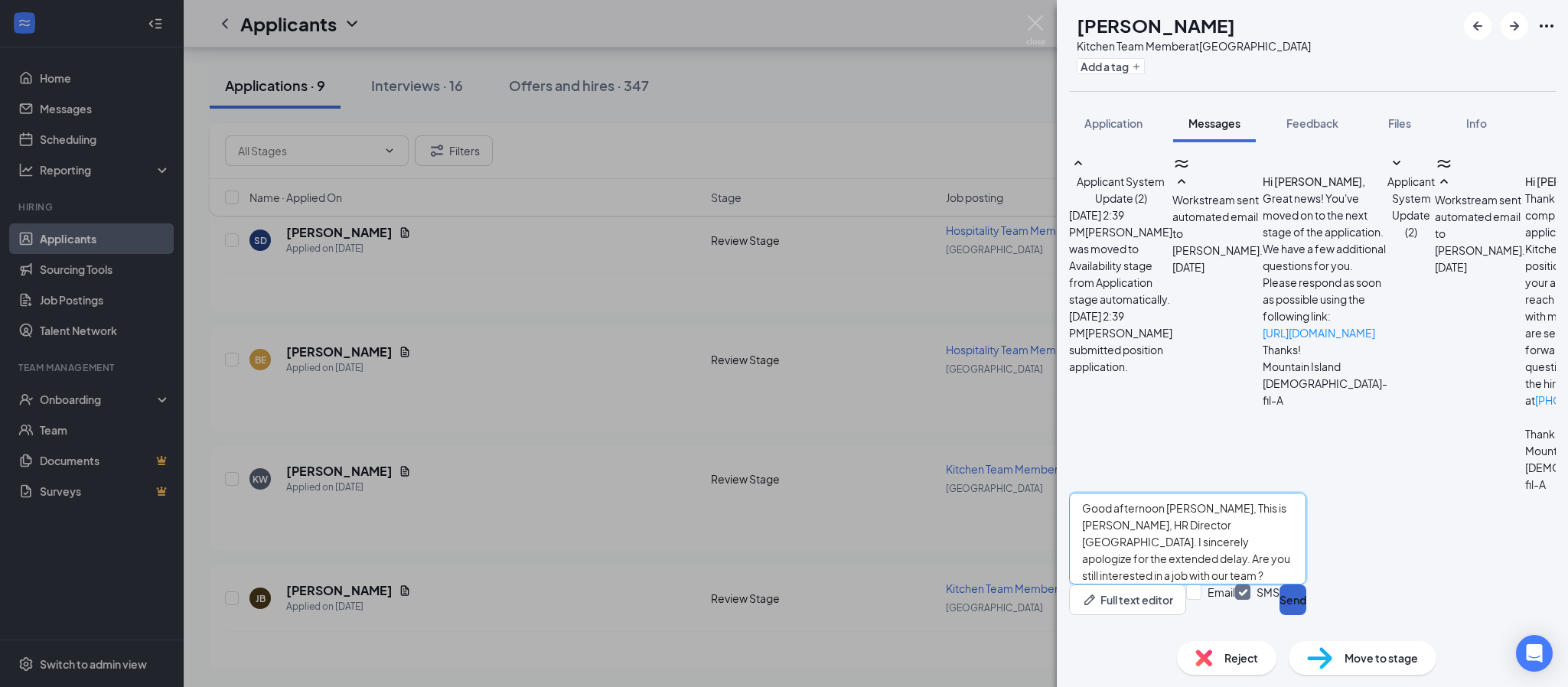
type textarea "Good afternoon Jacob, This is Carla Waldron, HR Director Mountain Island. I sin…"
click at [1306, 599] on button "Send" at bounding box center [1292, 599] width 27 height 31
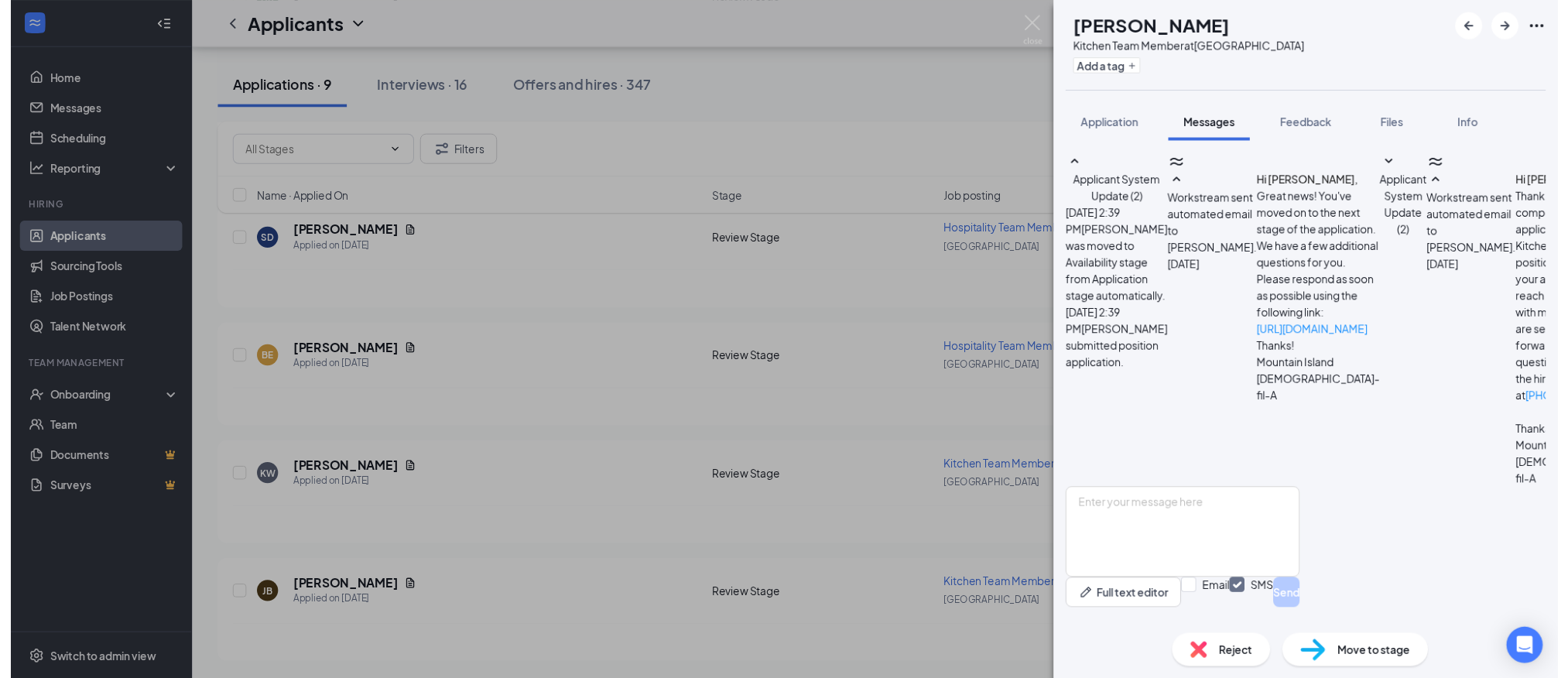
scroll to position [597, 0]
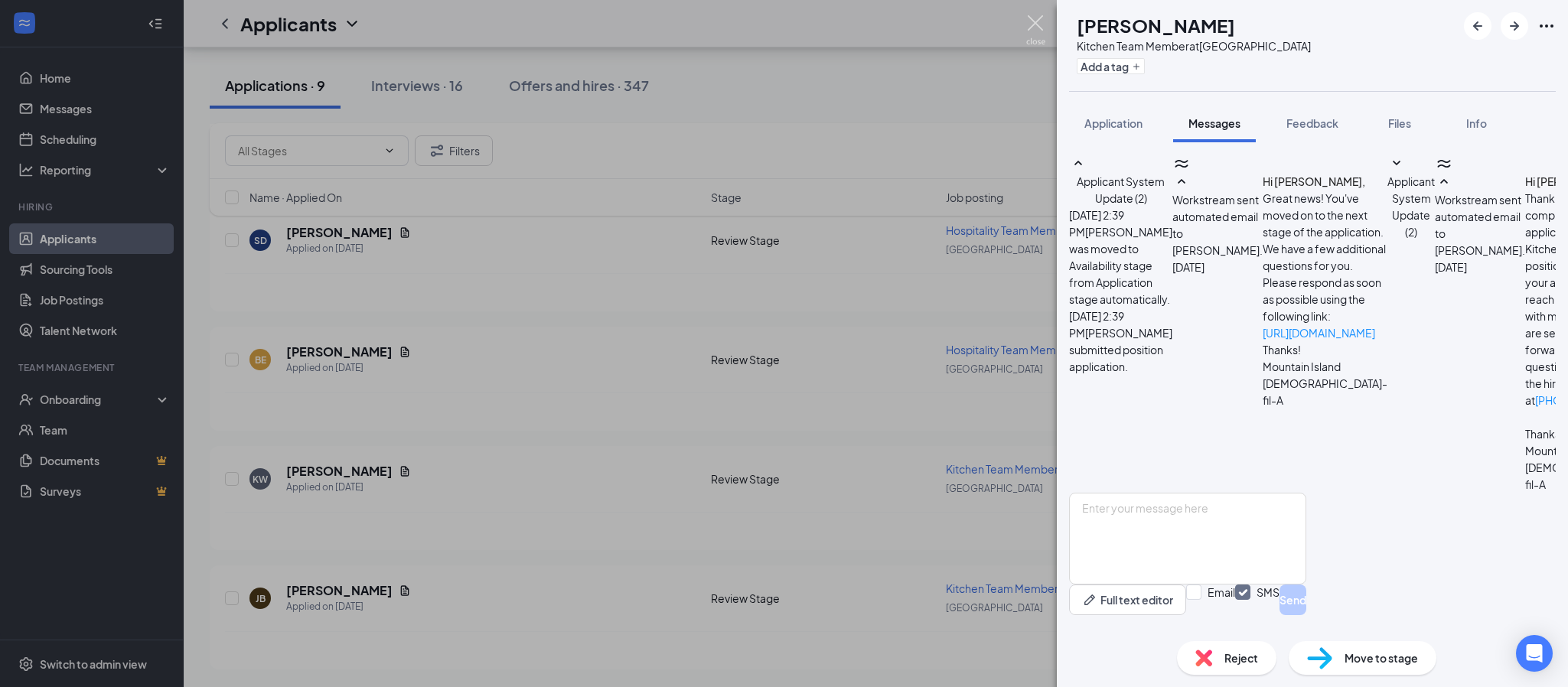
drag, startPoint x: 1039, startPoint y: 26, endPoint x: 1061, endPoint y: 40, distance: 26.1
click at [1038, 26] on img at bounding box center [1035, 30] width 19 height 30
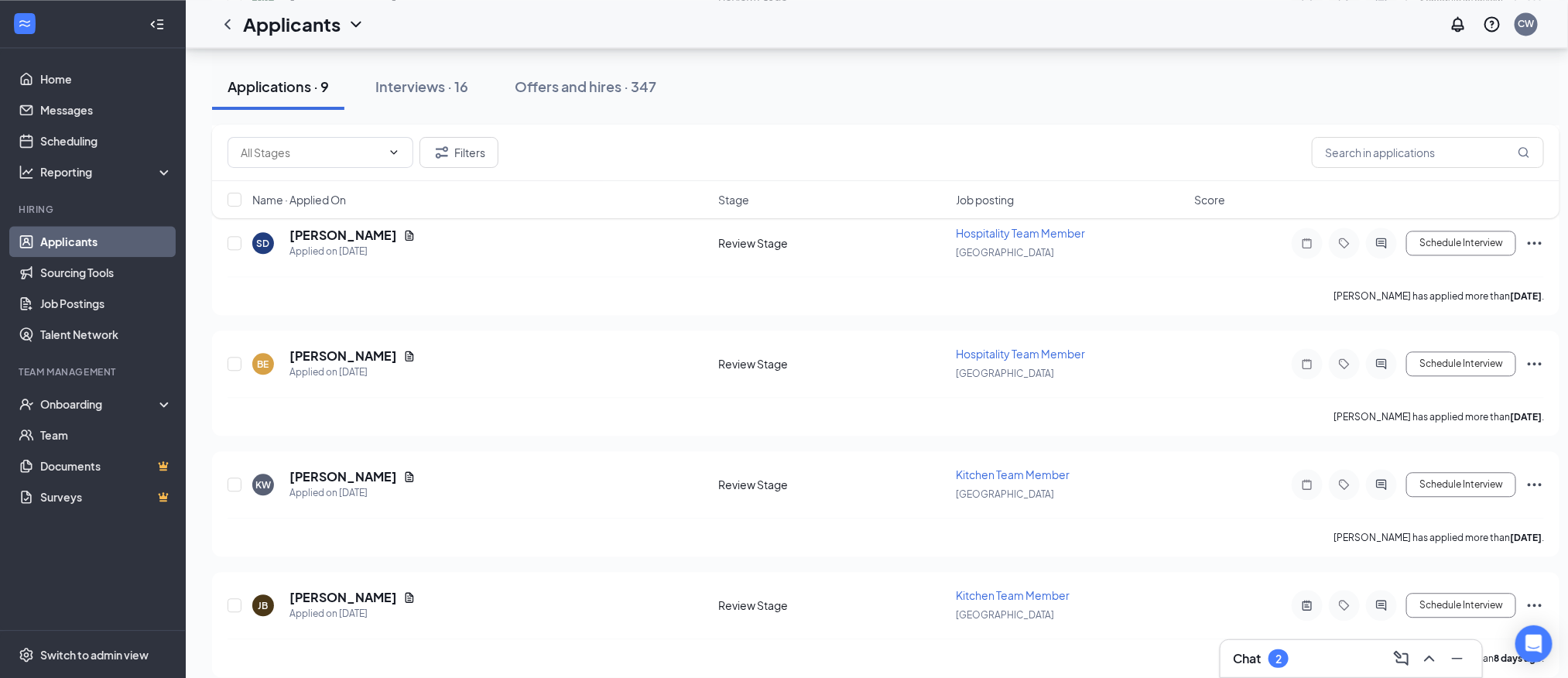
scroll to position [1813, 0]
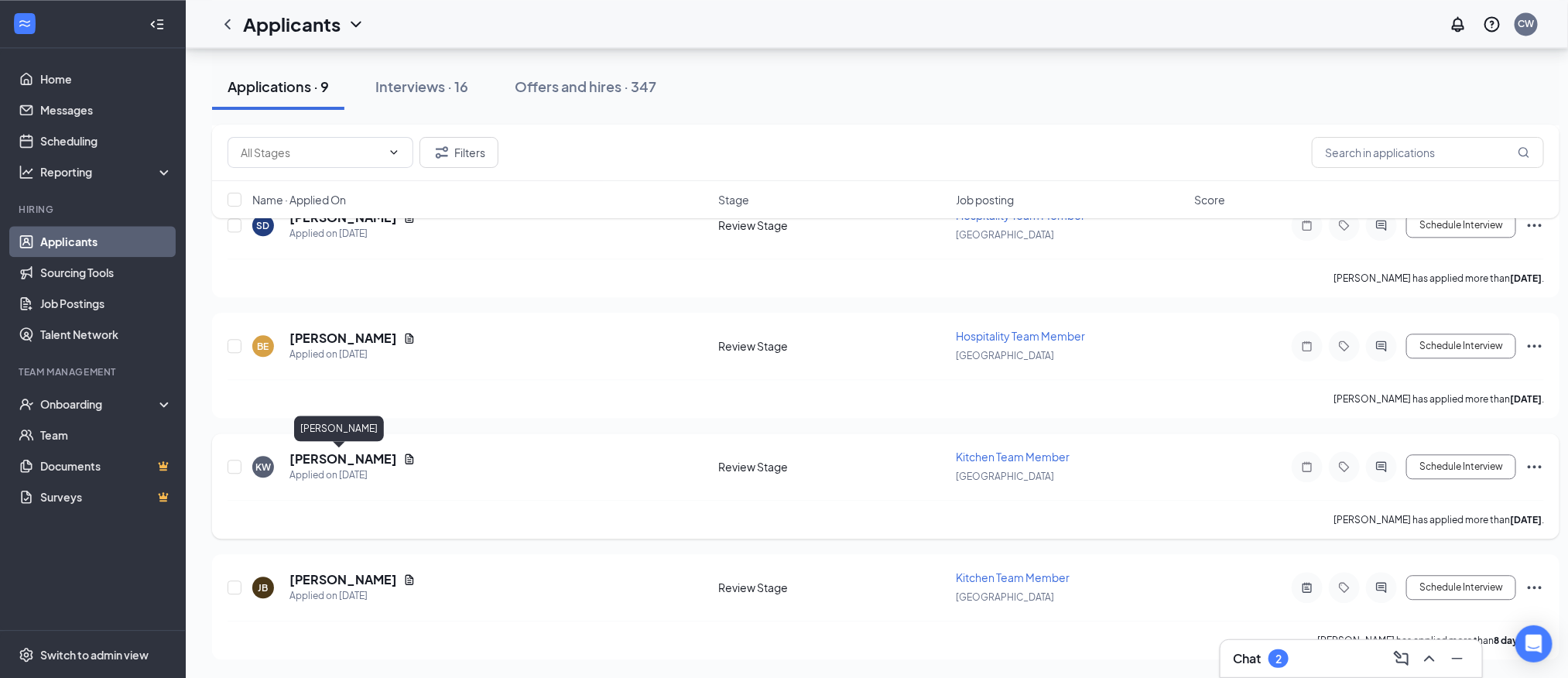
click at [339, 456] on h5 "[PERSON_NAME]" at bounding box center [343, 458] width 107 height 17
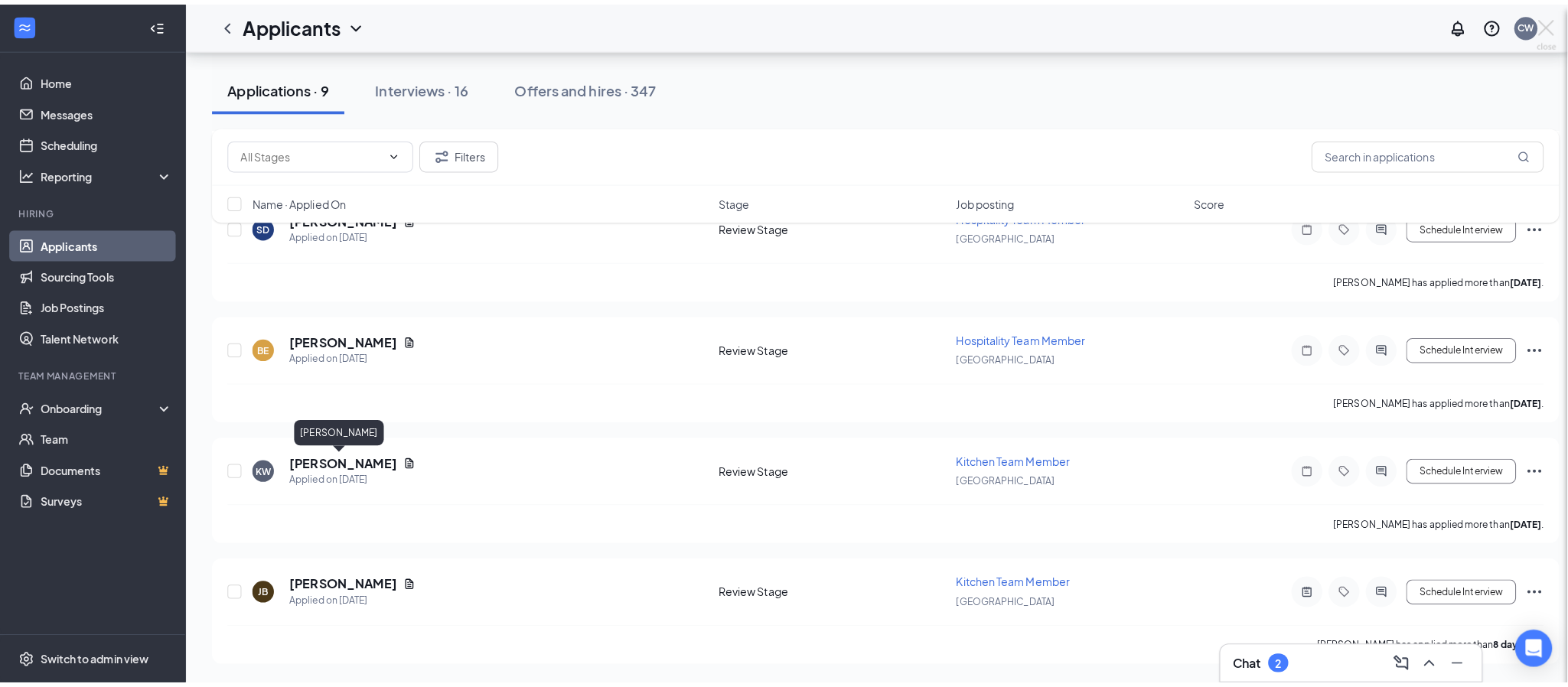
scroll to position [1775, 0]
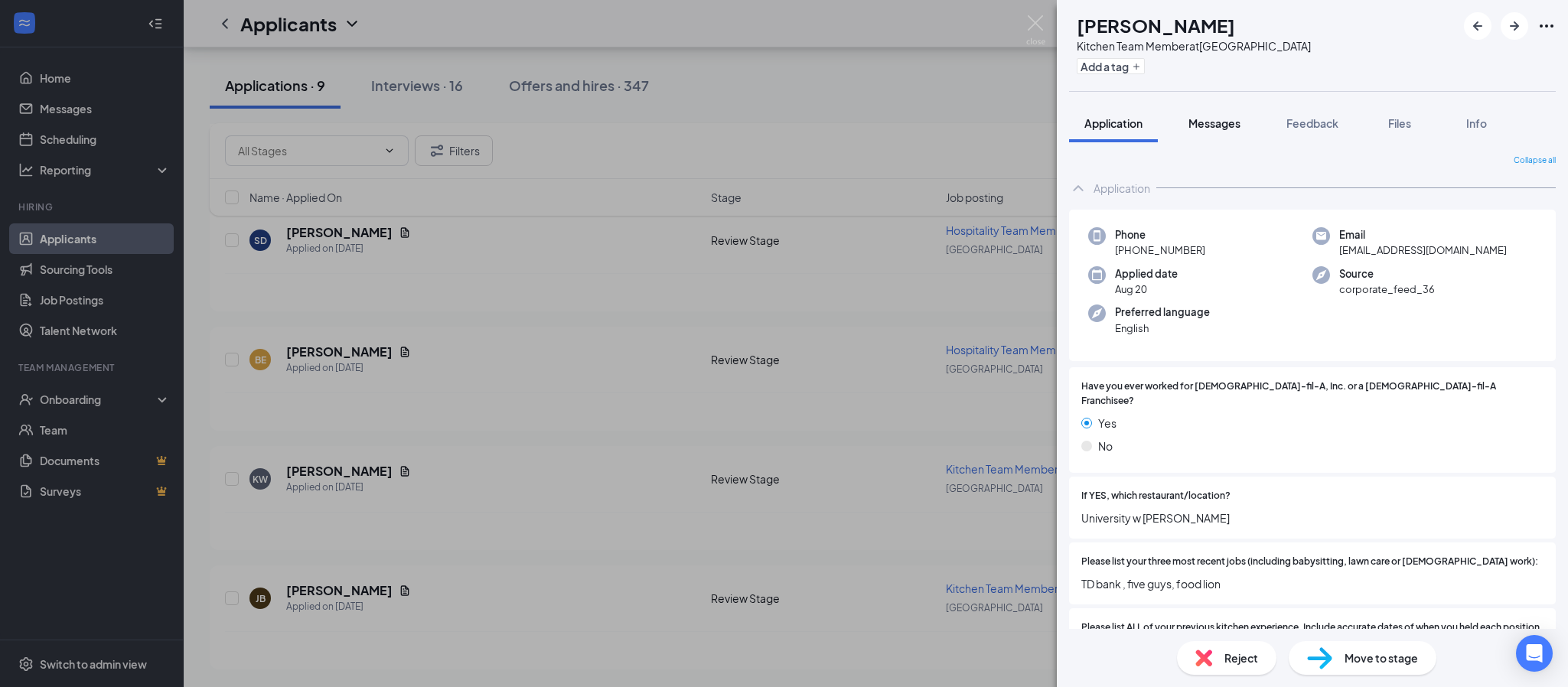
click at [1236, 124] on span "Messages" at bounding box center [1214, 123] width 52 height 13
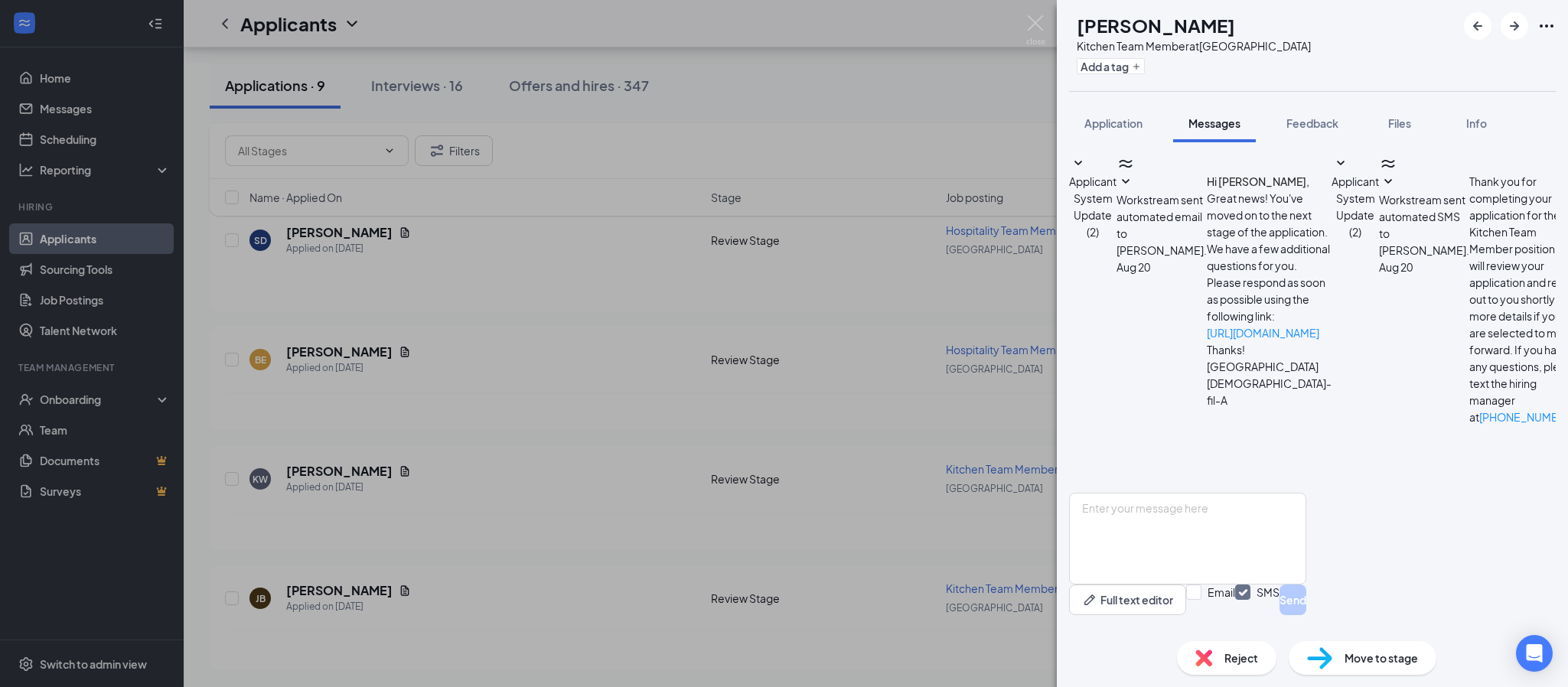
scroll to position [134, 0]
click at [1039, 16] on img at bounding box center [1035, 30] width 19 height 30
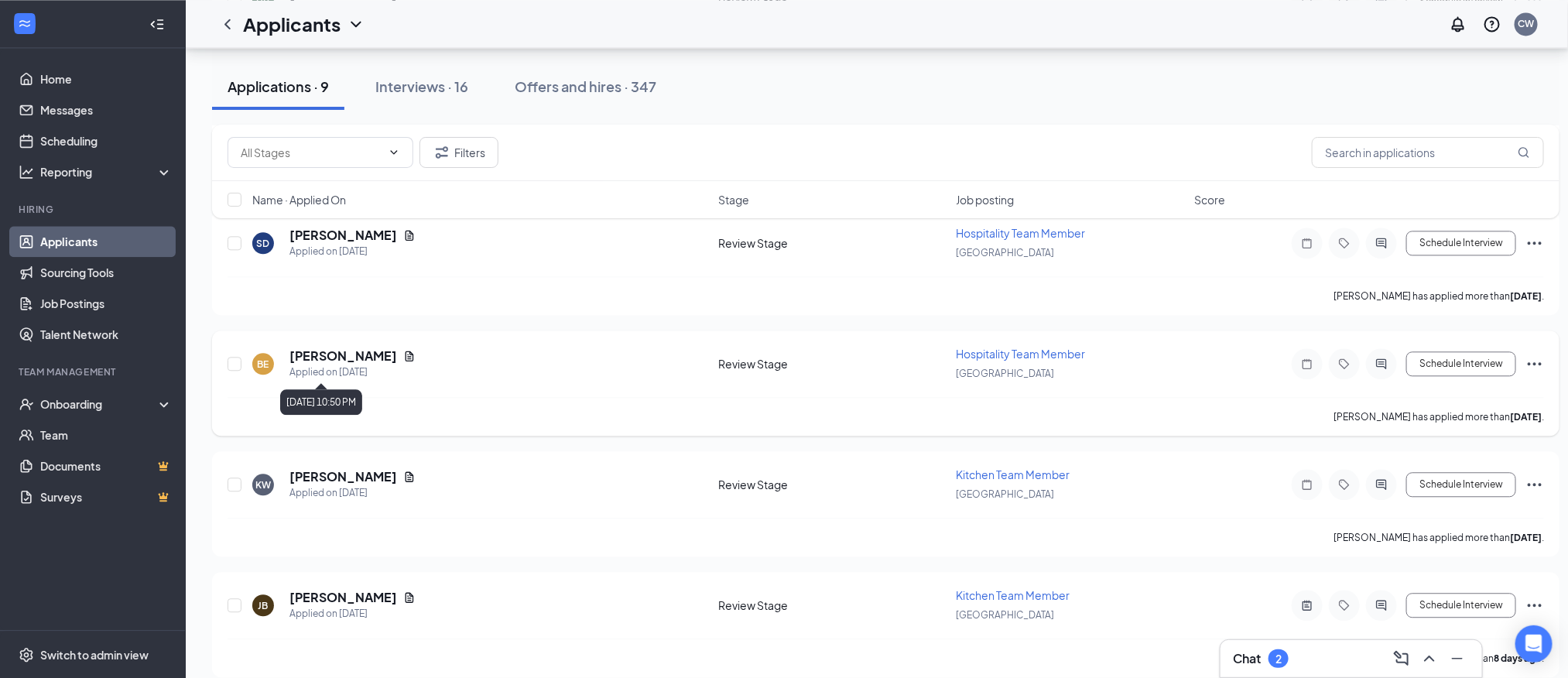
click at [349, 360] on h5 "[PERSON_NAME]" at bounding box center [343, 355] width 107 height 17
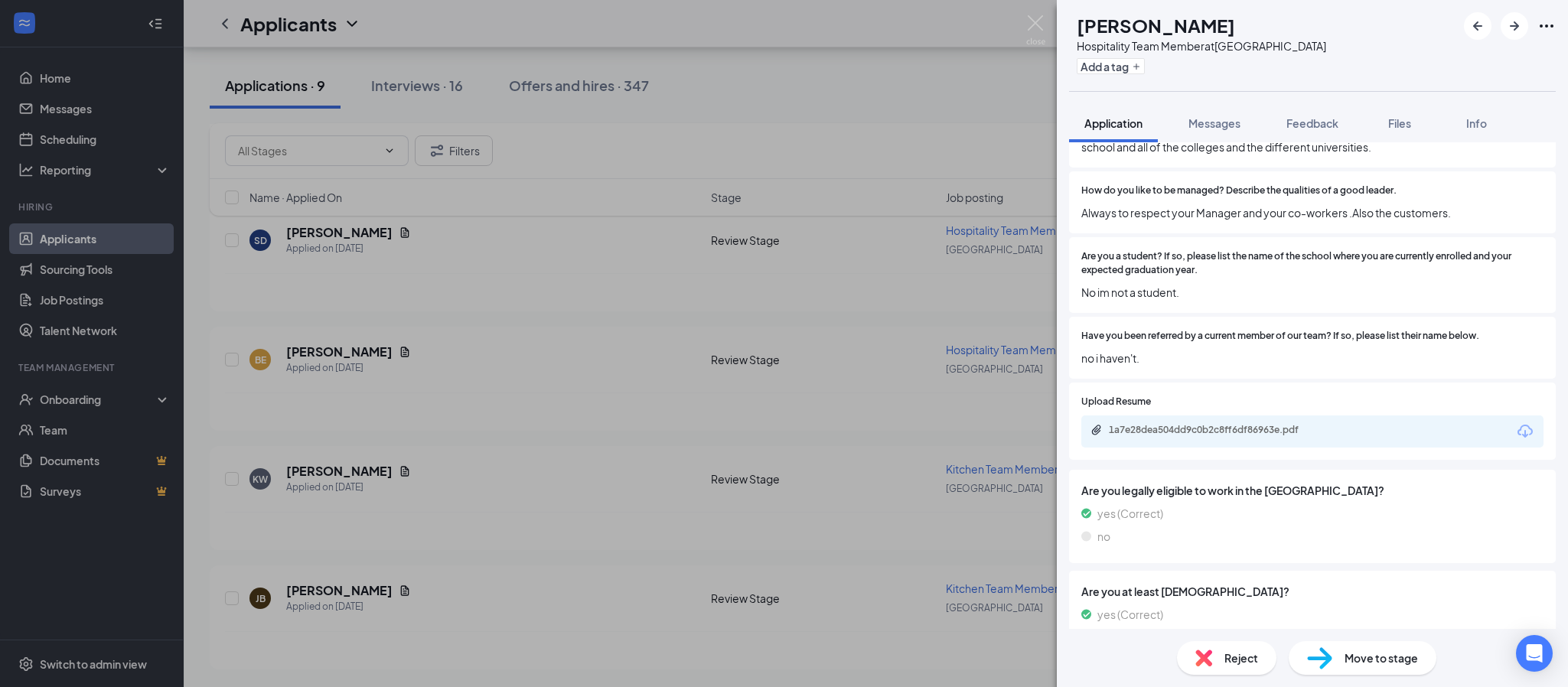
scroll to position [918, 0]
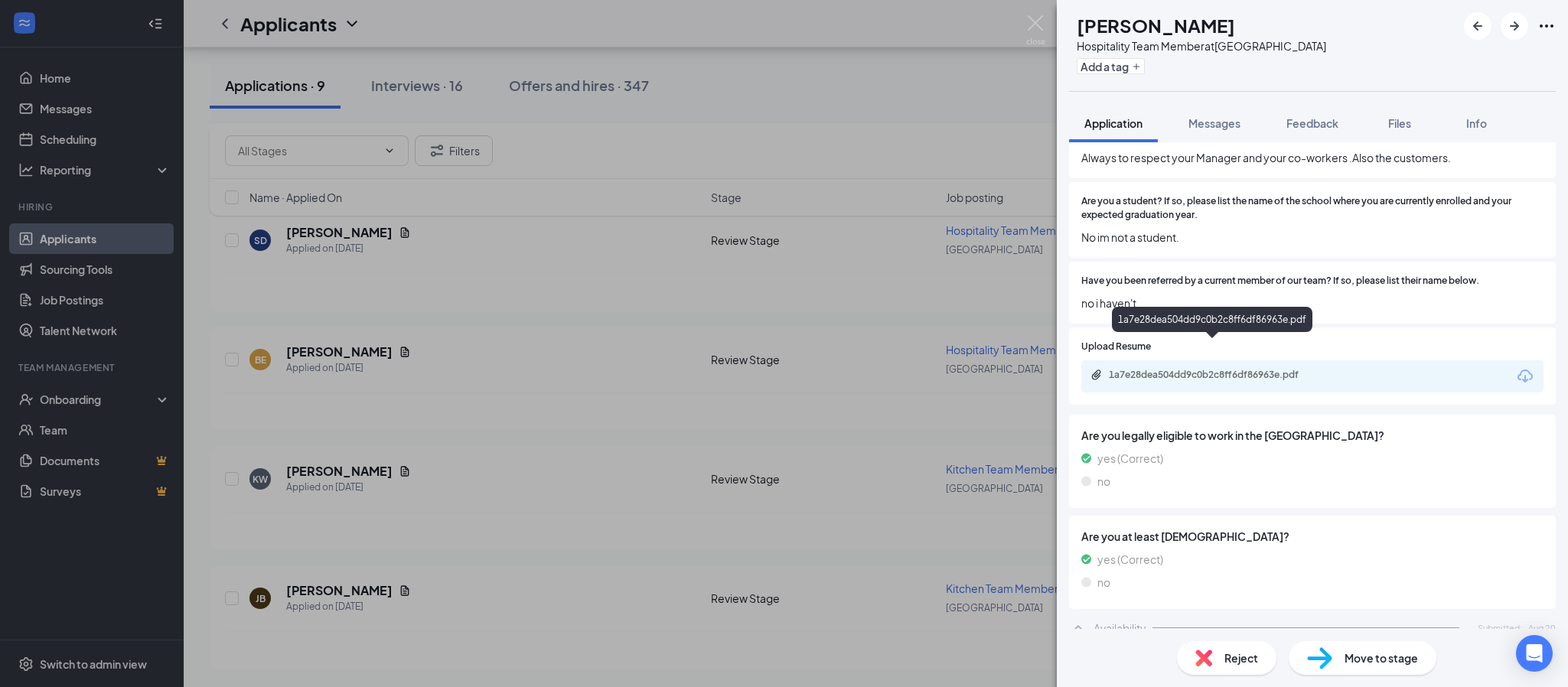
click at [1161, 369] on div "1a7e28dea504dd9c0b2c8ff6df86963e.pdf" at bounding box center [1216, 375] width 215 height 13
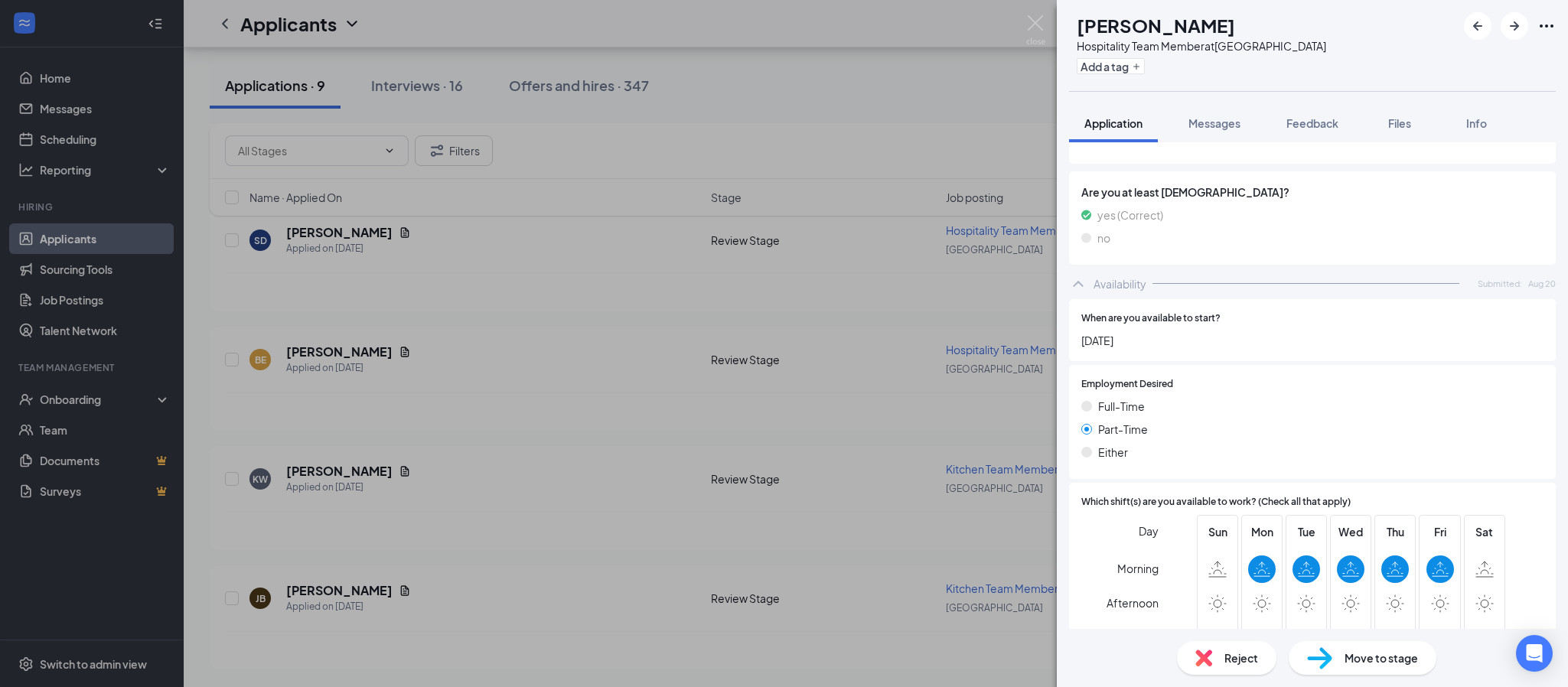
scroll to position [1379, 0]
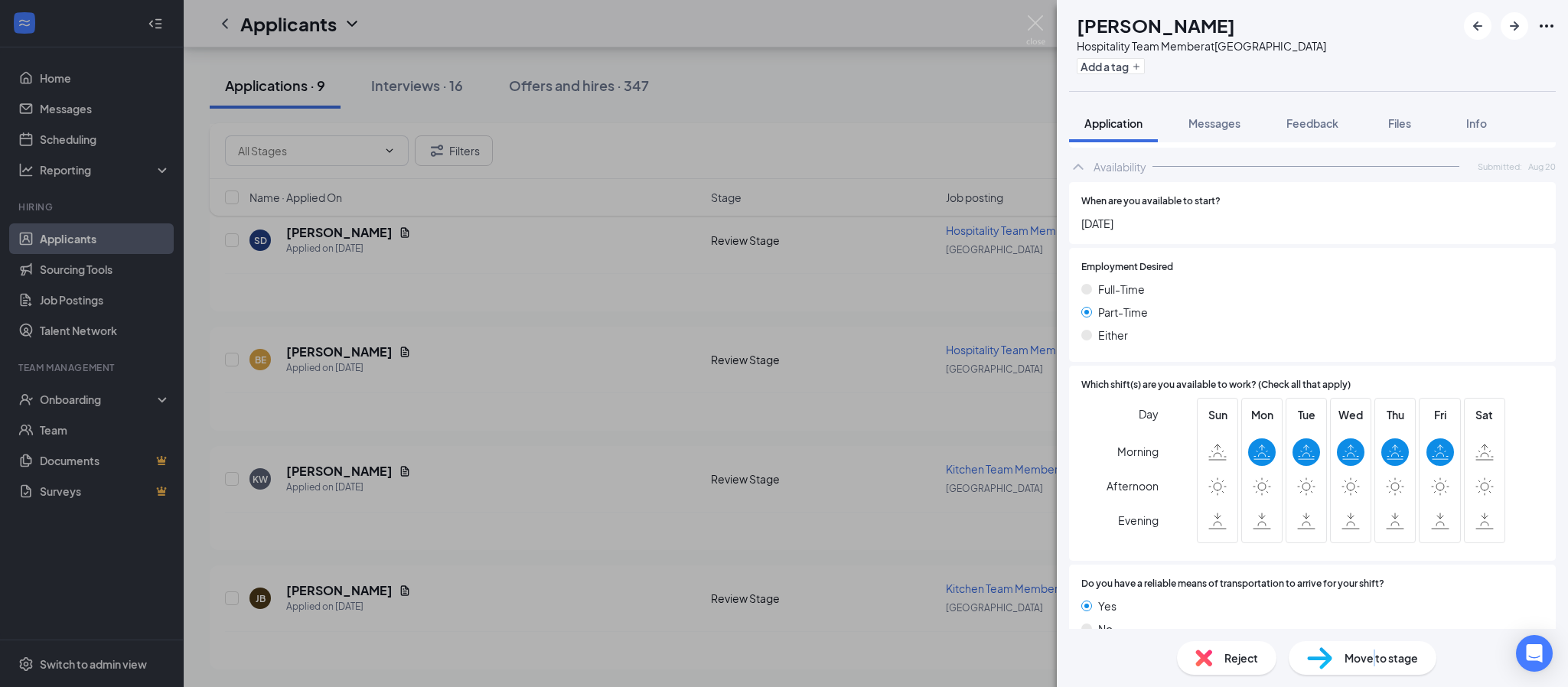
click at [1371, 659] on span "Move to stage" at bounding box center [1381, 658] width 73 height 17
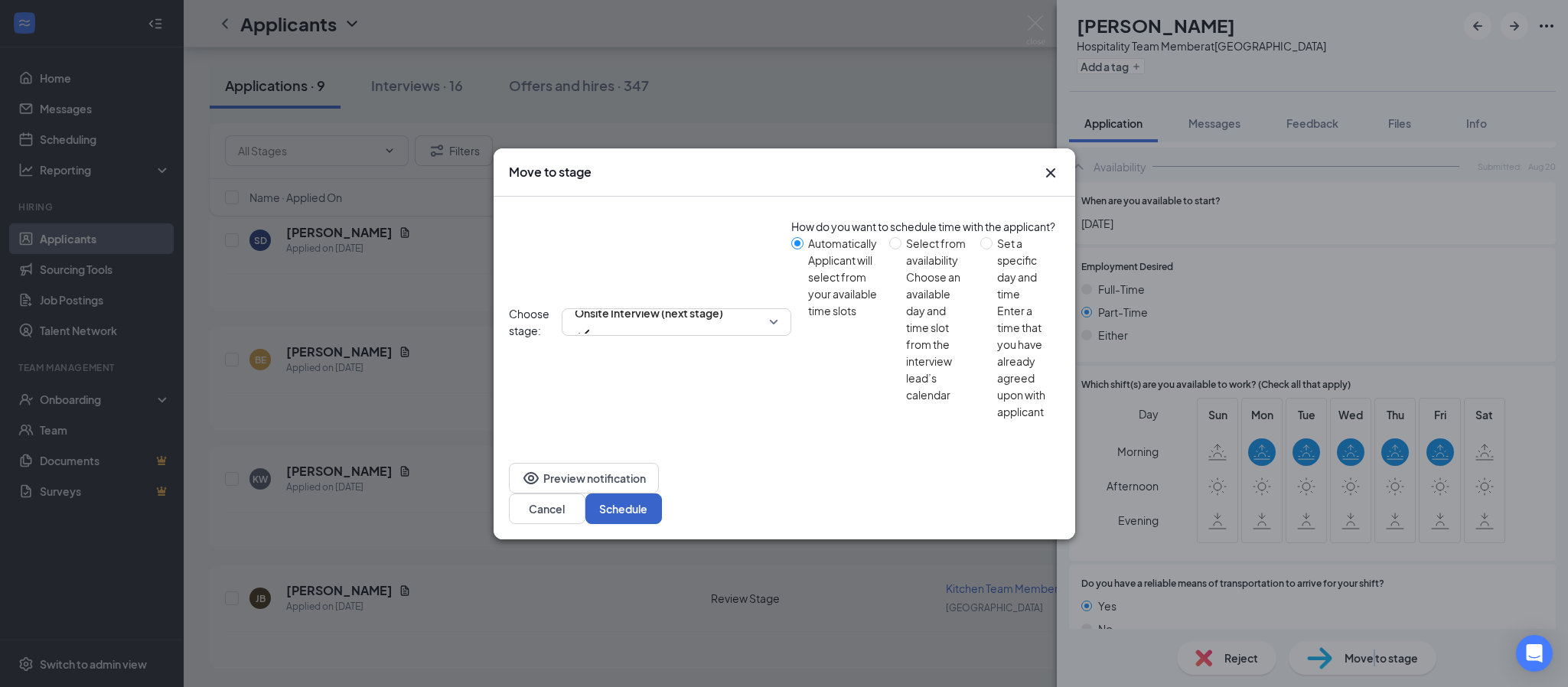
click at [662, 493] on button "Schedule" at bounding box center [624, 508] width 77 height 31
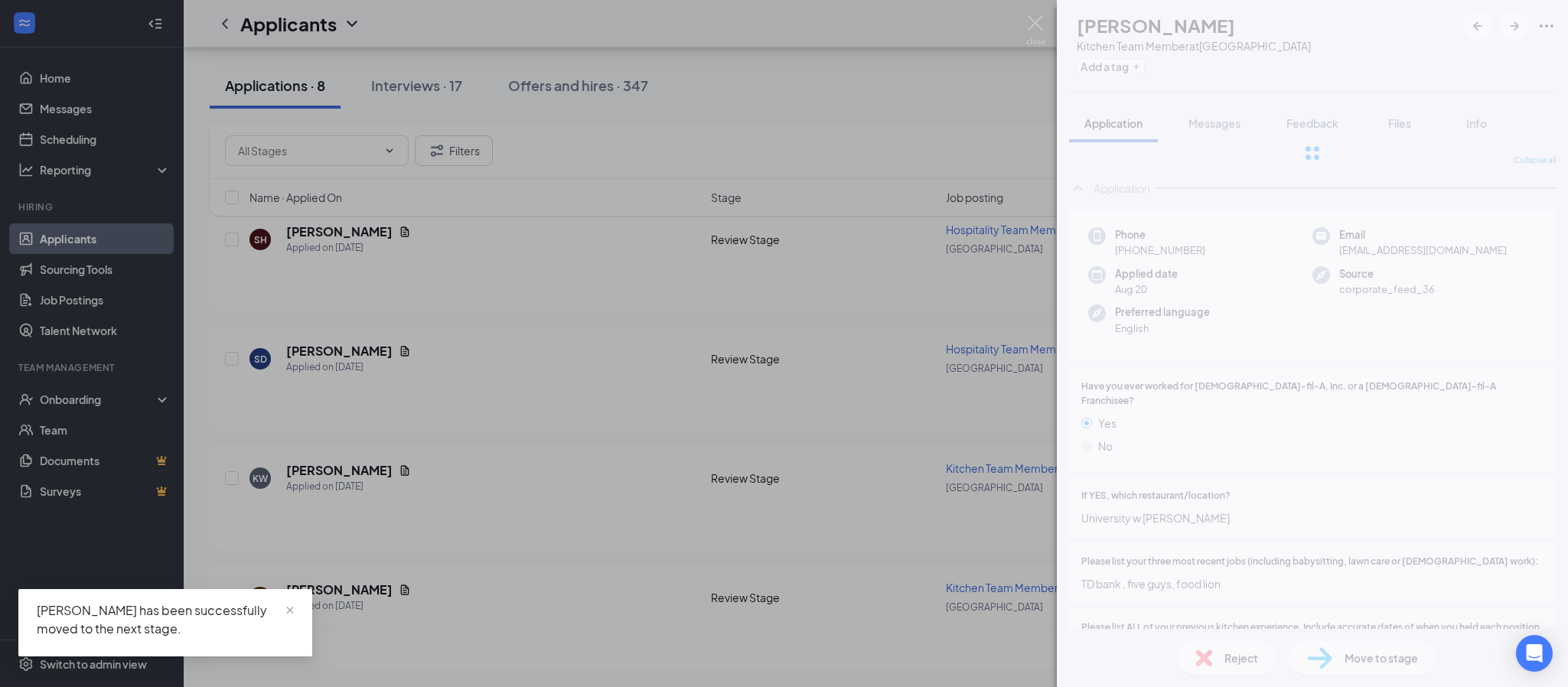
scroll to position [1536, 0]
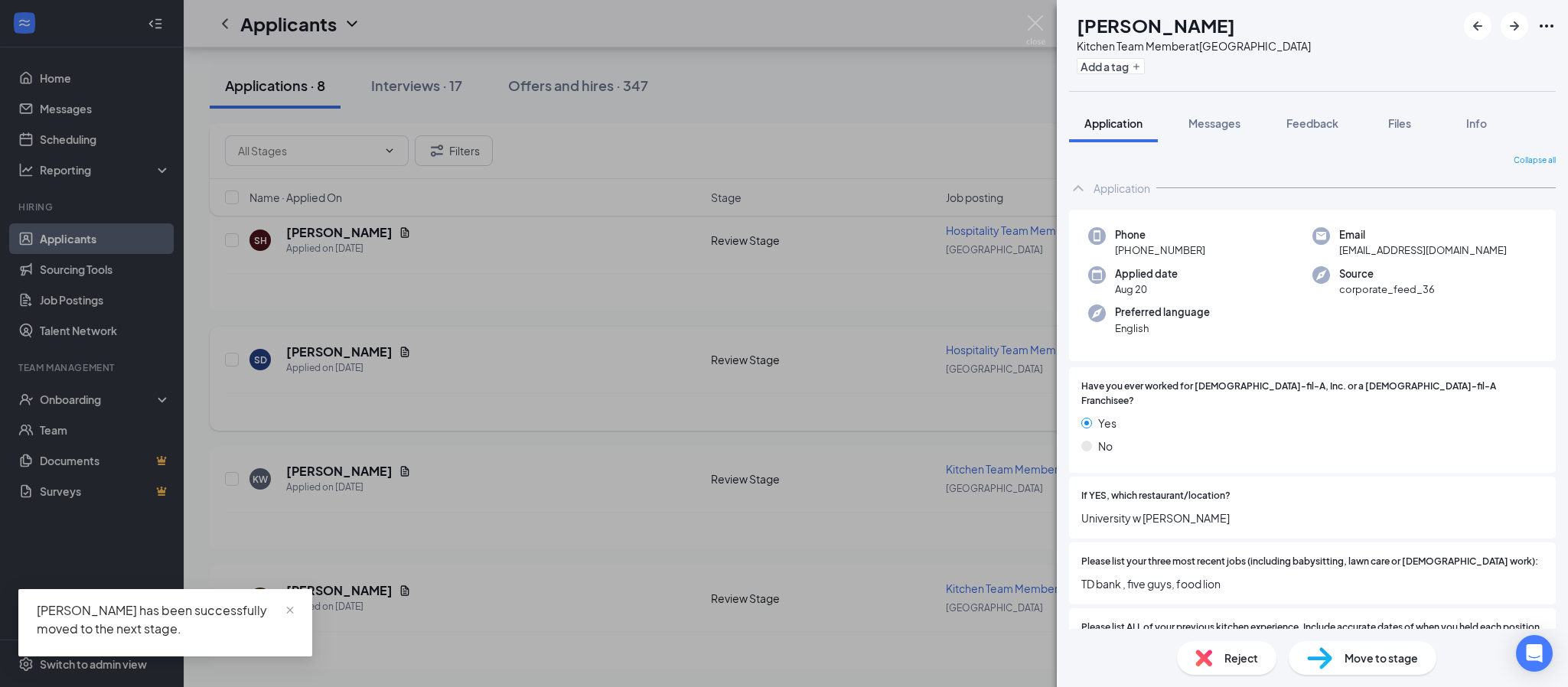
drag, startPoint x: 320, startPoint y: 343, endPoint x: 319, endPoint y: 353, distance: 10.0
click at [320, 346] on div "KW Kerian Walker Kitchen Team Member at Northlake Parkway Add a tag Application…" at bounding box center [784, 343] width 1568 height 687
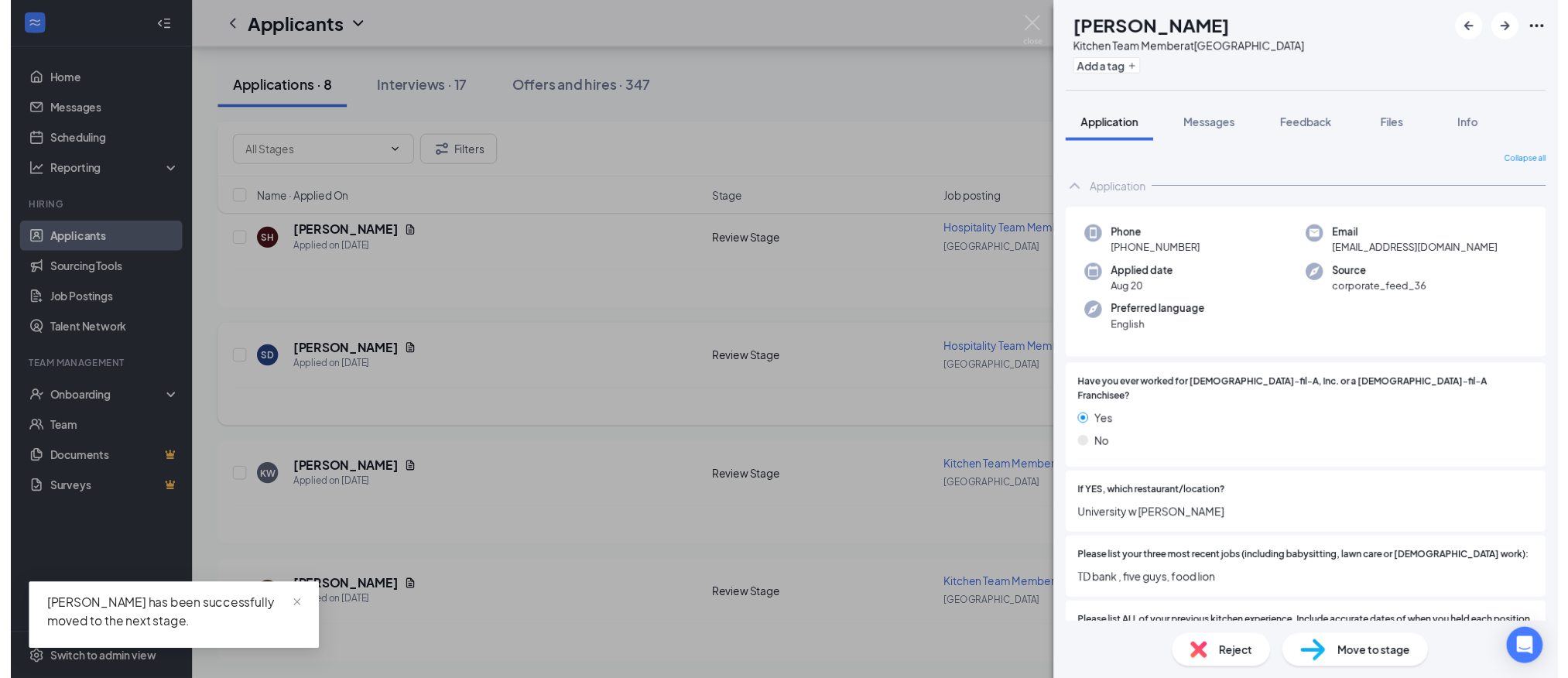
scroll to position [1571, 0]
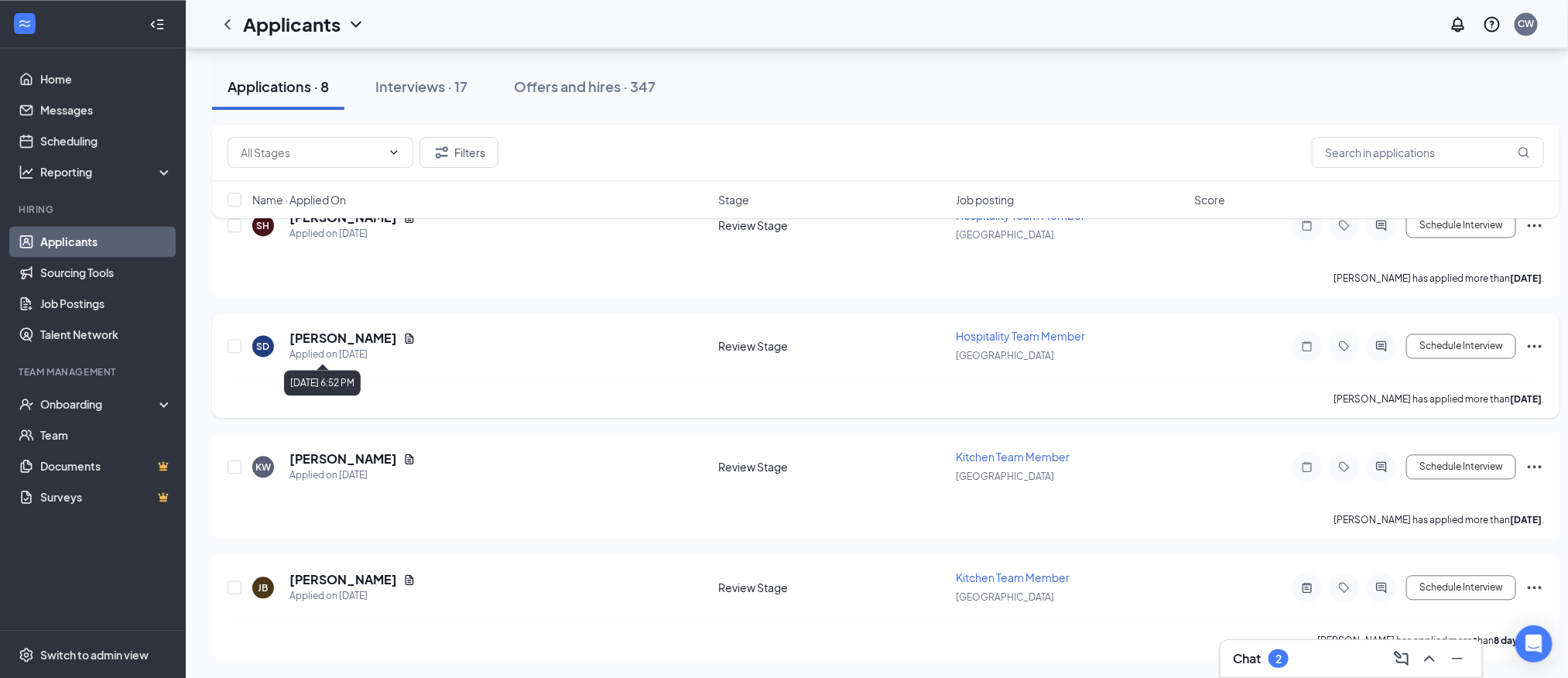
click at [330, 344] on h5 "[PERSON_NAME]" at bounding box center [343, 338] width 107 height 17
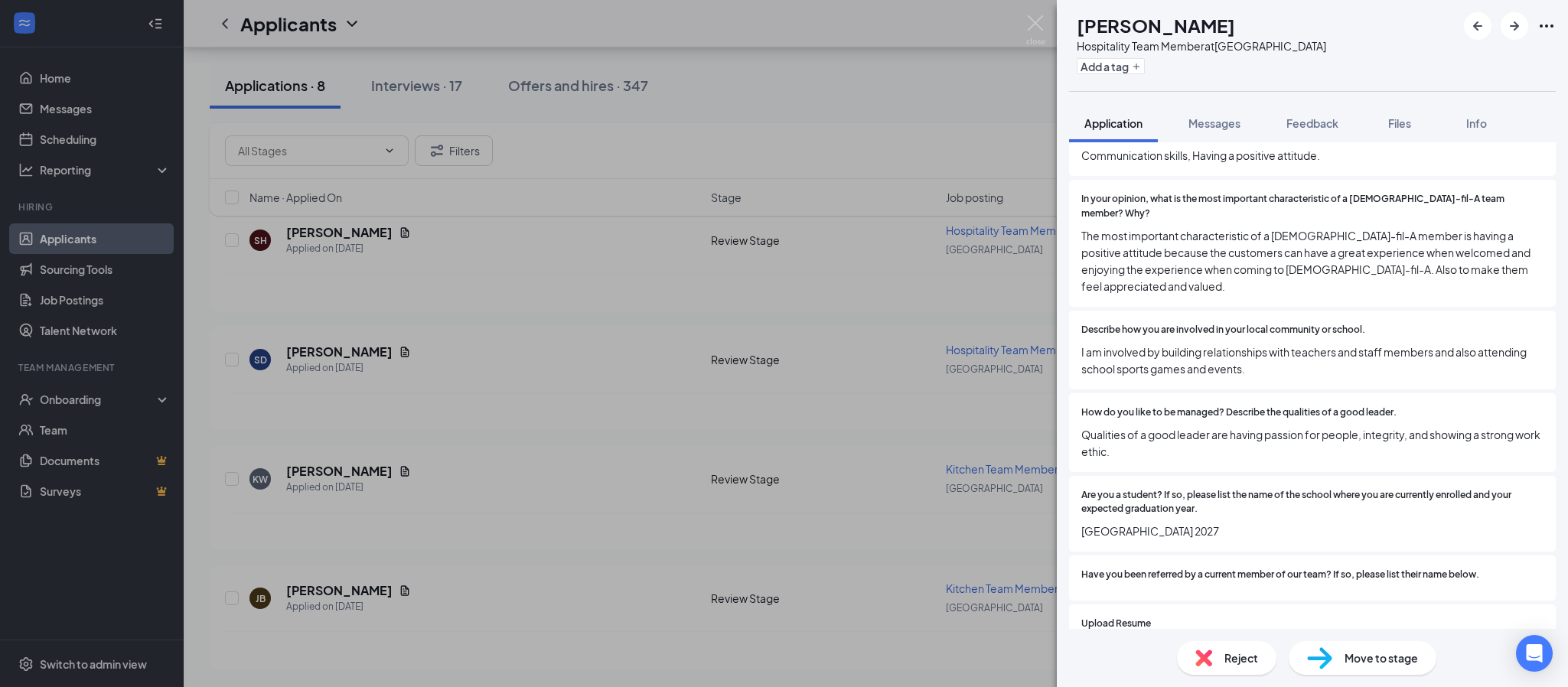
scroll to position [689, 0]
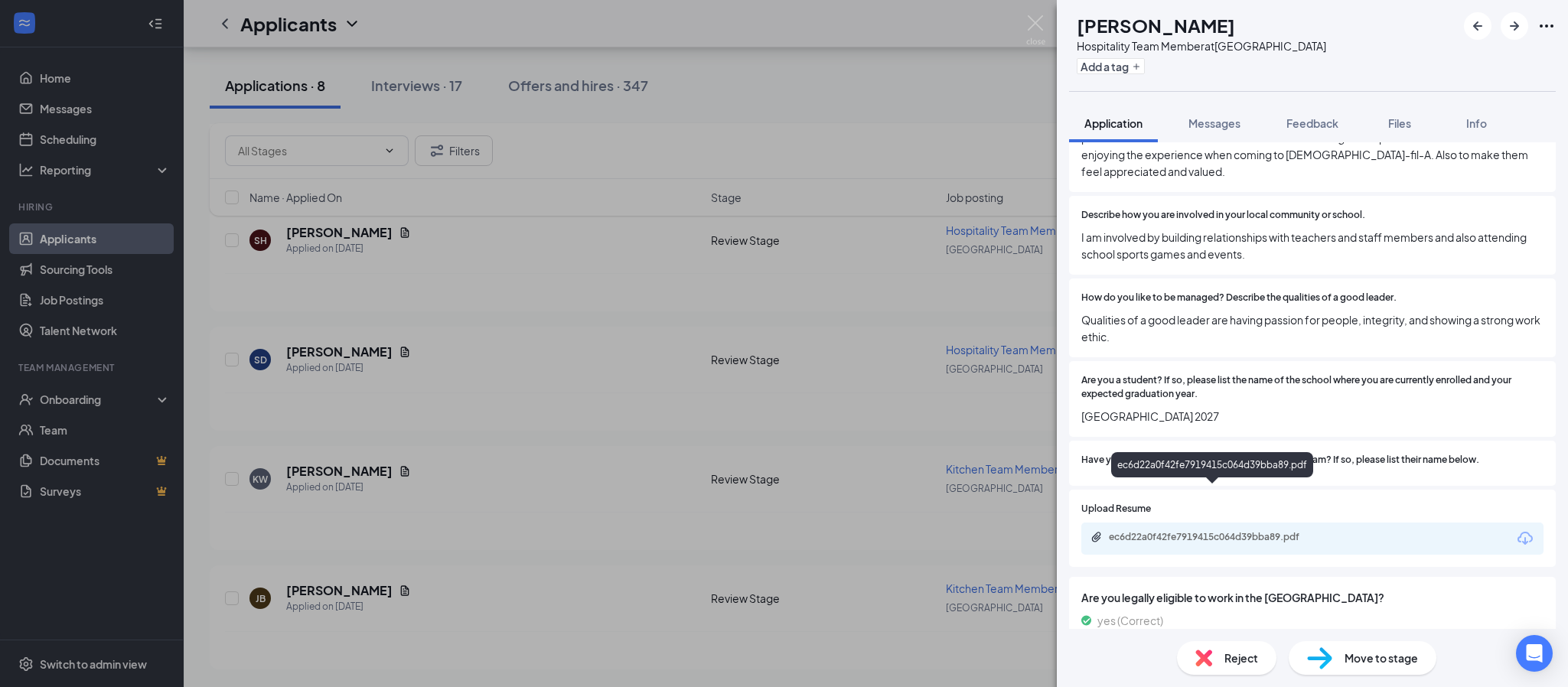
click at [1219, 531] on div "ec6d22a0f42fe7919415c064d39bba89.pdf" at bounding box center [1214, 538] width 248 height 14
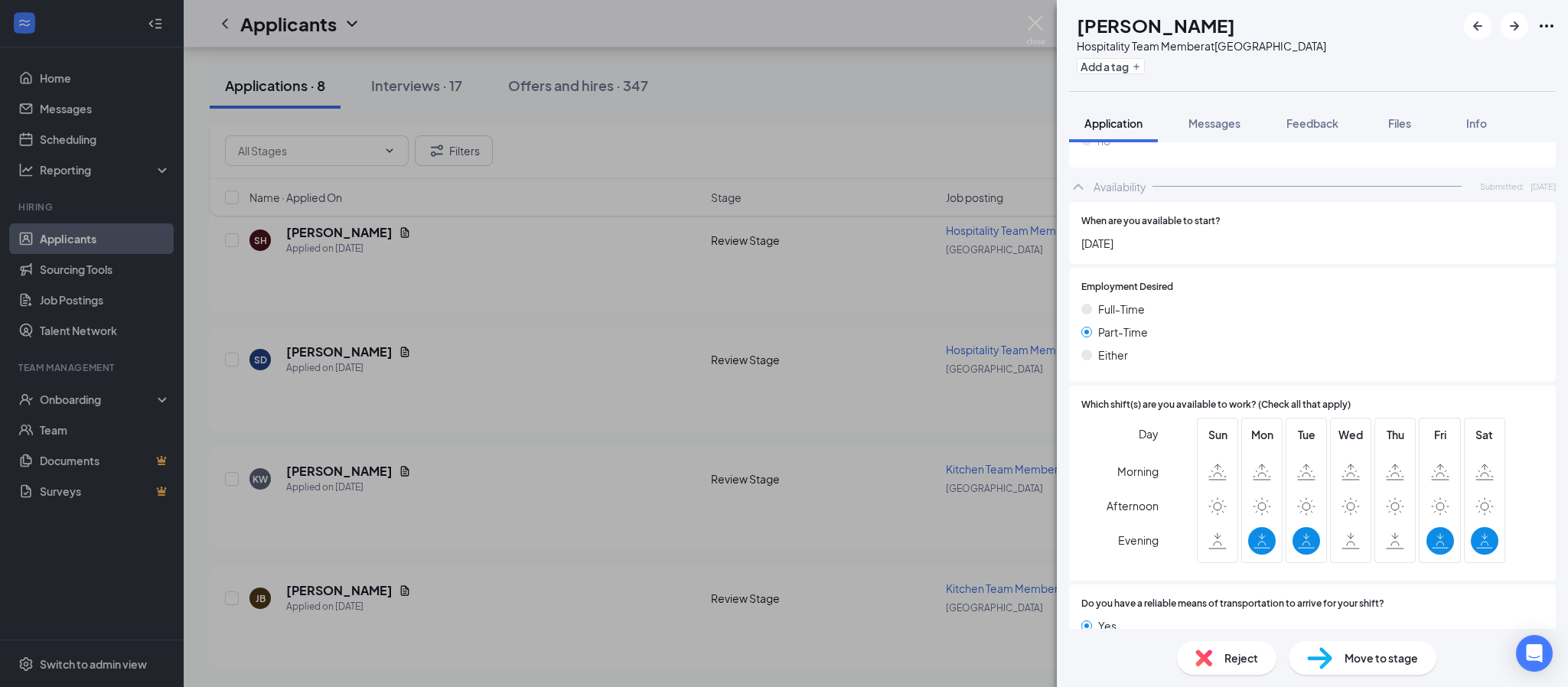
scroll to position [1295, 0]
click at [1366, 653] on span "Move to stage" at bounding box center [1381, 658] width 73 height 17
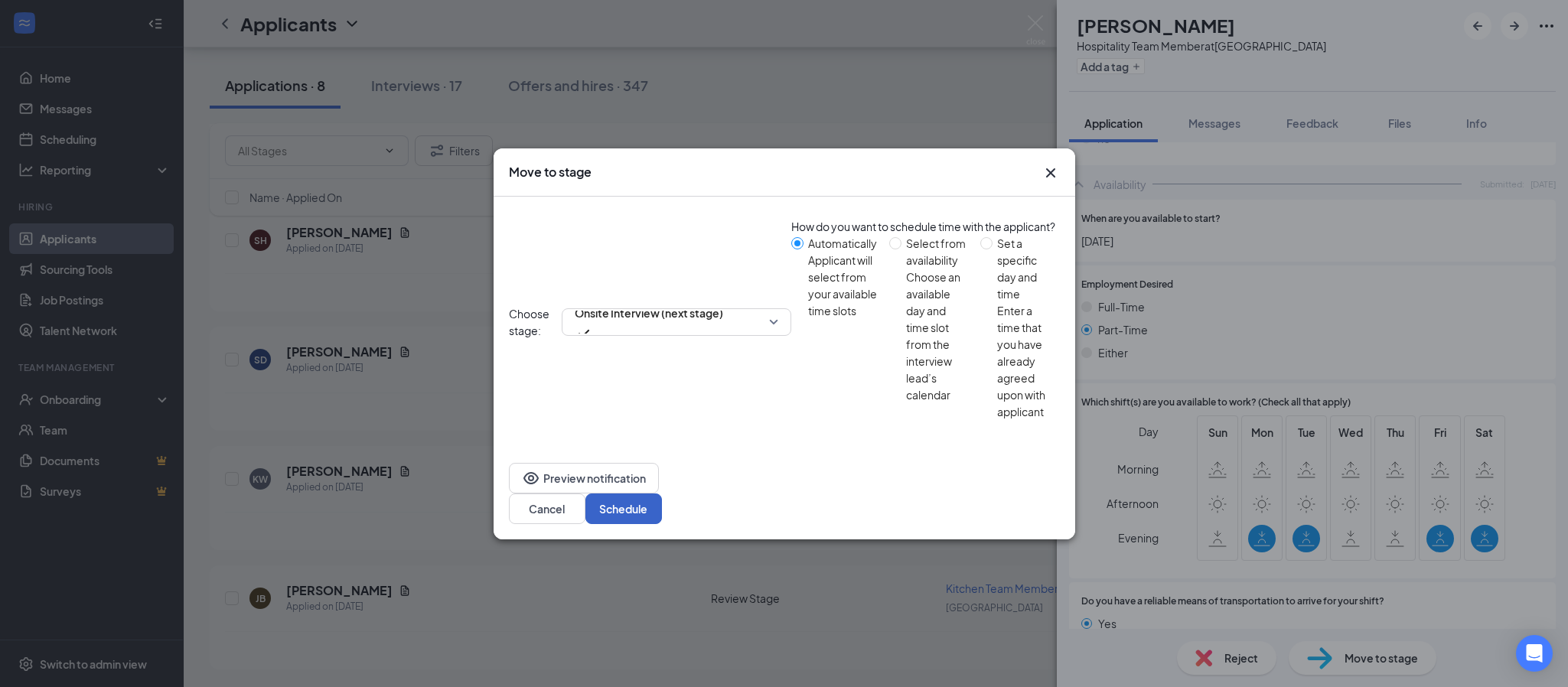
click at [662, 493] on button "Schedule" at bounding box center [624, 508] width 77 height 31
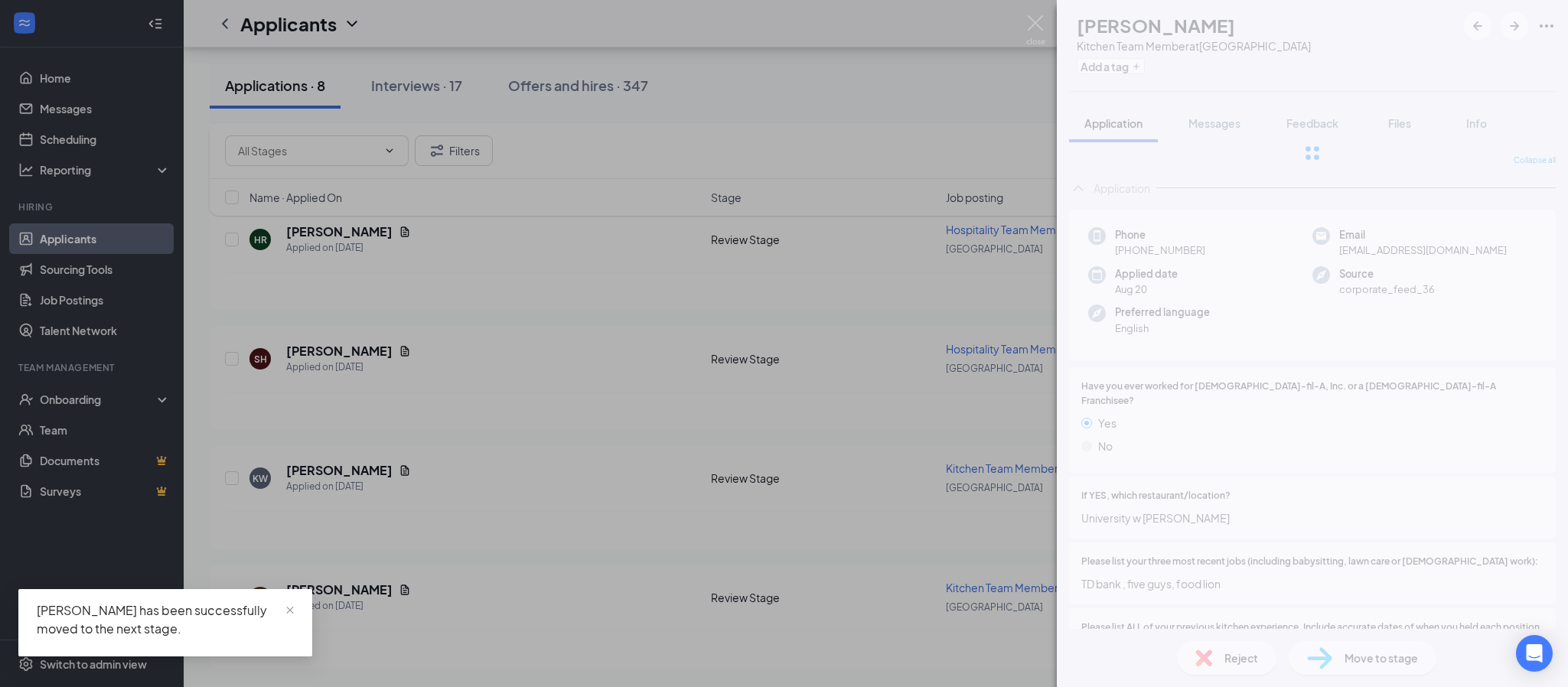
scroll to position [1417, 0]
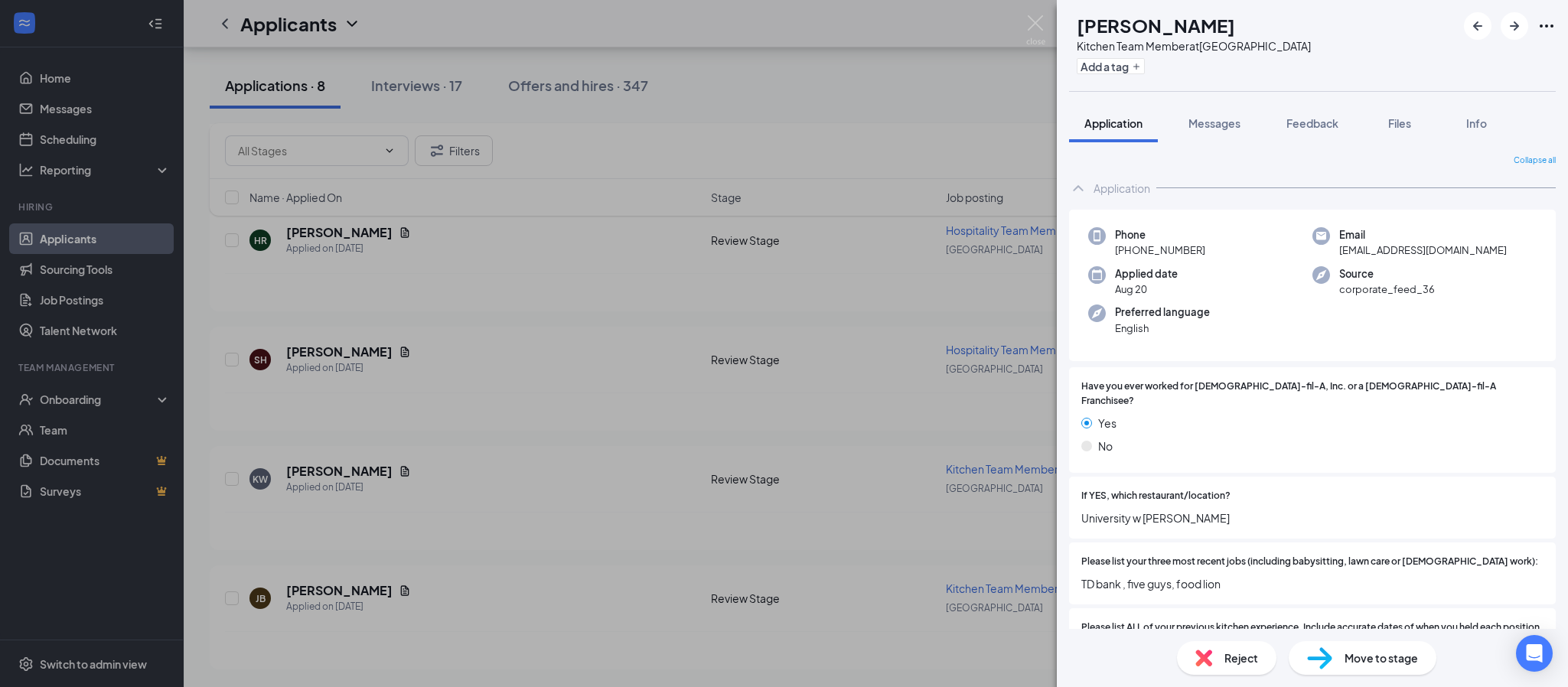
click at [1030, 13] on div "KW Kerian Walker Kitchen Team Member at Northlake Parkway Add a tag Application…" at bounding box center [784, 343] width 1568 height 687
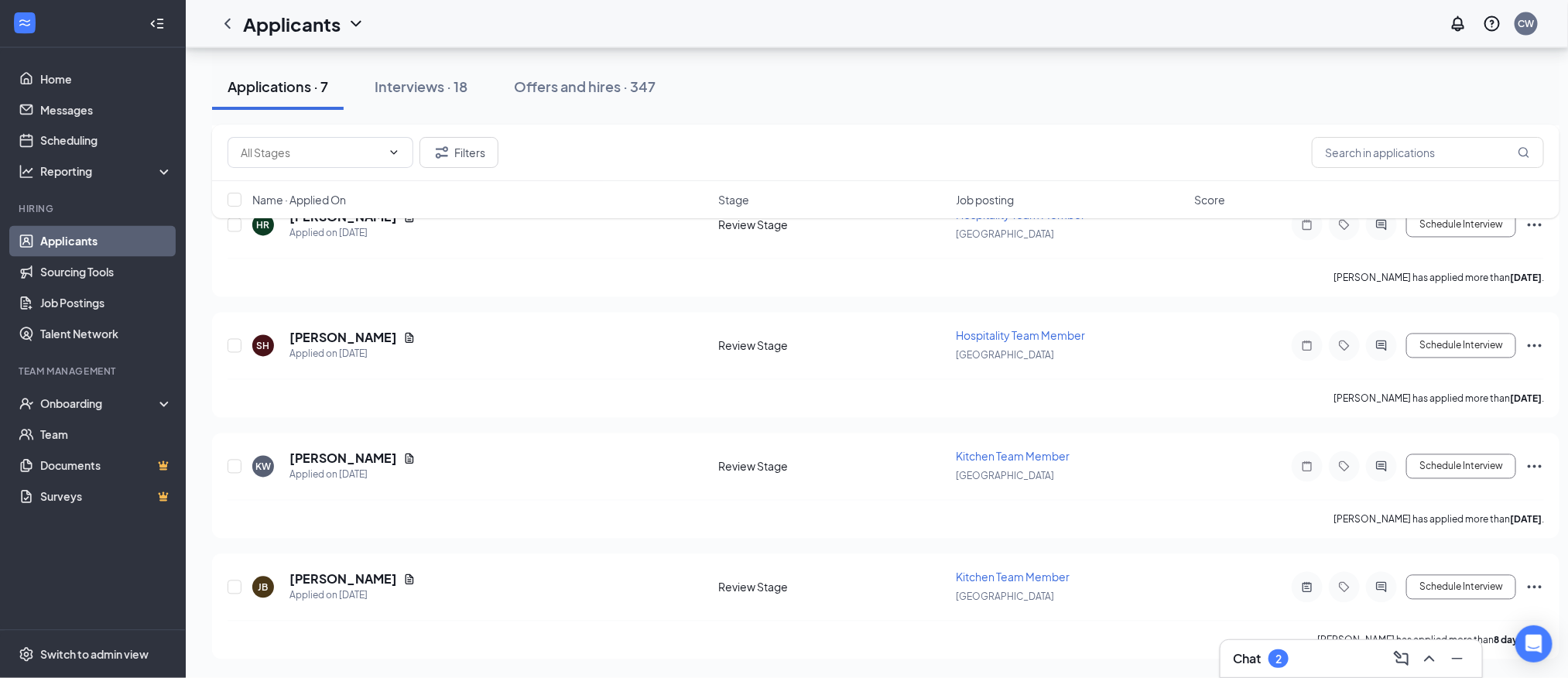
scroll to position [1330, 0]
